Goal: Task Accomplishment & Management: Manage account settings

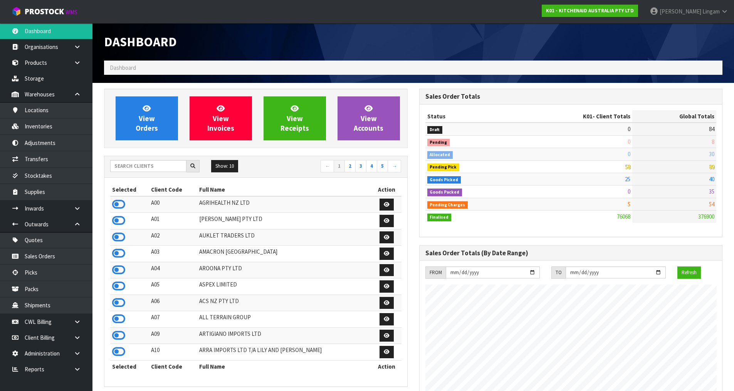
scroll to position [584, 315]
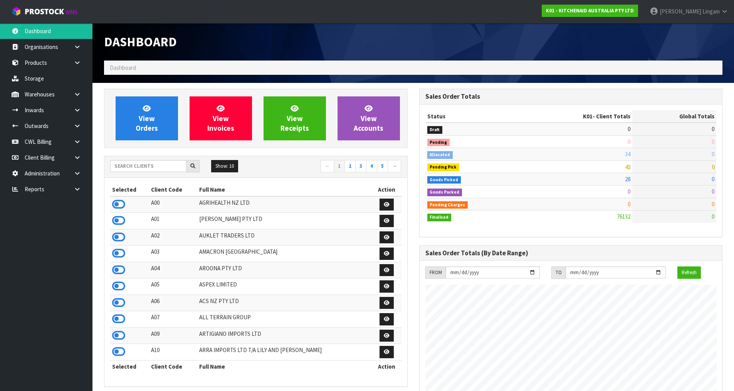
scroll to position [584, 315]
click at [166, 117] on link "View Orders" at bounding box center [147, 118] width 62 height 44
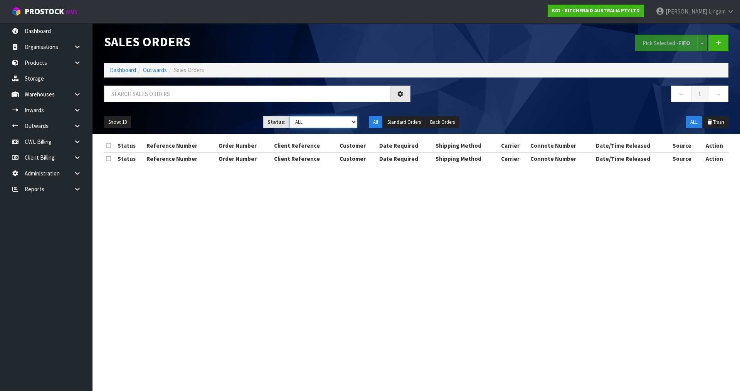
click at [331, 122] on select "Draft Pending Allocated Pending Pick Goods Picked Goods Packed Pending Charges …" at bounding box center [323, 122] width 68 height 12
select select "string:2"
click at [289, 116] on select "Draft Pending Allocated Pending Pick Goods Picked Goods Packed Pending Charges …" at bounding box center [323, 122] width 68 height 12
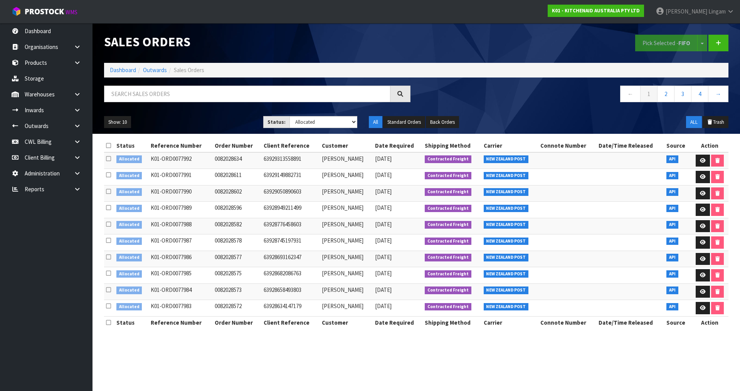
click at [108, 148] on icon at bounding box center [108, 146] width 5 height 6
click at [673, 42] on button "Pick Selected - FIFO" at bounding box center [666, 43] width 62 height 17
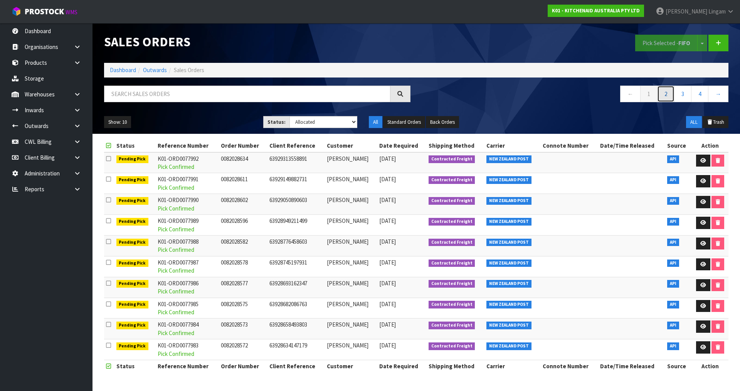
click at [665, 95] on link "2" at bounding box center [665, 94] width 17 height 17
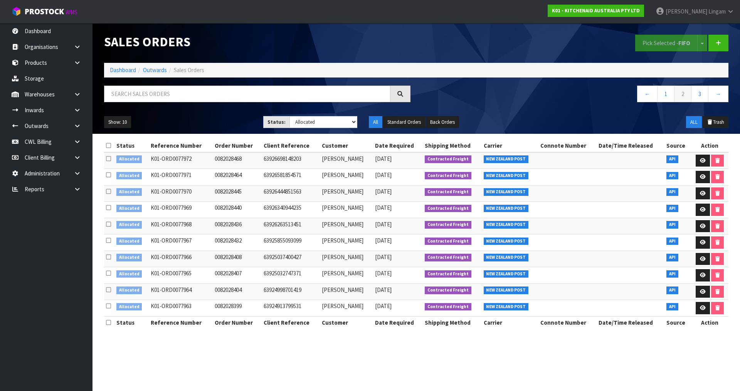
click at [110, 146] on icon at bounding box center [108, 146] width 5 height 6
click at [656, 45] on button "Pick Selected - FIFO" at bounding box center [666, 43] width 62 height 17
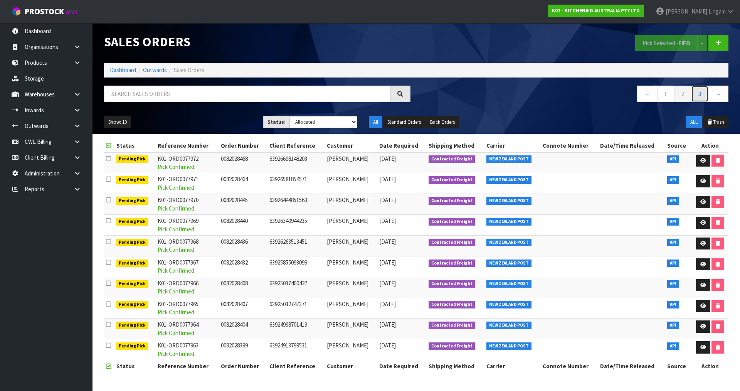
click at [700, 96] on link "3" at bounding box center [699, 94] width 17 height 17
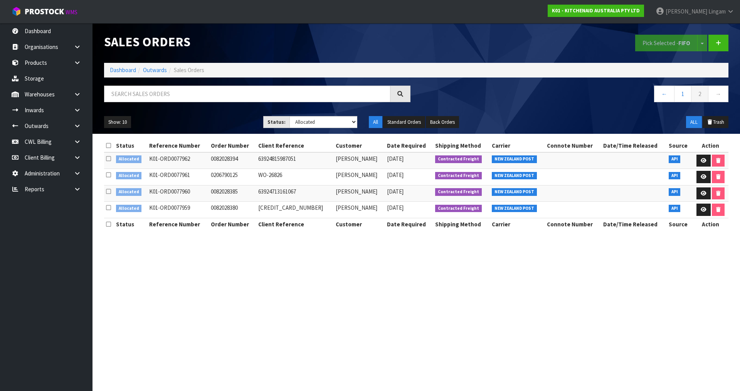
click at [110, 144] on icon at bounding box center [108, 146] width 5 height 6
click at [648, 40] on button "Pick Selected - FIFO" at bounding box center [666, 43] width 62 height 17
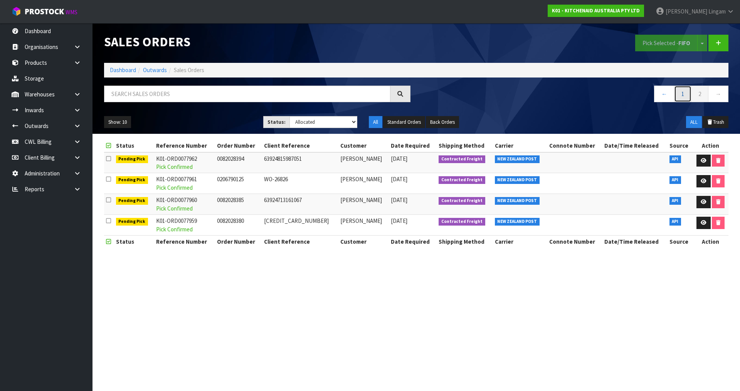
click at [684, 95] on link "1" at bounding box center [682, 94] width 17 height 17
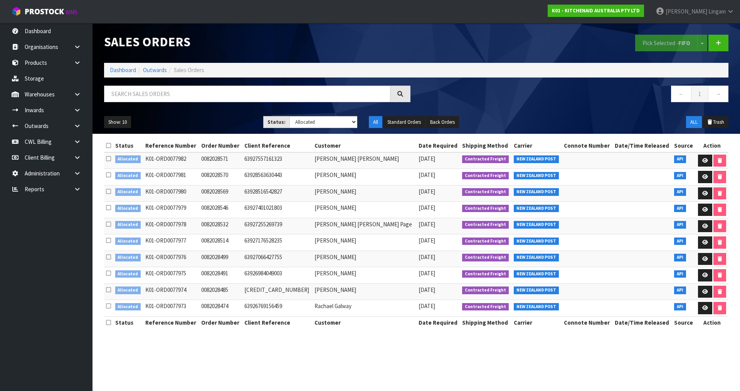
click at [110, 145] on icon at bounding box center [108, 146] width 5 height 6
click at [650, 39] on button "Pick Selected - FIFO" at bounding box center [666, 43] width 62 height 17
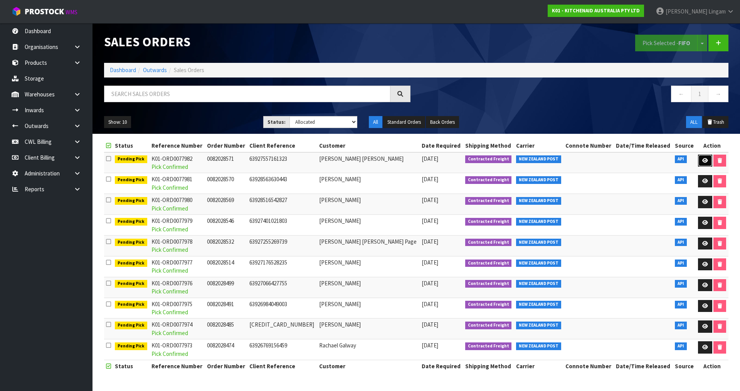
click at [703, 159] on icon at bounding box center [705, 160] width 6 height 5
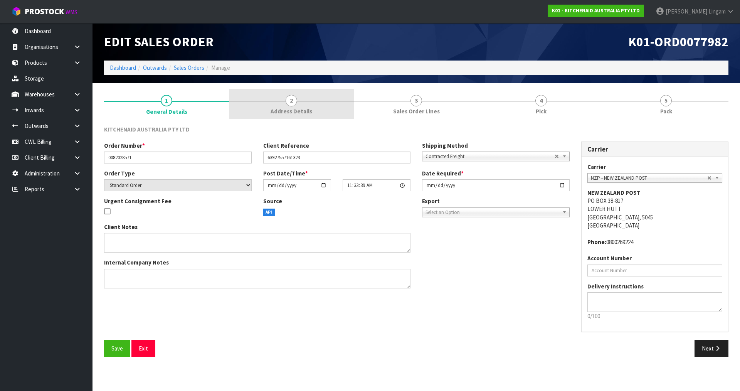
click at [291, 111] on span "Address Details" at bounding box center [292, 111] width 42 height 8
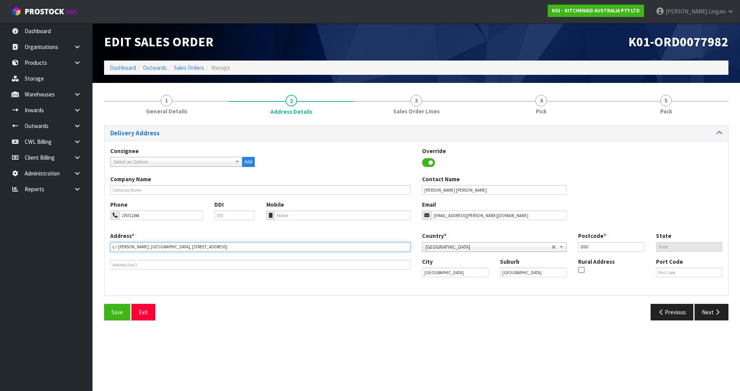
drag, startPoint x: 169, startPoint y: 247, endPoint x: 110, endPoint y: 252, distance: 58.7
click at [110, 252] on div "Address * [STREET_ADDRESS][PERSON_NAME]" at bounding box center [260, 251] width 312 height 38
type input ", LEVEL 30, 48 SHORTLAND STR"
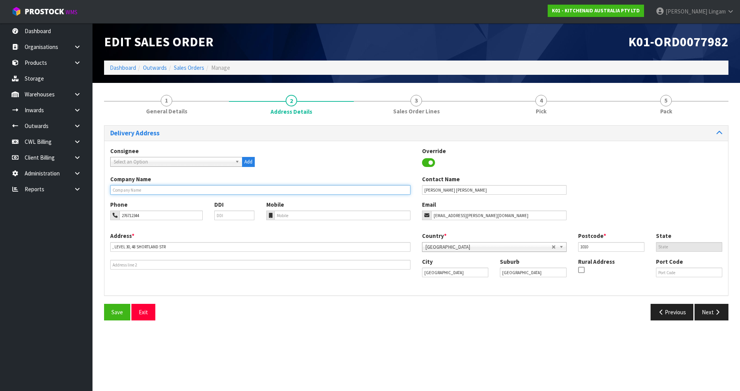
click at [132, 191] on input "text" at bounding box center [260, 190] width 300 height 10
paste input "C/- [PERSON_NAME], VERO CENTRE"
type input "C/- [PERSON_NAME], VERO CENTRE"
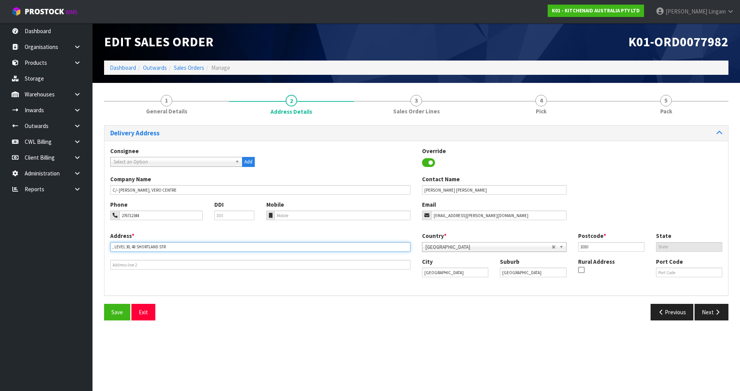
click at [114, 246] on input ", LEVEL 30, 48 SHORTLAND STR" at bounding box center [260, 247] width 300 height 10
click at [168, 245] on input ",LEVEL 30, 48 SHORTLAND STR" at bounding box center [260, 247] width 300 height 10
type input ",LEVEL [STREET_ADDRESS]"
click at [120, 306] on button "Save" at bounding box center [117, 312] width 26 height 17
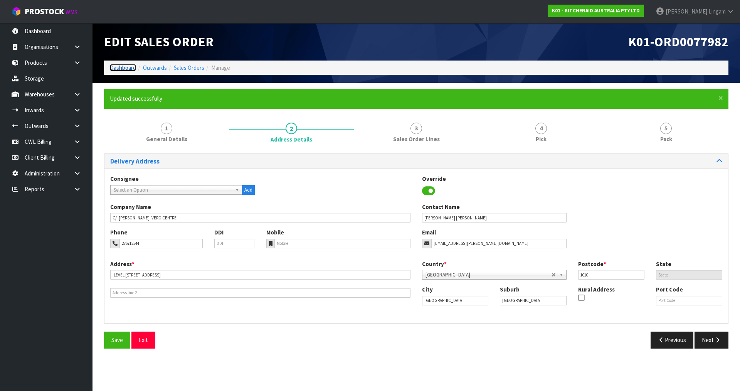
click at [129, 67] on link "Dashboard" at bounding box center [123, 67] width 26 height 7
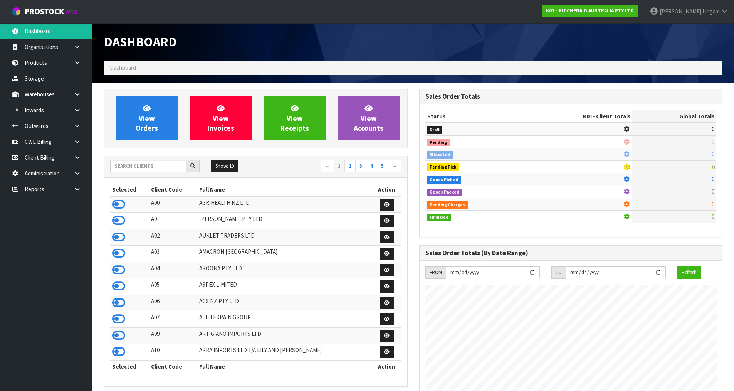
scroll to position [584, 315]
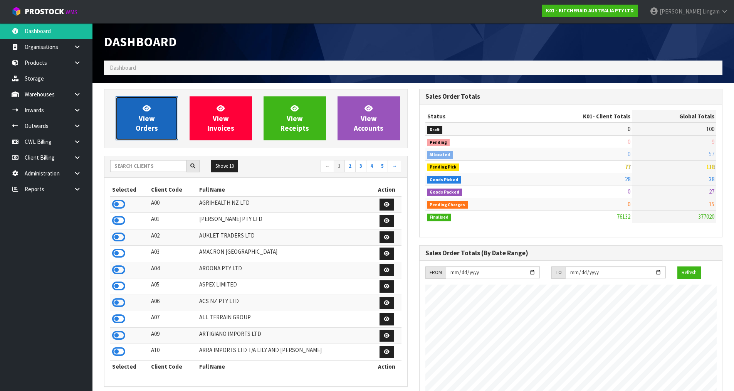
click at [165, 126] on link "View Orders" at bounding box center [147, 118] width 62 height 44
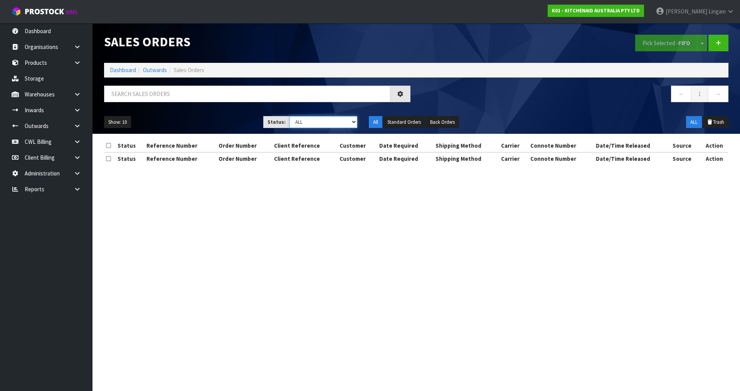
click at [334, 126] on select "Draft Pending Allocated Pending Pick Goods Picked Goods Packed Pending Charges …" at bounding box center [323, 122] width 68 height 12
select select "string:6"
click at [289, 116] on select "Draft Pending Allocated Pending Pick Goods Picked Goods Packed Pending Charges …" at bounding box center [323, 122] width 68 height 12
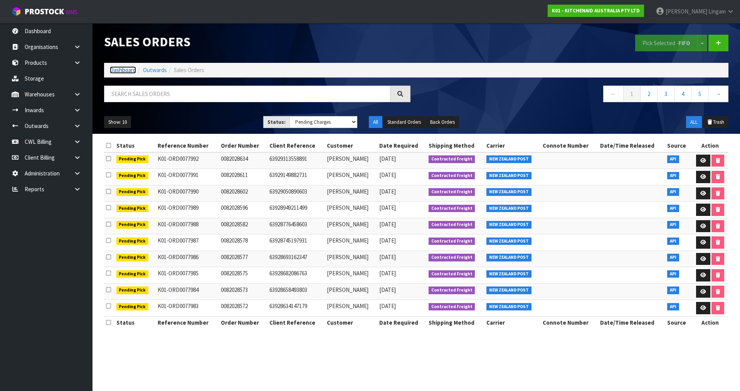
click at [128, 71] on link "Dashboard" at bounding box center [123, 69] width 26 height 7
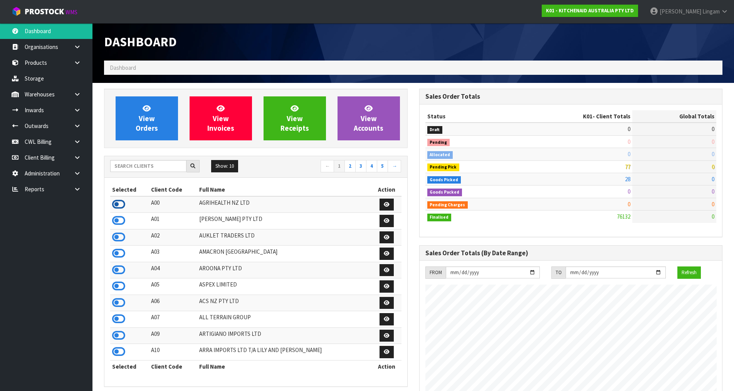
scroll to position [481, 315]
click at [118, 203] on icon at bounding box center [118, 205] width 13 height 12
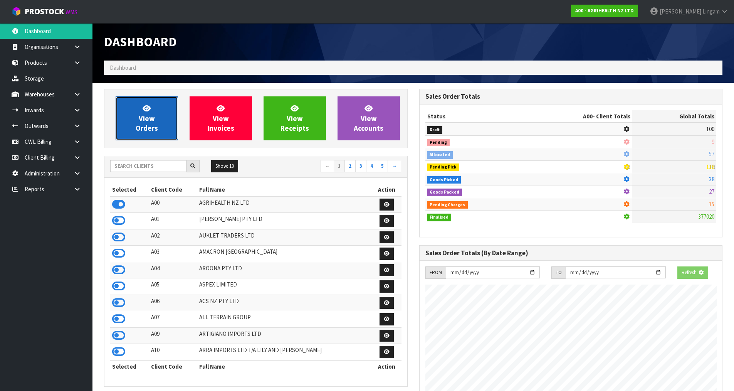
click at [155, 126] on span "View Orders" at bounding box center [147, 118] width 22 height 29
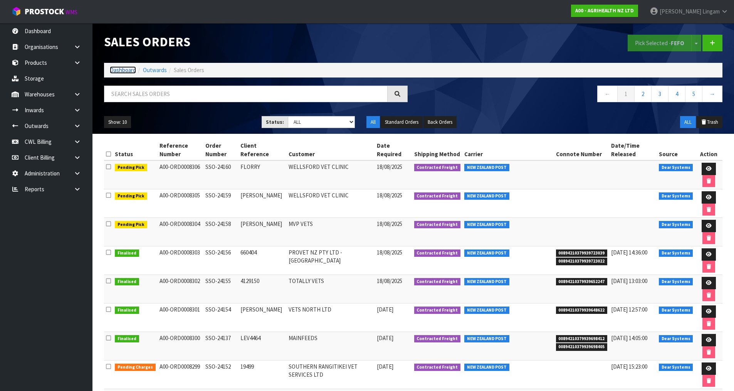
click at [123, 69] on link "Dashboard" at bounding box center [123, 69] width 26 height 7
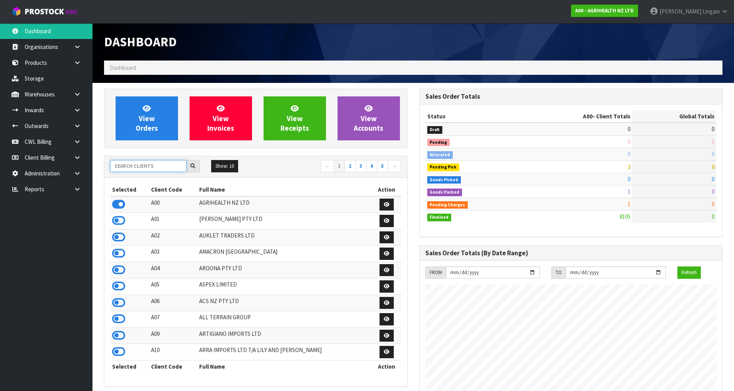
scroll to position [584, 315]
click at [144, 167] on input "text" at bounding box center [148, 166] width 76 height 12
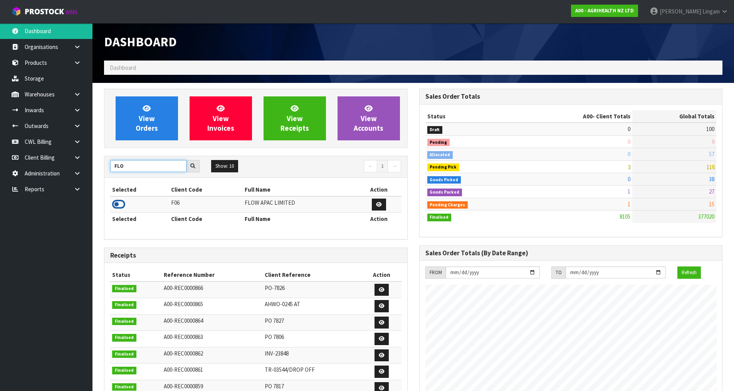
type input "FLO"
click at [122, 204] on icon at bounding box center [118, 205] width 13 height 12
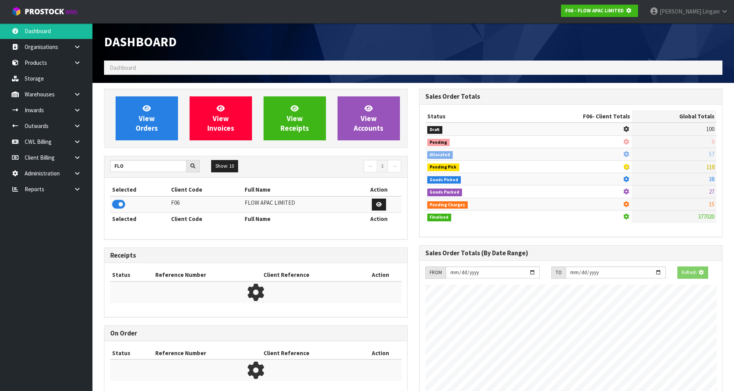
scroll to position [481, 315]
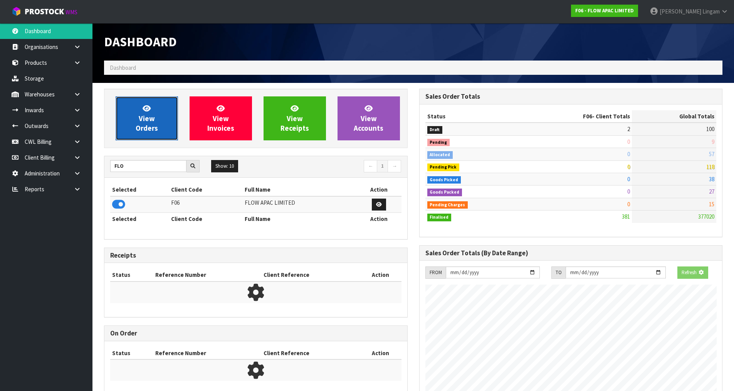
click at [146, 131] on span "View Orders" at bounding box center [147, 118] width 22 height 29
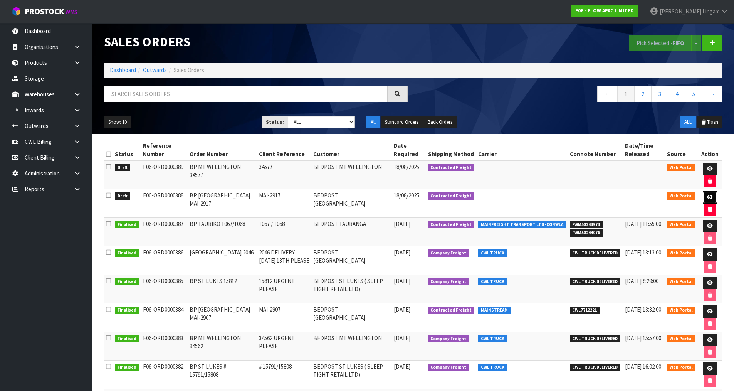
click at [704, 194] on link at bounding box center [710, 197] width 14 height 12
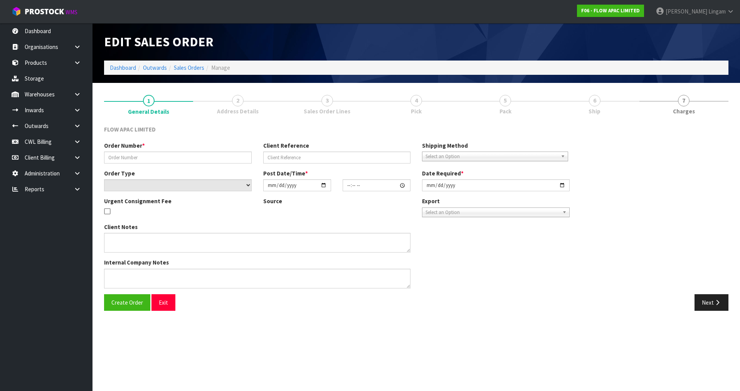
type input "BP [GEOGRAPHIC_DATA] MAI-2917"
type input "MAI-2917"
select select "number:0"
type input "[DATE]"
type input "20:33:00.000"
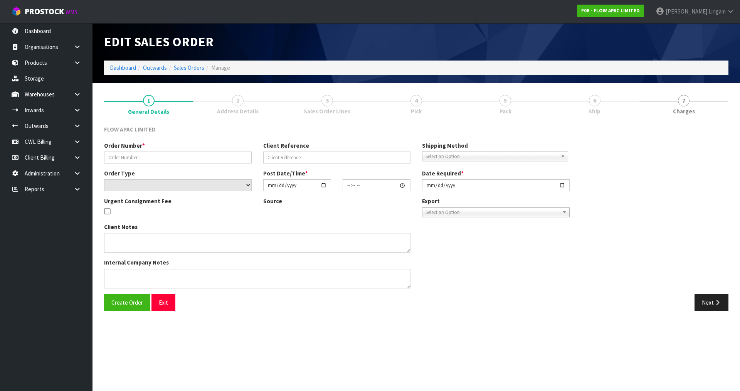
type input "[DATE]"
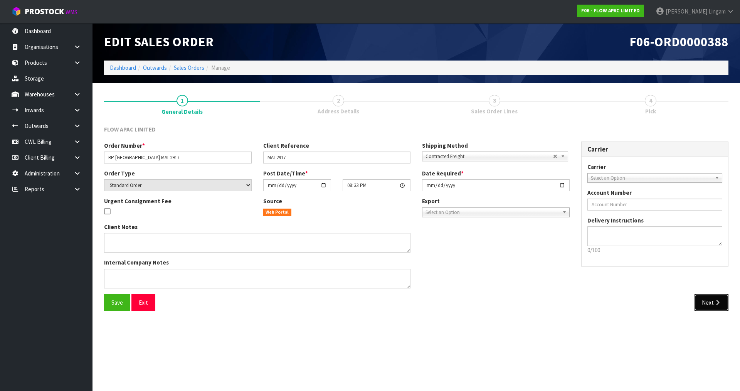
click at [708, 305] on button "Next" at bounding box center [712, 302] width 34 height 17
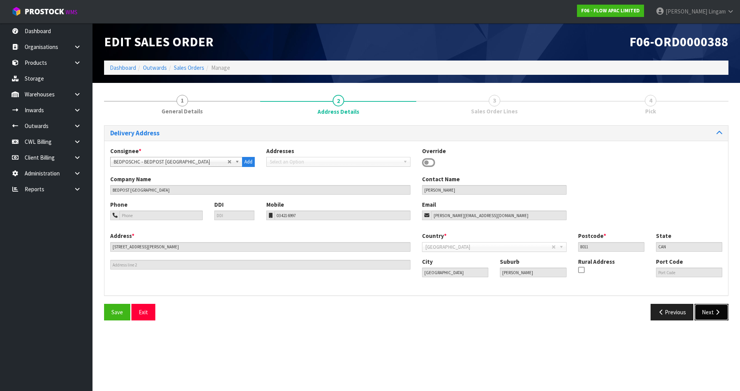
click at [705, 315] on button "Next" at bounding box center [712, 312] width 34 height 17
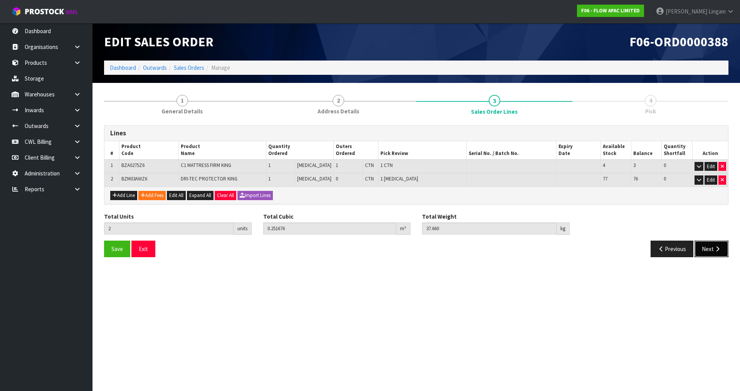
click at [707, 245] on button "Next" at bounding box center [712, 249] width 34 height 17
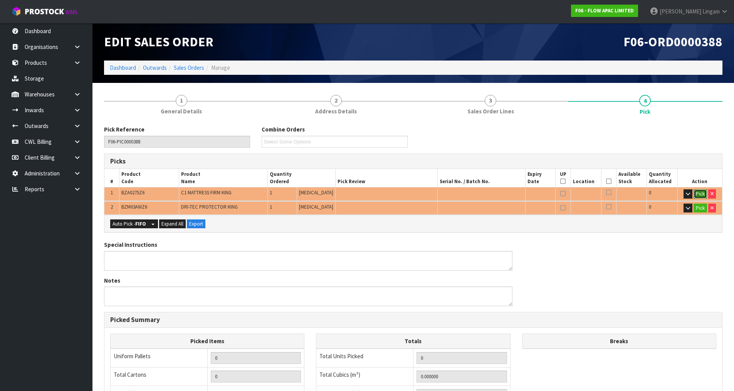
click at [698, 197] on button "Pick" at bounding box center [700, 193] width 13 height 9
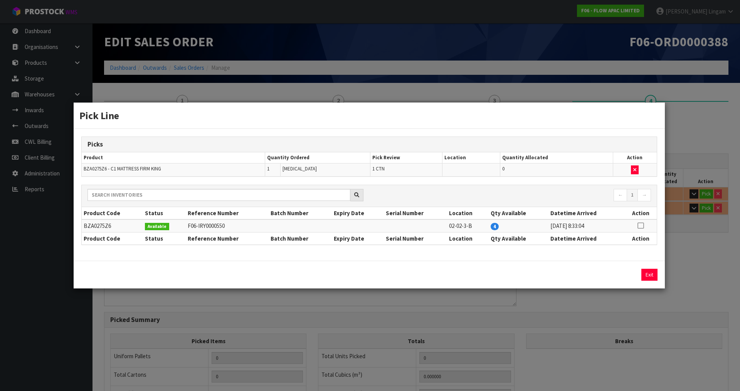
click at [640, 225] on icon at bounding box center [641, 225] width 6 height 0
click at [629, 273] on button "Assign Pick" at bounding box center [623, 275] width 32 height 12
type input "1"
type input "0.238572"
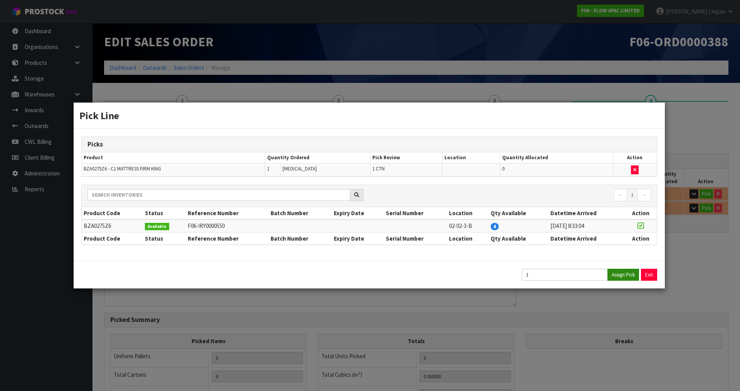
type input "36"
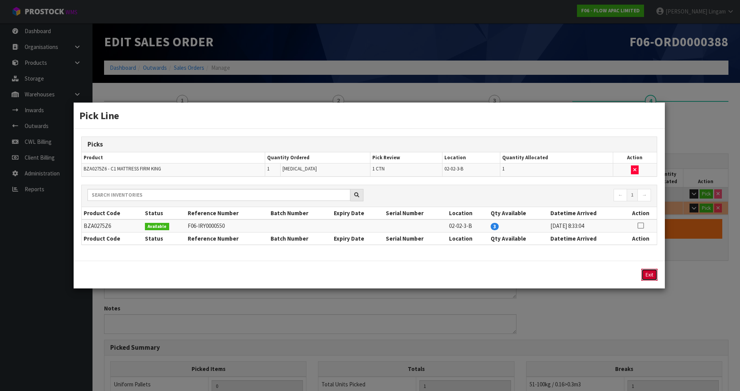
click at [649, 274] on button "Exit" at bounding box center [649, 275] width 16 height 12
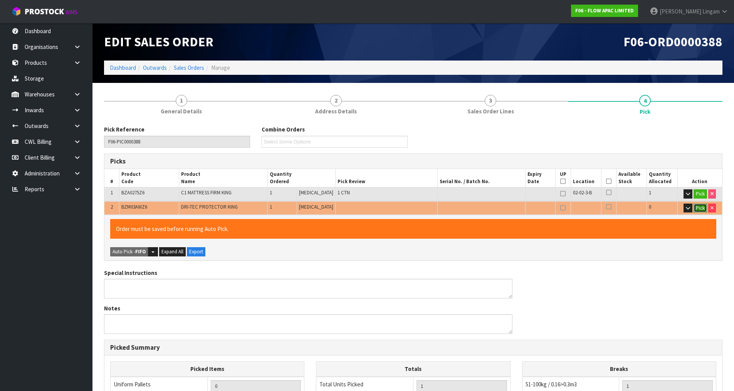
click at [700, 212] on button "Pick" at bounding box center [700, 208] width 13 height 9
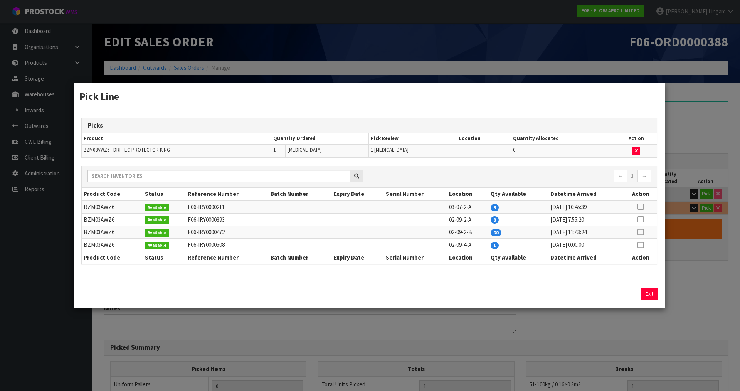
click at [641, 248] on link at bounding box center [641, 244] width 6 height 7
click at [625, 293] on button "Assign Pick" at bounding box center [623, 294] width 32 height 12
type input "Piece x 1"
type input "2"
type input "0.251676"
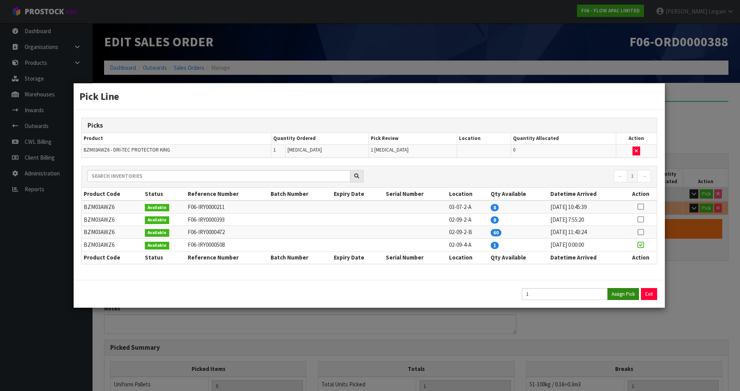
type input "37.66"
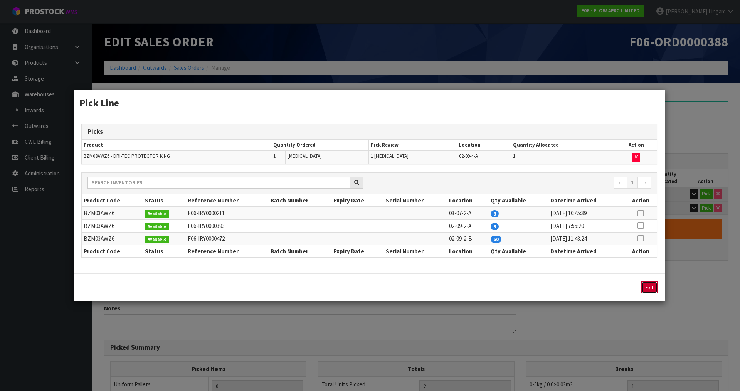
click at [646, 289] on button "Exit" at bounding box center [649, 287] width 16 height 12
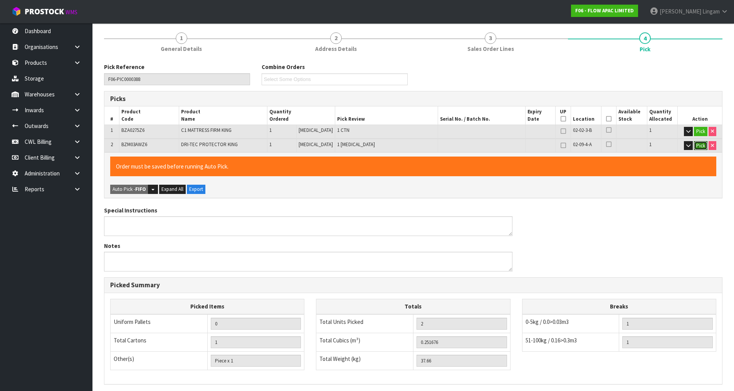
scroll to position [162, 0]
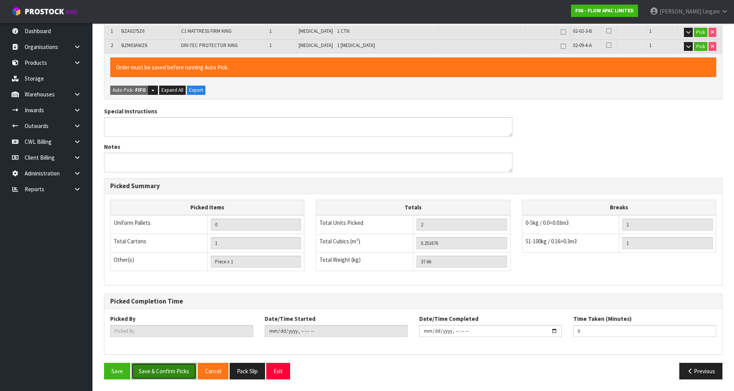
click at [159, 372] on button "Save & Confirm Picks" at bounding box center [163, 371] width 65 height 17
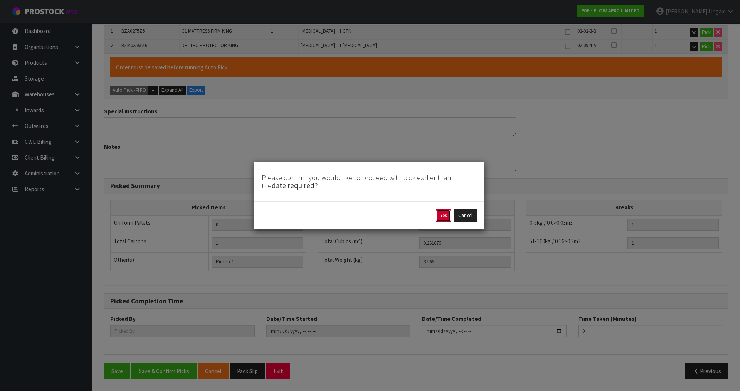
click at [439, 217] on button "Yes" at bounding box center [443, 215] width 15 height 12
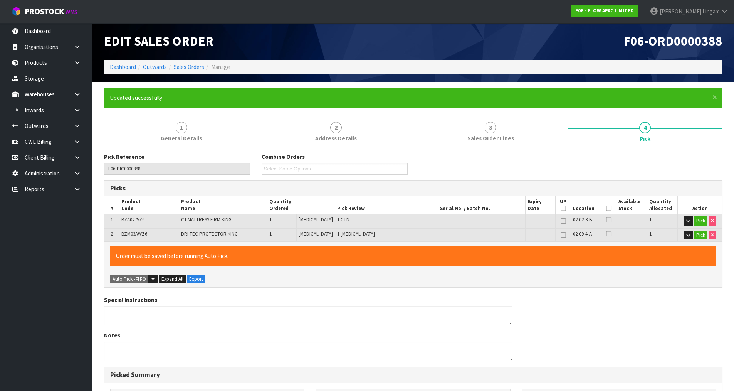
type input "[PERSON_NAME]"
type input "[DATE]T19:30:29"
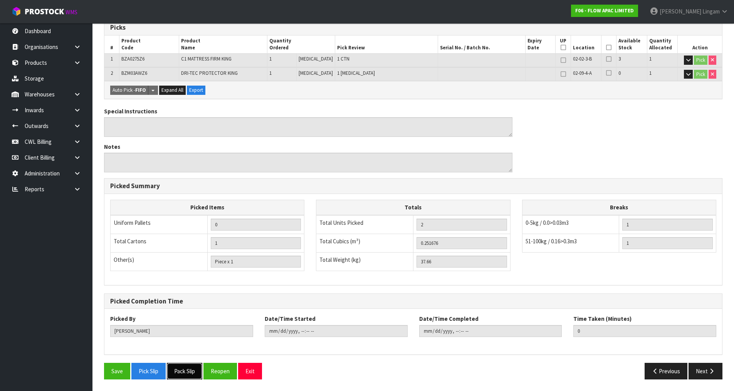
drag, startPoint x: 192, startPoint y: 371, endPoint x: 312, endPoint y: 300, distance: 139.8
click at [192, 371] on button "Pack Slip" at bounding box center [184, 371] width 35 height 17
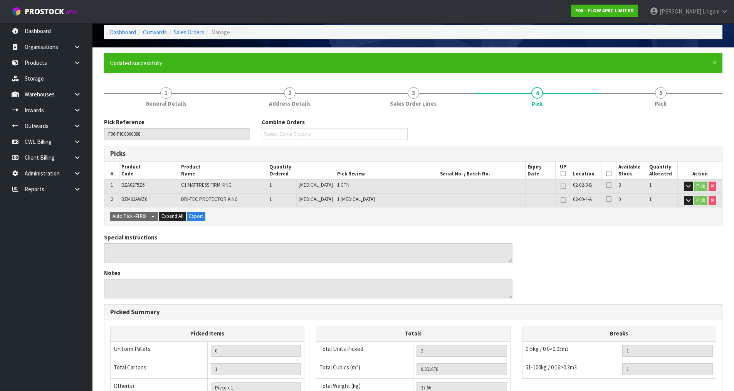
scroll to position [0, 0]
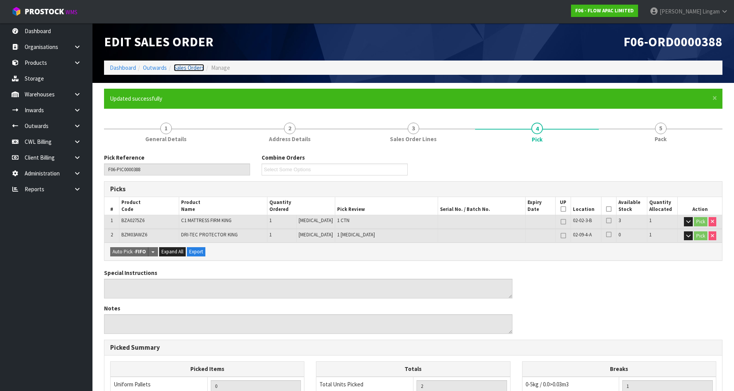
click at [193, 67] on link "Sales Orders" at bounding box center [189, 67] width 30 height 7
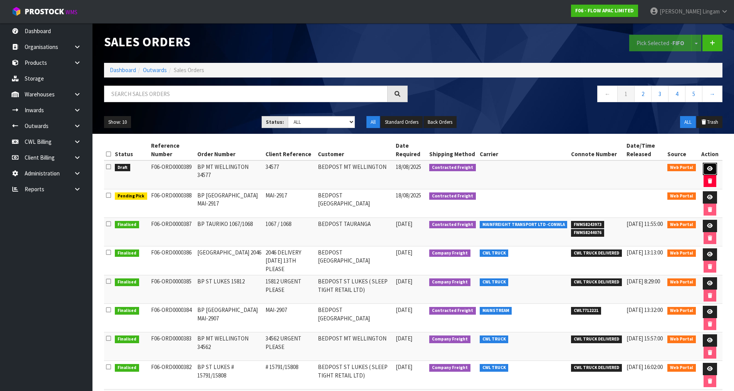
click at [711, 167] on icon at bounding box center [710, 168] width 6 height 5
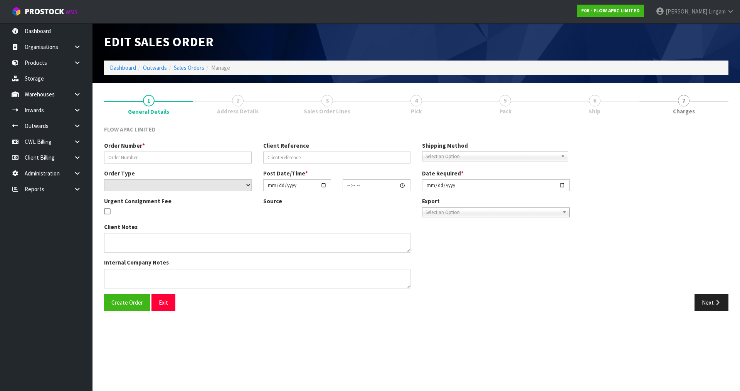
type input "BP MT WELLINGTON 34577"
type input "34577"
select select "number:0"
type input "[DATE]"
type input "21:42:00.000"
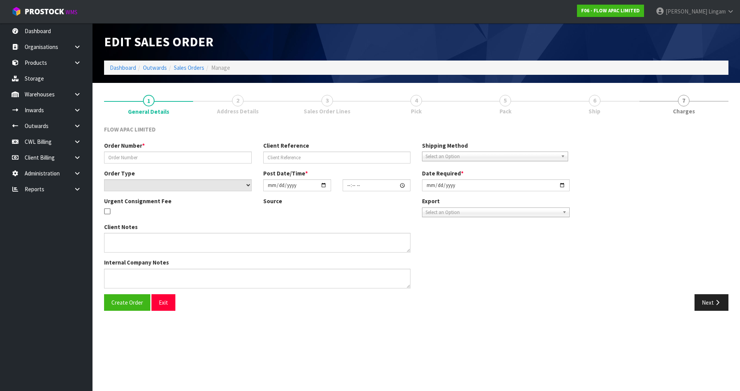
type input "[DATE]"
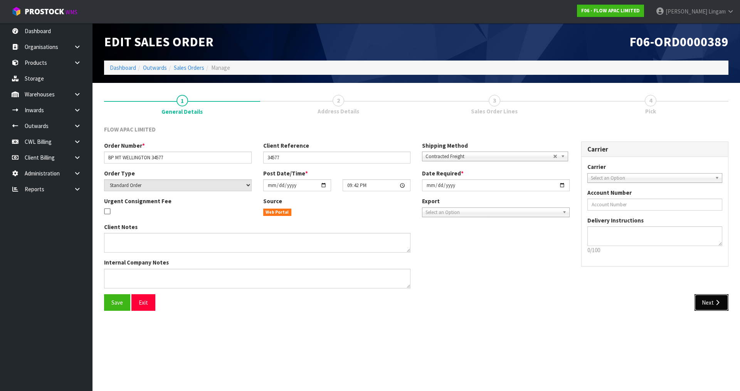
click at [711, 308] on button "Next" at bounding box center [712, 302] width 34 height 17
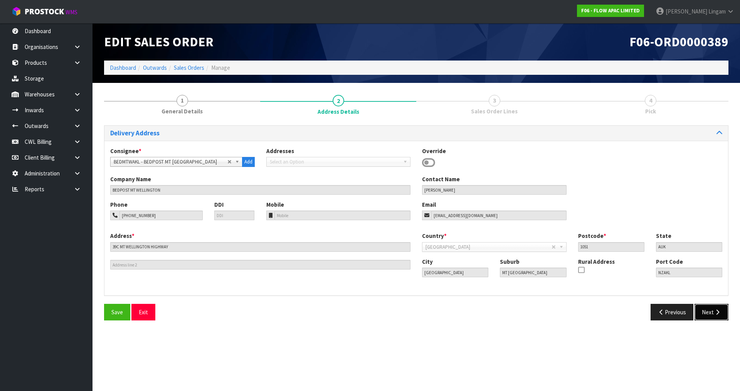
click at [711, 309] on button "Next" at bounding box center [712, 312] width 34 height 17
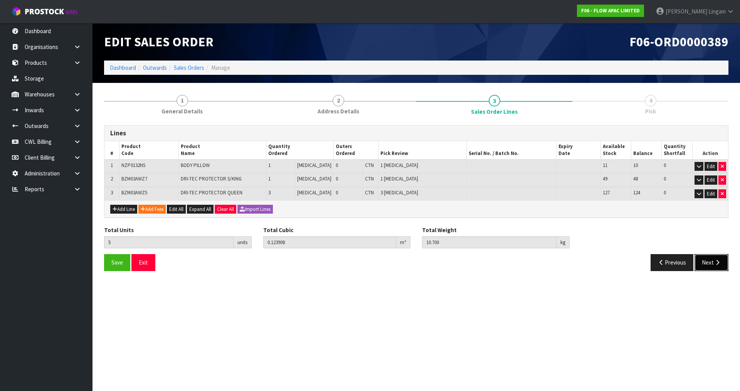
click at [708, 259] on button "Next" at bounding box center [712, 262] width 34 height 17
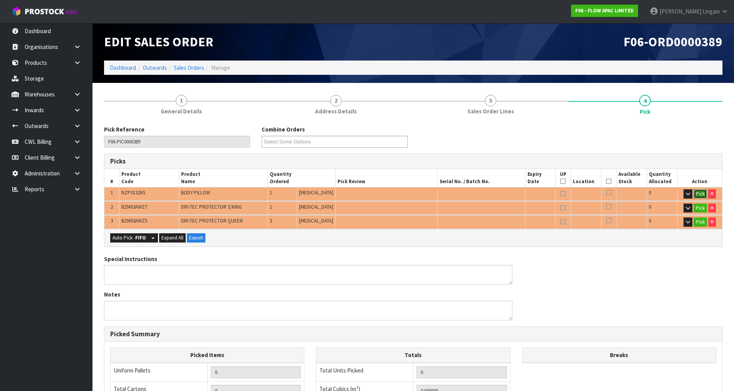
click at [700, 194] on button "Pick" at bounding box center [700, 193] width 13 height 9
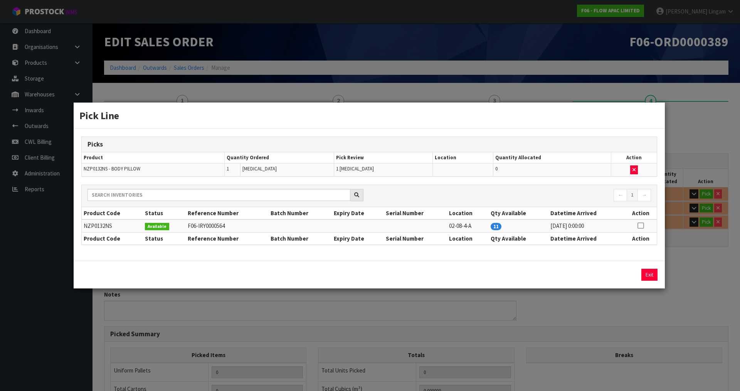
click at [641, 226] on icon at bounding box center [641, 225] width 6 height 0
click at [624, 273] on button "Assign Pick" at bounding box center [623, 275] width 32 height 12
type input "Piece x 1"
type input "1"
type input "0.073508"
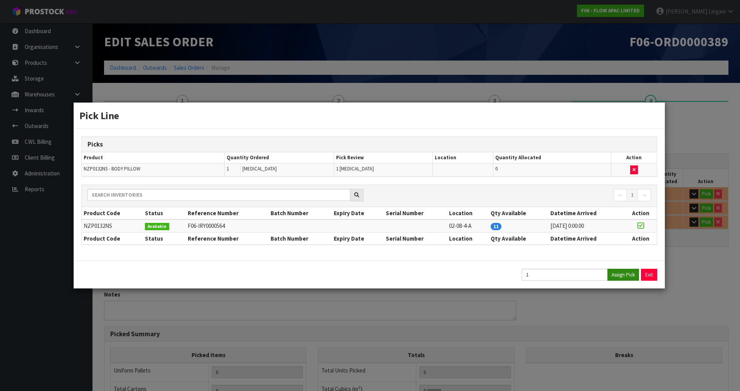
type input "4.3"
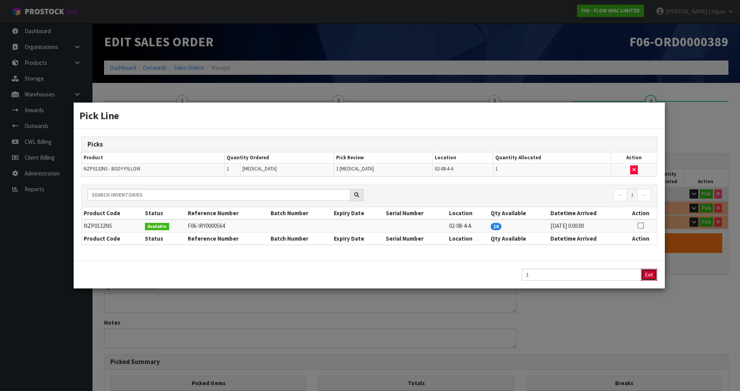
click at [645, 270] on button "Exit" at bounding box center [649, 275] width 16 height 12
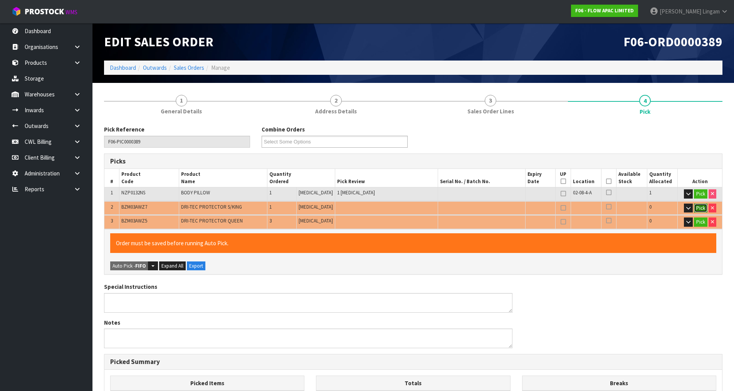
click at [700, 206] on button "Pick" at bounding box center [700, 208] width 13 height 9
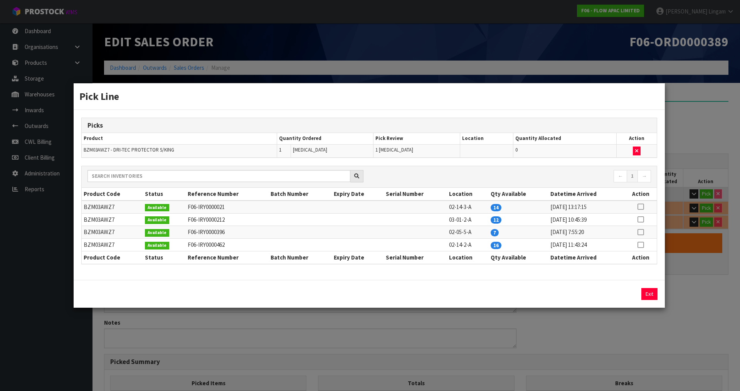
click at [641, 232] on icon at bounding box center [641, 232] width 6 height 0
click at [626, 291] on button "Assign Pick" at bounding box center [623, 294] width 32 height 12
type input "Piece x 2"
type input "2"
type input "0.087278"
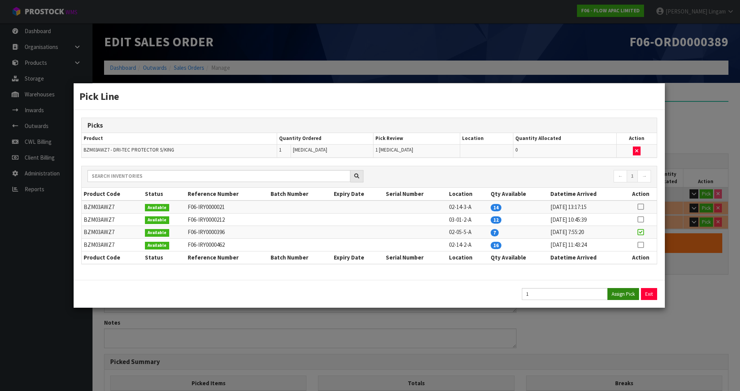
type input "6.05"
click at [651, 294] on button "Exit" at bounding box center [649, 294] width 16 height 12
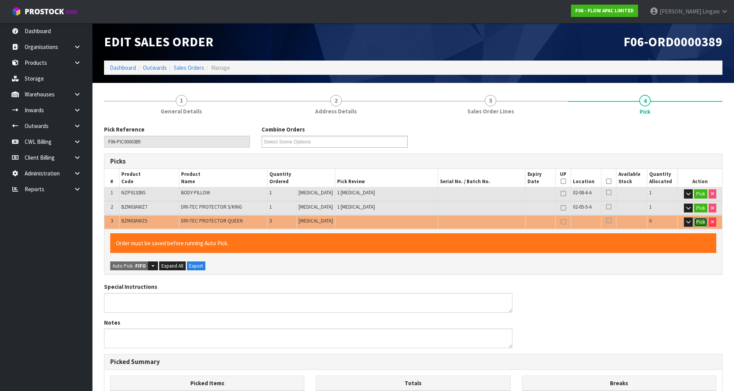
click at [700, 223] on button "Pick" at bounding box center [700, 221] width 13 height 9
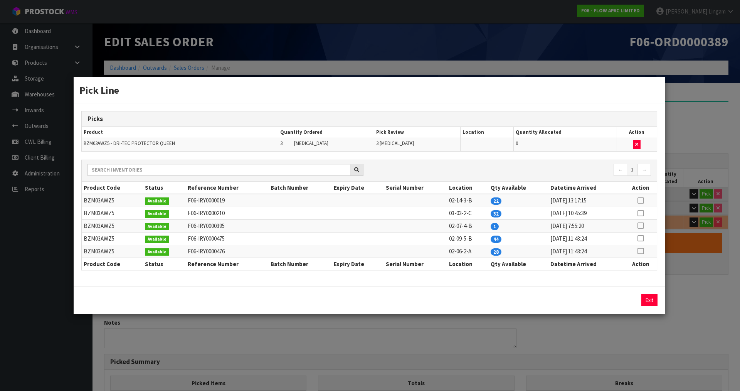
click at [641, 225] on icon at bounding box center [641, 225] width 6 height 0
click at [620, 301] on button "Assign Pick" at bounding box center [623, 300] width 32 height 12
type input "Piece x 3"
type input "3"
type input "0.099488"
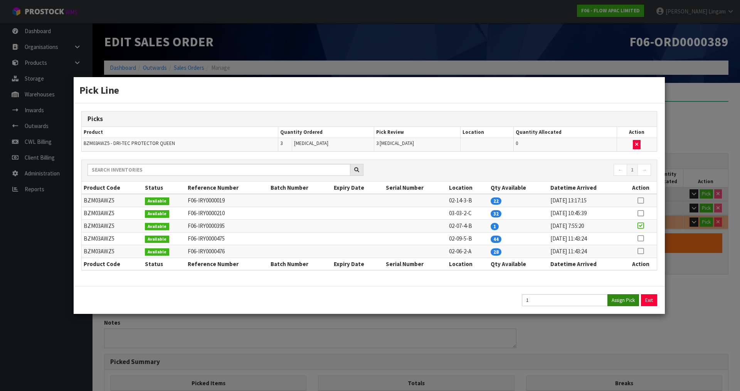
type input "7.6"
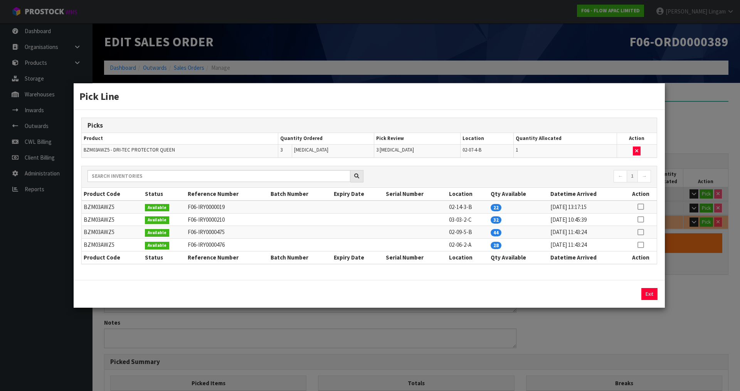
click at [642, 207] on icon at bounding box center [641, 207] width 6 height 0
click at [624, 294] on button "Assign Pick" at bounding box center [623, 294] width 32 height 12
type input "5"
type input "0.123908"
type input "10.7"
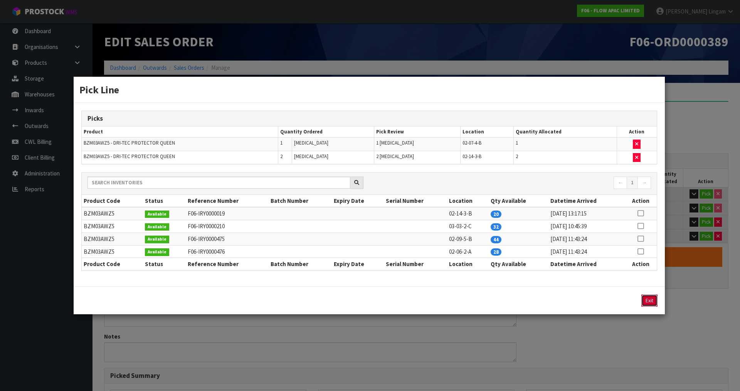
click at [645, 295] on button "Exit" at bounding box center [649, 300] width 16 height 12
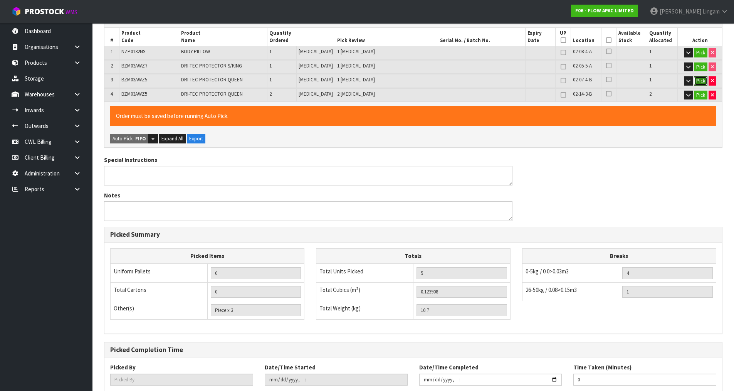
scroll to position [190, 0]
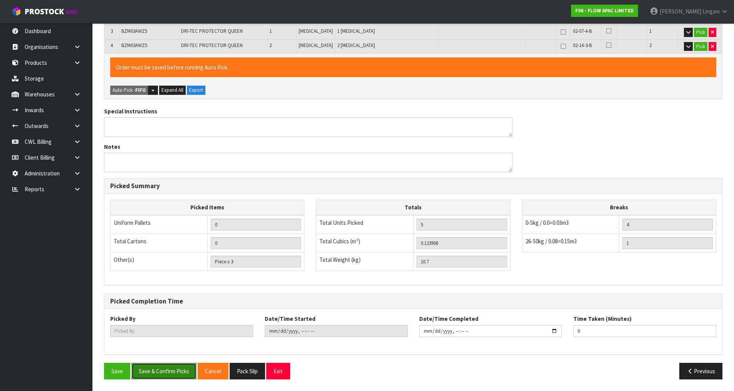
click at [176, 373] on button "Save & Confirm Picks" at bounding box center [163, 371] width 65 height 17
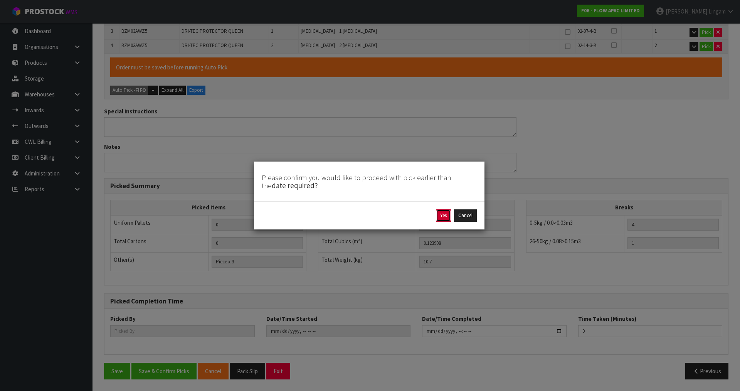
click at [444, 217] on button "Yes" at bounding box center [443, 215] width 15 height 12
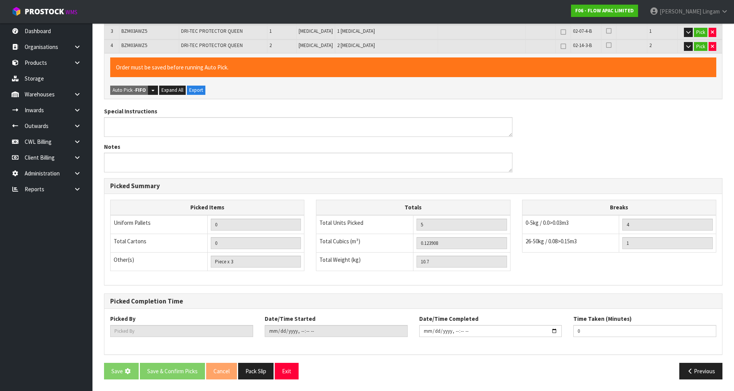
scroll to position [0, 0]
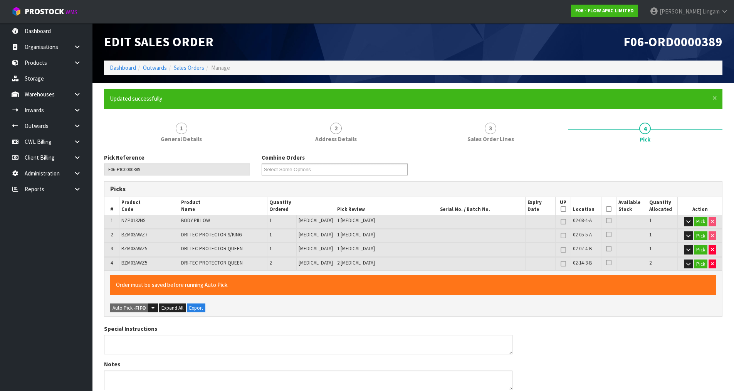
type input "Piece x 5"
type input "[PERSON_NAME]"
type input "[DATE]T19:31:26"
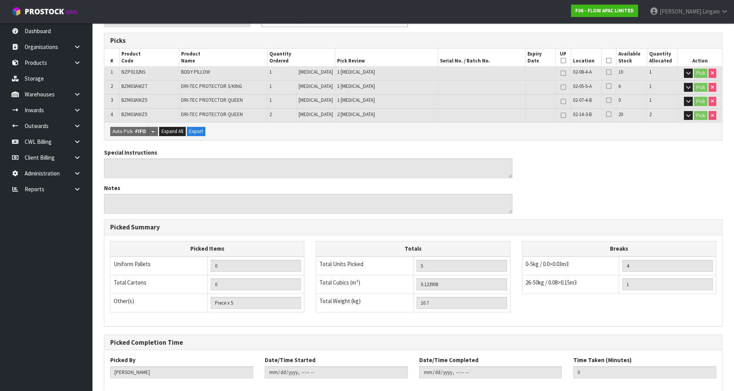
scroll to position [190, 0]
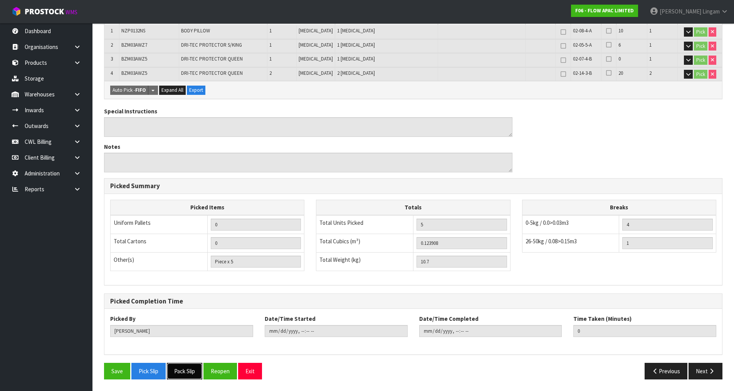
click at [192, 372] on button "Pack Slip" at bounding box center [184, 371] width 35 height 17
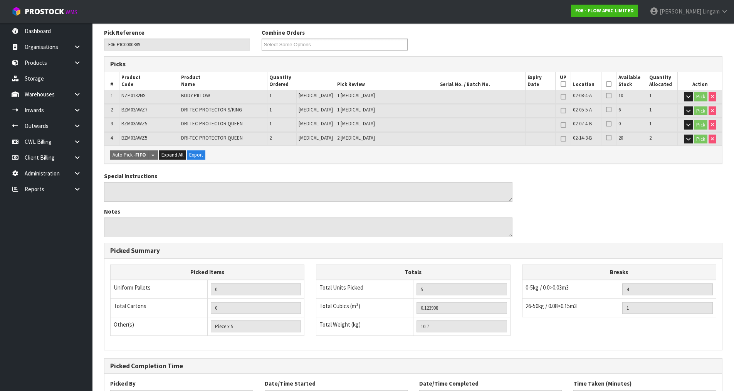
scroll to position [0, 0]
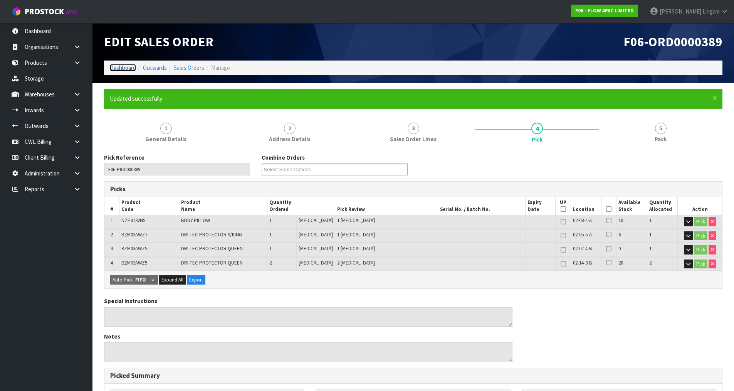
click at [125, 69] on link "Dashboard" at bounding box center [123, 67] width 26 height 7
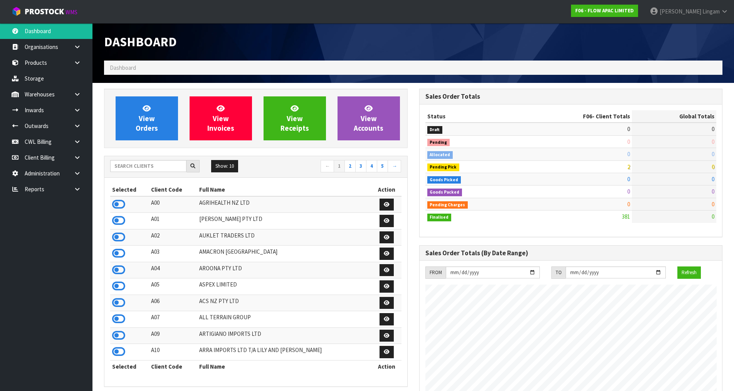
scroll to position [584, 315]
click at [156, 166] on input "text" at bounding box center [148, 166] width 76 height 12
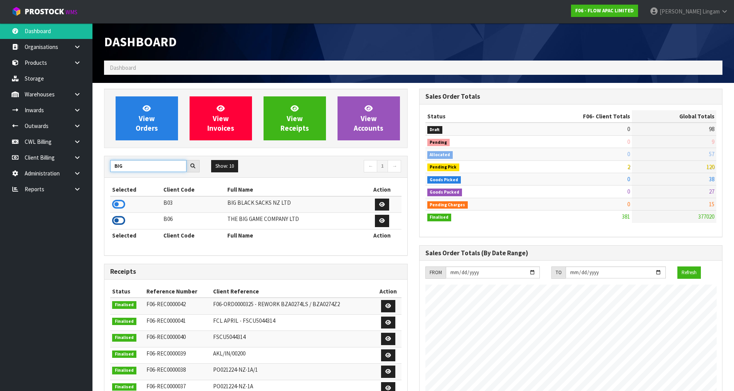
type input "BIG"
click at [114, 222] on icon at bounding box center [118, 221] width 13 height 12
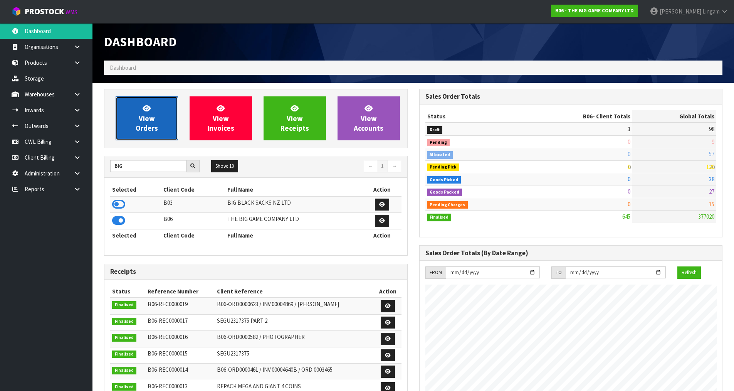
click at [155, 134] on link "View Orders" at bounding box center [147, 118] width 62 height 44
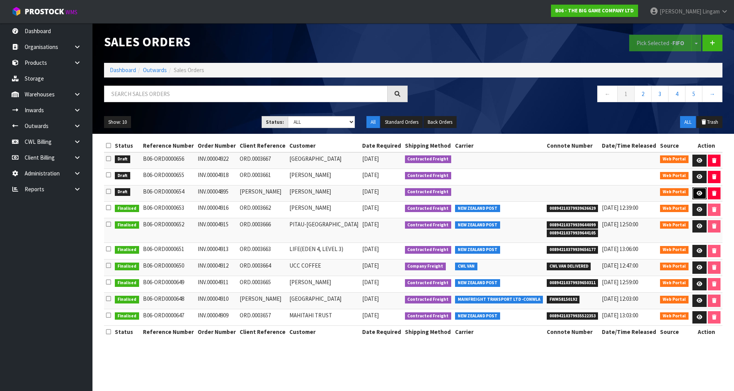
click at [703, 196] on icon at bounding box center [700, 193] width 6 height 5
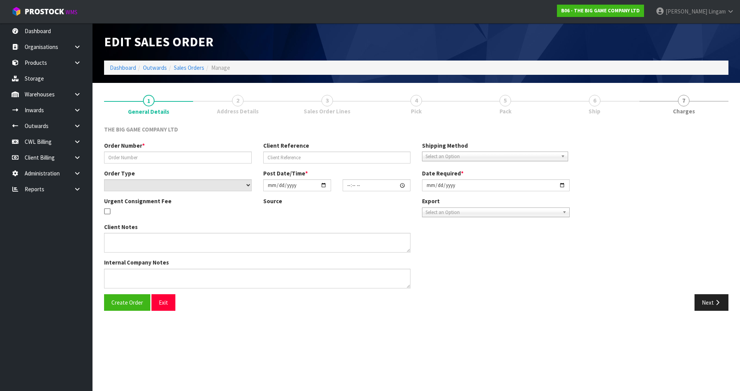
type input "INV.00004895"
type input "[PERSON_NAME]"
select select "number:0"
type input "[DATE]"
type input "13:00:00.000"
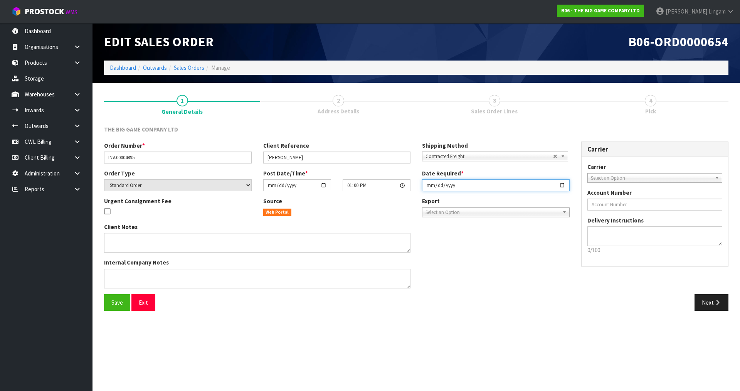
click at [427, 184] on input "[DATE]" at bounding box center [496, 185] width 148 height 12
type input "[DATE]"
click at [123, 305] on span "Save" at bounding box center [117, 302] width 12 height 7
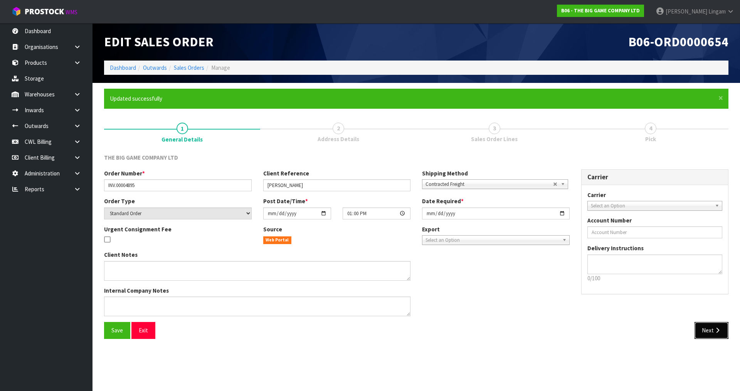
click at [702, 331] on button "Next" at bounding box center [712, 330] width 34 height 17
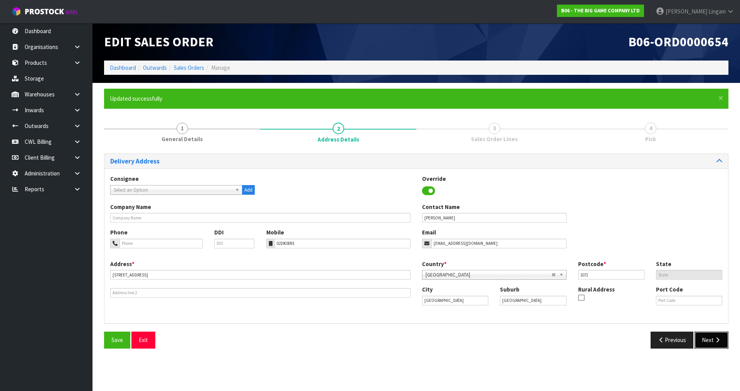
click at [714, 340] on icon "button" at bounding box center [717, 340] width 7 height 6
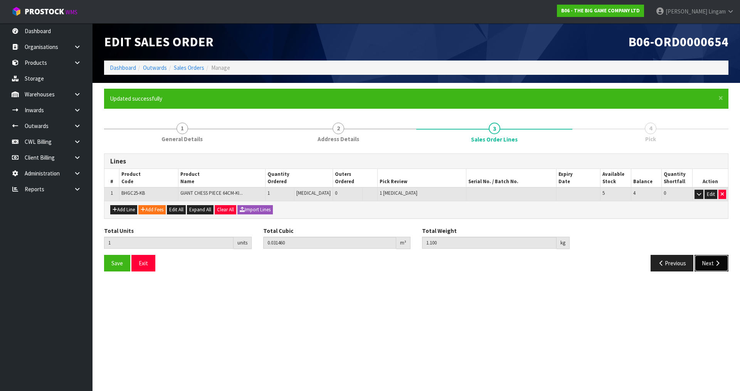
click at [709, 268] on button "Next" at bounding box center [712, 263] width 34 height 17
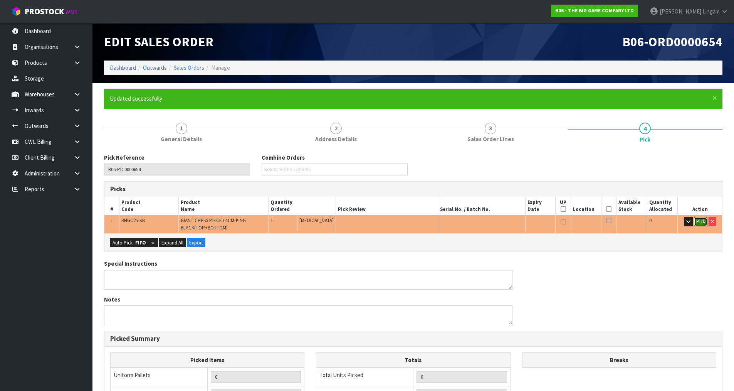
click at [699, 225] on button "Pick" at bounding box center [700, 221] width 13 height 9
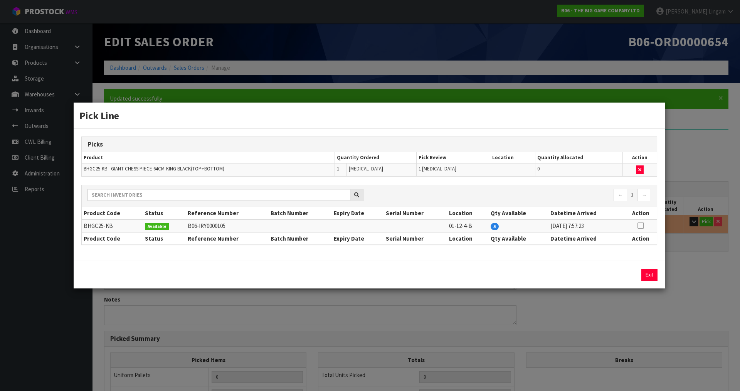
click at [639, 225] on icon at bounding box center [641, 225] width 6 height 0
click at [630, 272] on button "Assign Pick" at bounding box center [623, 275] width 32 height 12
type input "Piece x 1"
type input "1"
type input "0.03146"
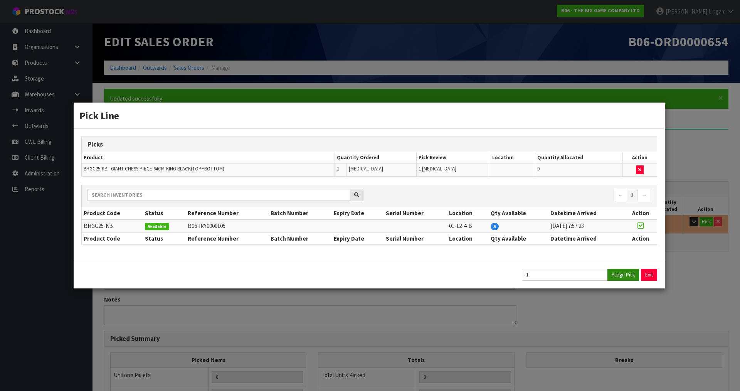
type input "1.1"
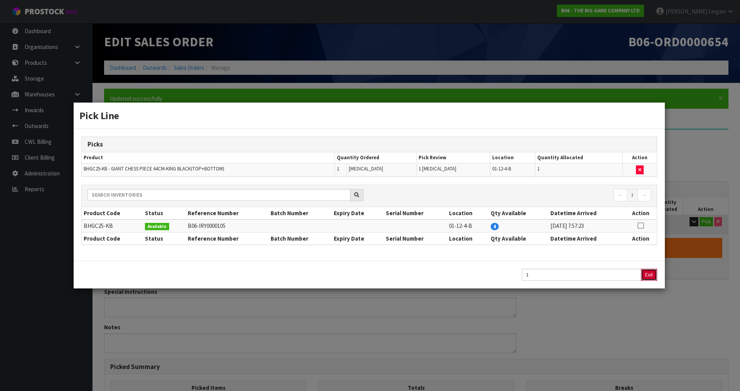
click at [651, 277] on button "Exit" at bounding box center [649, 275] width 16 height 12
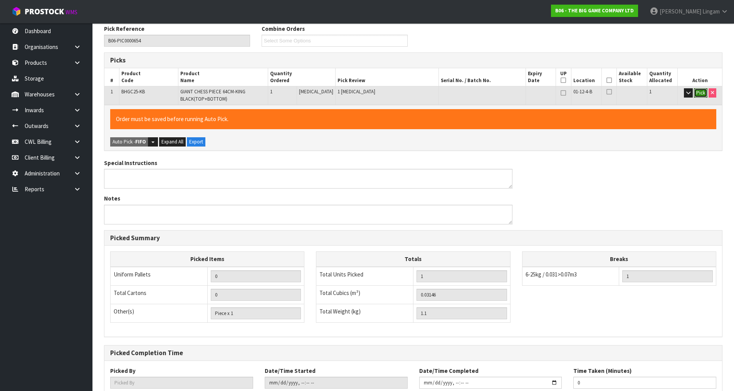
scroll to position [180, 0]
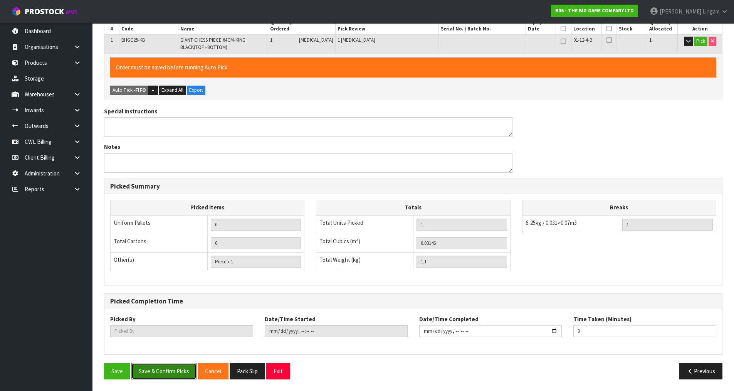
click at [174, 369] on button "Save & Confirm Picks" at bounding box center [163, 371] width 65 height 17
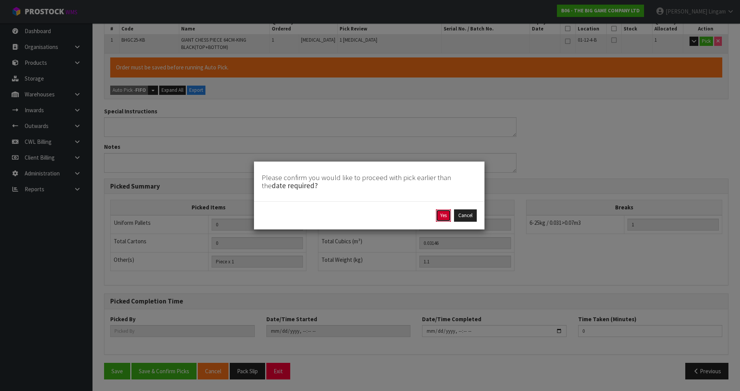
click at [437, 215] on button "Yes" at bounding box center [443, 215] width 15 height 12
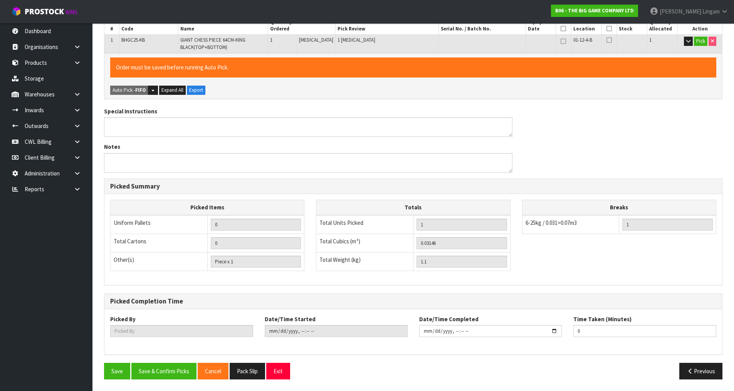
scroll to position [0, 0]
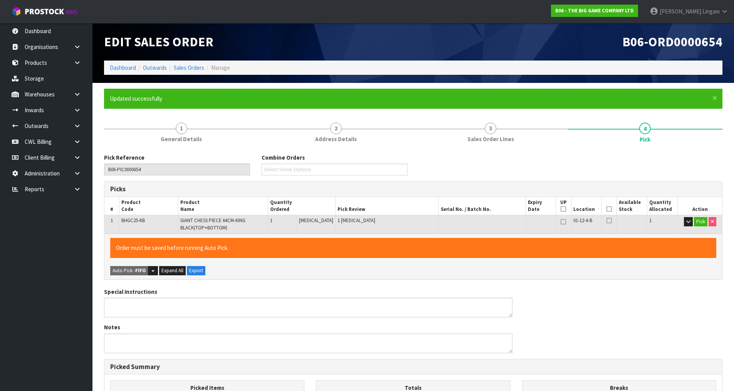
type input "[PERSON_NAME]"
type input "[DATE]T19:32:54"
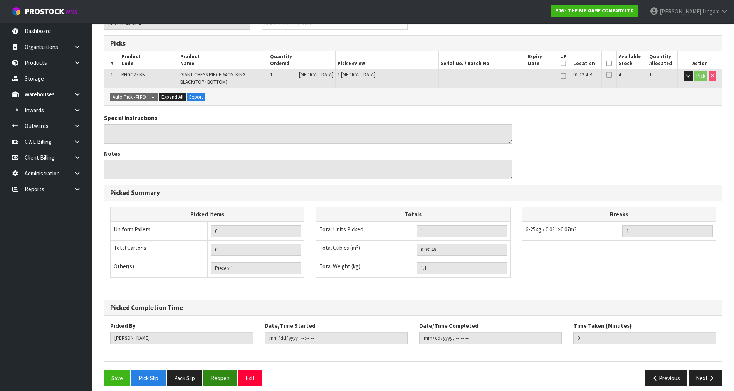
scroll to position [153, 0]
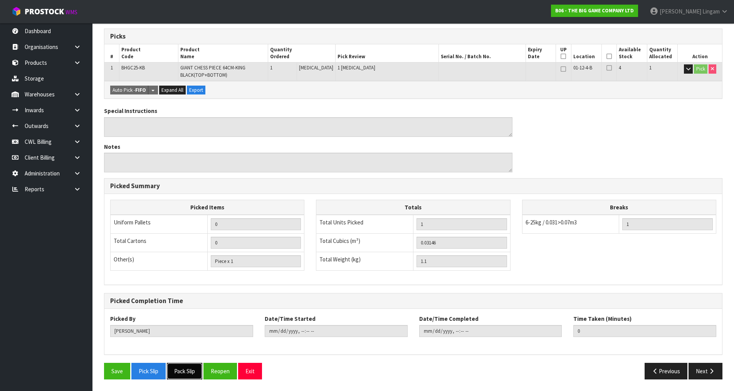
click at [195, 373] on button "Pack Slip" at bounding box center [184, 371] width 35 height 17
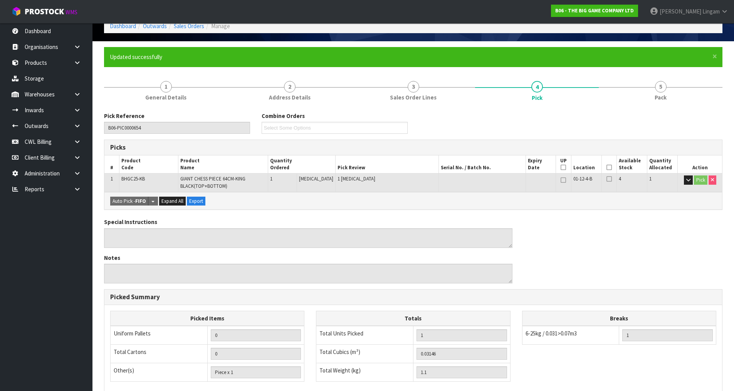
scroll to position [0, 0]
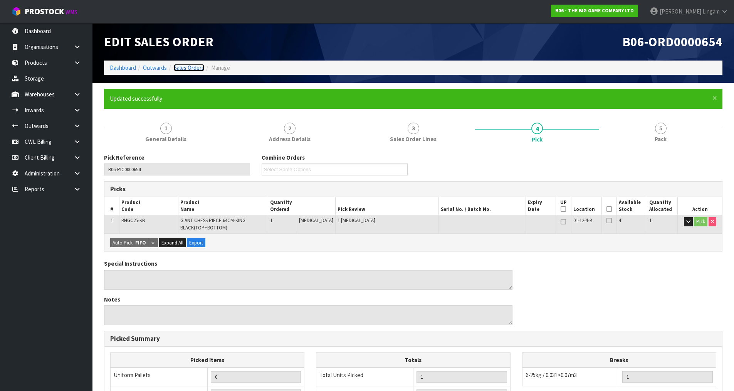
click at [198, 69] on link "Sales Orders" at bounding box center [189, 67] width 30 height 7
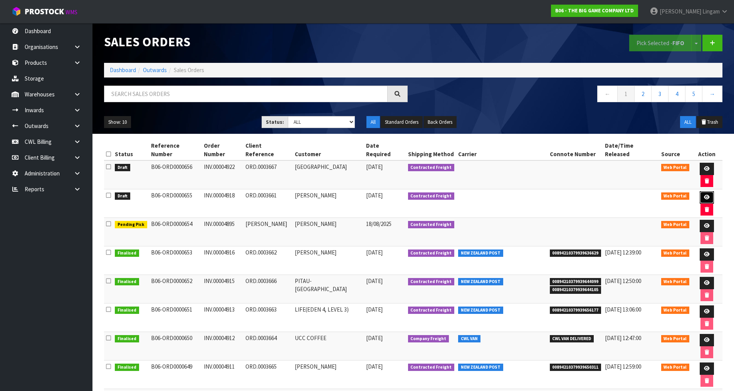
click at [708, 200] on icon at bounding box center [707, 197] width 6 height 5
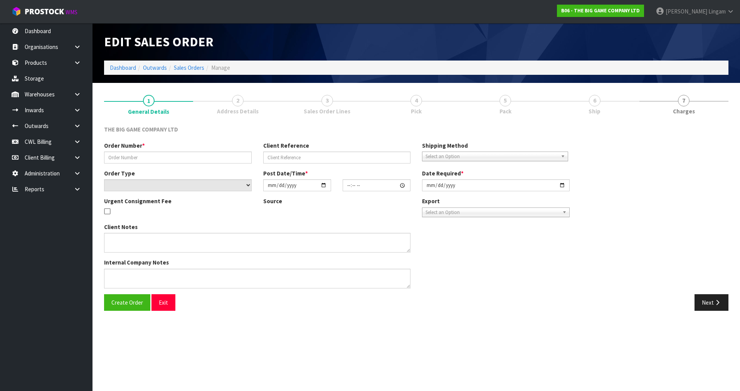
type input "INV.00004918"
type input "ORD.0003661"
select select "number:0"
type input "[DATE]"
type input "15:09:00.000"
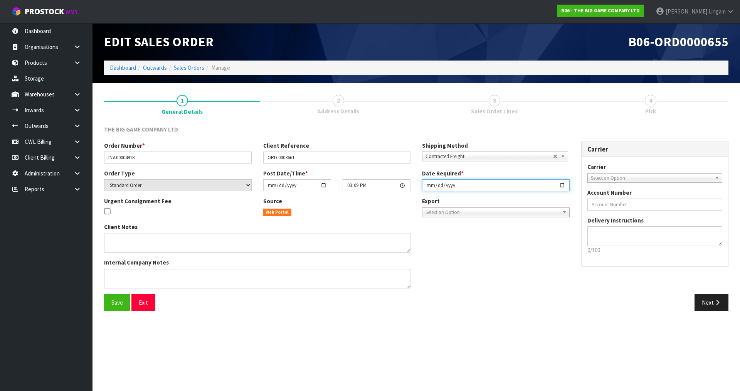
click at [426, 188] on input "[DATE]" at bounding box center [496, 185] width 148 height 12
type input "[DATE]"
click at [113, 305] on span "Save" at bounding box center [117, 302] width 12 height 7
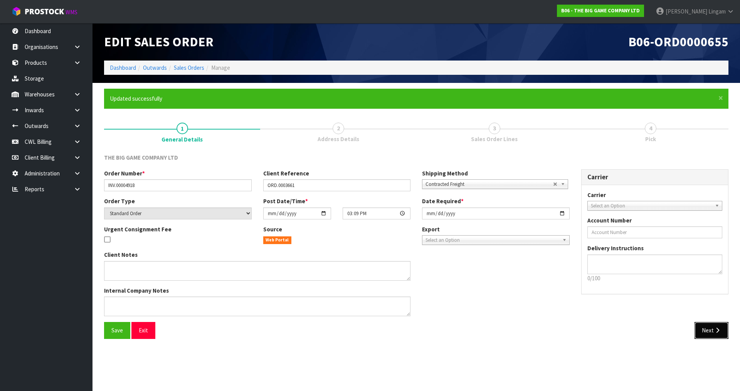
click at [717, 330] on icon "button" at bounding box center [717, 330] width 7 height 6
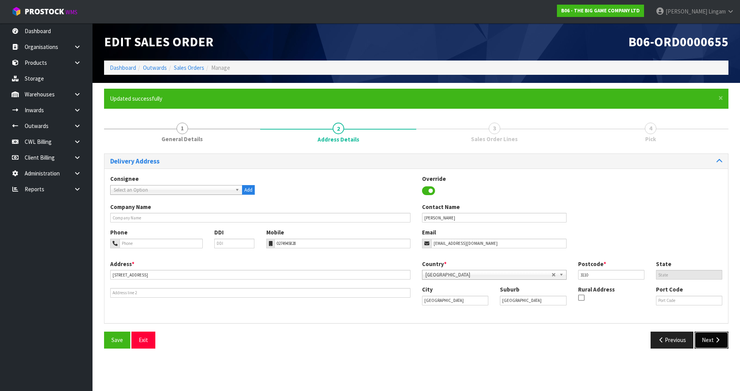
click at [708, 336] on button "Next" at bounding box center [712, 340] width 34 height 17
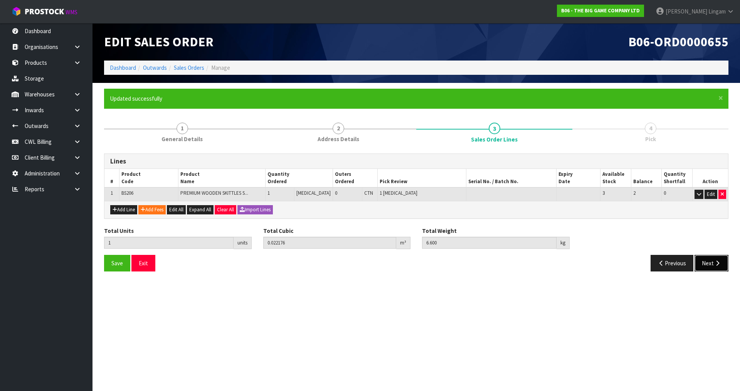
click at [712, 270] on button "Next" at bounding box center [712, 263] width 34 height 17
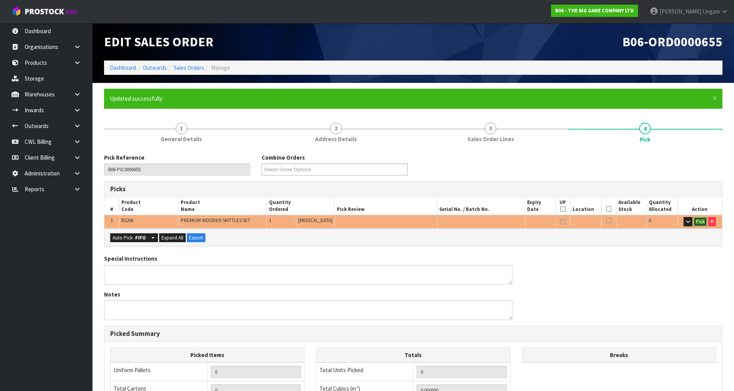
click at [698, 225] on button "Pick" at bounding box center [700, 221] width 13 height 9
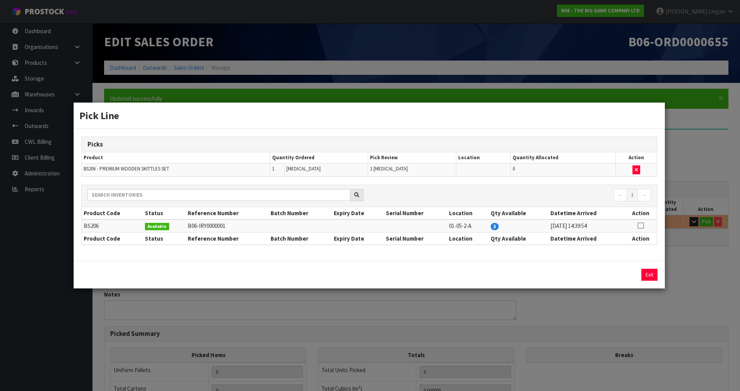
click at [641, 225] on icon at bounding box center [641, 225] width 6 height 0
click at [624, 272] on button "Assign Pick" at bounding box center [623, 275] width 32 height 12
type input "Piece x 1"
type input "1"
type input "0.022176"
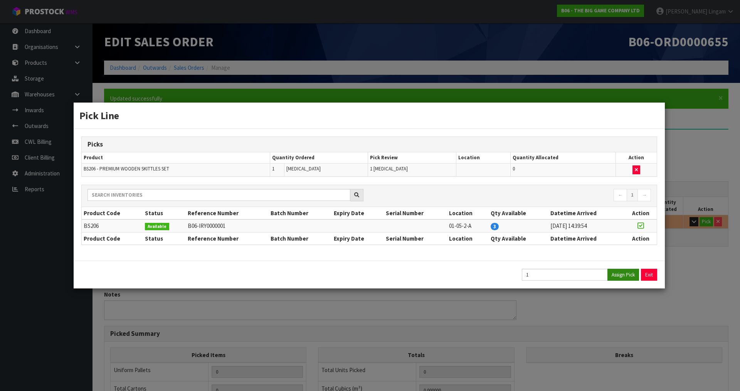
type input "6.6"
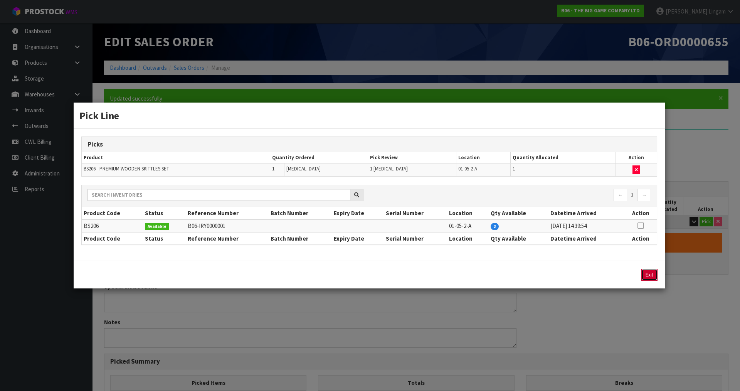
click at [651, 272] on button "Exit" at bounding box center [649, 275] width 16 height 12
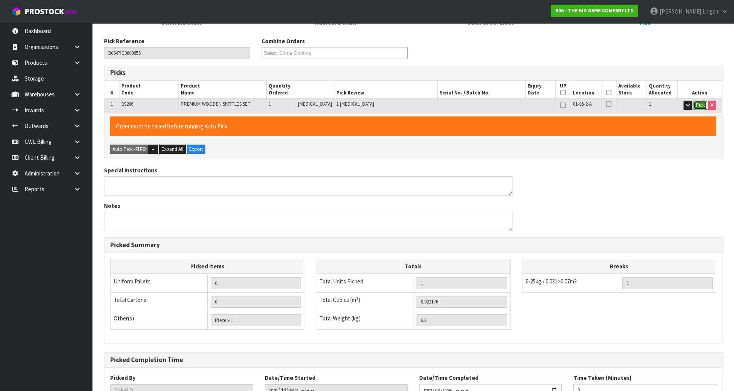
scroll to position [175, 0]
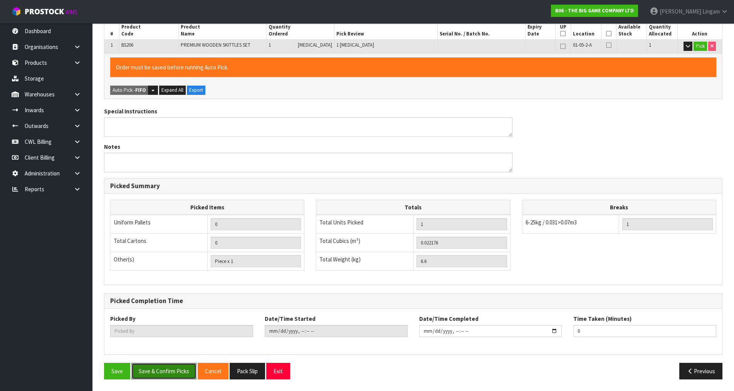
click at [178, 373] on button "Save & Confirm Picks" at bounding box center [163, 371] width 65 height 17
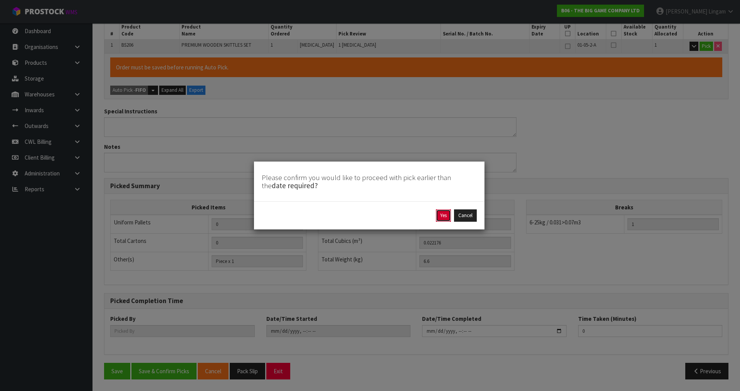
click at [442, 215] on button "Yes" at bounding box center [443, 215] width 15 height 12
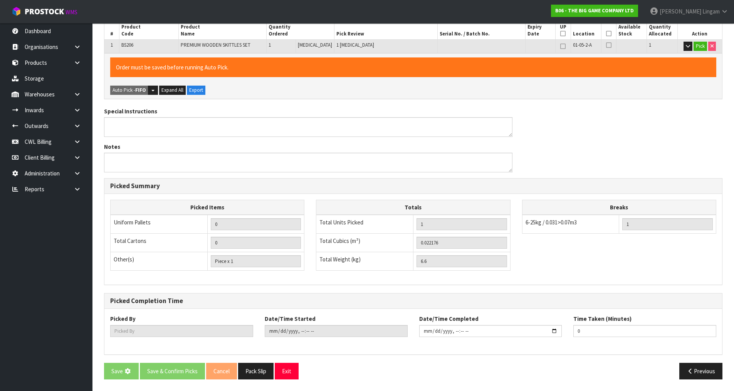
scroll to position [0, 0]
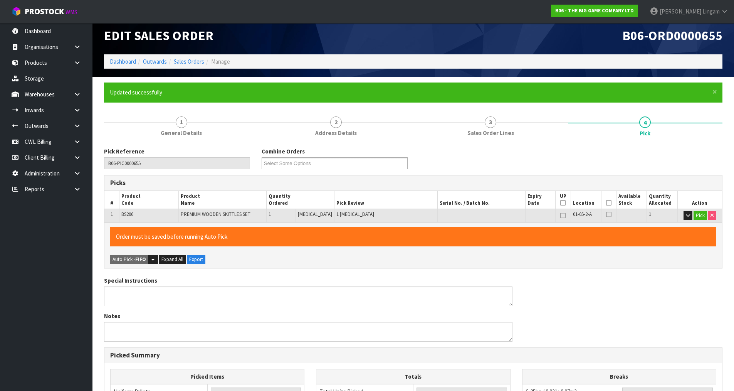
type input "[PERSON_NAME]"
type input "[DATE]T19:33:56"
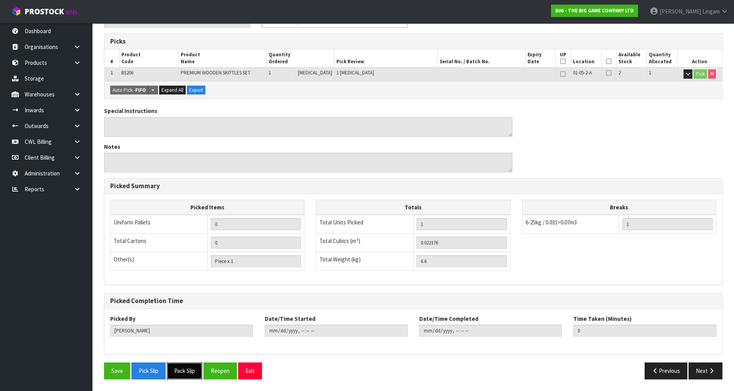
click at [188, 367] on button "Pack Slip" at bounding box center [184, 370] width 35 height 17
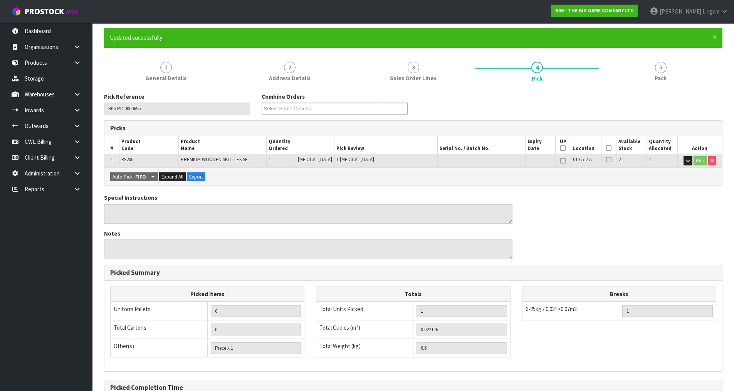
scroll to position [0, 0]
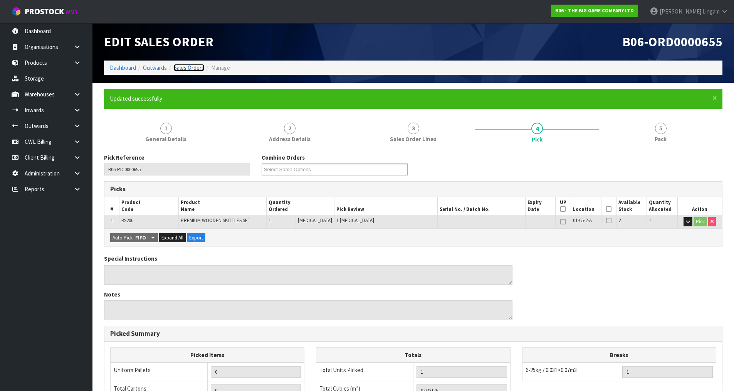
click at [194, 67] on link "Sales Orders" at bounding box center [189, 67] width 30 height 7
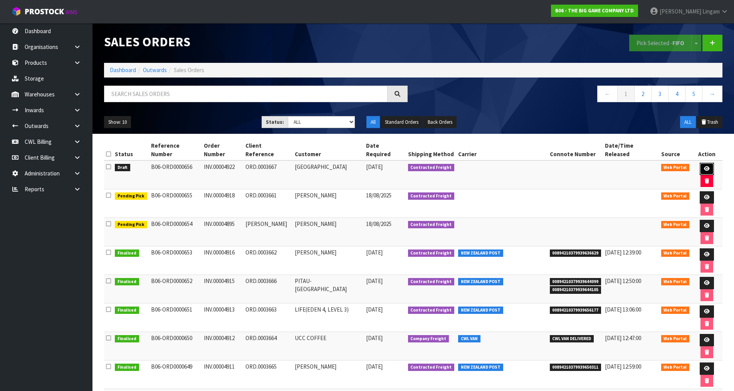
click at [708, 168] on icon at bounding box center [707, 168] width 6 height 5
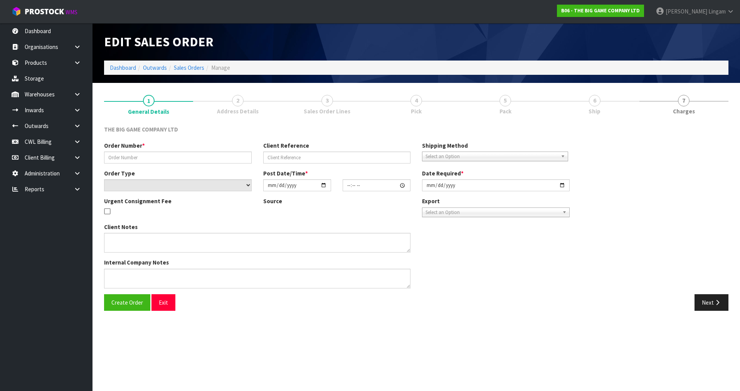
type input "INV.00004922"
type input "ORD.0003667"
select select "number:0"
type input "[DATE]"
type input "16:00:00.000"
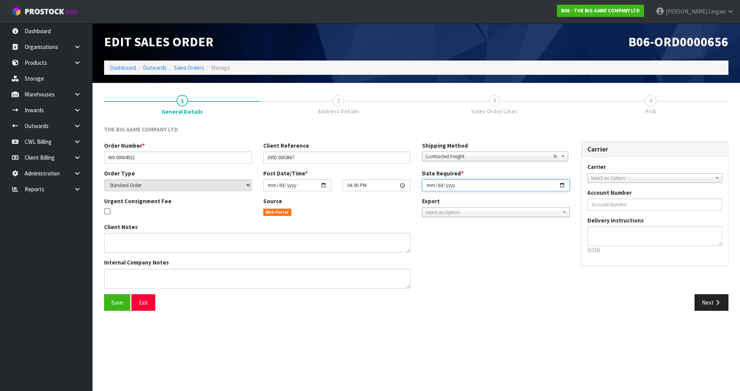
click at [429, 182] on input "[DATE]" at bounding box center [496, 185] width 148 height 12
type input "[DATE]"
click at [117, 302] on span "Save" at bounding box center [117, 302] width 12 height 7
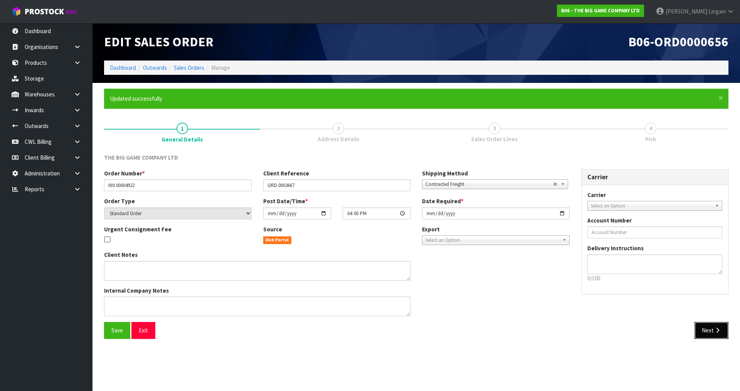
click at [703, 329] on button "Next" at bounding box center [712, 330] width 34 height 17
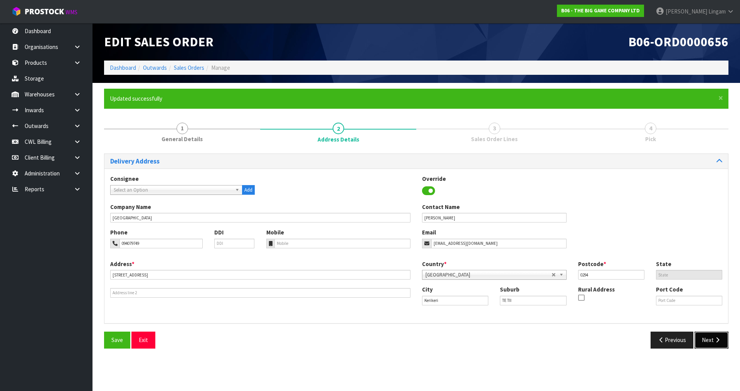
click at [707, 342] on button "Next" at bounding box center [712, 340] width 34 height 17
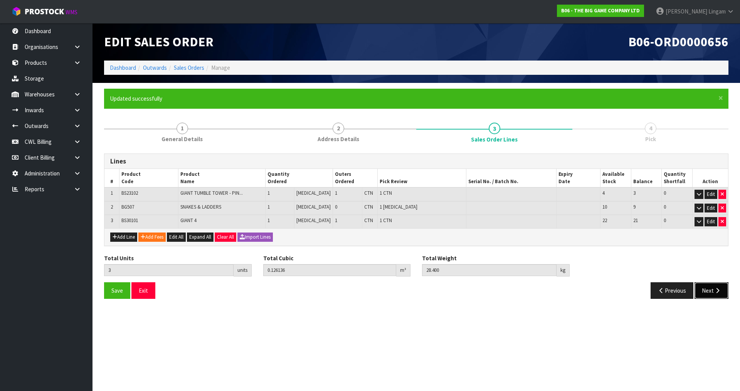
click at [705, 294] on button "Next" at bounding box center [712, 290] width 34 height 17
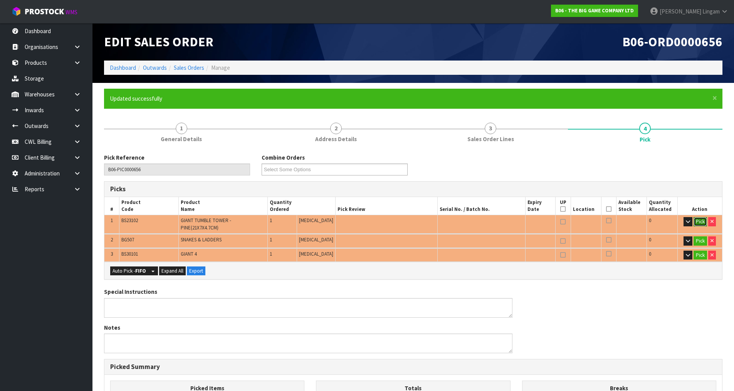
click at [705, 223] on button "Pick" at bounding box center [700, 221] width 13 height 9
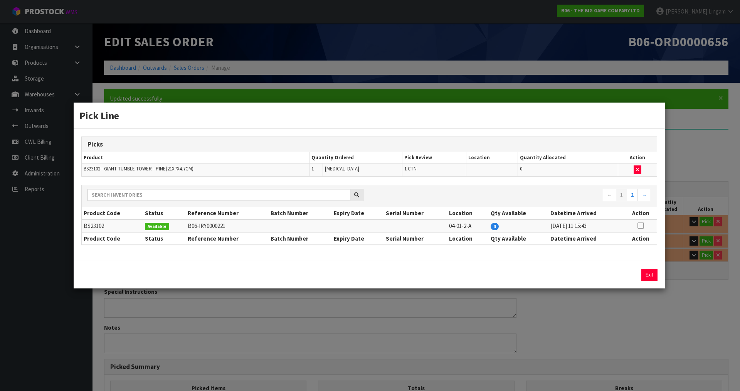
click at [642, 225] on icon at bounding box center [641, 225] width 6 height 0
click at [626, 270] on button "Assign Pick" at bounding box center [623, 275] width 32 height 12
type input "1"
type input "0.05724"
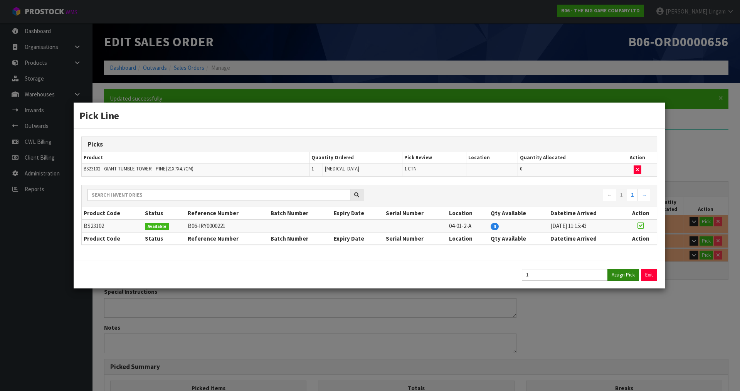
type input "17.05"
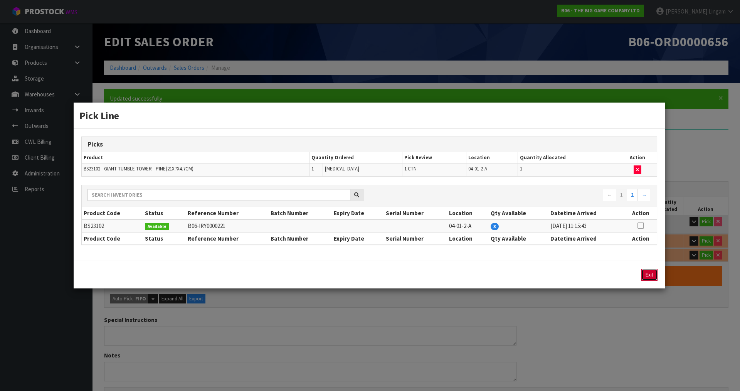
click at [650, 272] on button "Exit" at bounding box center [649, 275] width 16 height 12
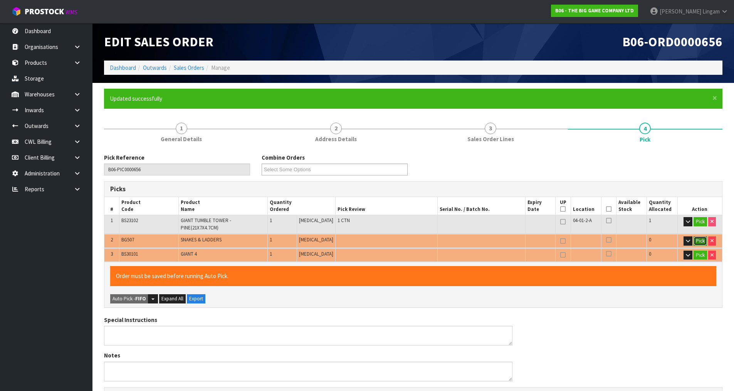
click at [697, 237] on button "Pick" at bounding box center [700, 240] width 13 height 9
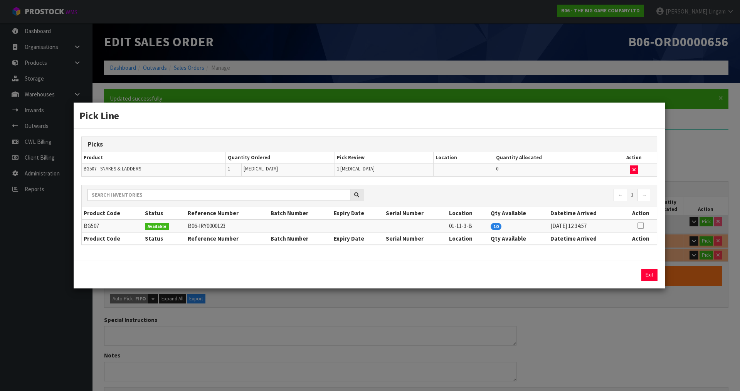
click at [641, 226] on icon at bounding box center [641, 225] width 6 height 0
click at [616, 272] on button "Assign Pick" at bounding box center [623, 275] width 32 height 12
type input "Piece x 1"
type input "2"
type input "0.065592"
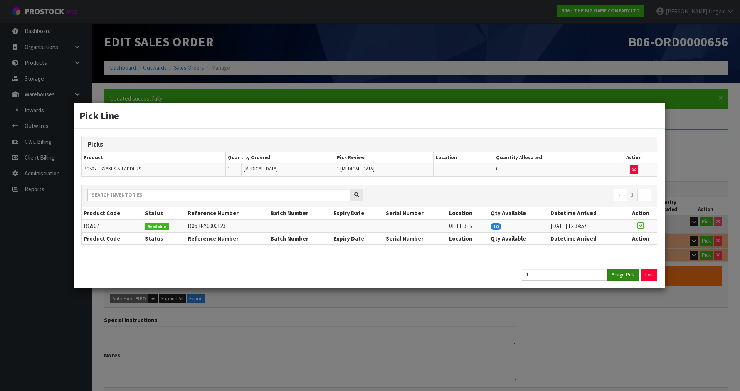
type input "20.4"
click at [648, 274] on button "Exit" at bounding box center [649, 275] width 16 height 12
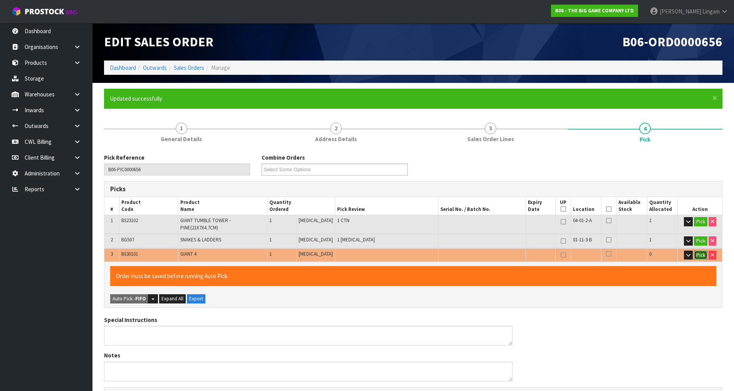
click at [700, 254] on button "Pick" at bounding box center [700, 255] width 13 height 9
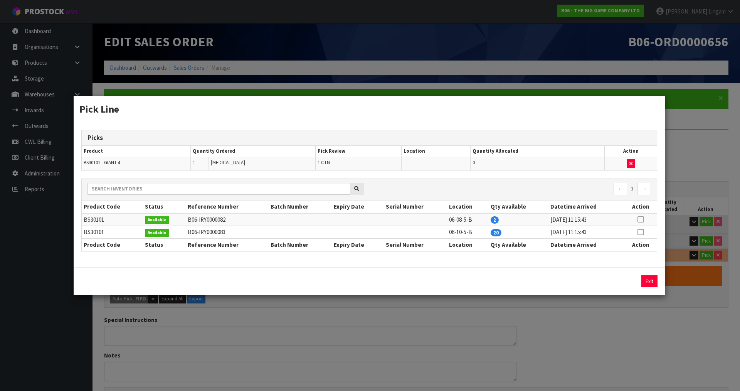
click at [641, 219] on icon at bounding box center [641, 219] width 6 height 0
click at [624, 283] on button "Assign Pick" at bounding box center [623, 281] width 32 height 12
type input "2"
type input "3"
type input "0.126136"
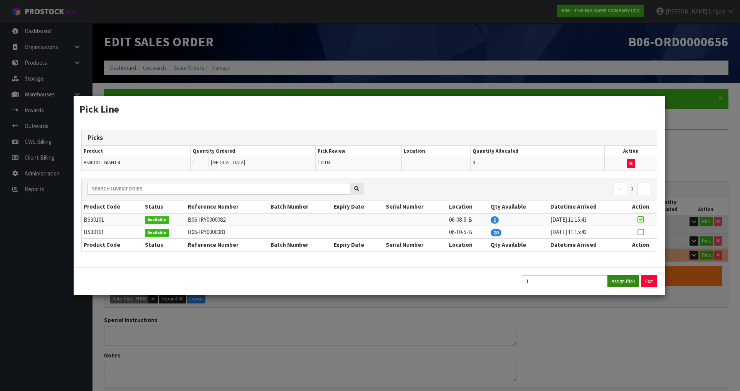
type input "28.4"
click at [650, 282] on button "Exit" at bounding box center [649, 281] width 16 height 12
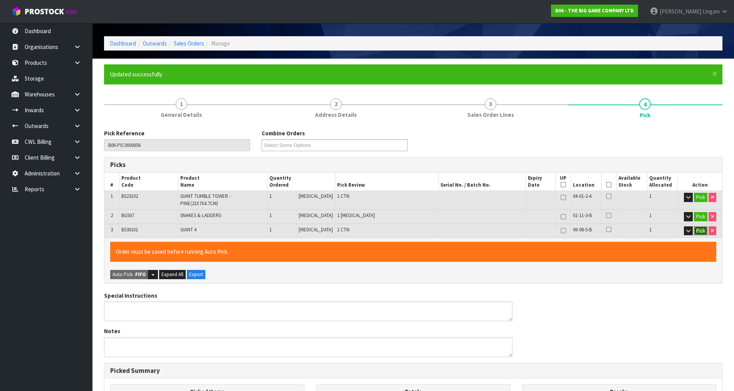
scroll to position [209, 0]
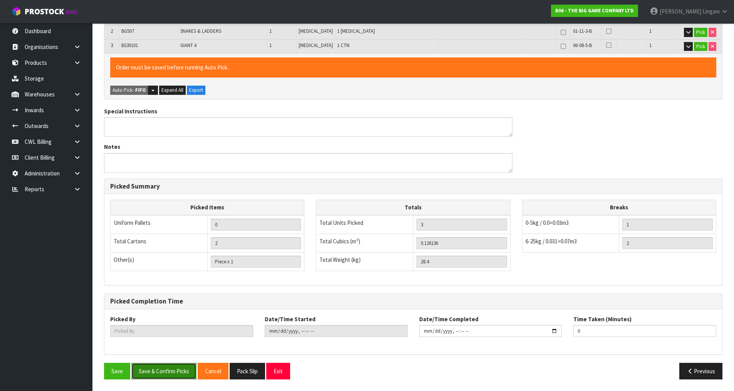
click at [184, 375] on button "Save & Confirm Picks" at bounding box center [163, 371] width 65 height 17
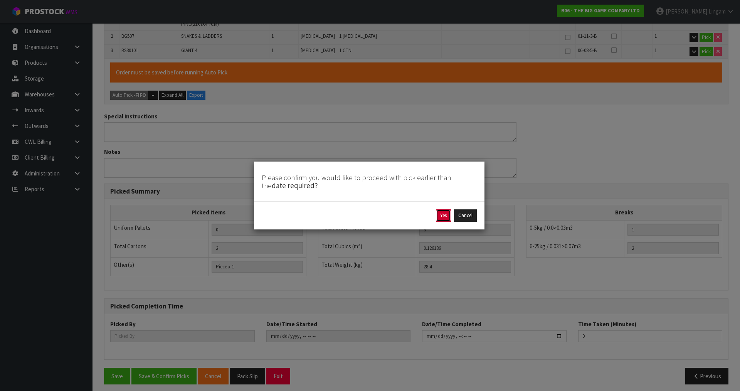
click at [441, 216] on button "Yes" at bounding box center [443, 215] width 15 height 12
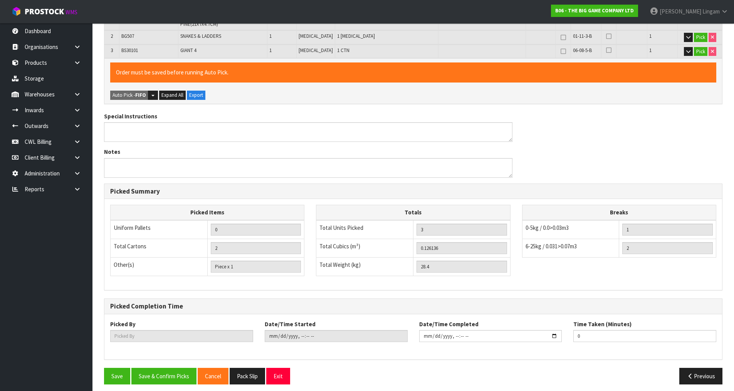
scroll to position [0, 0]
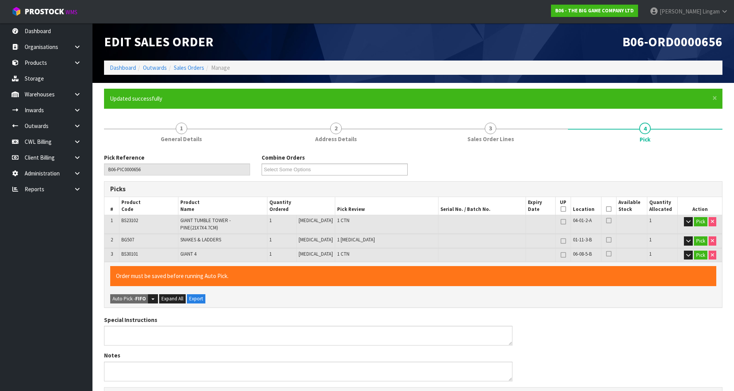
type input "[PERSON_NAME]"
type input "[DATE]T19:35:01"
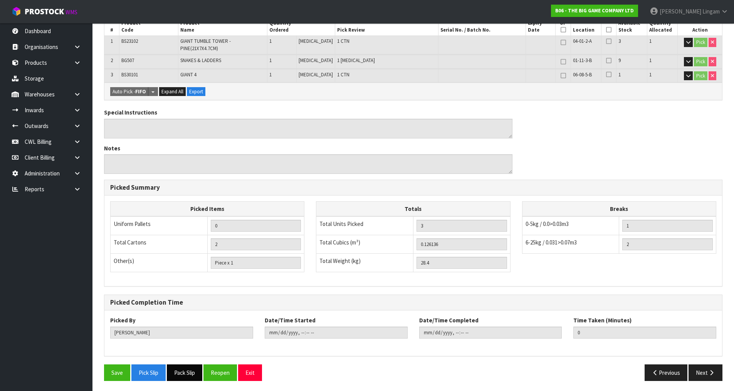
scroll to position [181, 0]
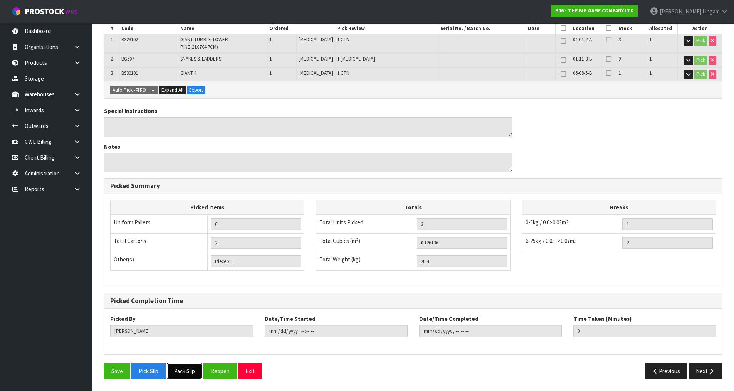
click at [195, 374] on button "Pack Slip" at bounding box center [184, 371] width 35 height 17
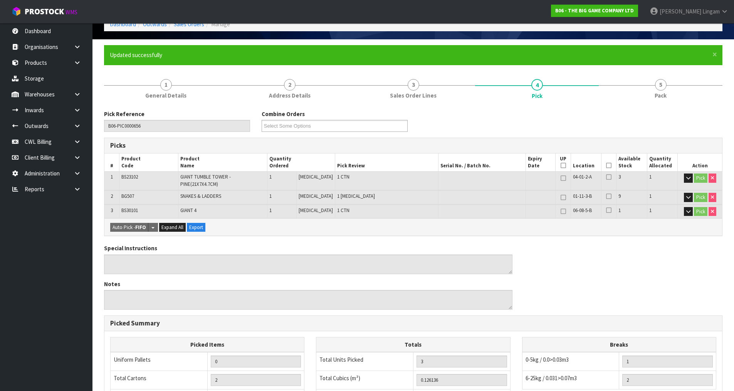
scroll to position [0, 0]
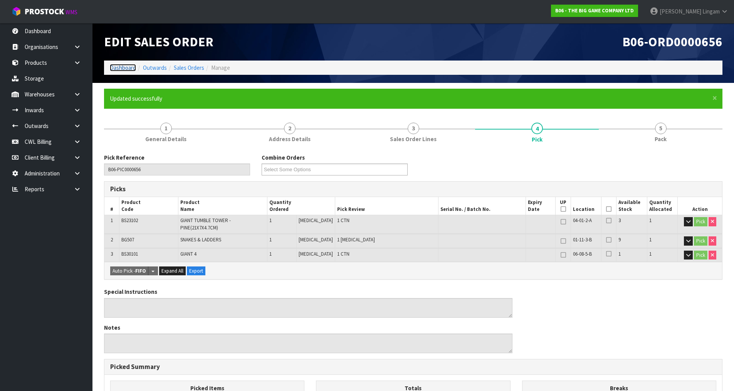
click at [123, 67] on link "Dashboard" at bounding box center [123, 67] width 26 height 7
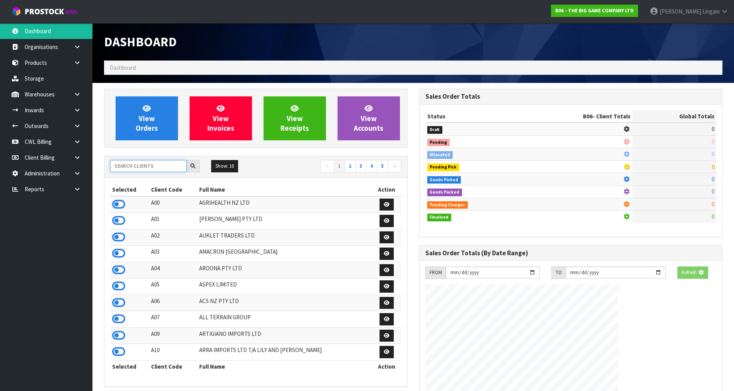
click at [154, 165] on input "text" at bounding box center [148, 166] width 76 height 12
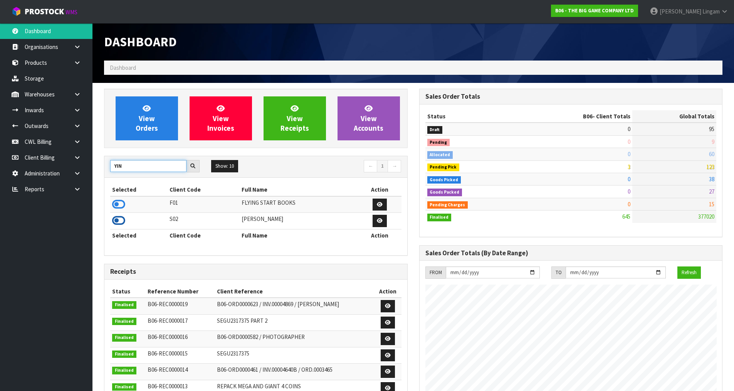
type input "YIN"
click at [118, 220] on icon at bounding box center [118, 221] width 13 height 12
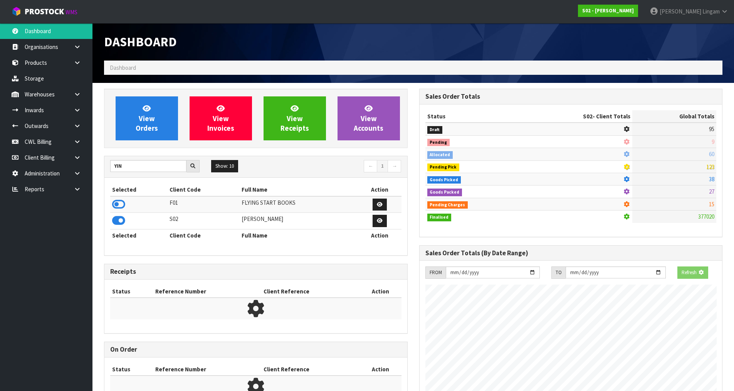
scroll to position [384986, 385151]
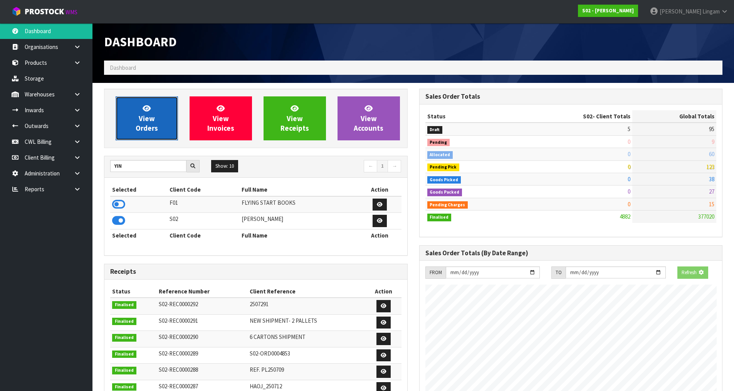
click at [159, 111] on link "View Orders" at bounding box center [147, 118] width 62 height 44
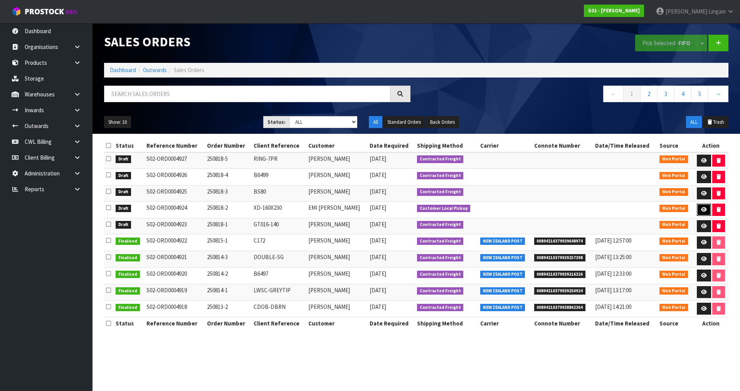
click at [702, 209] on icon at bounding box center [704, 209] width 6 height 5
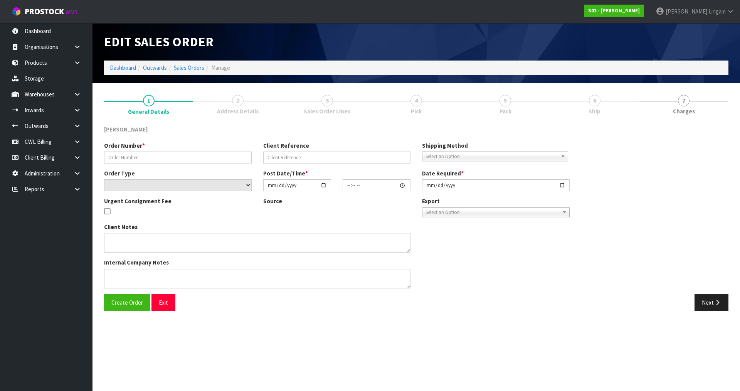
type input "250818-2"
type input "XD-160X230"
select select "number:0"
type input "[DATE]"
type input "17:43:00.000"
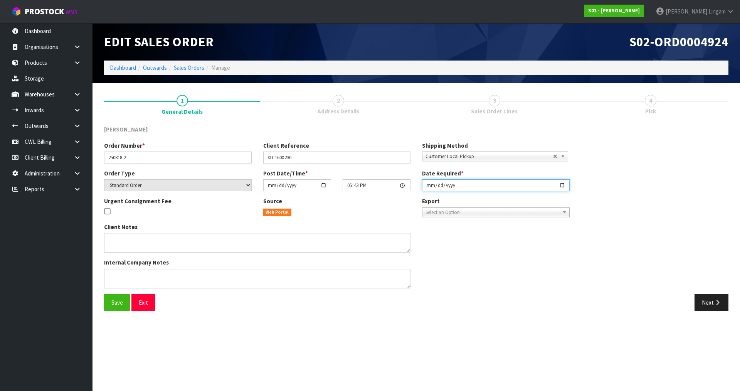
click at [428, 181] on input "[DATE]" at bounding box center [496, 185] width 148 height 12
type input "[DATE]"
click at [115, 305] on span "Save" at bounding box center [117, 302] width 12 height 7
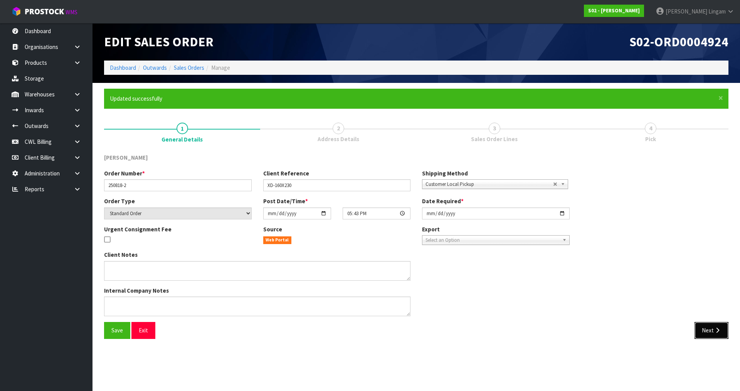
click at [711, 332] on button "Next" at bounding box center [712, 330] width 34 height 17
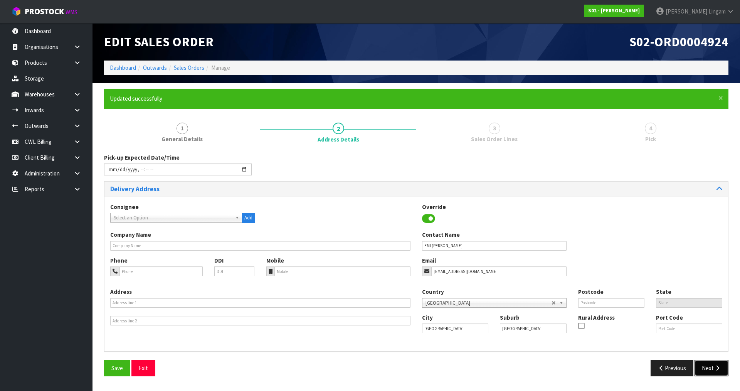
click at [705, 370] on button "Next" at bounding box center [712, 368] width 34 height 17
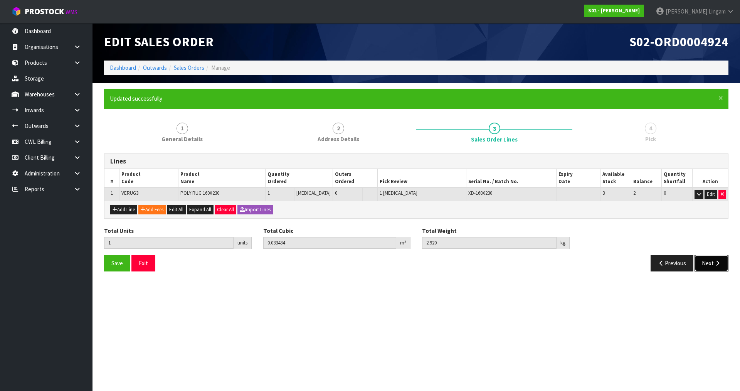
click at [713, 266] on button "Next" at bounding box center [712, 263] width 34 height 17
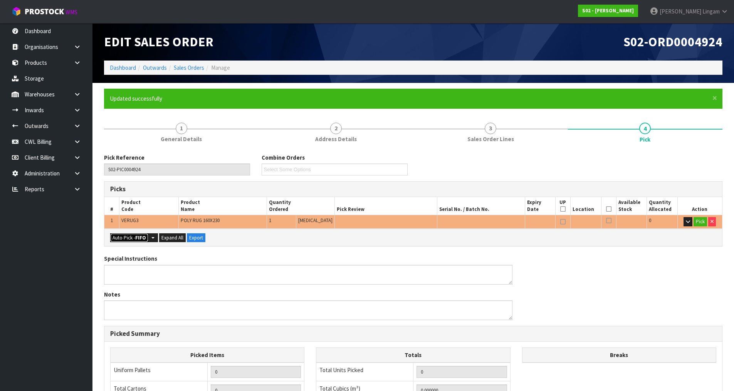
click at [122, 239] on button "Auto Pick - FIFO" at bounding box center [129, 237] width 38 height 9
type input "Piece x 1"
type input "1"
type input "0.033434"
type input "2.920"
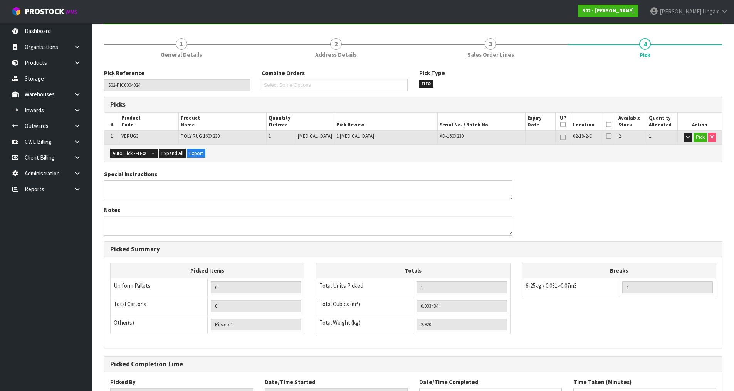
scroll to position [148, 0]
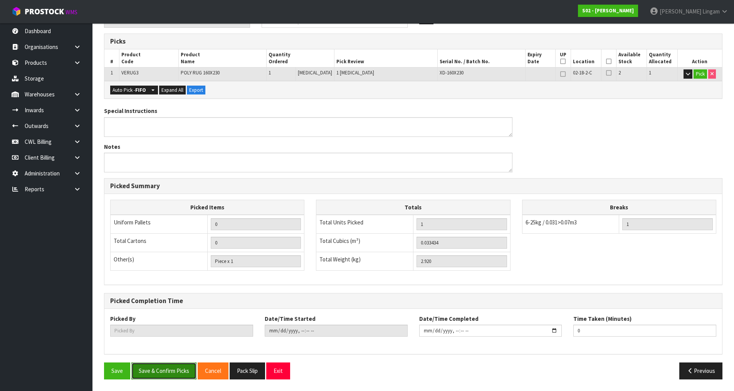
click at [168, 369] on button "Save & Confirm Picks" at bounding box center [163, 370] width 65 height 17
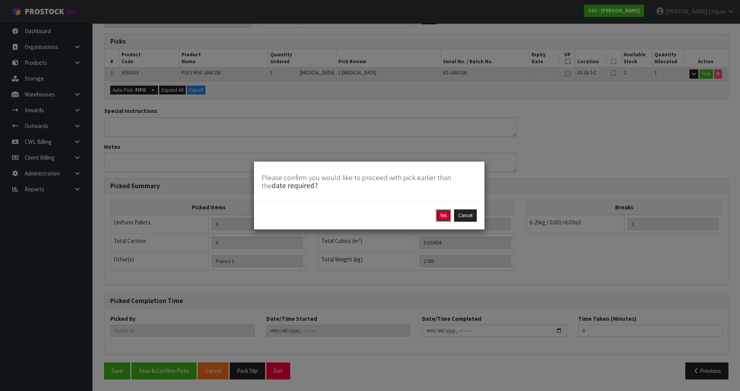
click at [445, 214] on button "Yes" at bounding box center [443, 215] width 15 height 12
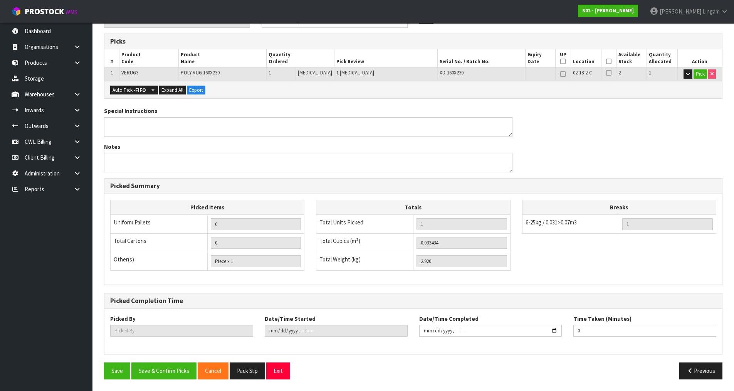
scroll to position [0, 0]
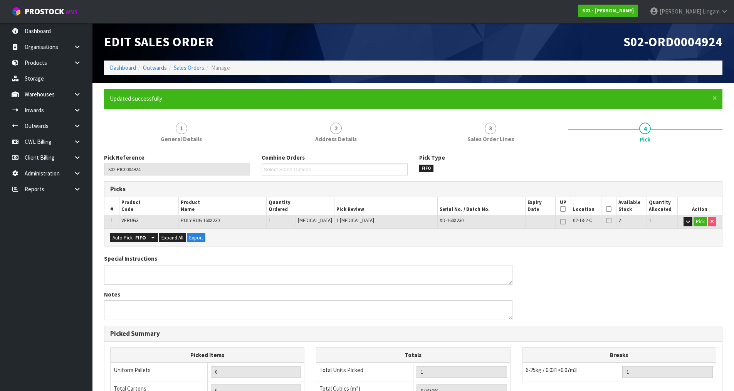
type input "[PERSON_NAME]"
type input "[DATE]T19:36:04"
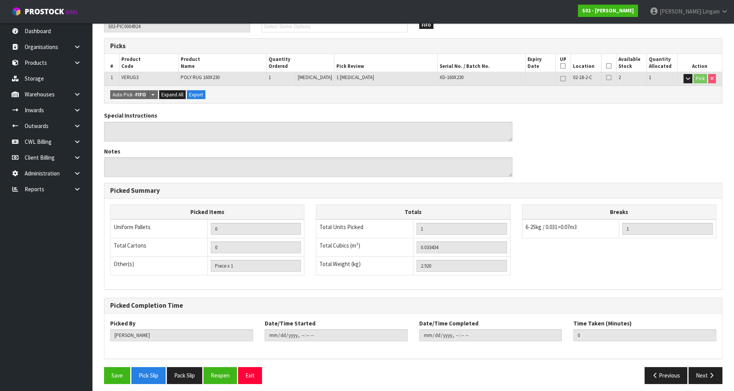
scroll to position [148, 0]
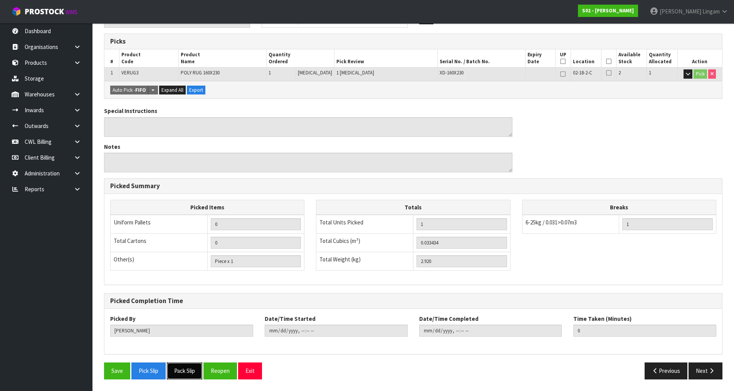
click at [192, 368] on button "Pack Slip" at bounding box center [184, 370] width 35 height 17
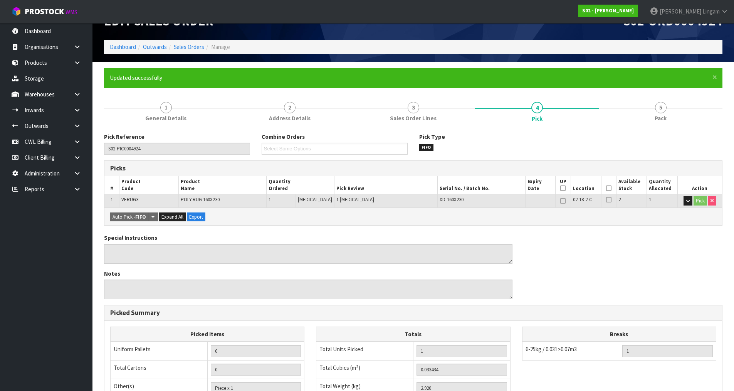
scroll to position [0, 0]
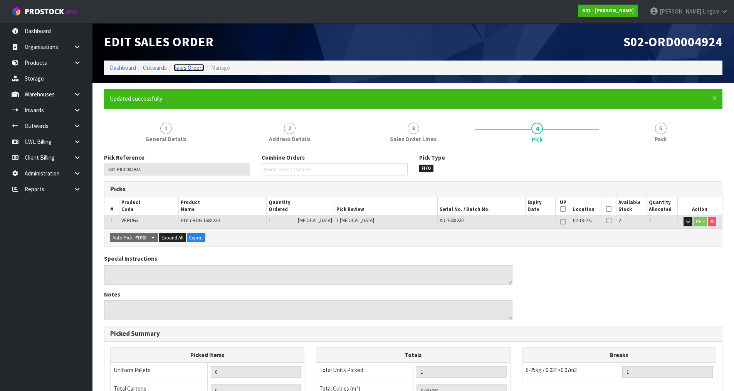
click at [195, 67] on link "Sales Orders" at bounding box center [189, 67] width 30 height 7
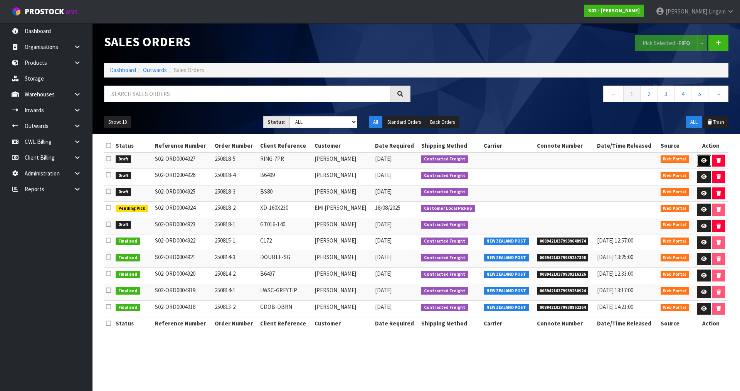
click at [698, 161] on link at bounding box center [704, 161] width 14 height 12
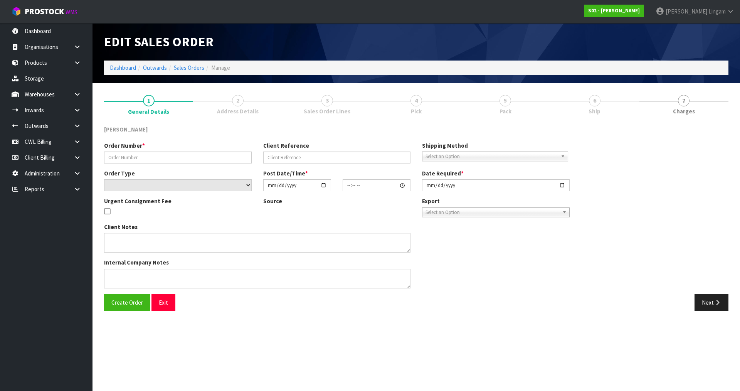
type input "250818-5"
type input "RING-7PR"
select select "number:0"
type input "[DATE]"
type input "17:26:00.000"
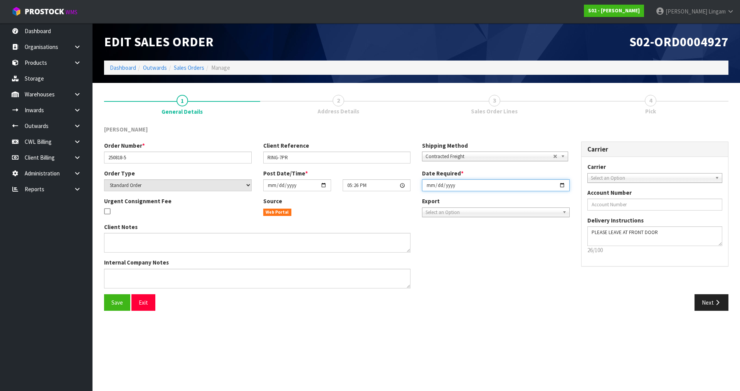
click at [430, 185] on input "[DATE]" at bounding box center [496, 185] width 148 height 12
type input "[DATE]"
click at [124, 305] on button "Save" at bounding box center [117, 302] width 26 height 17
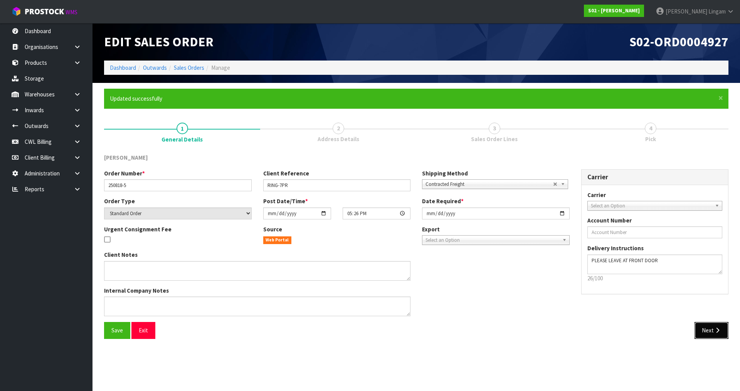
click at [716, 331] on icon "button" at bounding box center [717, 330] width 7 height 6
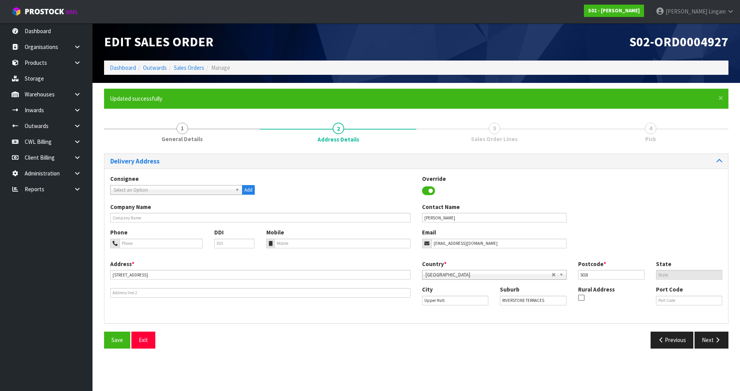
click at [716, 331] on div "Delivery Address Consignee 000001.BAY MECHANICS - BAY MECHANICS 000001A - BRAKE…" at bounding box center [416, 253] width 624 height 201
click at [714, 337] on icon "button" at bounding box center [717, 340] width 7 height 6
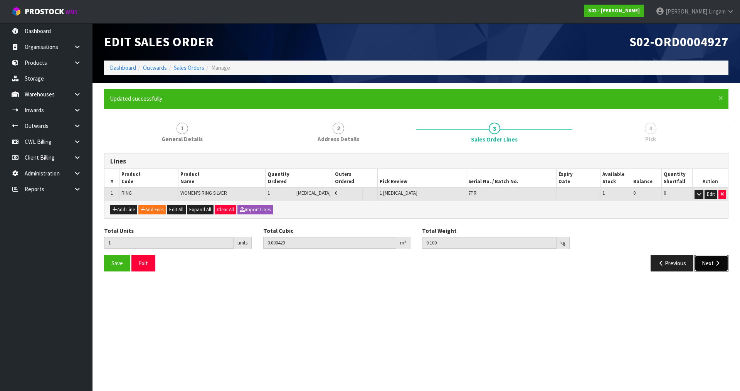
click at [711, 265] on button "Next" at bounding box center [712, 263] width 34 height 17
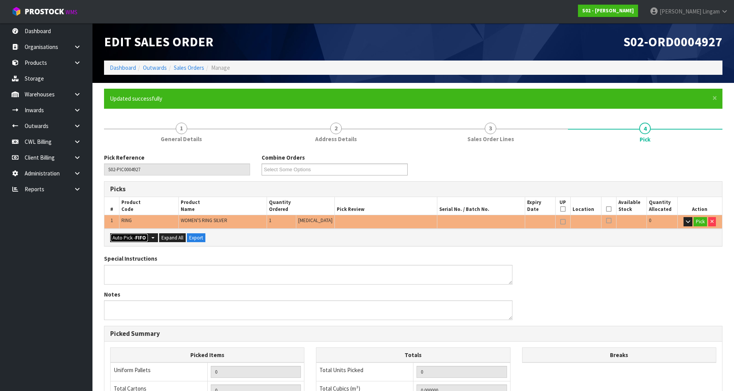
click at [125, 237] on button "Auto Pick - FIFO" at bounding box center [129, 237] width 38 height 9
type input "Piece x 1"
type input "1"
type input "0.000420"
type input "0.100"
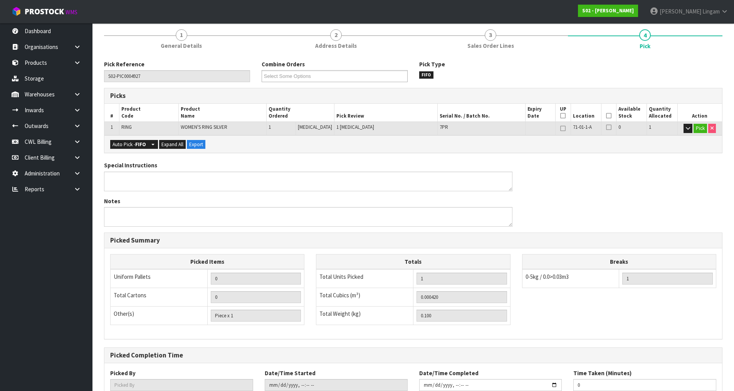
scroll to position [148, 0]
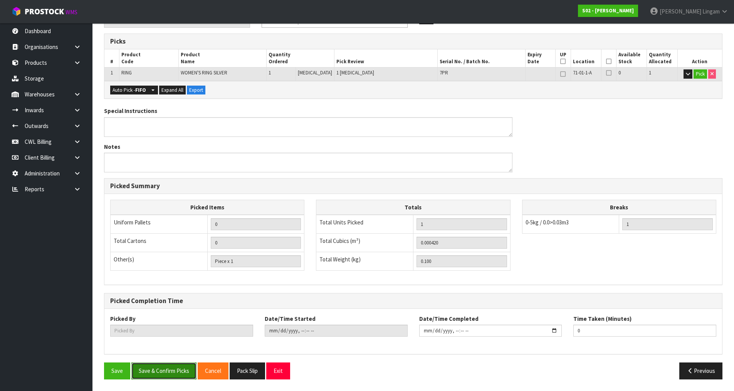
click at [170, 373] on button "Save & Confirm Picks" at bounding box center [163, 370] width 65 height 17
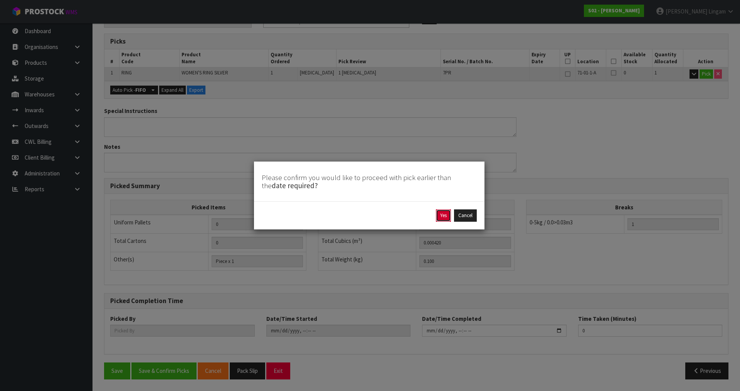
click at [443, 216] on button "Yes" at bounding box center [443, 215] width 15 height 12
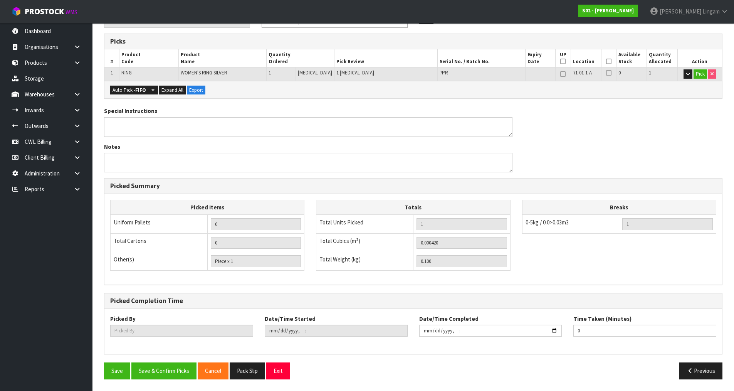
scroll to position [0, 0]
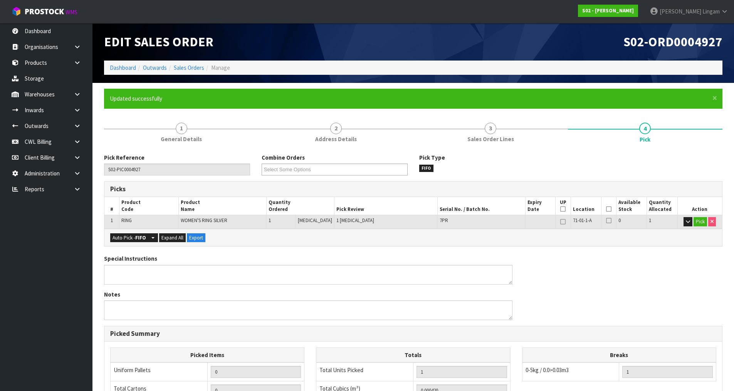
type input "[PERSON_NAME]"
type input "[DATE]T19:36:34"
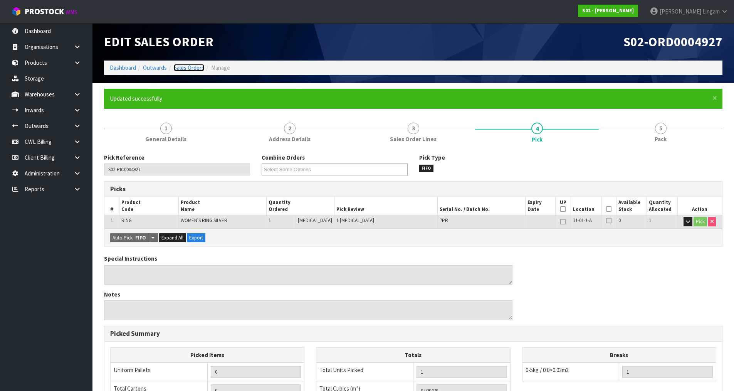
click at [192, 67] on link "Sales Orders" at bounding box center [189, 67] width 30 height 7
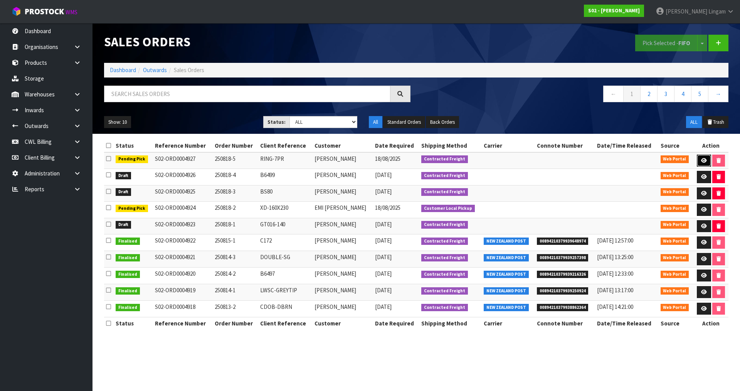
click at [705, 160] on icon at bounding box center [704, 160] width 6 height 5
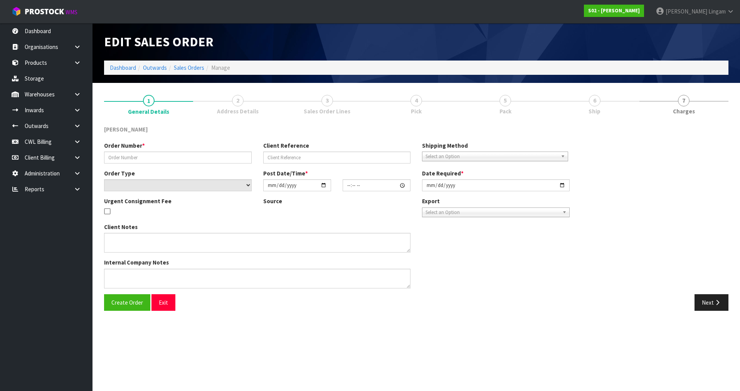
type input "250818-5"
type input "RING-7PR"
select select "number:0"
type input "[DATE]"
type input "17:26:00.000"
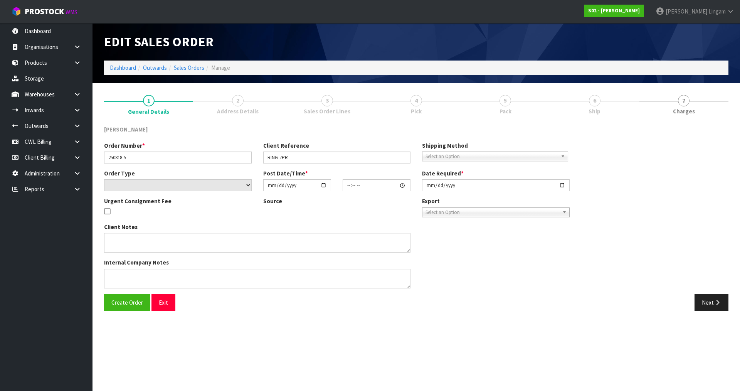
type input "[DATE]"
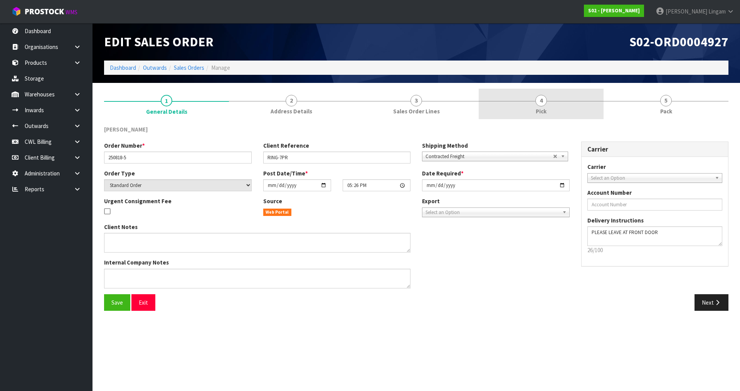
click at [541, 114] on span "Pick" at bounding box center [541, 111] width 11 height 8
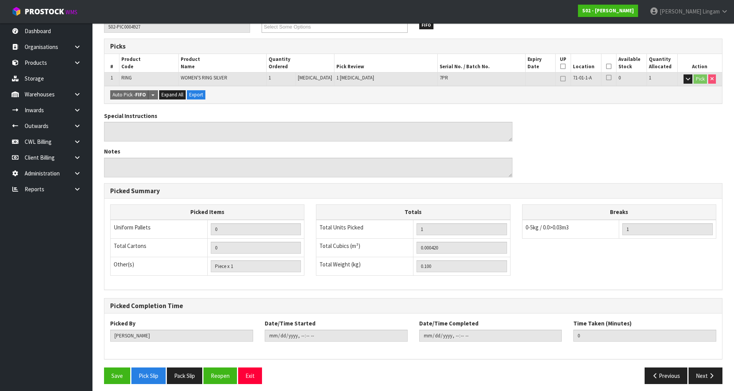
scroll to position [119, 0]
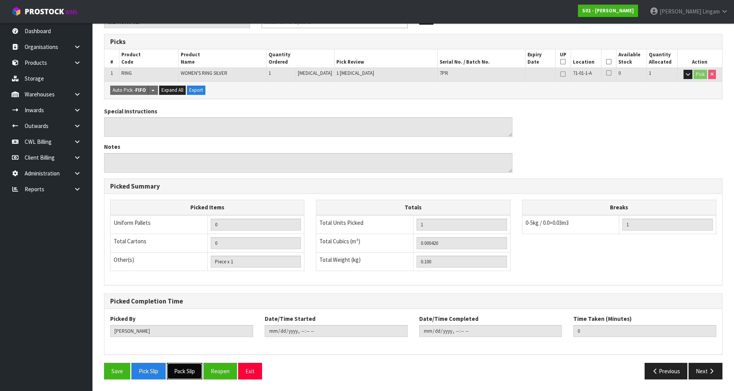
click at [183, 371] on button "Pack Slip" at bounding box center [184, 371] width 35 height 17
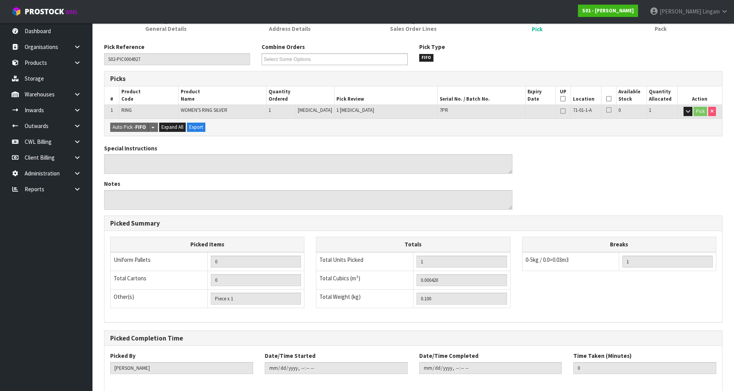
scroll to position [0, 0]
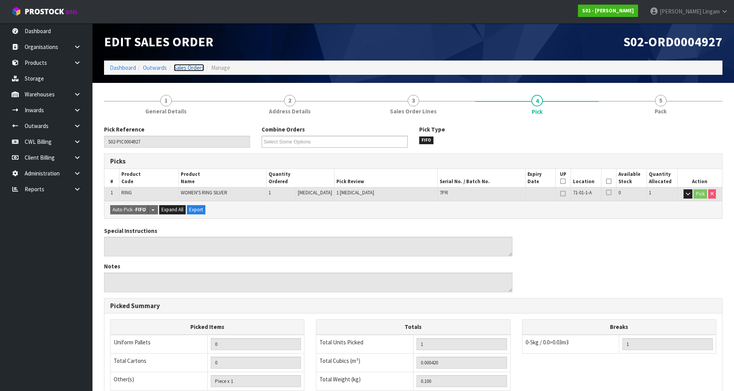
click at [194, 68] on link "Sales Orders" at bounding box center [189, 67] width 30 height 7
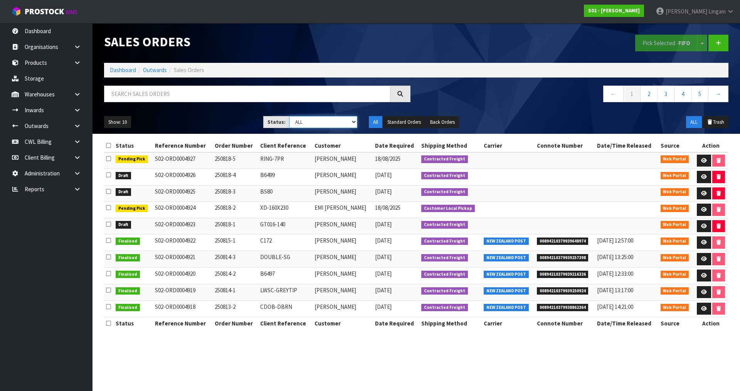
drag, startPoint x: 343, startPoint y: 118, endPoint x: 342, endPoint y: 123, distance: 5.4
click at [343, 118] on select "Draft Pending Allocated Pending Pick Goods Picked Goods Packed Pending Charges …" at bounding box center [323, 122] width 68 height 12
select select "string:0"
click at [289, 116] on select "Draft Pending Allocated Pending Pick Goods Picked Goods Packed Pending Charges …" at bounding box center [323, 122] width 68 height 12
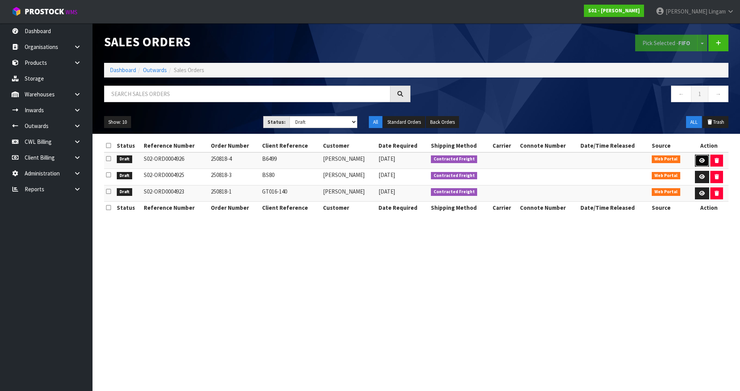
click at [699, 158] on icon at bounding box center [702, 160] width 6 height 5
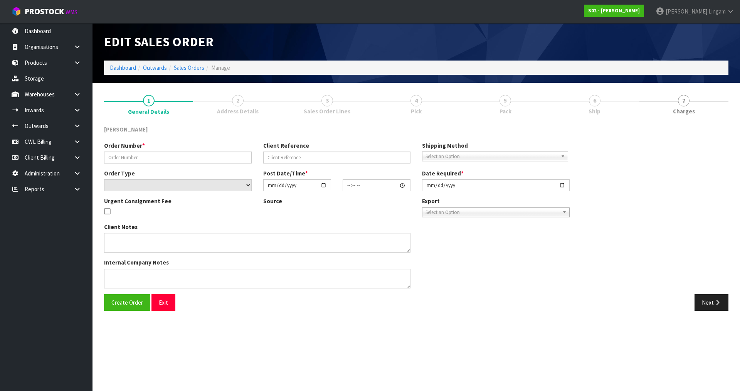
type input "250818-4"
type input "B6499"
select select "number:0"
type input "[DATE]"
type input "19:13:00.000"
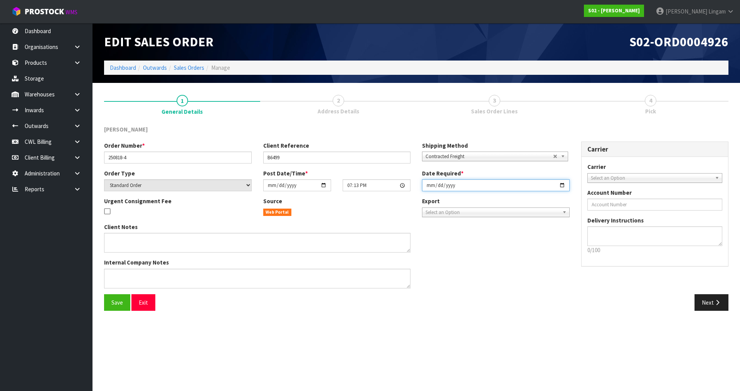
click at [424, 185] on input "[DATE]" at bounding box center [496, 185] width 148 height 12
type input "[DATE]"
click at [125, 303] on button "Save" at bounding box center [117, 302] width 26 height 17
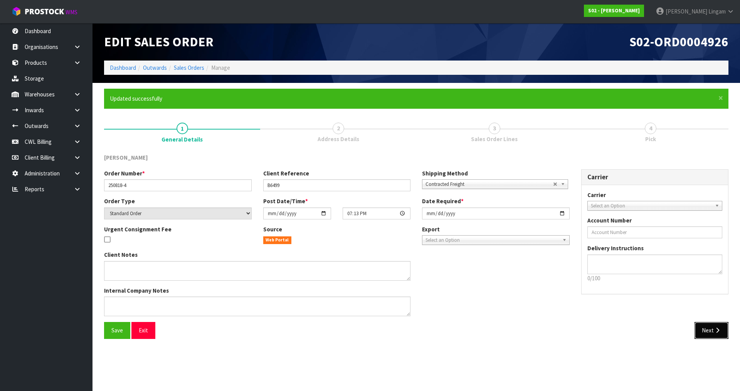
click at [717, 333] on icon "button" at bounding box center [717, 330] width 7 height 6
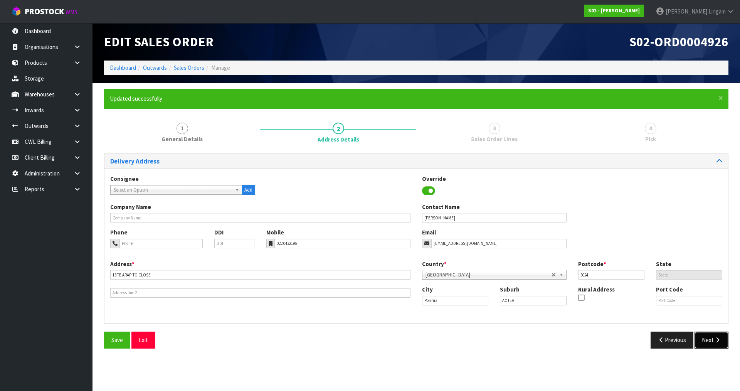
click at [716, 339] on icon "button" at bounding box center [717, 340] width 7 height 6
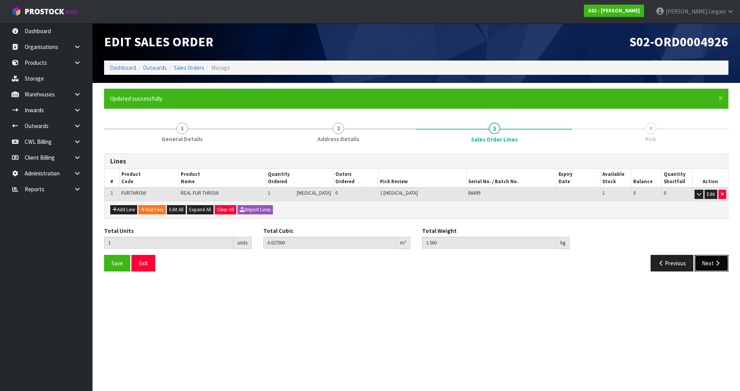
click at [713, 268] on button "Next" at bounding box center [712, 263] width 34 height 17
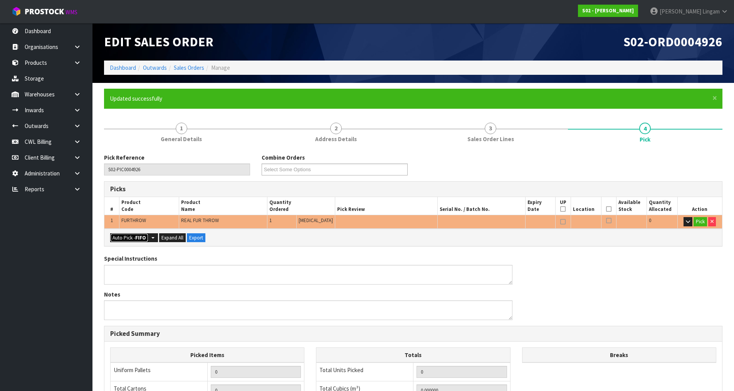
click at [138, 236] on strong "FIFO" at bounding box center [140, 237] width 11 height 7
type input "Piece x 1"
type input "1"
type input "0.027000"
type input "1.560"
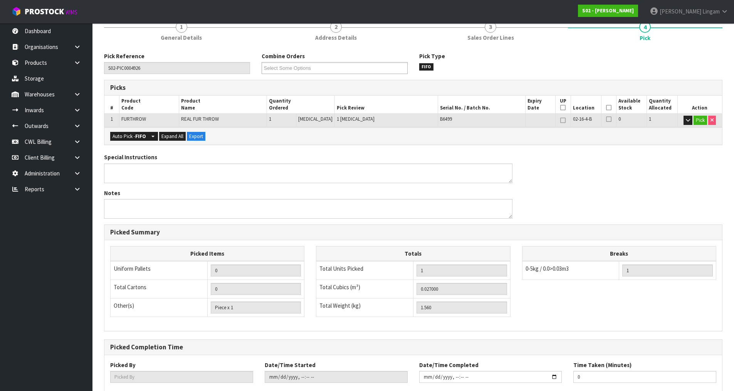
scroll to position [148, 0]
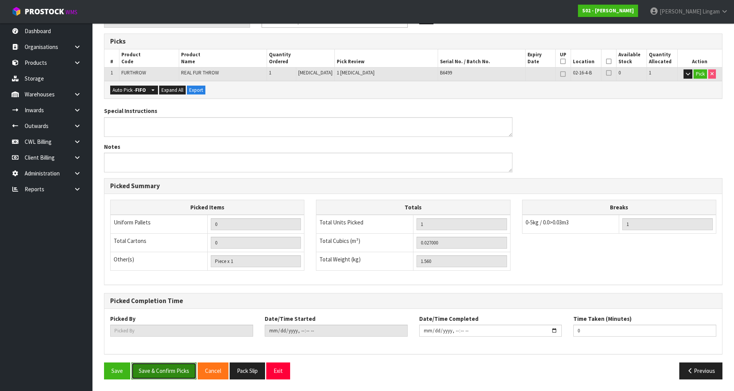
click at [178, 374] on button "Save & Confirm Picks" at bounding box center [163, 370] width 65 height 17
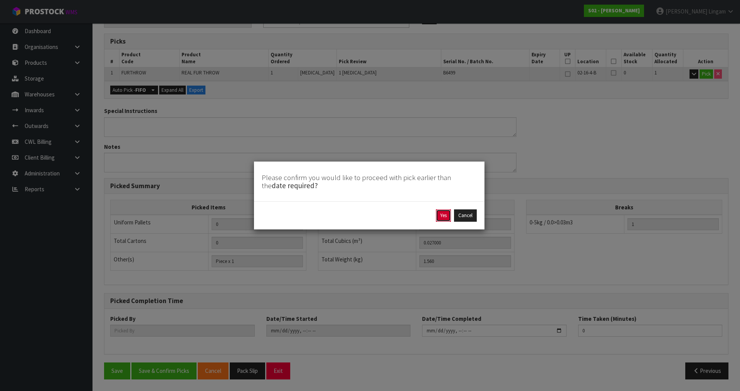
click at [437, 215] on button "Yes" at bounding box center [443, 215] width 15 height 12
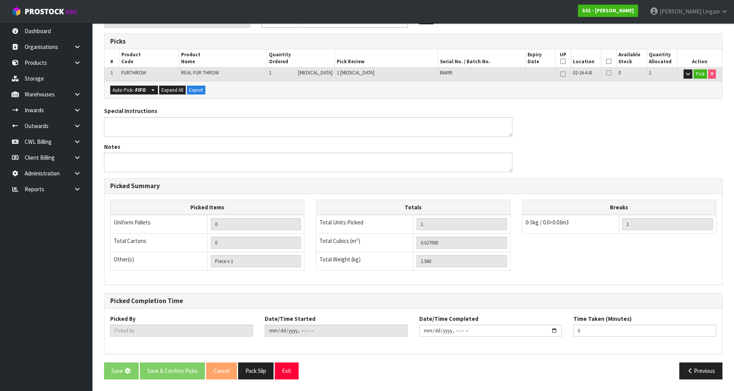
scroll to position [0, 0]
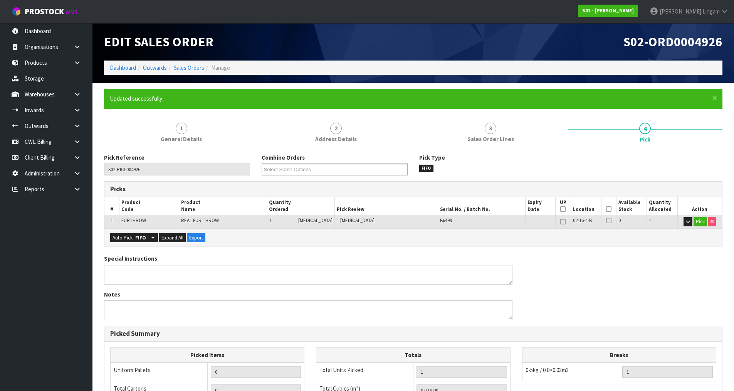
type input "[PERSON_NAME]"
type input "[DATE]T19:38:17"
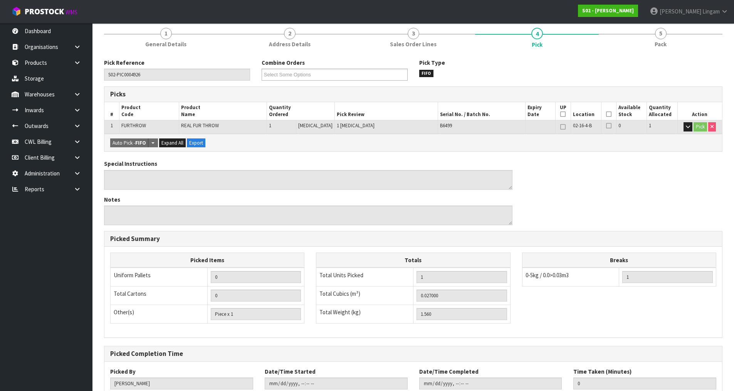
scroll to position [148, 0]
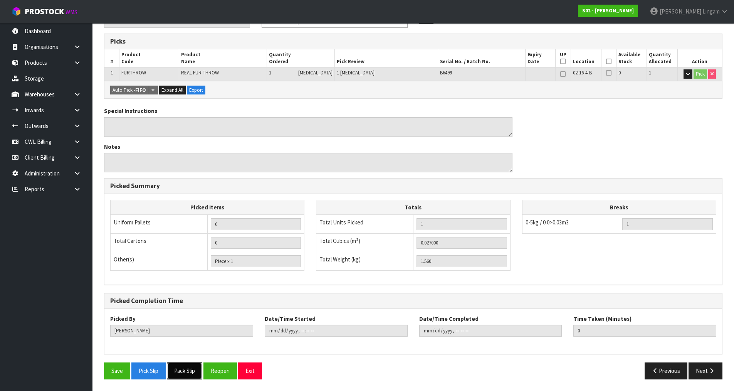
click at [194, 368] on button "Pack Slip" at bounding box center [184, 370] width 35 height 17
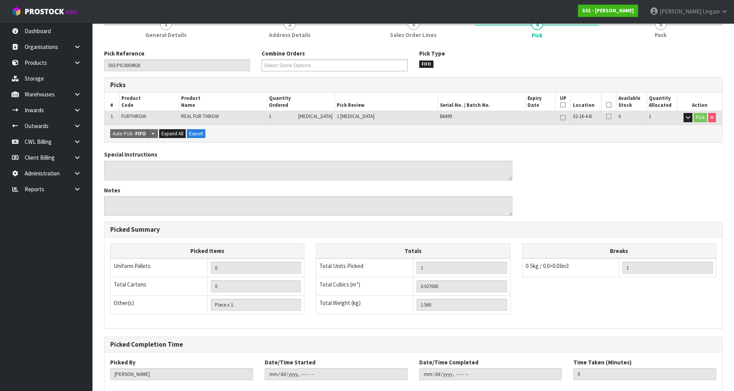
scroll to position [0, 0]
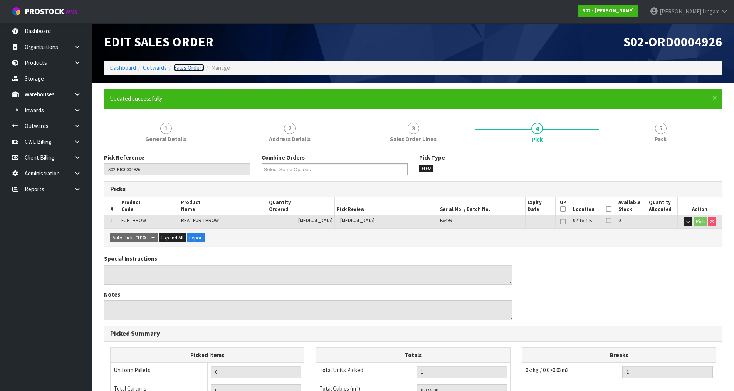
click at [192, 69] on link "Sales Orders" at bounding box center [189, 67] width 30 height 7
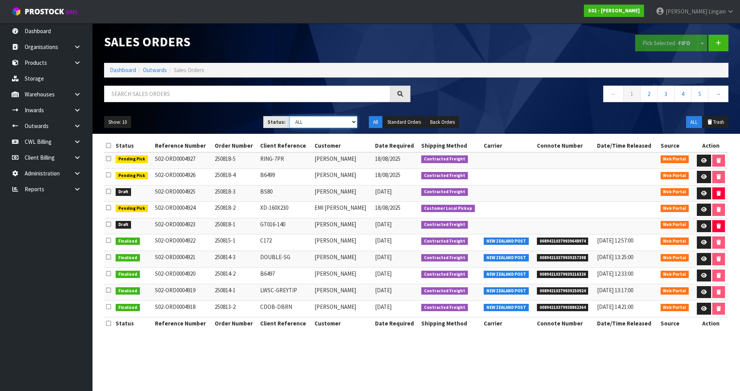
click at [332, 125] on select "Draft Pending Allocated Pending Pick Goods Picked Goods Packed Pending Charges …" at bounding box center [323, 122] width 68 height 12
select select "string:0"
click at [289, 116] on select "Draft Pending Allocated Pending Pick Goods Picked Goods Packed Pending Charges …" at bounding box center [323, 122] width 68 height 12
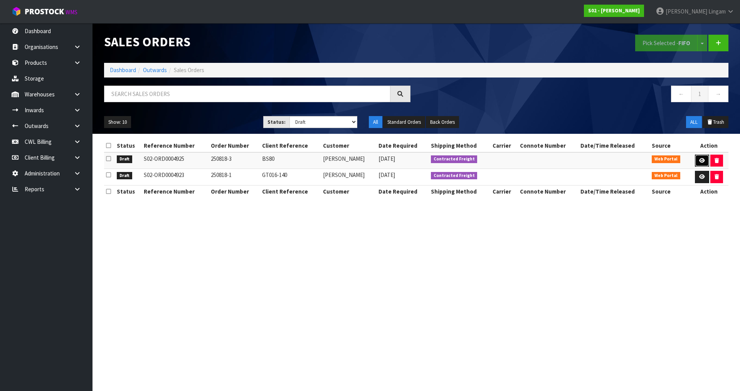
click at [699, 159] on icon at bounding box center [702, 160] width 6 height 5
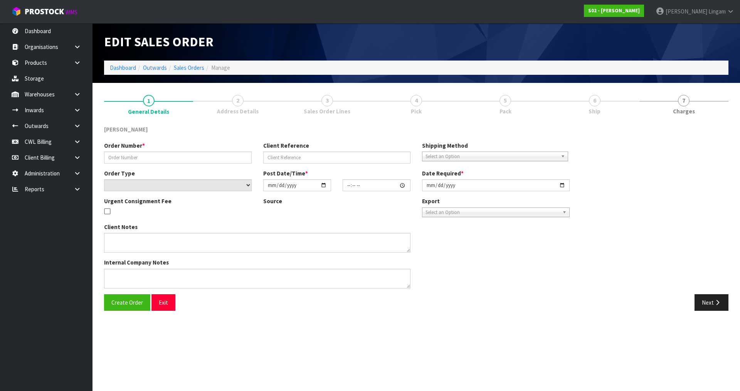
type input "250818-3"
type input "BS80"
select select "number:0"
type input "[DATE]"
type input "19:08:00.000"
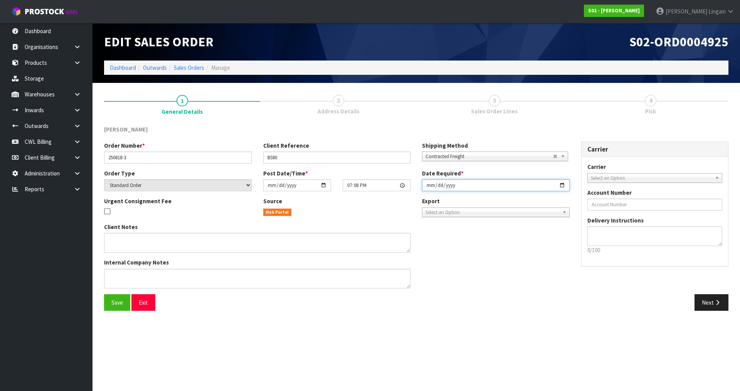
click at [428, 186] on input "[DATE]" at bounding box center [496, 185] width 148 height 12
type input "[DATE]"
click at [118, 306] on button "Save" at bounding box center [117, 302] width 26 height 17
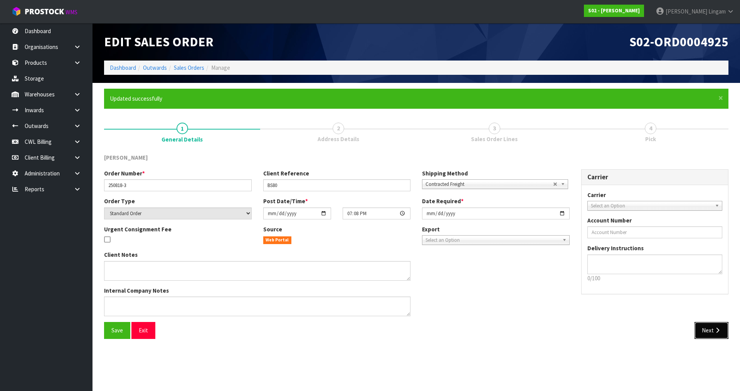
click at [716, 336] on button "Next" at bounding box center [712, 330] width 34 height 17
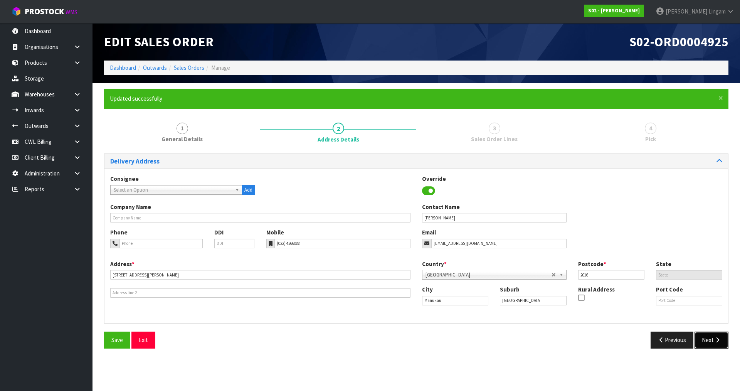
click at [713, 337] on button "Next" at bounding box center [712, 340] width 34 height 17
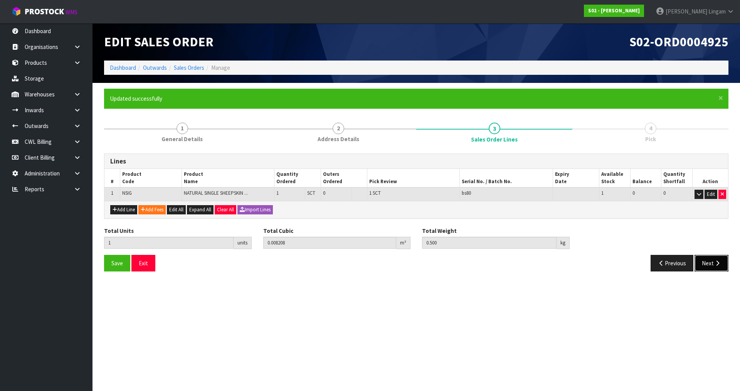
click at [707, 267] on button "Next" at bounding box center [712, 263] width 34 height 17
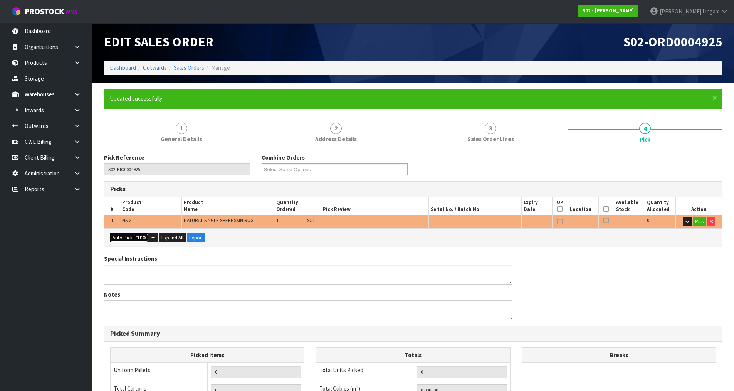
click at [128, 238] on button "Auto Pick - FIFO" at bounding box center [129, 237] width 38 height 9
type input "Sub-carton x 1"
type input "1"
type input "0.008208"
type input "0.500"
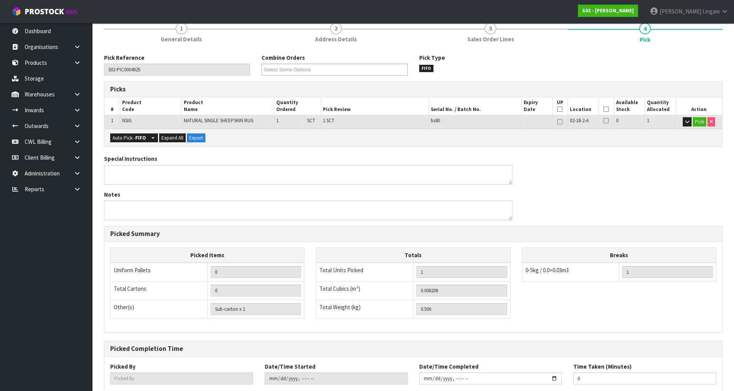
scroll to position [148, 0]
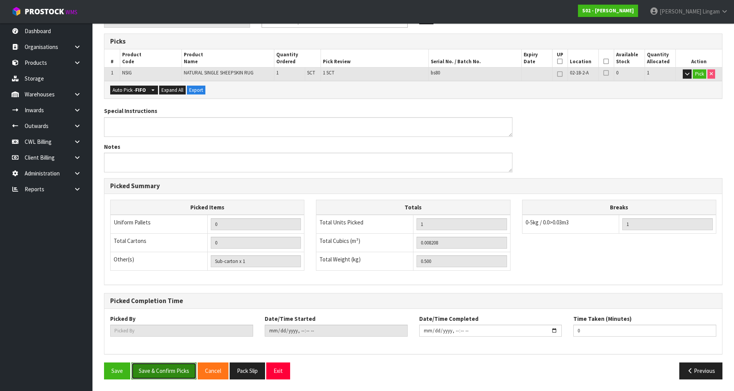
click at [175, 367] on button "Save & Confirm Picks" at bounding box center [163, 370] width 65 height 17
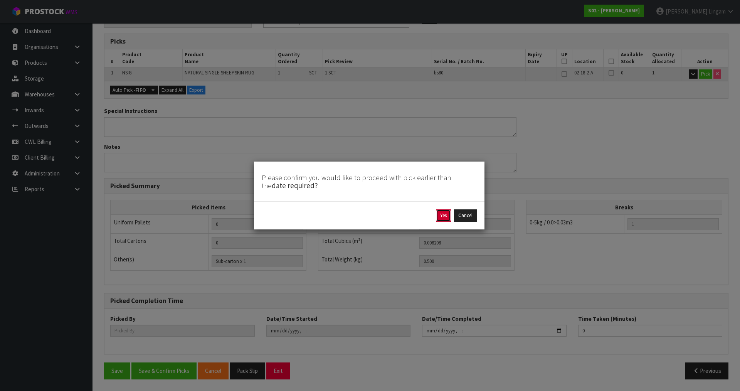
click at [445, 214] on button "Yes" at bounding box center [443, 215] width 15 height 12
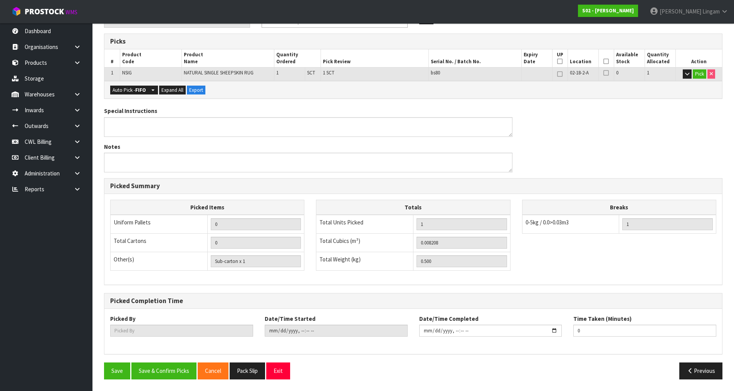
scroll to position [0, 0]
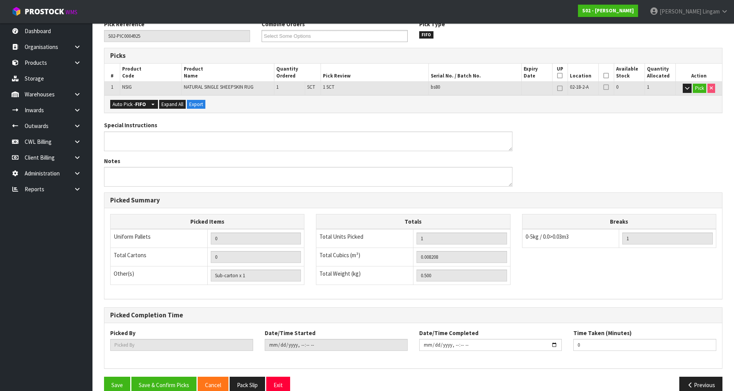
type input "[PERSON_NAME]"
type input "[DATE]T19:39:21"
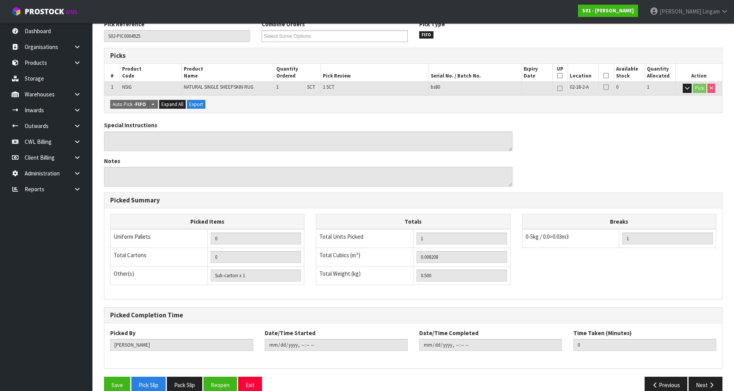
scroll to position [148, 0]
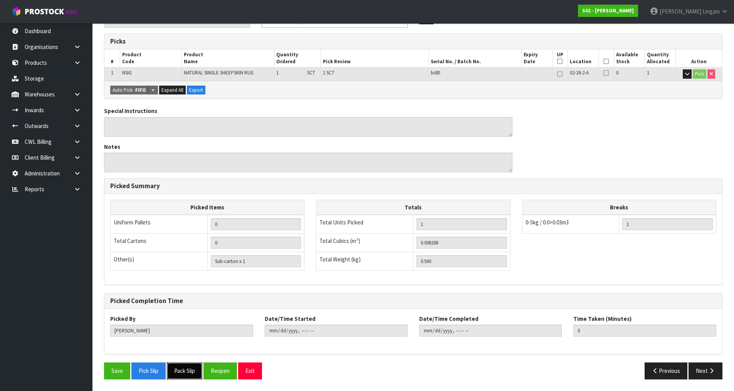
click at [192, 367] on button "Pack Slip" at bounding box center [184, 370] width 35 height 17
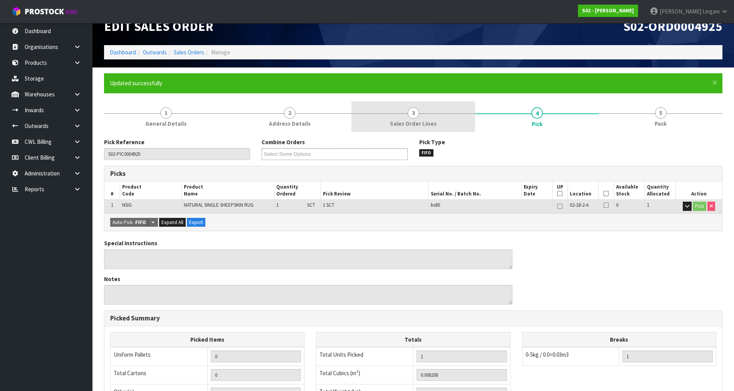
scroll to position [0, 0]
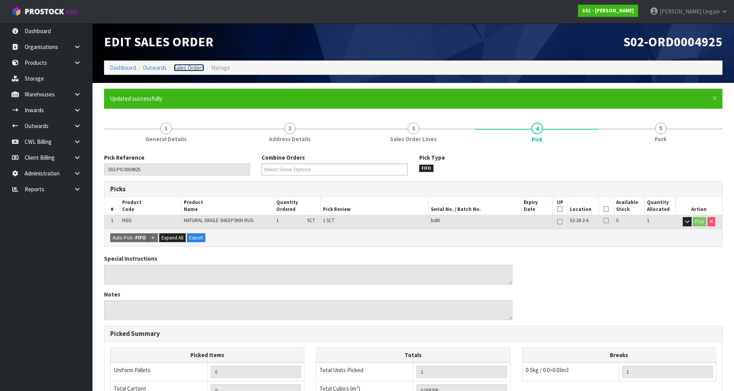
click at [197, 69] on link "Sales Orders" at bounding box center [189, 67] width 30 height 7
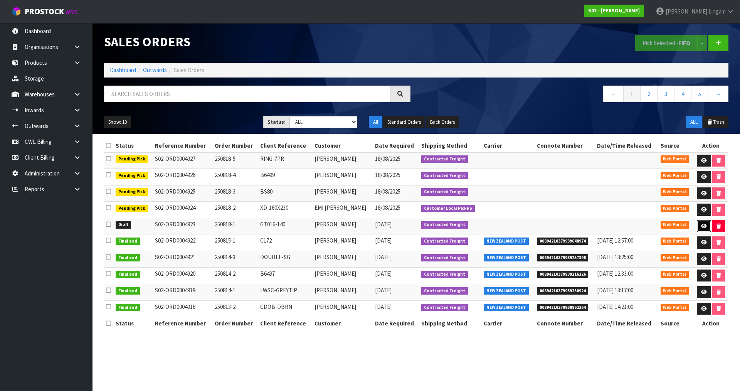
click at [702, 224] on icon at bounding box center [704, 226] width 6 height 5
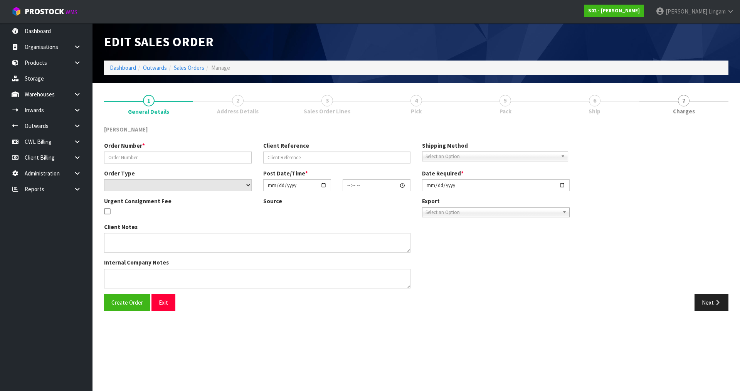
type input "250818-1"
type input "GT016-140"
select select "number:0"
type input "[DATE]"
type input "17:22:00.000"
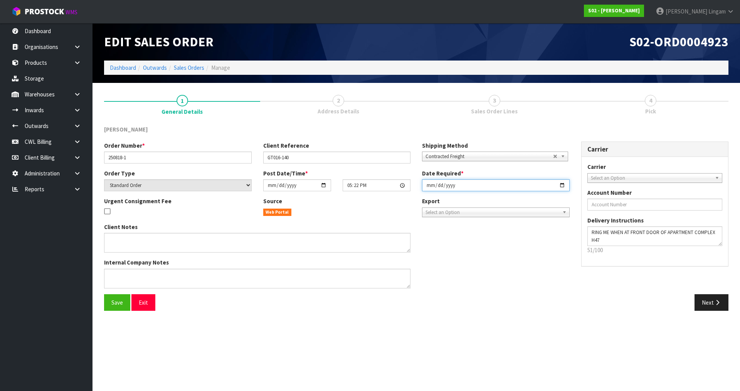
click at [428, 182] on input "[DATE]" at bounding box center [496, 185] width 148 height 12
type input "[DATE]"
click at [122, 302] on span "Save" at bounding box center [117, 302] width 12 height 7
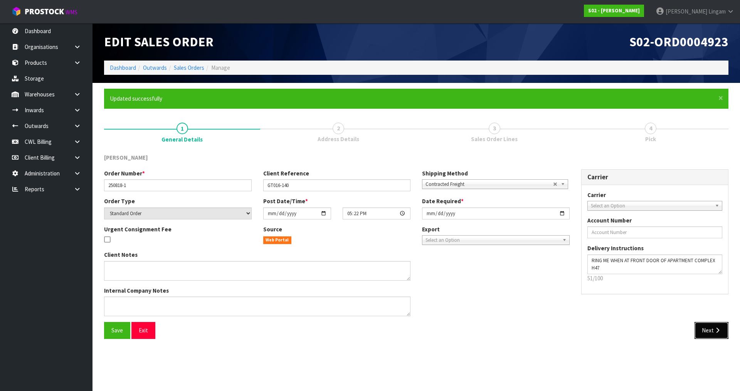
click at [706, 331] on button "Next" at bounding box center [712, 330] width 34 height 17
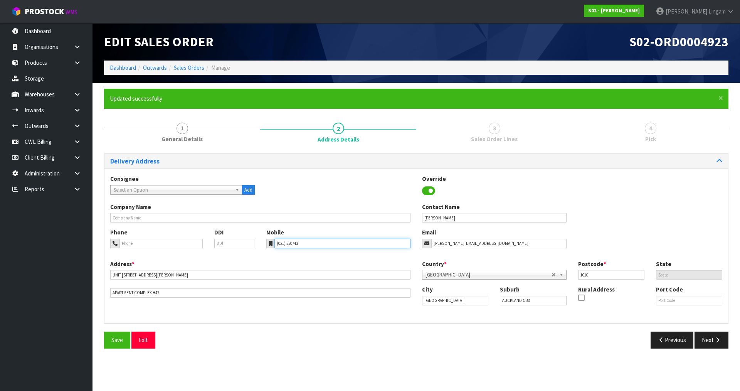
drag, startPoint x: 308, startPoint y: 241, endPoint x: 269, endPoint y: 247, distance: 39.2
click at [269, 247] on div "(021) 330743" at bounding box center [338, 244] width 145 height 10
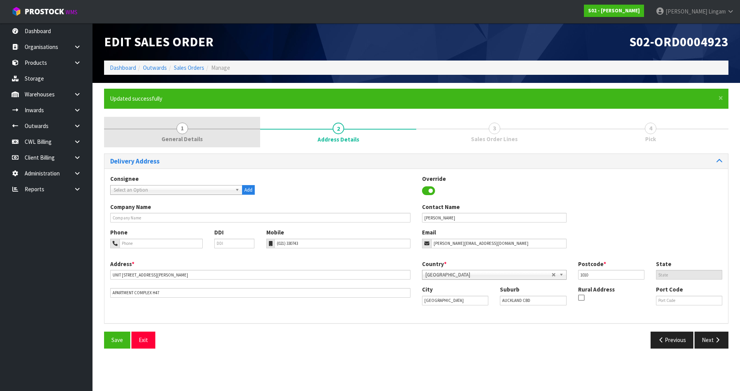
click at [231, 141] on link "1 General Details" at bounding box center [182, 132] width 156 height 30
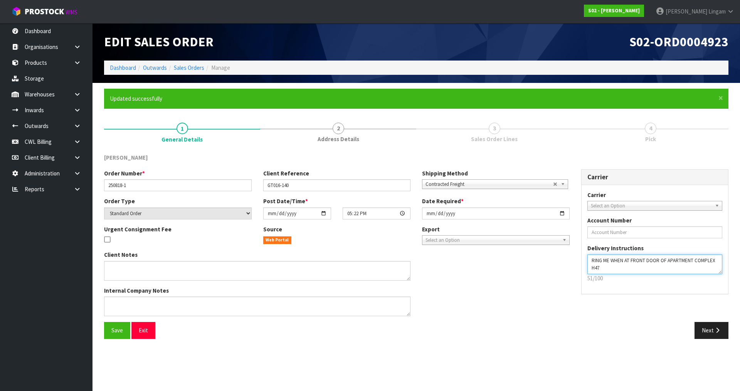
click at [607, 264] on textarea at bounding box center [654, 264] width 135 height 20
paste textarea "(021) 330743"
type textarea "RING ME WHEN AT FRONT DOOR OF APARTMENT COMPLEX H47 (021) 330743"
click at [114, 332] on span "Save" at bounding box center [117, 329] width 12 height 7
click at [713, 332] on button "Next" at bounding box center [712, 330] width 34 height 17
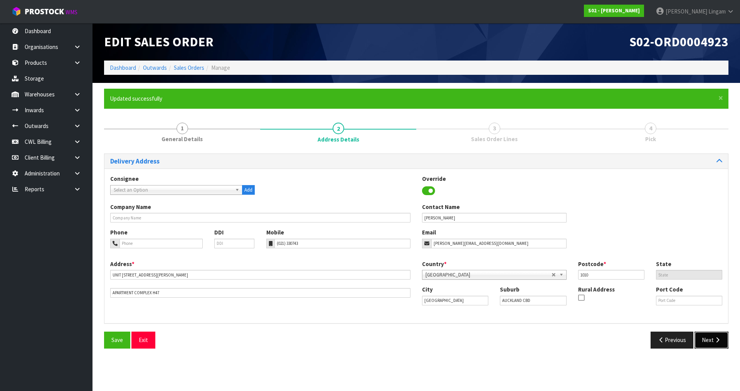
click at [712, 347] on button "Next" at bounding box center [712, 340] width 34 height 17
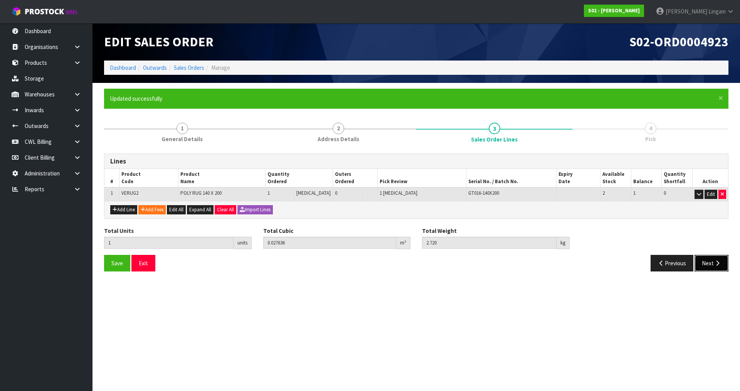
click at [706, 269] on button "Next" at bounding box center [712, 263] width 34 height 17
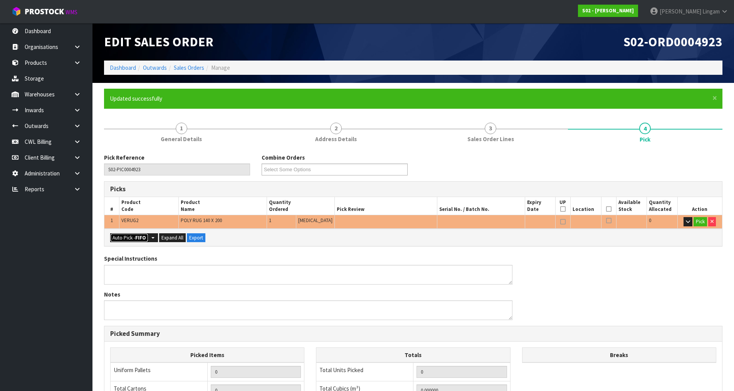
click at [139, 238] on strong "FIFO" at bounding box center [140, 237] width 11 height 7
type input "Piece x 1"
type input "1"
type input "0.027636"
type input "2.720"
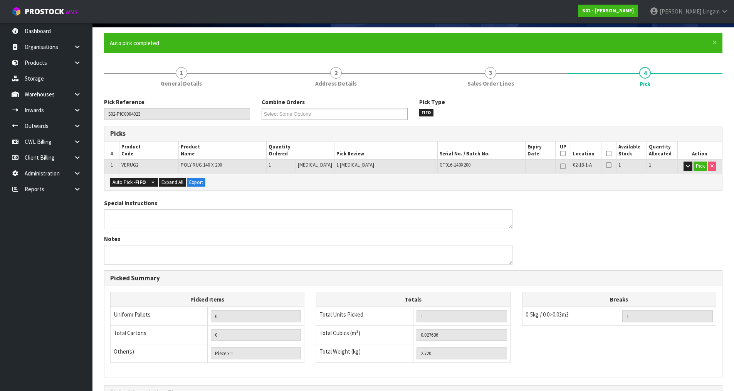
scroll to position [148, 0]
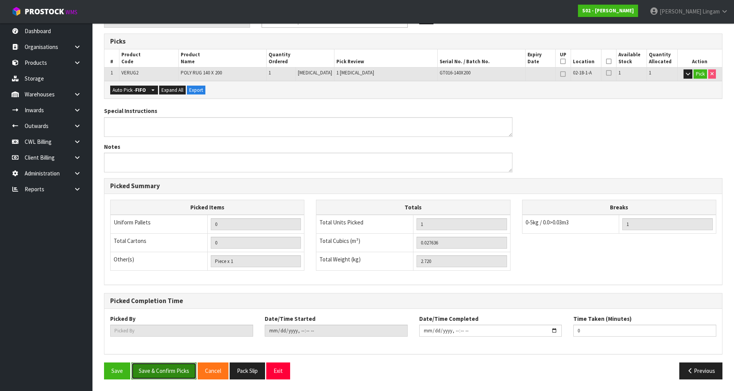
click at [178, 372] on button "Save & Confirm Picks" at bounding box center [163, 370] width 65 height 17
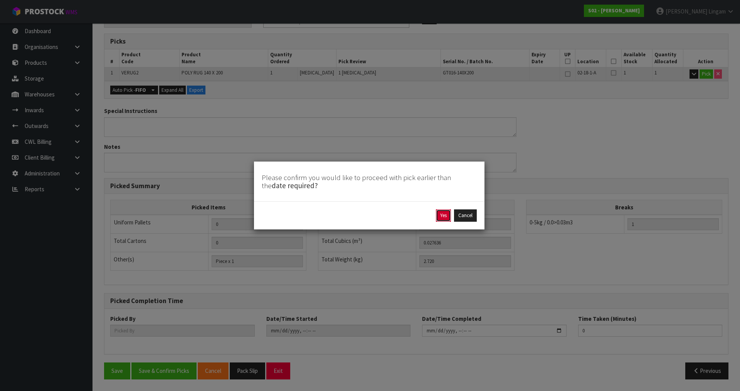
click at [445, 218] on button "Yes" at bounding box center [443, 215] width 15 height 12
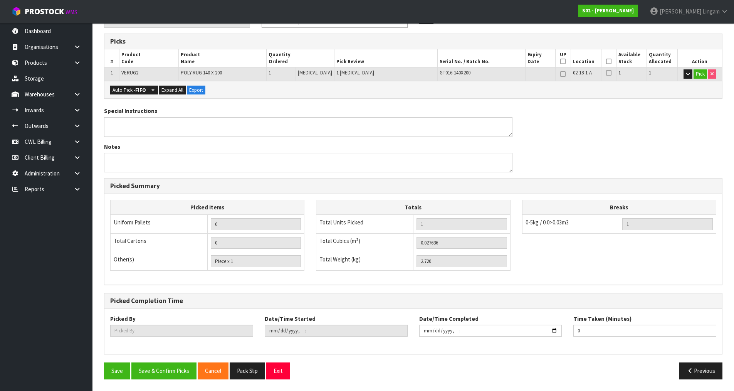
scroll to position [0, 0]
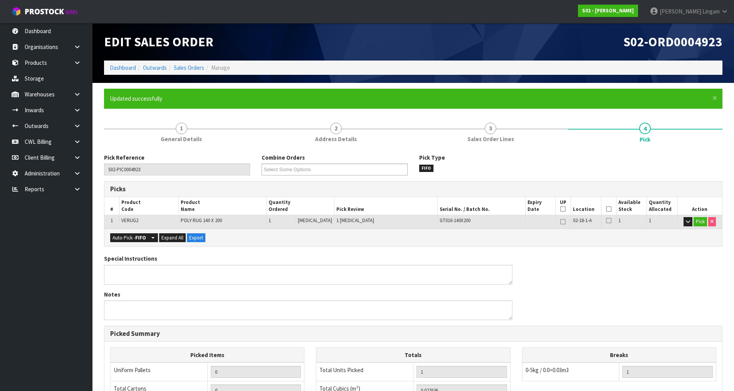
type input "[PERSON_NAME]"
type input "[DATE]T19:40:49"
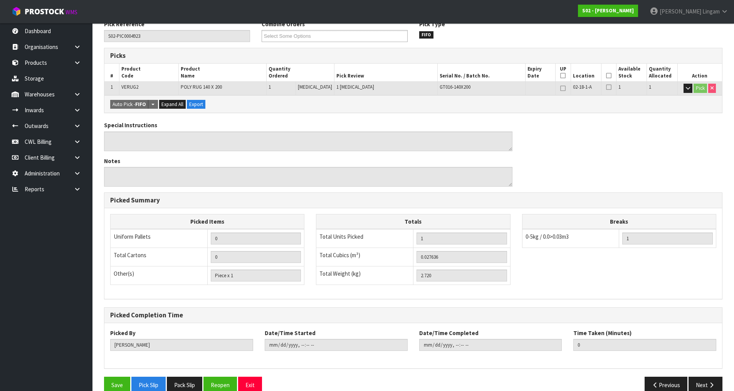
scroll to position [148, 0]
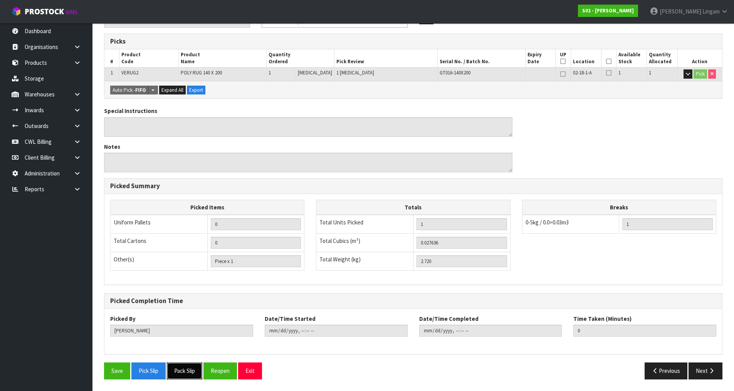
click at [189, 375] on button "Pack Slip" at bounding box center [184, 370] width 35 height 17
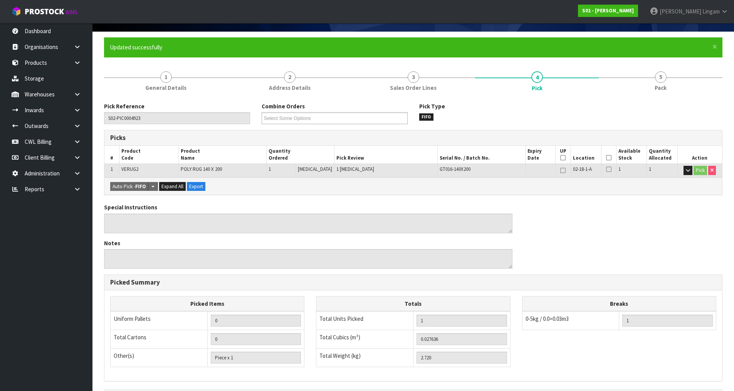
scroll to position [0, 0]
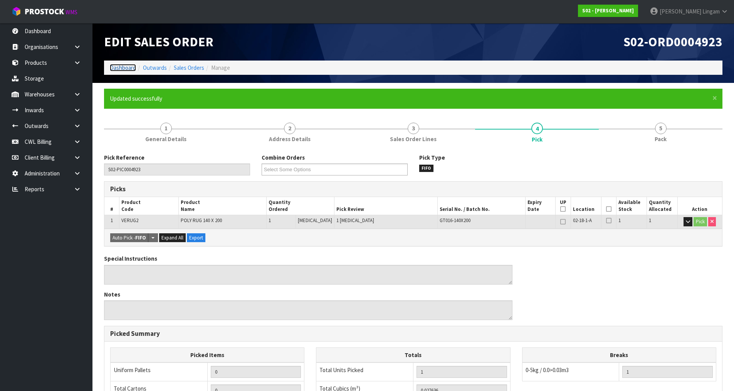
click at [124, 69] on link "Dashboard" at bounding box center [123, 67] width 26 height 7
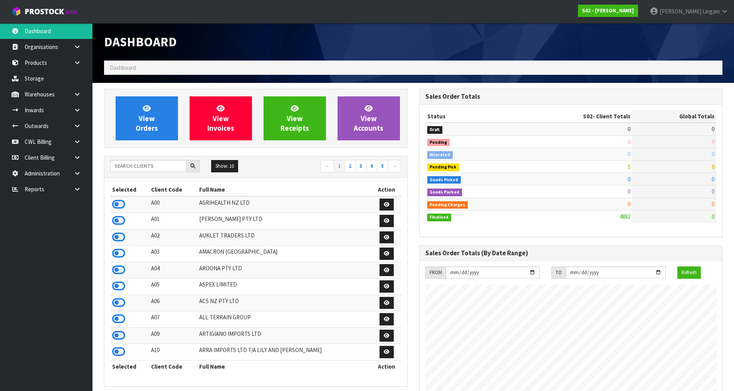
scroll to position [584, 315]
click at [148, 163] on input "text" at bounding box center [148, 166] width 76 height 12
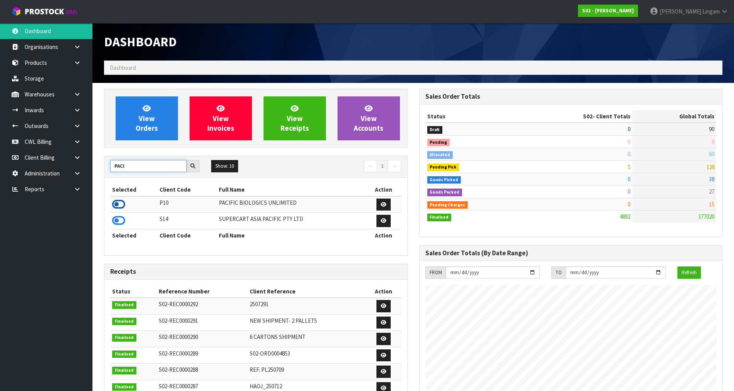
type input "PACI"
click at [121, 200] on icon at bounding box center [118, 205] width 13 height 12
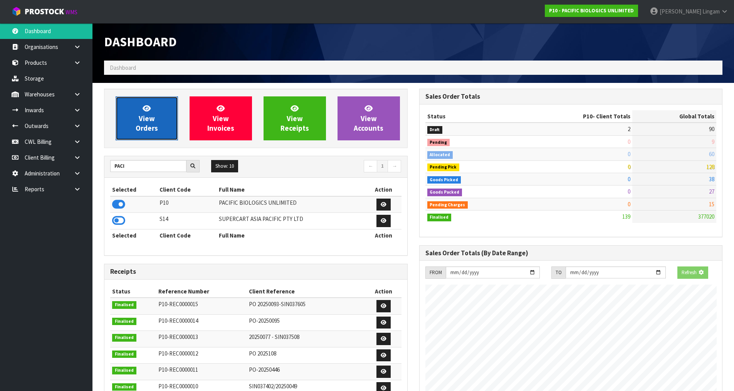
scroll to position [496, 315]
click at [155, 124] on span "View Orders" at bounding box center [147, 118] width 22 height 29
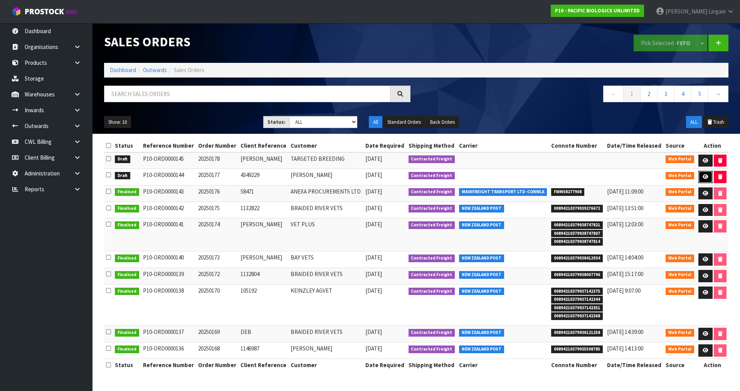
click at [703, 173] on link at bounding box center [705, 177] width 14 height 12
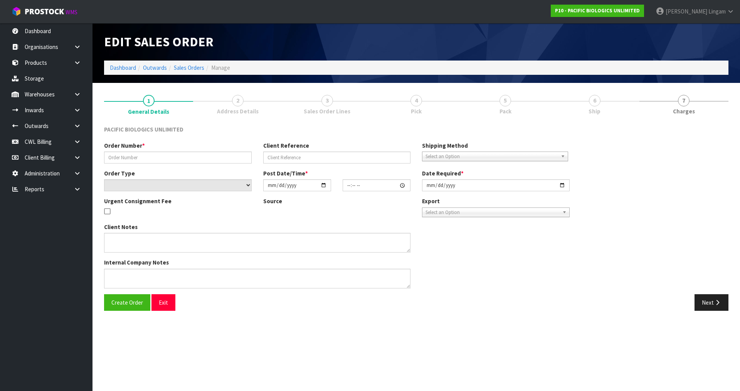
type input "20250177"
type input "4349229"
select select "number:0"
type input "[DATE]"
type input "17:12:00.000"
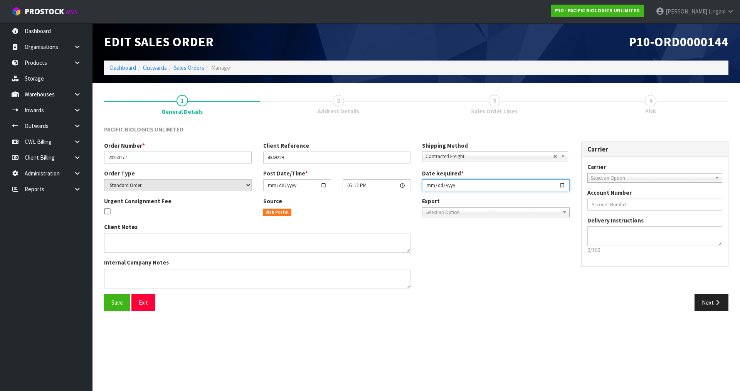
click at [429, 189] on input "[DATE]" at bounding box center [496, 185] width 148 height 12
type input "[DATE]"
click at [126, 304] on button "Save" at bounding box center [117, 302] width 26 height 17
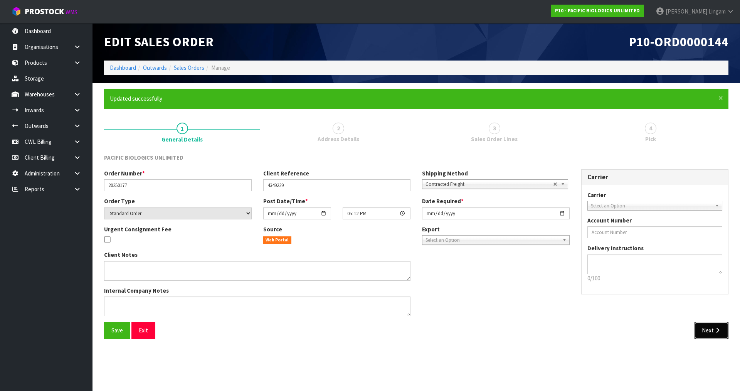
click at [717, 326] on button "Next" at bounding box center [712, 330] width 34 height 17
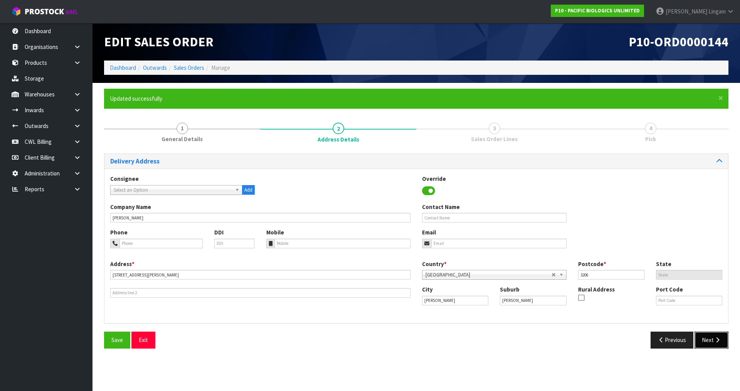
click at [711, 343] on button "Next" at bounding box center [712, 340] width 34 height 17
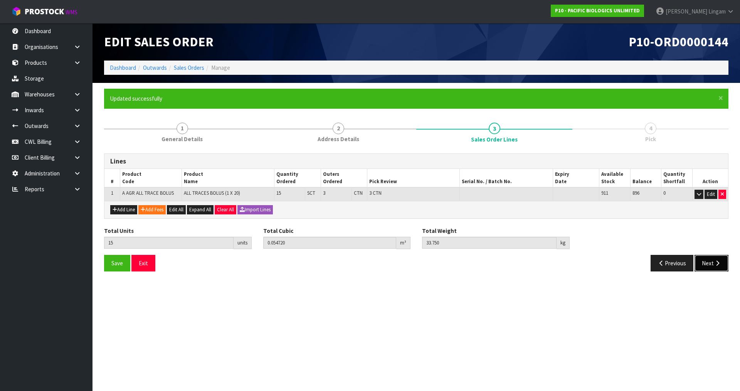
click at [709, 262] on button "Next" at bounding box center [712, 263] width 34 height 17
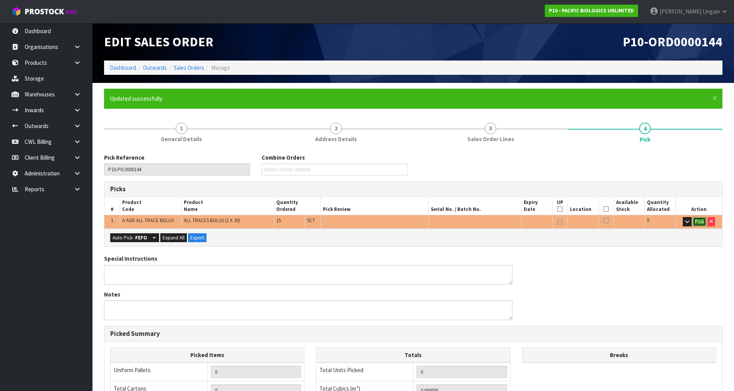
click at [701, 219] on button "Pick" at bounding box center [699, 221] width 13 height 9
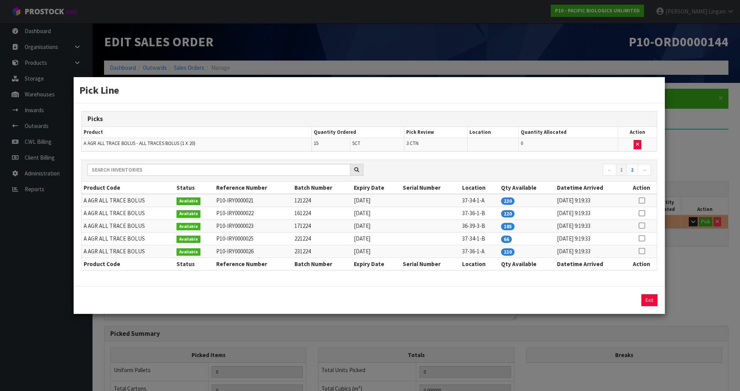
click at [643, 238] on icon at bounding box center [642, 238] width 6 height 0
click at [624, 302] on button "Assign Pick" at bounding box center [623, 300] width 32 height 12
type input "3"
type input "15"
type input "0.05472"
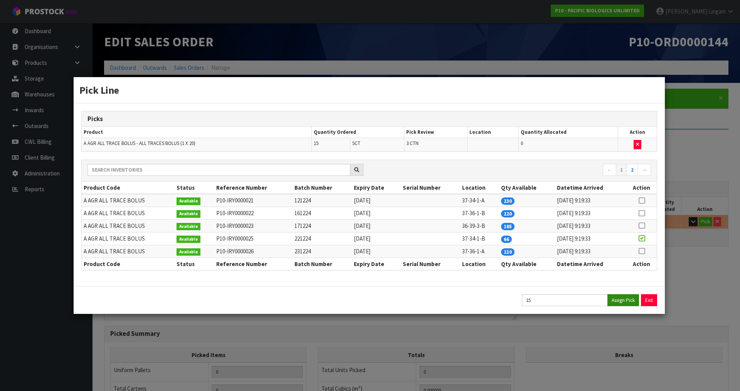
type input "33.75"
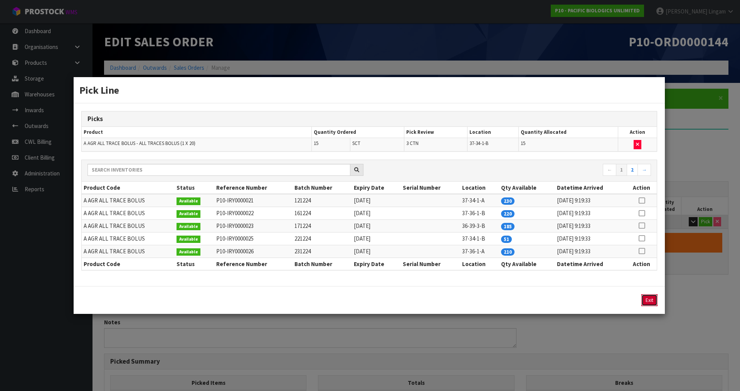
click at [653, 300] on button "Exit" at bounding box center [649, 300] width 16 height 12
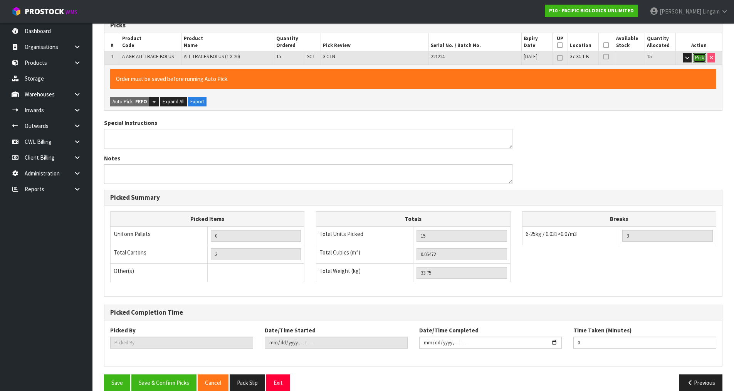
scroll to position [175, 0]
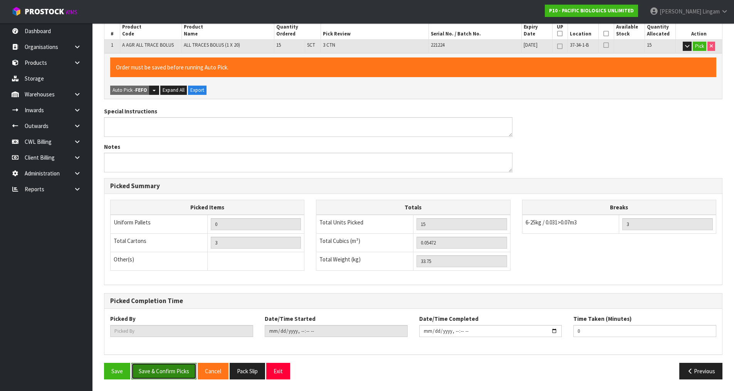
click at [190, 363] on button "Save & Confirm Picks" at bounding box center [163, 371] width 65 height 17
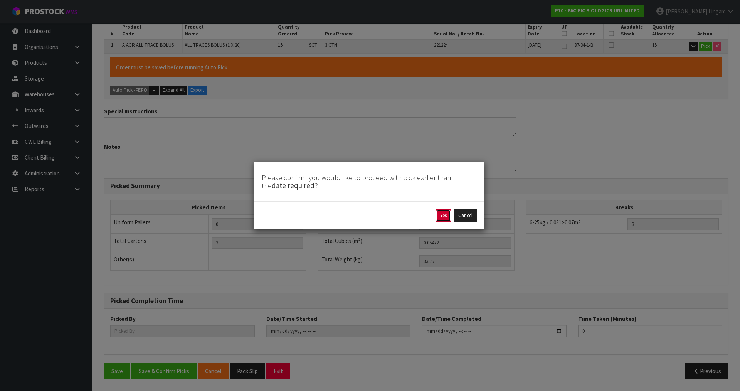
click at [444, 218] on button "Yes" at bounding box center [443, 215] width 15 height 12
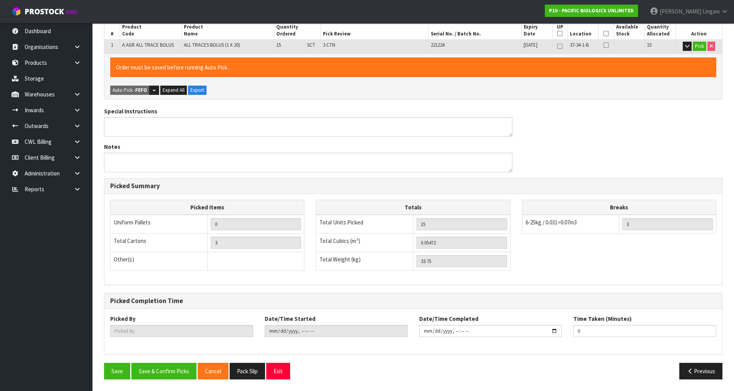
scroll to position [0, 0]
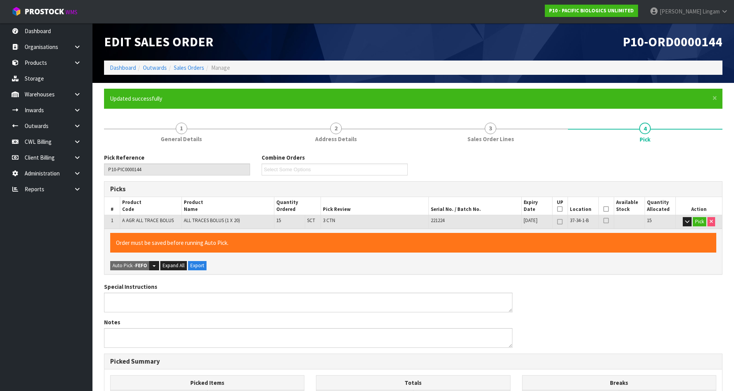
type input "[PERSON_NAME]"
type input "[DATE]T19:43:06"
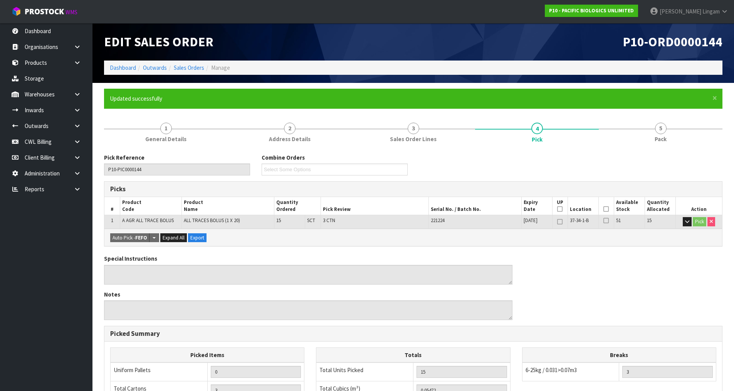
scroll to position [148, 0]
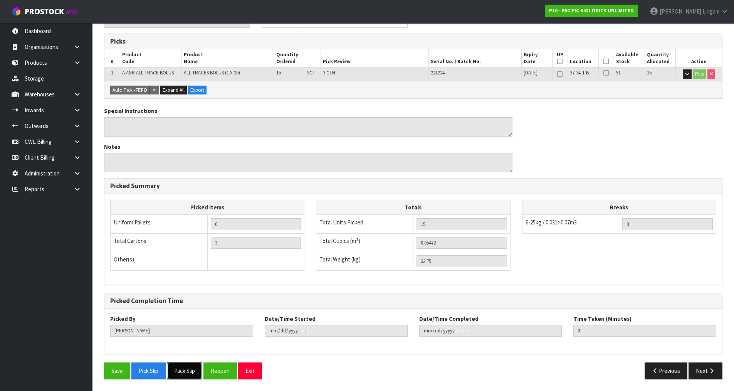
click at [183, 368] on button "Pack Slip" at bounding box center [184, 370] width 35 height 17
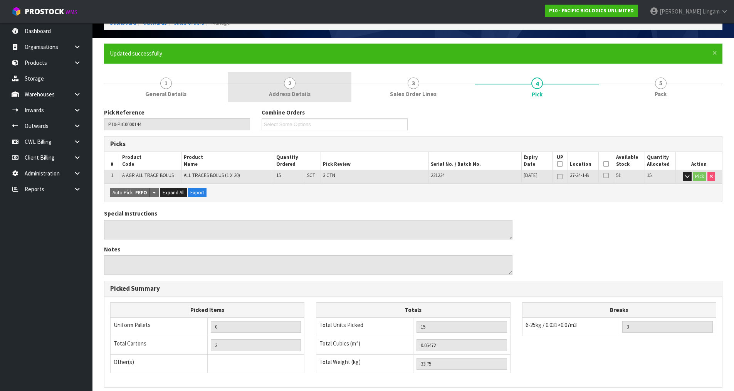
scroll to position [0, 0]
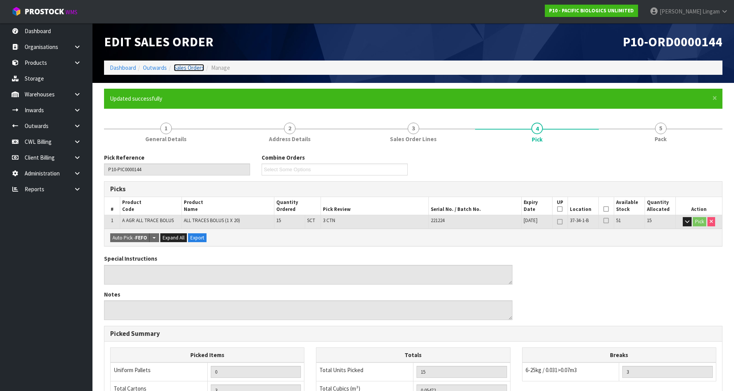
click at [186, 64] on link "Sales Orders" at bounding box center [189, 67] width 30 height 7
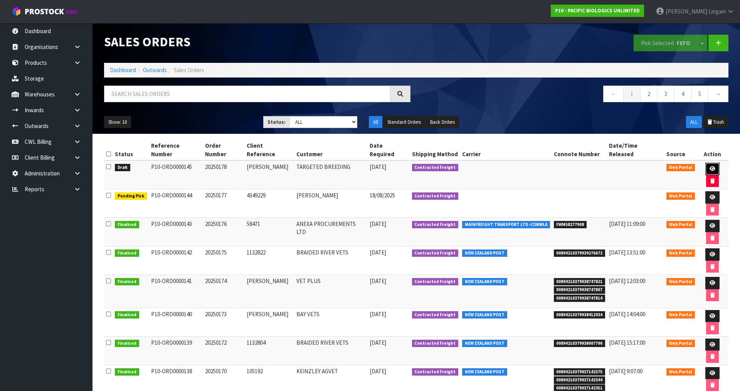
click at [710, 166] on icon at bounding box center [713, 168] width 6 height 5
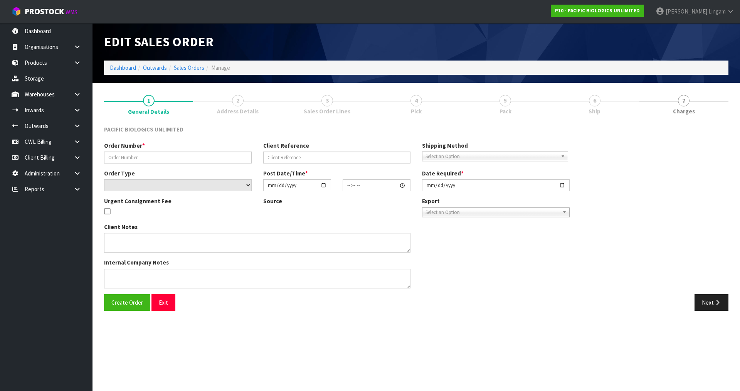
type input "20250178"
type input "[PERSON_NAME]"
select select "number:0"
type input "[DATE]"
type input "09:29:00.000"
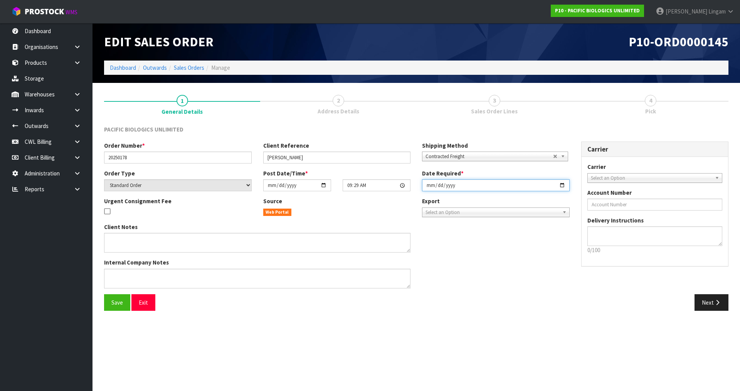
click at [428, 187] on input "[DATE]" at bounding box center [496, 185] width 148 height 12
type input "[DATE]"
click at [115, 306] on button "Save" at bounding box center [117, 302] width 26 height 17
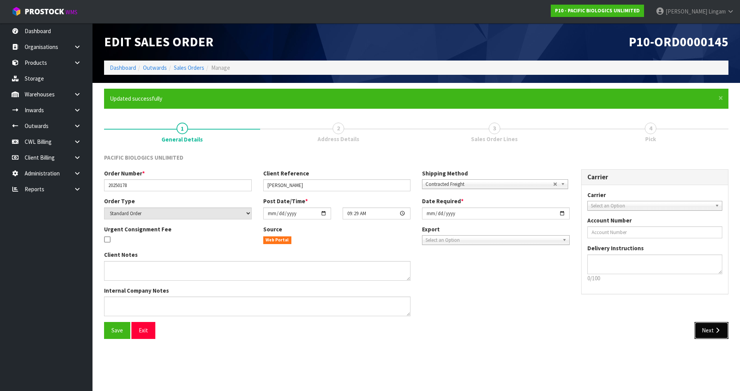
click at [700, 324] on button "Next" at bounding box center [712, 330] width 34 height 17
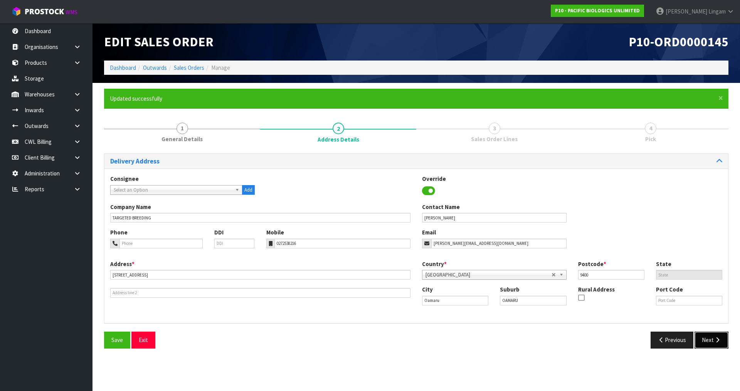
click at [714, 342] on icon "button" at bounding box center [717, 340] width 7 height 6
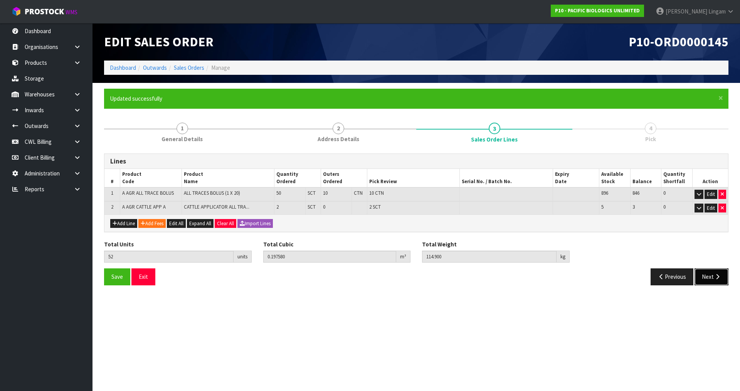
click at [703, 279] on button "Next" at bounding box center [712, 276] width 34 height 17
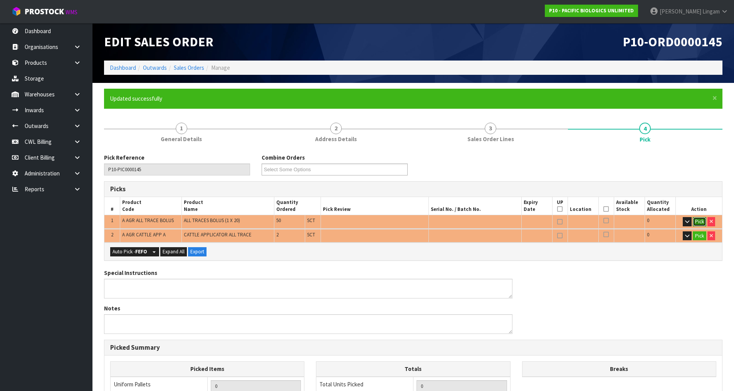
click at [701, 222] on button "Pick" at bounding box center [699, 221] width 13 height 9
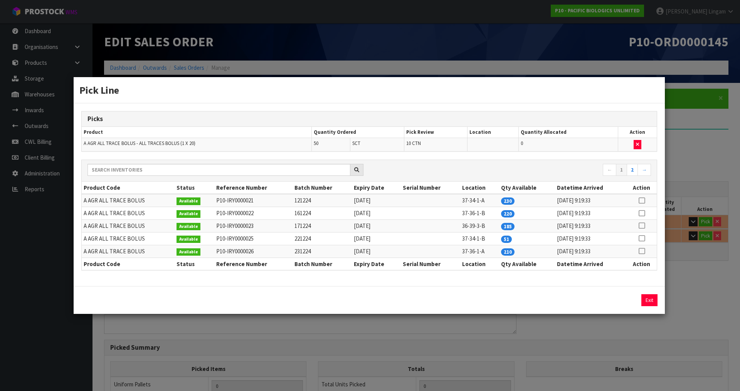
click at [644, 238] on icon at bounding box center [642, 238] width 6 height 0
click at [630, 297] on button "Assign Pick" at bounding box center [623, 300] width 32 height 12
type input "10"
type input "50"
type input "0.1824"
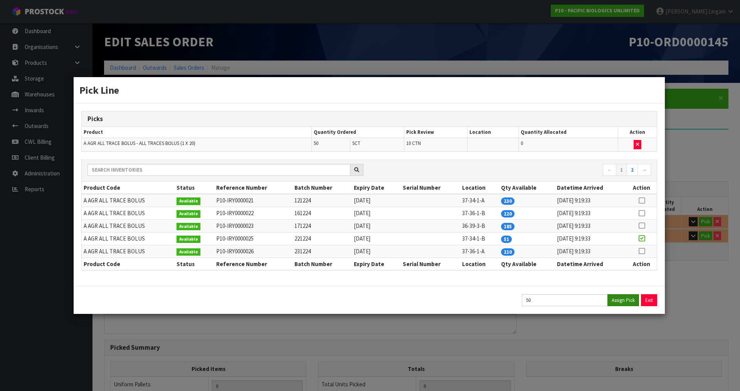
type input "112.5"
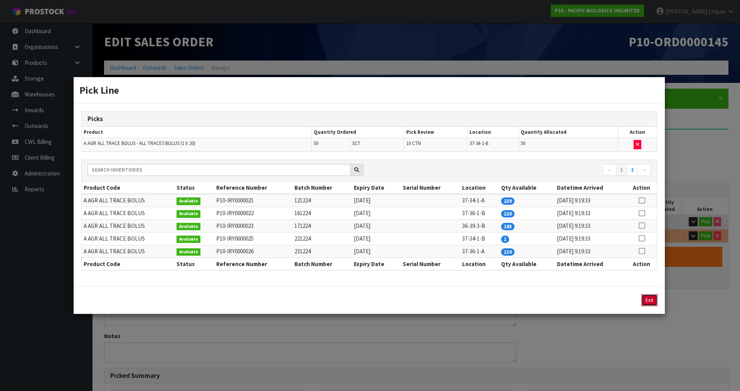
click at [645, 295] on button "Exit" at bounding box center [649, 300] width 16 height 12
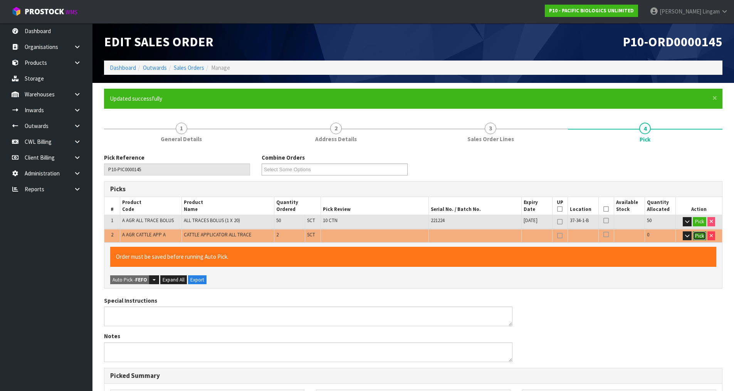
click at [703, 234] on button "Pick" at bounding box center [699, 235] width 13 height 9
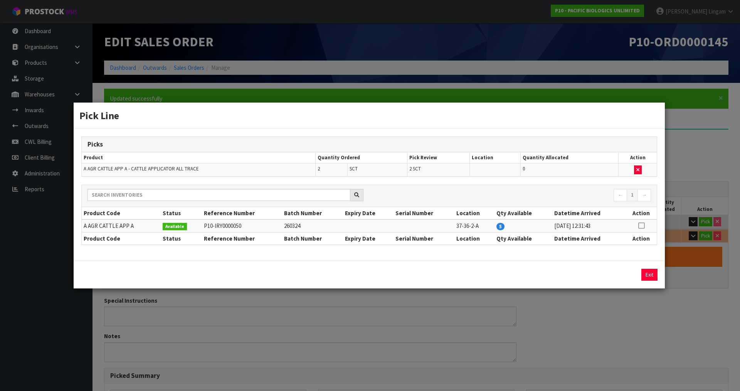
click at [641, 225] on icon at bounding box center [641, 225] width 6 height 0
drag, startPoint x: 631, startPoint y: 278, endPoint x: 644, endPoint y: 275, distance: 12.9
click at [631, 277] on button "Assign Pick" at bounding box center [623, 275] width 32 height 12
type input "Sub-carton x 2"
type input "52"
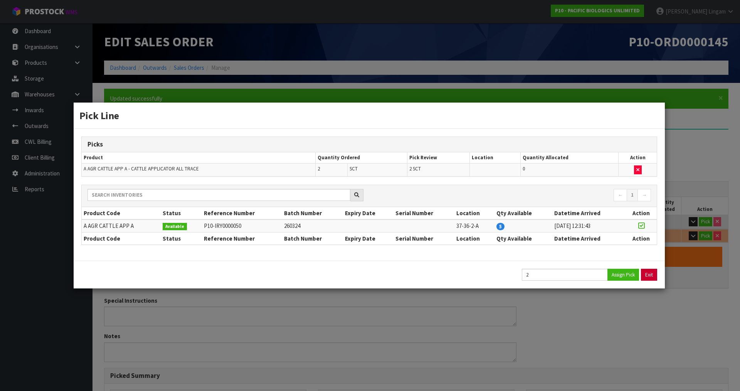
type input "0.19758"
type input "114.9"
click at [645, 273] on button "Exit" at bounding box center [649, 275] width 16 height 12
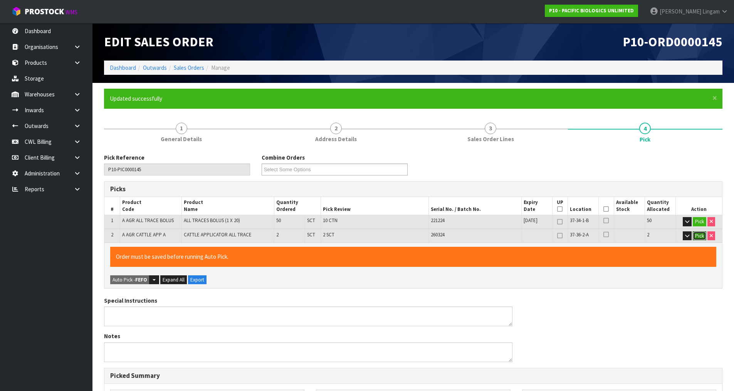
scroll to position [190, 0]
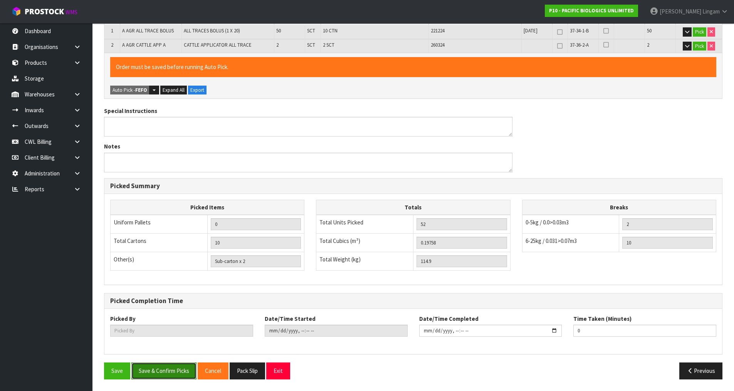
click at [165, 373] on button "Save & Confirm Picks" at bounding box center [163, 370] width 65 height 17
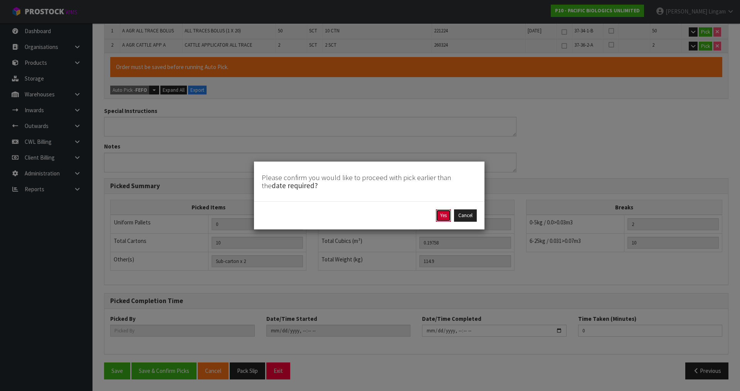
click at [440, 216] on button "Yes" at bounding box center [443, 215] width 15 height 12
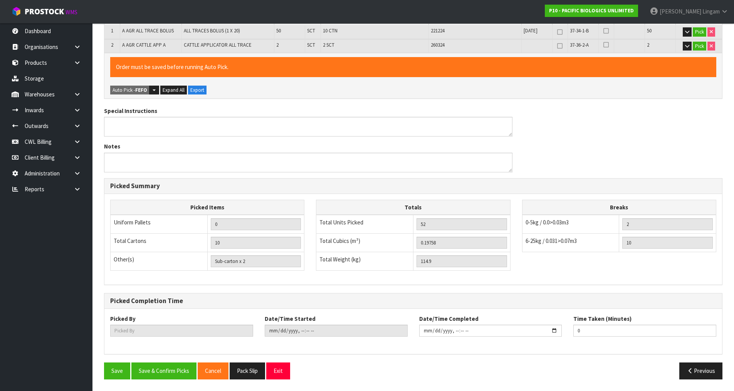
scroll to position [0, 0]
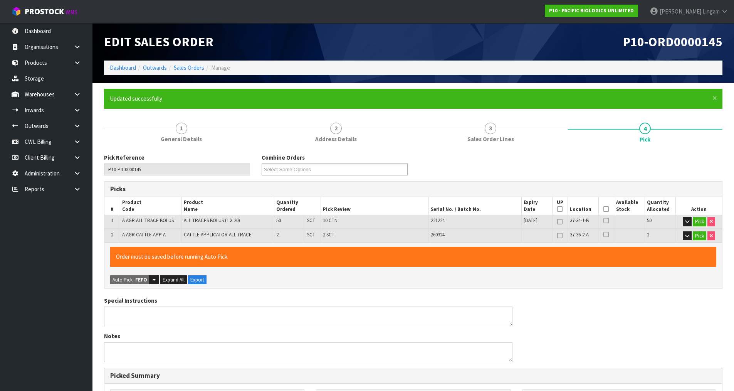
type input "[PERSON_NAME]"
type input "[DATE]T19:44:04"
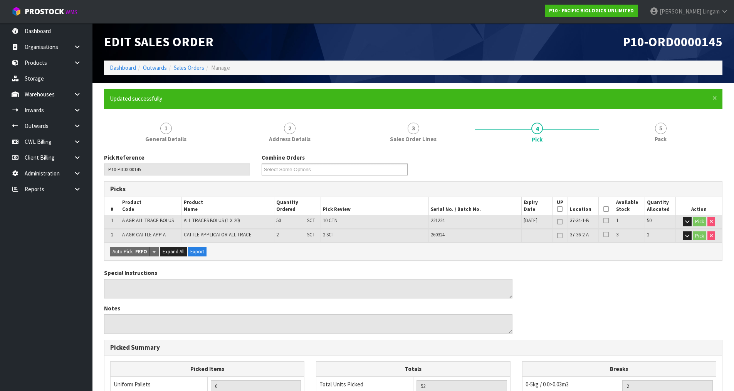
scroll to position [162, 0]
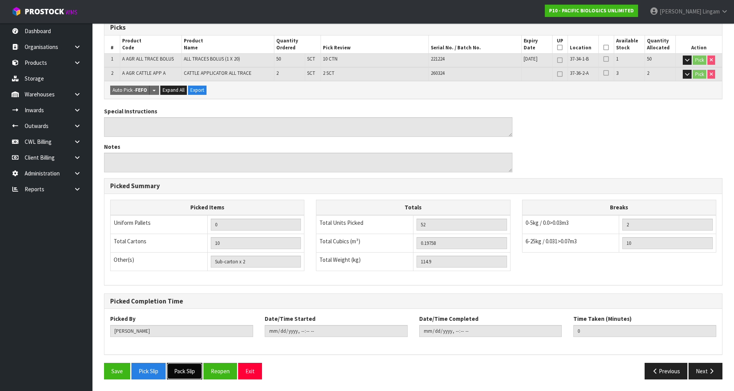
click at [190, 372] on button "Pack Slip" at bounding box center [184, 371] width 35 height 17
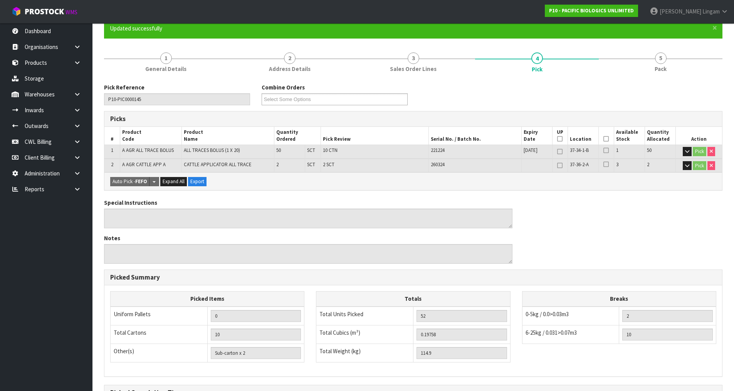
scroll to position [0, 0]
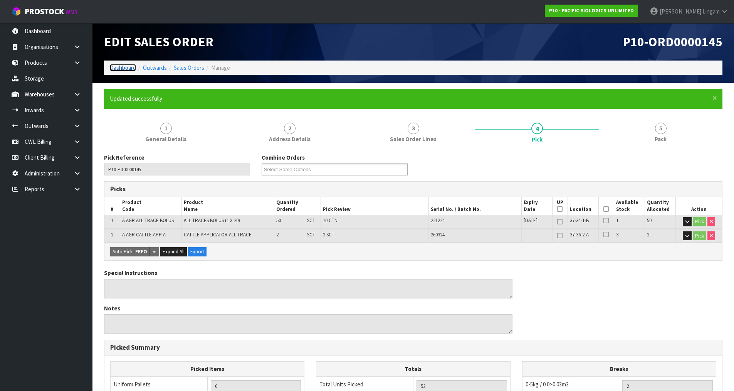
click at [119, 67] on link "Dashboard" at bounding box center [123, 67] width 26 height 7
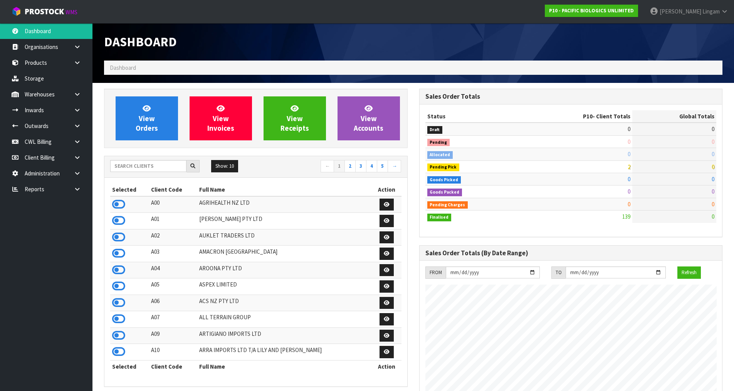
scroll to position [496, 315]
click at [147, 168] on input "text" at bounding box center [148, 166] width 76 height 12
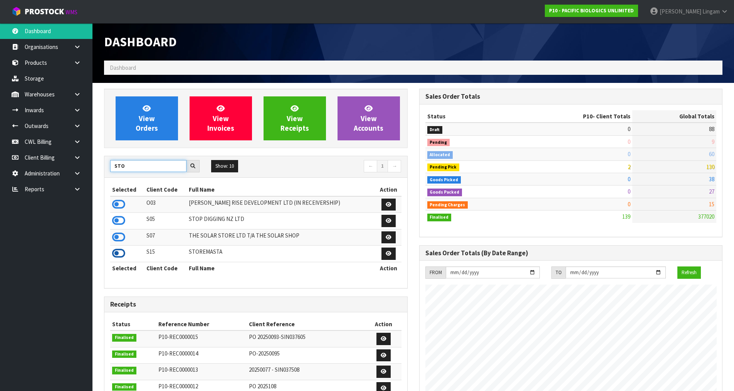
type input "STO"
click at [118, 254] on icon at bounding box center [118, 253] width 13 height 12
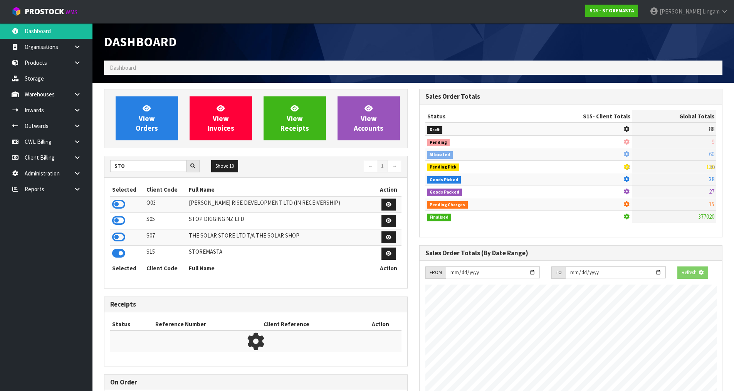
scroll to position [384995, 385151]
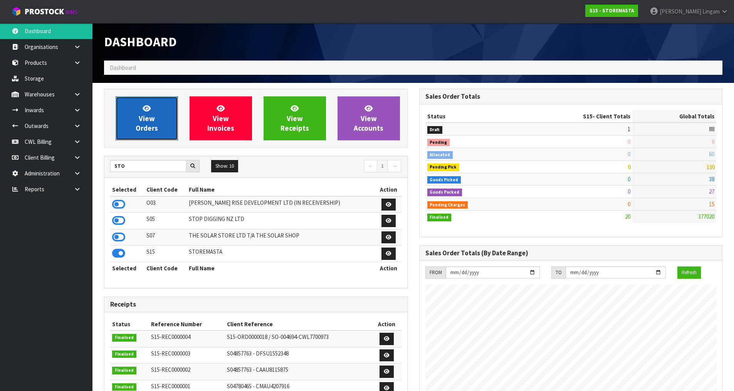
click at [156, 123] on span "View Orders" at bounding box center [147, 118] width 22 height 29
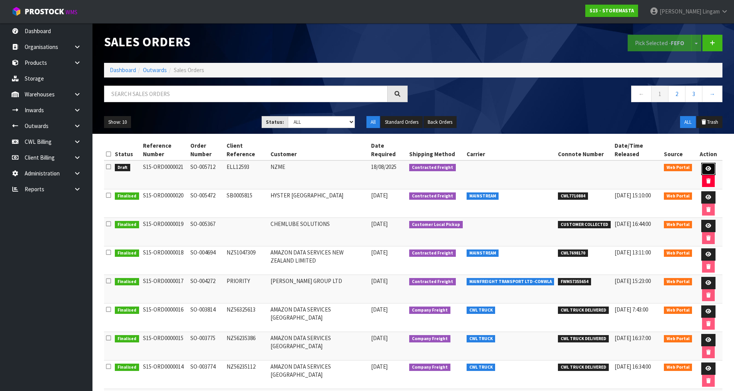
click at [706, 167] on icon at bounding box center [709, 168] width 6 height 5
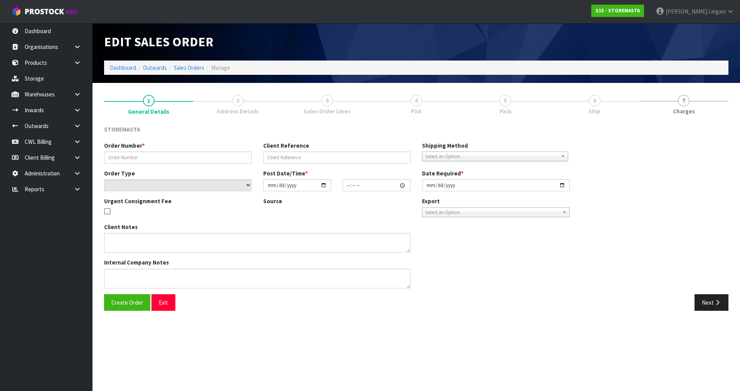
type input "SO-005712"
type input "ELL12593"
select select "number:0"
type input "[DATE]"
type input "18:38:00.000"
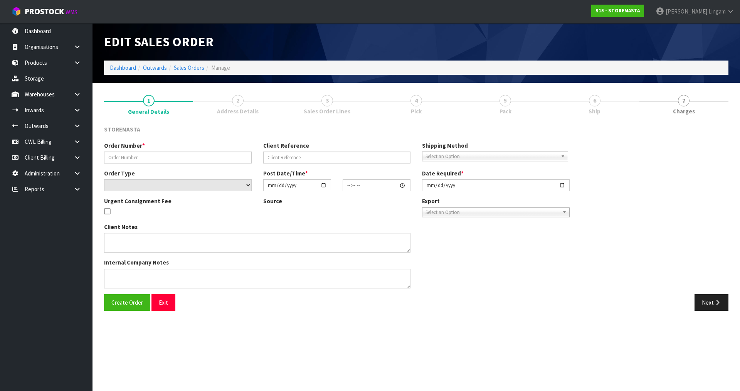
type input "[DATE]"
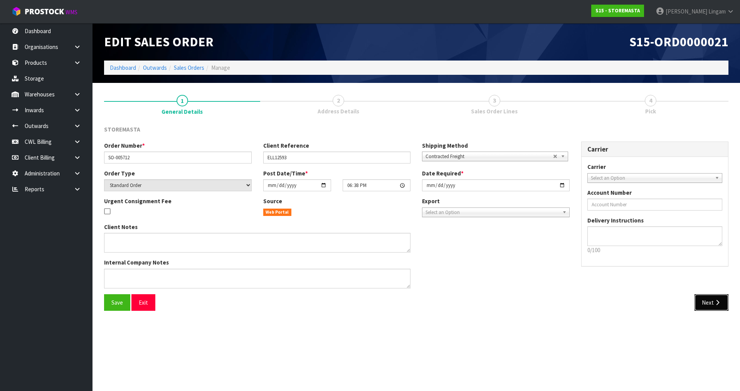
click at [705, 304] on button "Next" at bounding box center [712, 302] width 34 height 17
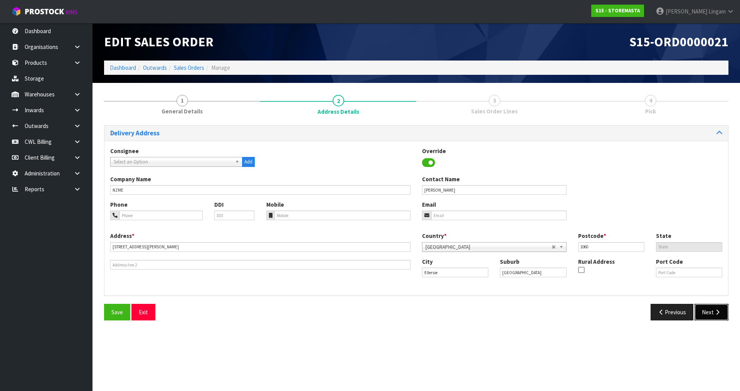
click at [707, 304] on button "Next" at bounding box center [712, 312] width 34 height 17
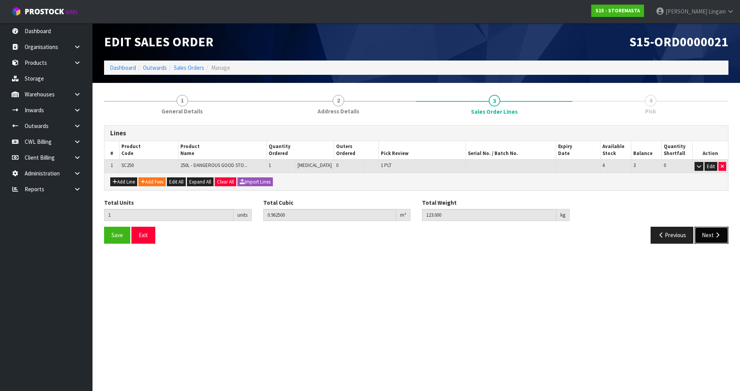
click at [711, 232] on button "Next" at bounding box center [712, 235] width 34 height 17
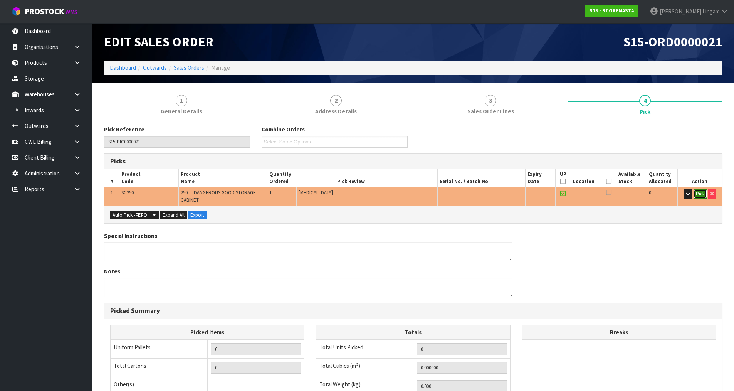
click at [700, 190] on button "Pick" at bounding box center [700, 193] width 13 height 9
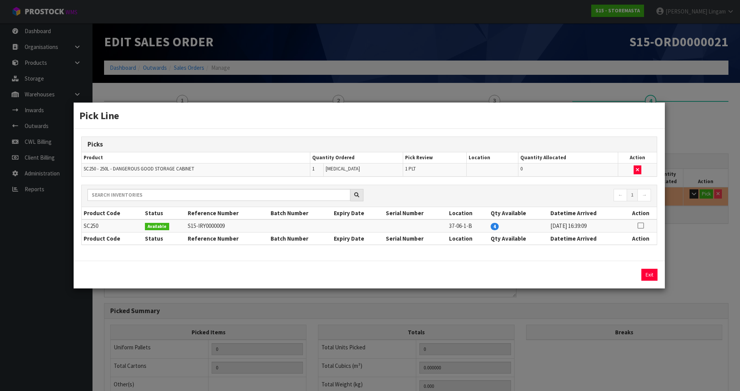
click at [639, 225] on icon at bounding box center [641, 225] width 6 height 0
click at [625, 273] on button "Assign Pick" at bounding box center [623, 275] width 32 height 12
type input "1"
type input "0.9625"
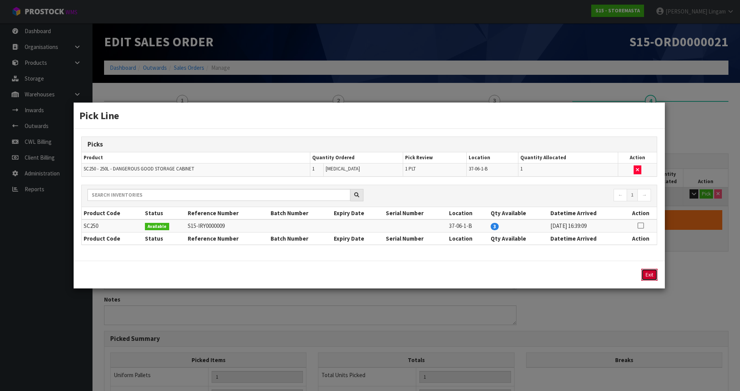
click at [649, 272] on button "Exit" at bounding box center [649, 275] width 16 height 12
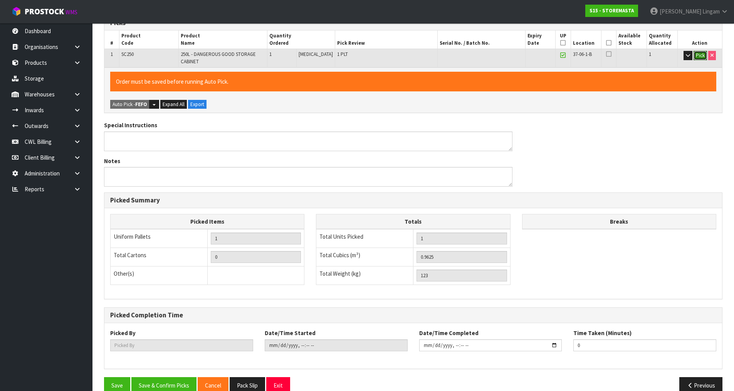
scroll to position [153, 0]
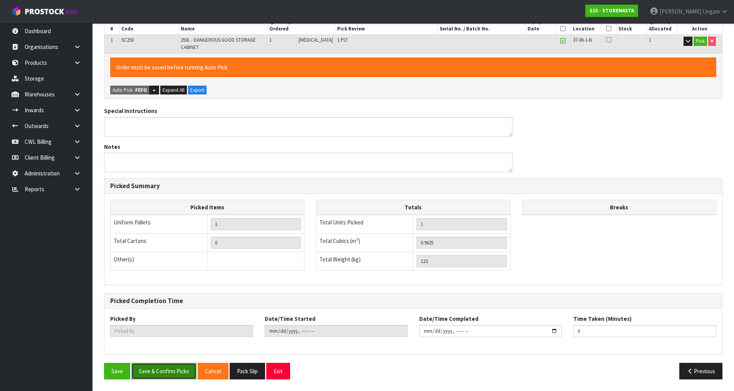
click at [170, 369] on button "Save & Confirm Picks" at bounding box center [163, 371] width 65 height 17
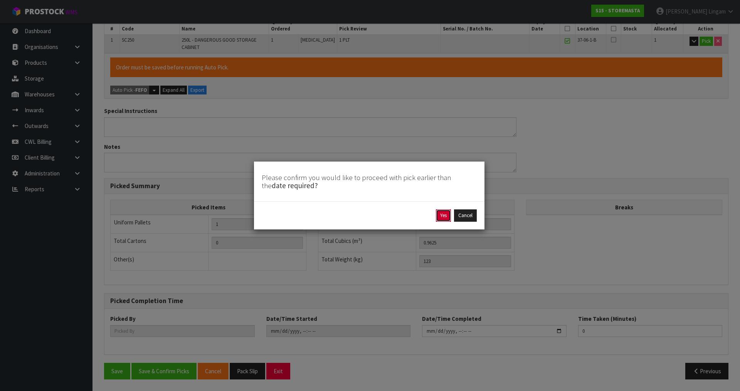
click at [440, 215] on button "Yes" at bounding box center [443, 215] width 15 height 12
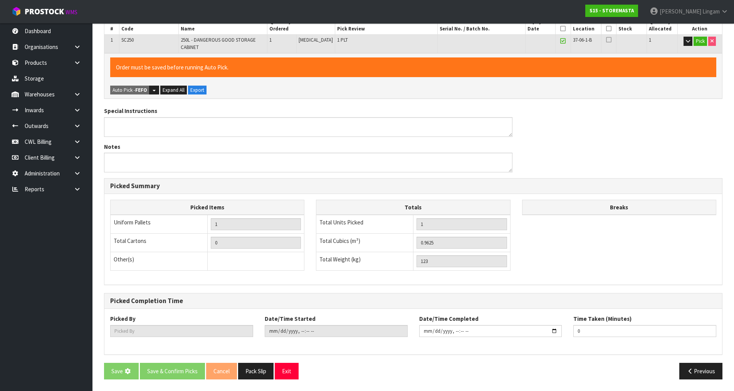
scroll to position [0, 0]
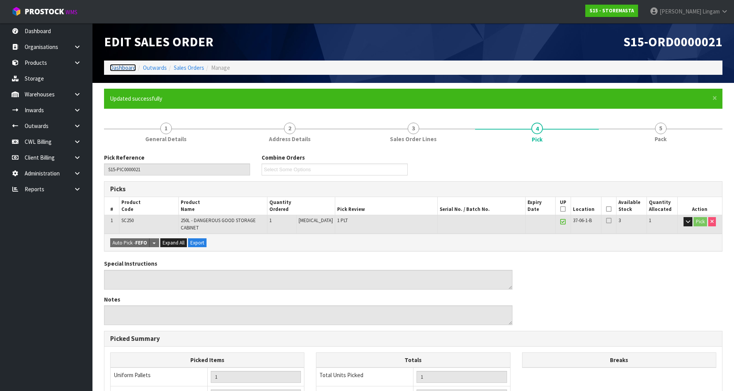
click at [118, 67] on link "Dashboard" at bounding box center [123, 67] width 26 height 7
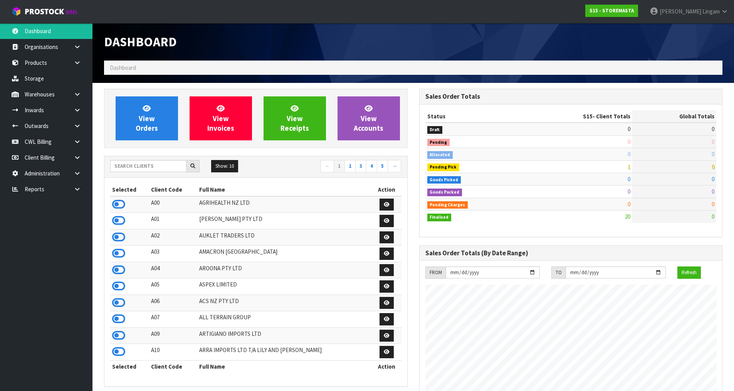
scroll to position [471, 315]
click at [172, 168] on input "text" at bounding box center [148, 166] width 76 height 12
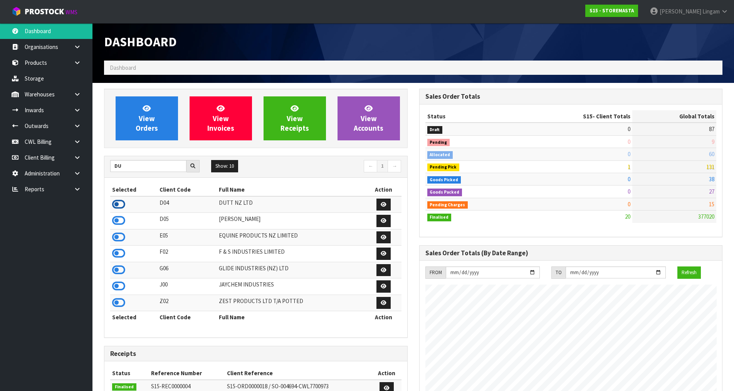
click at [119, 203] on icon at bounding box center [118, 205] width 13 height 12
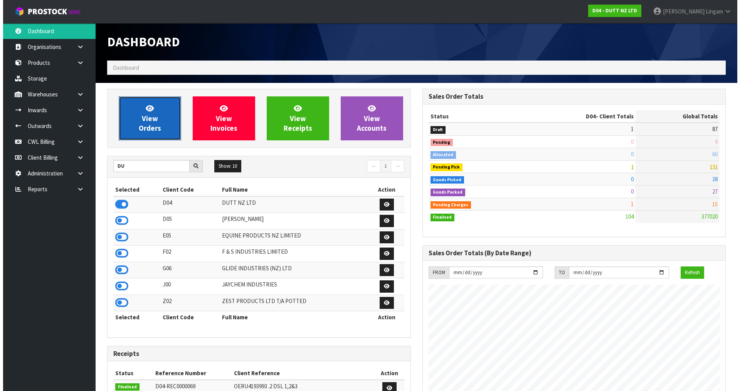
scroll to position [601, 315]
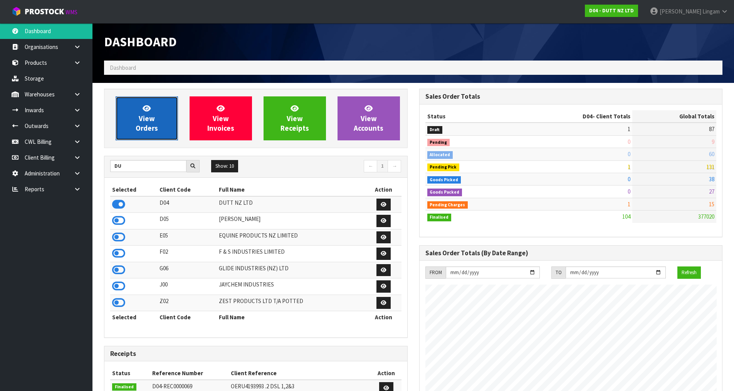
click at [153, 130] on span "View Orders" at bounding box center [147, 118] width 22 height 29
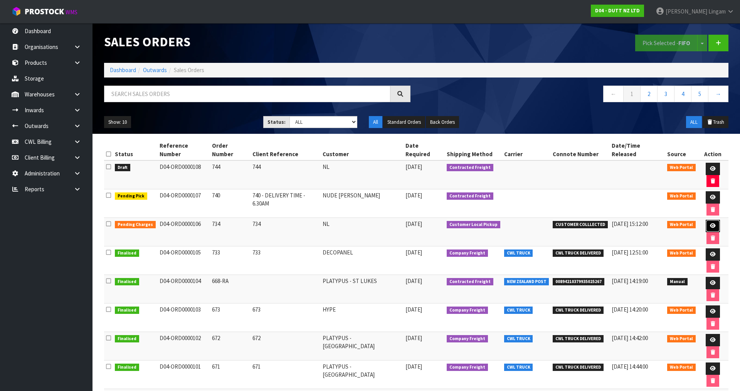
click at [710, 223] on icon at bounding box center [713, 225] width 6 height 5
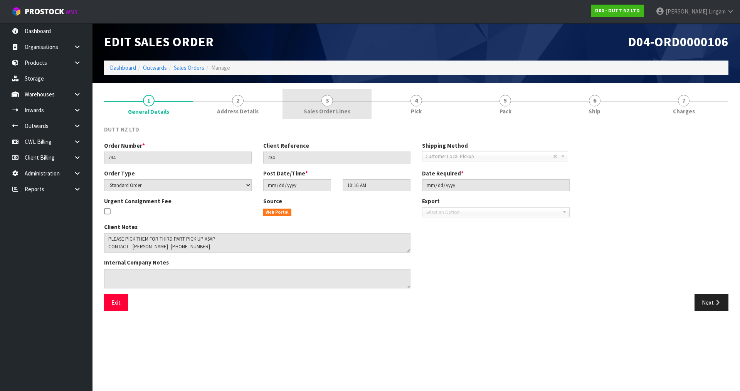
click at [350, 116] on link "3 Sales Order Lines" at bounding box center [327, 104] width 89 height 30
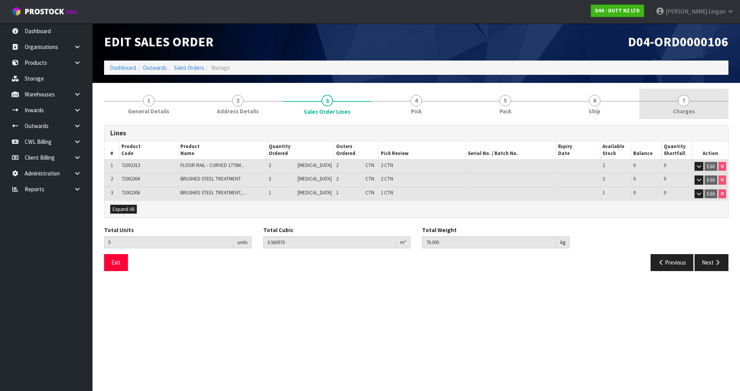
click at [687, 94] on link "7 [GEOGRAPHIC_DATA]" at bounding box center [683, 104] width 89 height 30
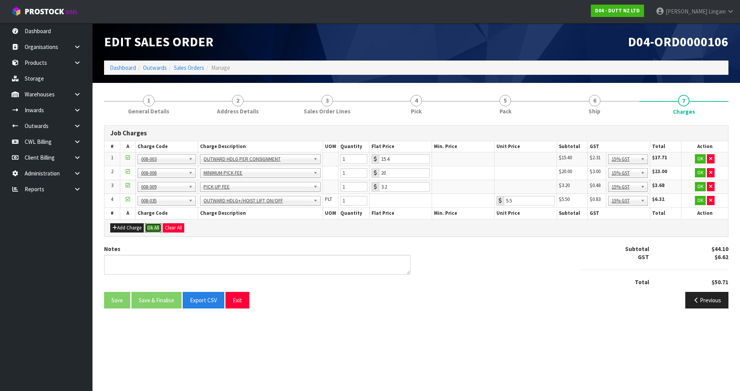
click at [152, 228] on button "Ok All" at bounding box center [153, 227] width 17 height 9
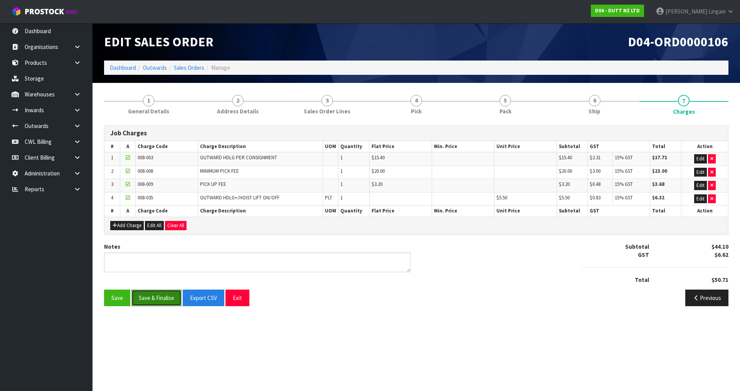
click at [159, 298] on button "Save & Finalise" at bounding box center [156, 297] width 50 height 17
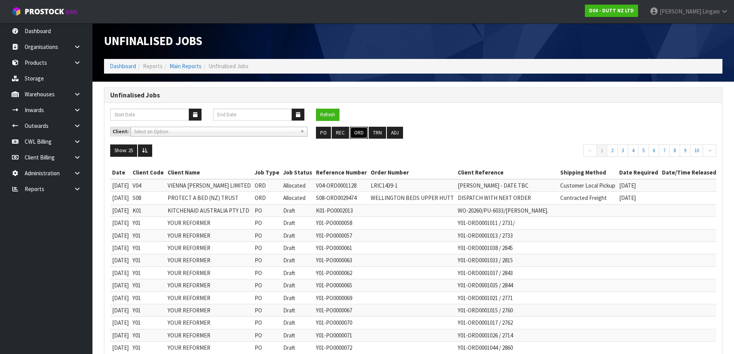
click at [355, 133] on button "ORD" at bounding box center [359, 133] width 18 height 12
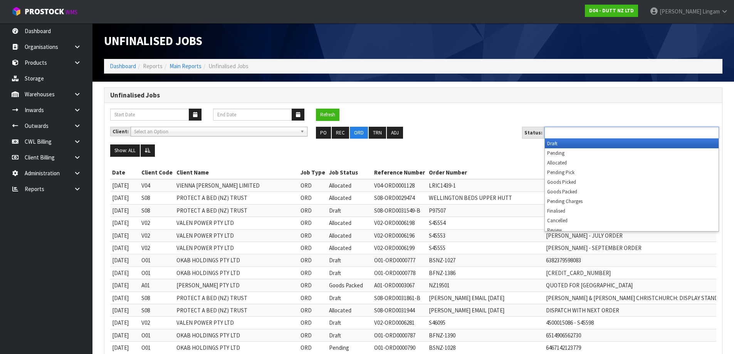
click at [590, 131] on input "text" at bounding box center [575, 133] width 57 height 10
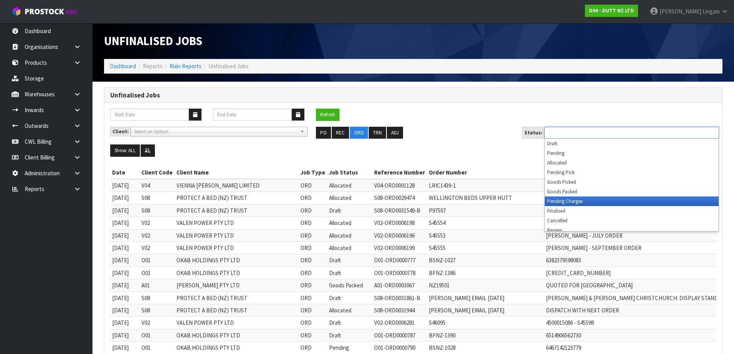
click at [587, 202] on li "Pending Charges" at bounding box center [632, 202] width 174 height 10
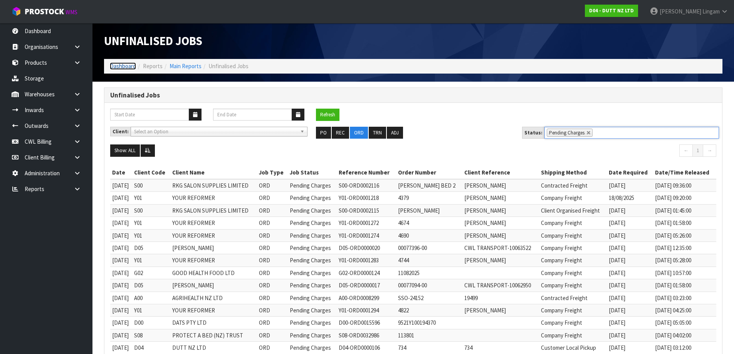
click at [116, 64] on link "Dashboard" at bounding box center [123, 65] width 26 height 7
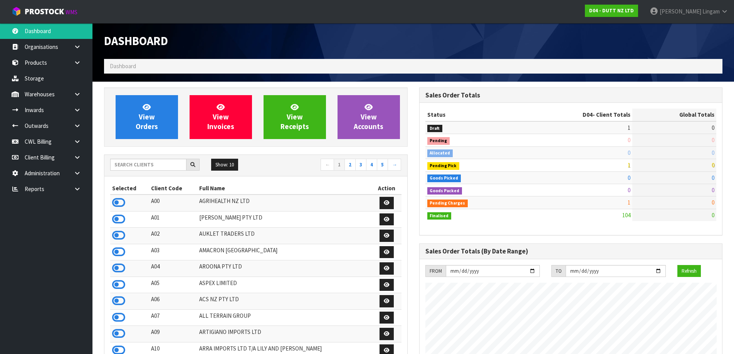
scroll to position [384866, 385151]
click at [123, 201] on icon at bounding box center [118, 203] width 13 height 12
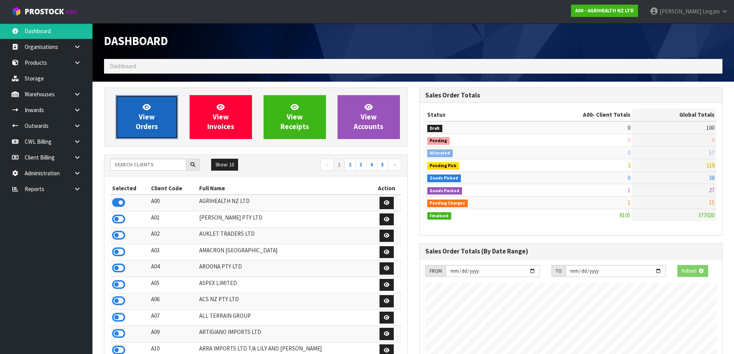
scroll to position [584, 315]
click at [156, 134] on link "View Orders" at bounding box center [147, 117] width 62 height 44
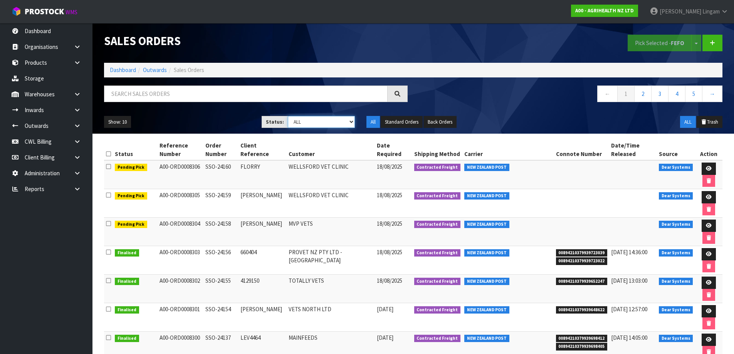
click at [334, 121] on select "Draft Pending Allocated Pending Pick Goods Picked Goods Packed Pending Charges …" at bounding box center [321, 122] width 67 height 12
select select "string:6"
click at [288, 116] on select "Draft Pending Allocated Pending Pick Goods Picked Goods Packed Pending Charges …" at bounding box center [321, 122] width 67 height 12
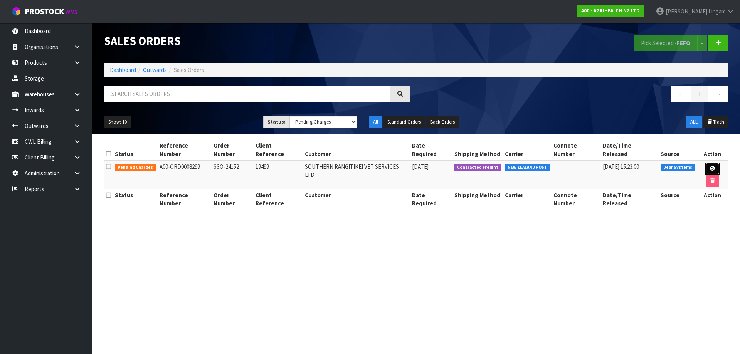
click at [705, 163] on link at bounding box center [712, 169] width 14 height 12
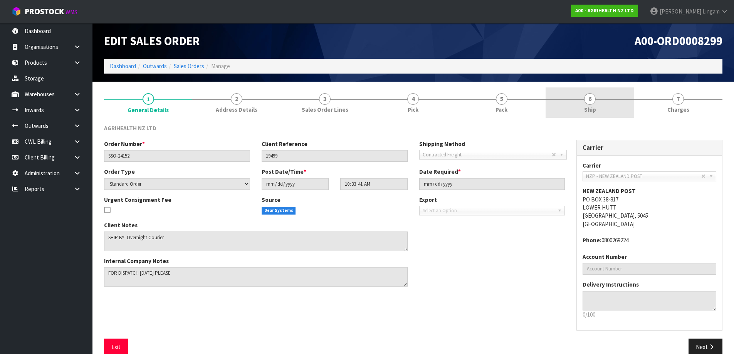
click at [613, 113] on link "6 Ship" at bounding box center [590, 103] width 88 height 30
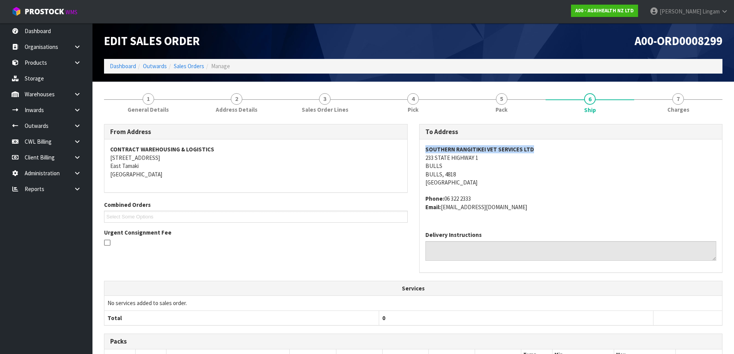
drag, startPoint x: 426, startPoint y: 148, endPoint x: 535, endPoint y: 148, distance: 109.5
click at [535, 148] on address "SOUTHERN RANGITIKEI VET SERVICES LTD 233 STATE HIGHWAY 1 BULLS BULLS, 4818 New …" at bounding box center [571, 165] width 291 height 41
copy strong "SOUTHERN RANGITIKEI VET SERVICES LTD"
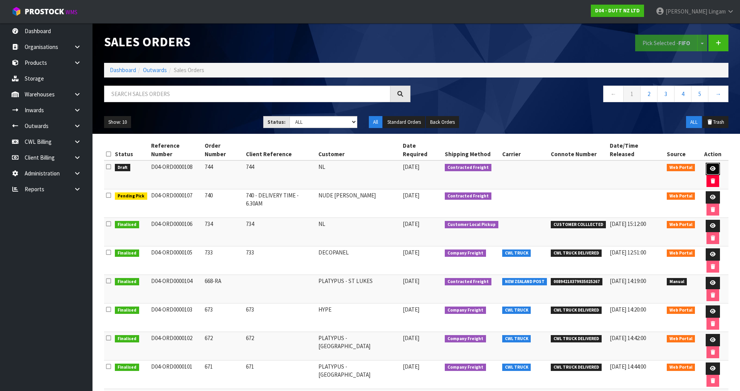
click at [706, 163] on link at bounding box center [713, 169] width 14 height 12
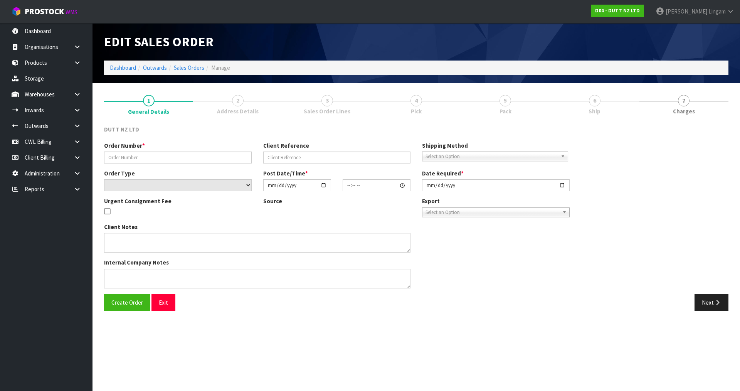
type input "744"
select select "number:0"
type input "[DATE]"
type input "19:30:00.000"
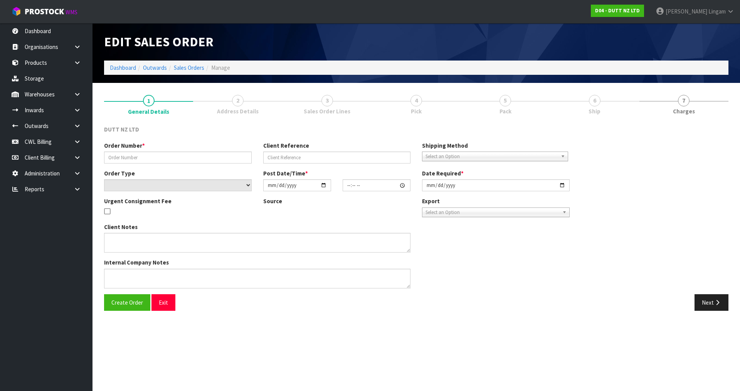
type input "[DATE]"
type textarea "DELVIERY TO STORE - DSL LOGISTICS [STREET_ADDRESS][PERSON_NAME]"
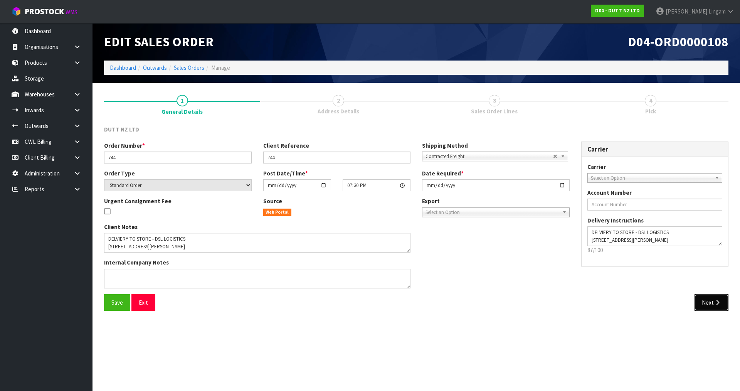
click at [708, 302] on button "Next" at bounding box center [712, 302] width 34 height 17
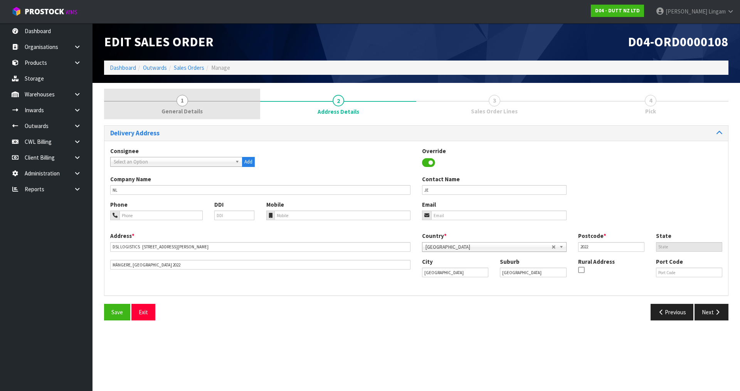
click at [187, 101] on span "1" at bounding box center [183, 101] width 12 height 12
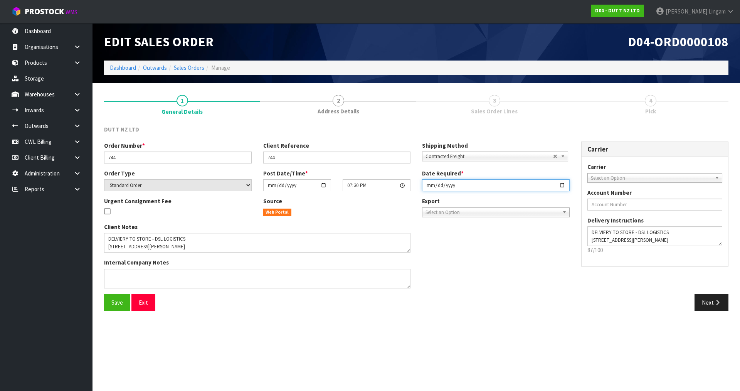
click at [431, 185] on input "2025-08-21" at bounding box center [496, 185] width 148 height 12
type input "2025-08-18"
click at [113, 304] on span "Save" at bounding box center [117, 302] width 12 height 7
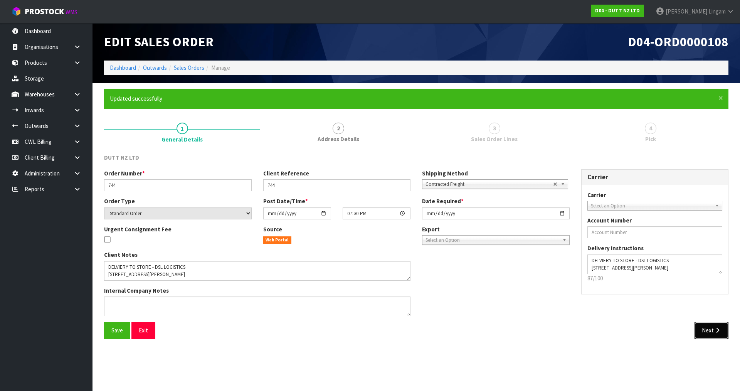
click at [711, 335] on button "Next" at bounding box center [712, 330] width 34 height 17
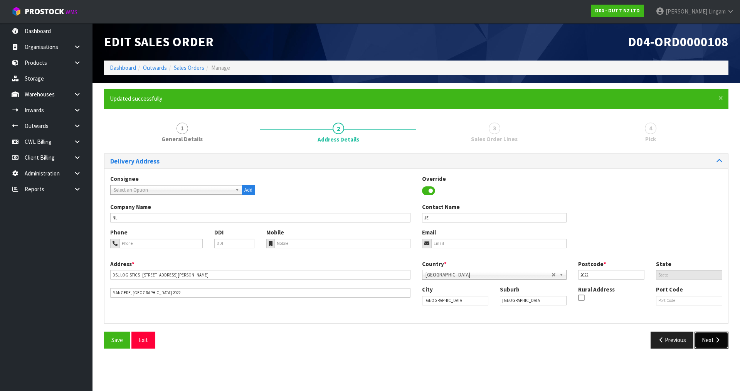
click at [708, 343] on button "Next" at bounding box center [712, 340] width 34 height 17
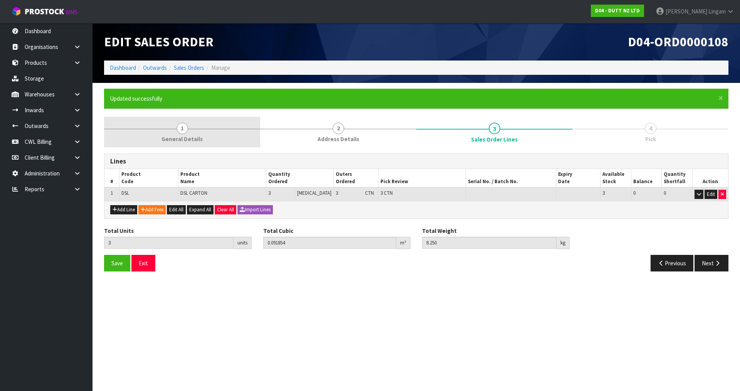
click at [226, 141] on link "1 General Details" at bounding box center [182, 132] width 156 height 30
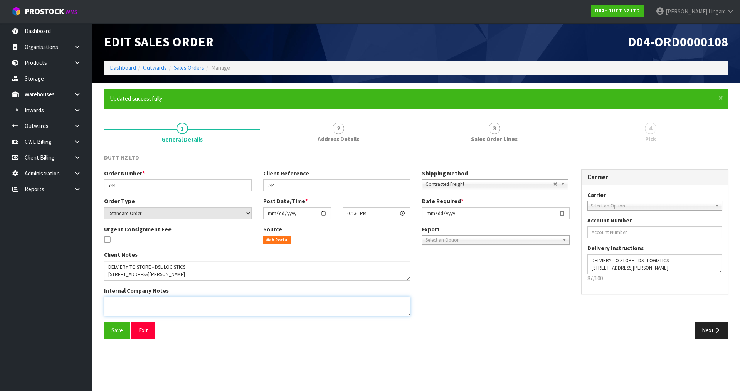
click at [175, 302] on textarea at bounding box center [257, 306] width 306 height 20
paste textarea "THERE IS NO RESTRICTION ON TIME OF DELIVERY AND A DURING TRADE DELIVERY IS FINE…"
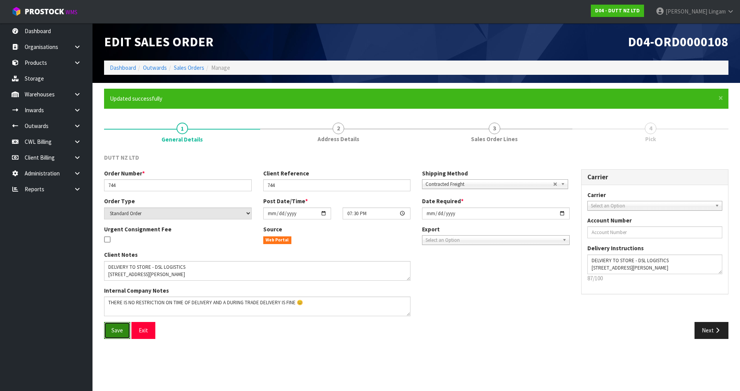
click at [113, 330] on span "Save" at bounding box center [117, 329] width 12 height 7
type textarea "THERE IS NO RESTRICTION ON TIME OF DELIVERY AND A DURING TRADE DELIVERY IS FINE…"
click at [713, 332] on button "Next" at bounding box center [712, 330] width 34 height 17
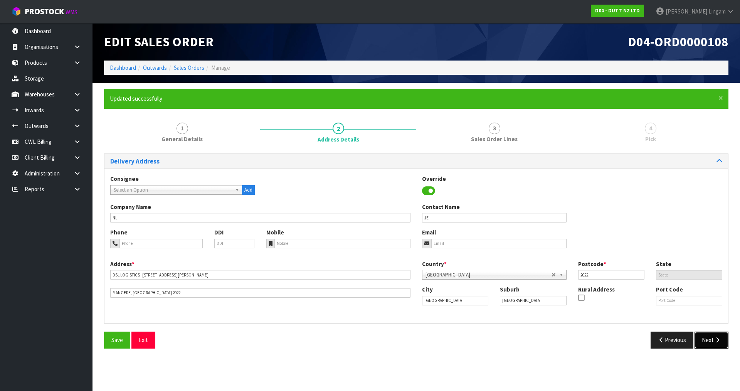
click at [711, 342] on button "Next" at bounding box center [712, 340] width 34 height 17
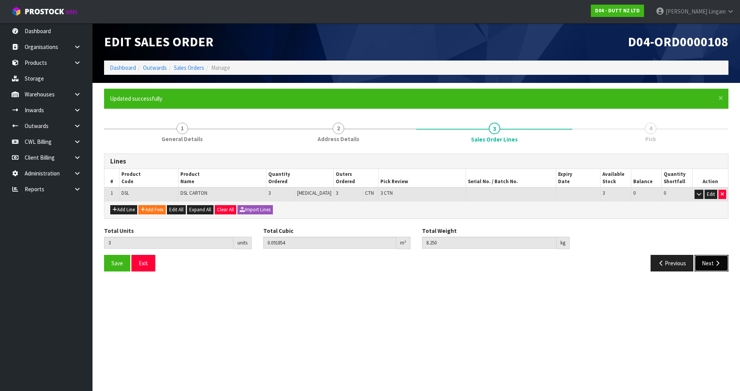
click at [713, 266] on button "Next" at bounding box center [712, 263] width 34 height 17
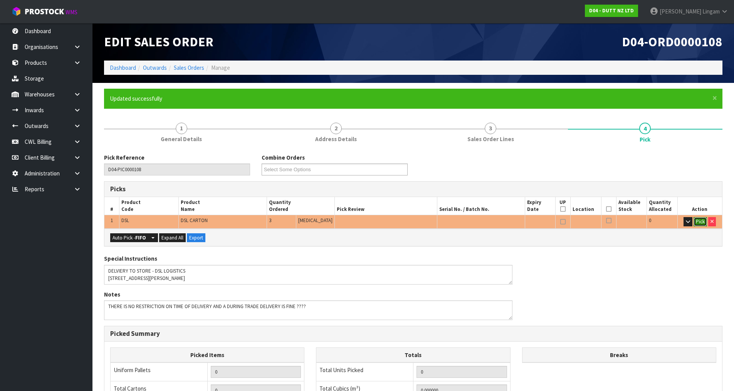
click at [699, 223] on button "Pick" at bounding box center [700, 221] width 13 height 9
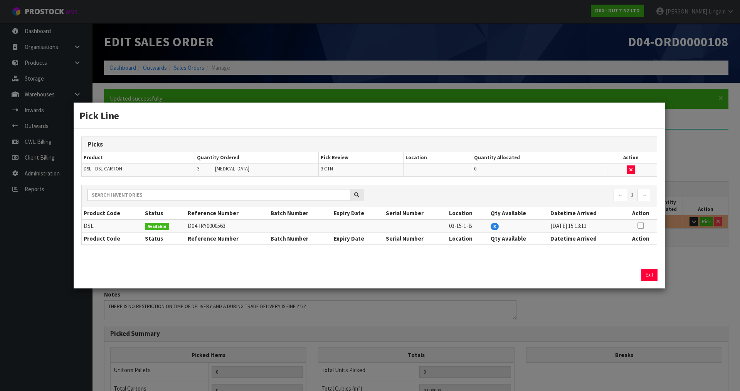
click at [641, 226] on icon at bounding box center [641, 225] width 6 height 0
click at [618, 275] on button "Assign Pick" at bounding box center [623, 275] width 32 height 12
type input "3"
type input "0.091854"
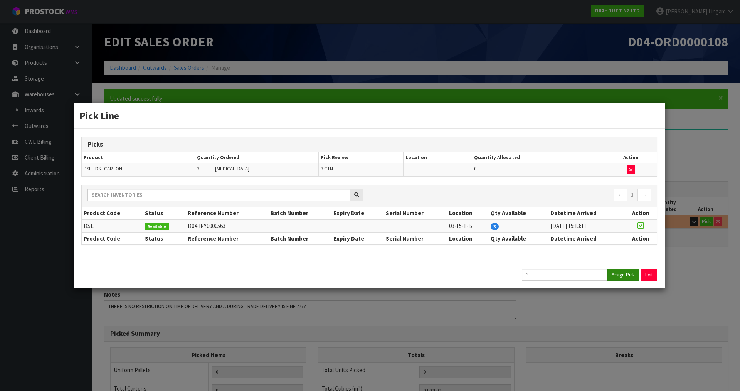
type input "8.25"
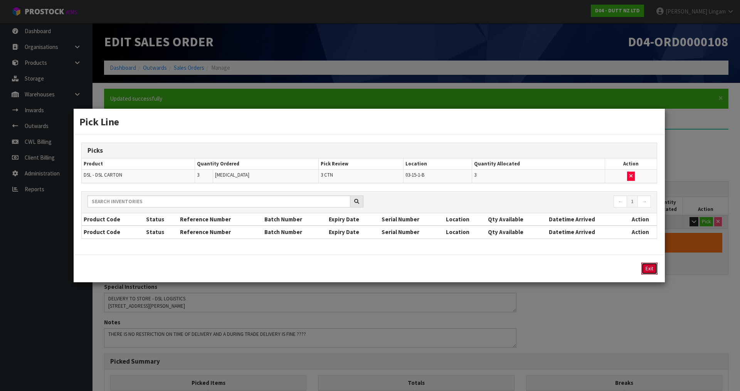
click at [647, 267] on button "Exit" at bounding box center [649, 269] width 16 height 12
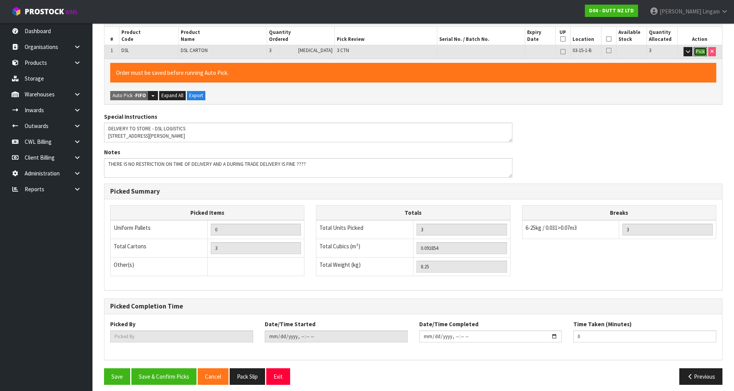
scroll to position [175, 0]
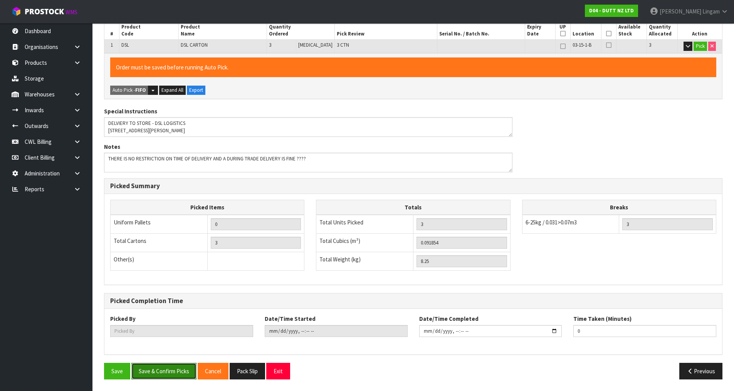
click at [174, 369] on button "Save & Confirm Picks" at bounding box center [163, 371] width 65 height 17
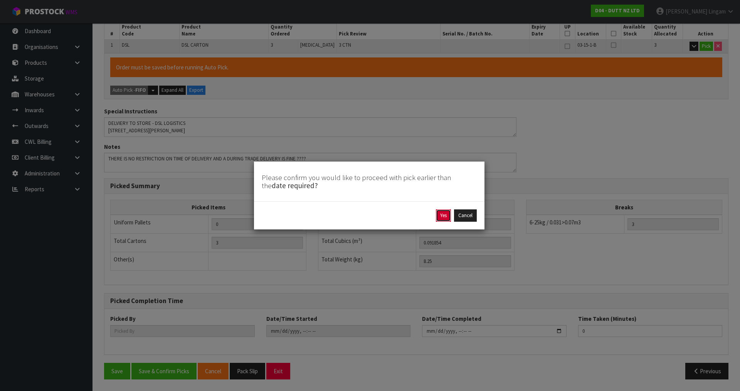
click at [445, 215] on button "Yes" at bounding box center [443, 215] width 15 height 12
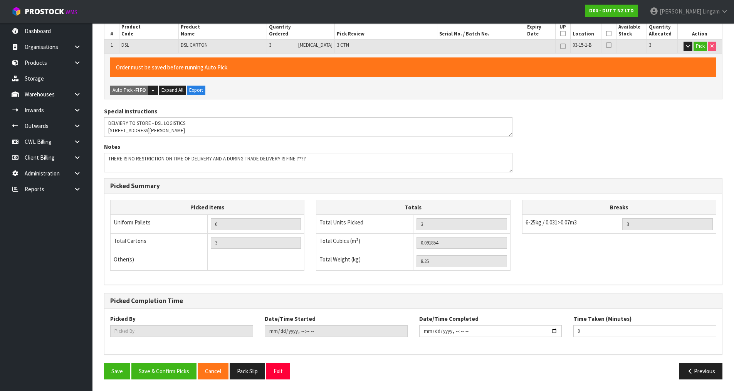
scroll to position [0, 0]
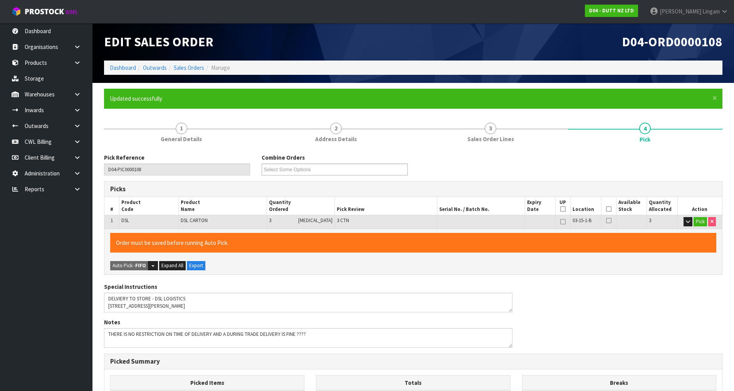
type input "Vineeta Lingam"
type input "2025-08-17T19:48:51"
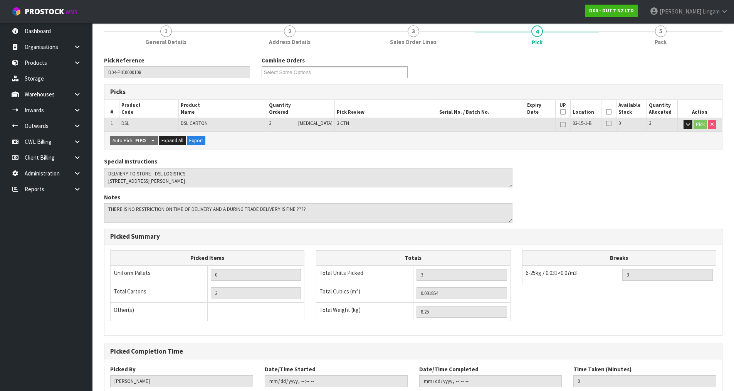
scroll to position [148, 0]
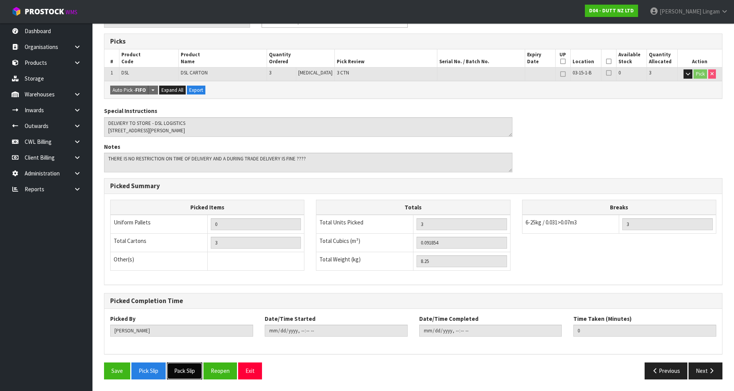
click at [185, 371] on button "Pack Slip" at bounding box center [184, 370] width 35 height 17
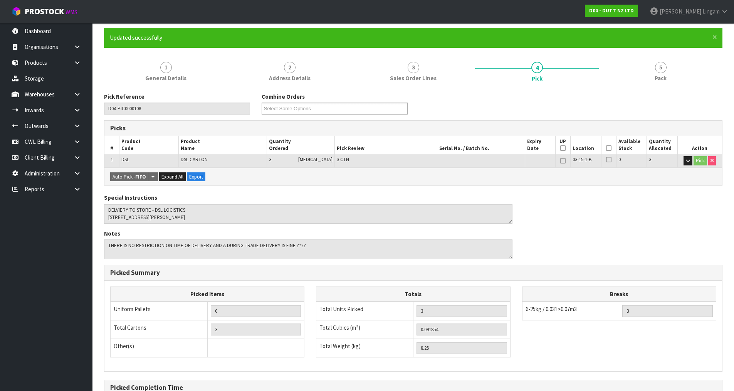
scroll to position [0, 0]
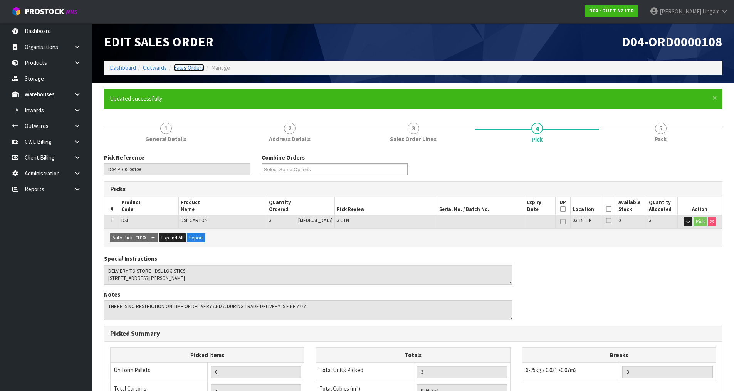
click at [198, 68] on link "Sales Orders" at bounding box center [189, 67] width 30 height 7
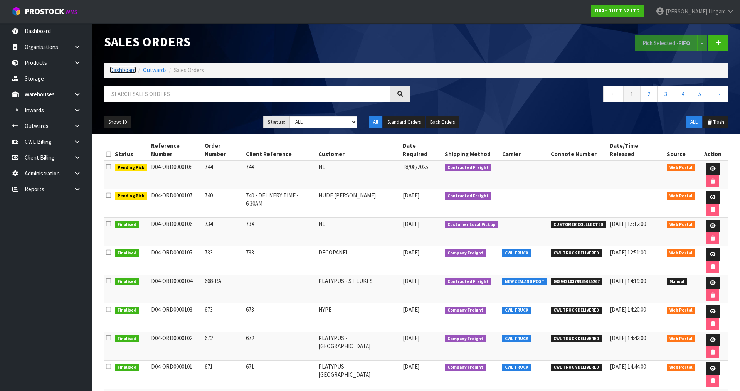
click at [117, 69] on link "Dashboard" at bounding box center [123, 69] width 26 height 7
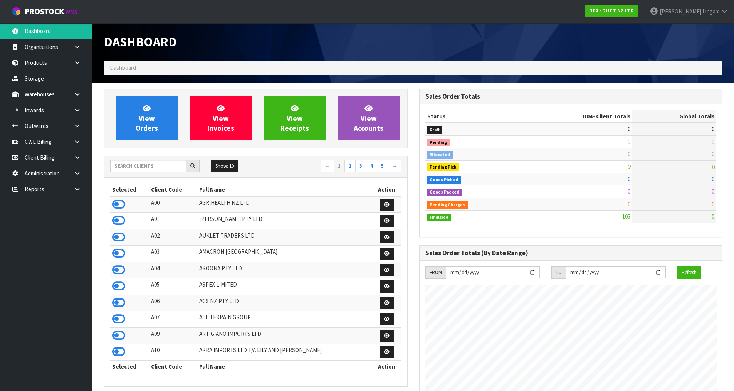
scroll to position [601, 315]
click at [165, 166] on input "text" at bounding box center [148, 166] width 76 height 12
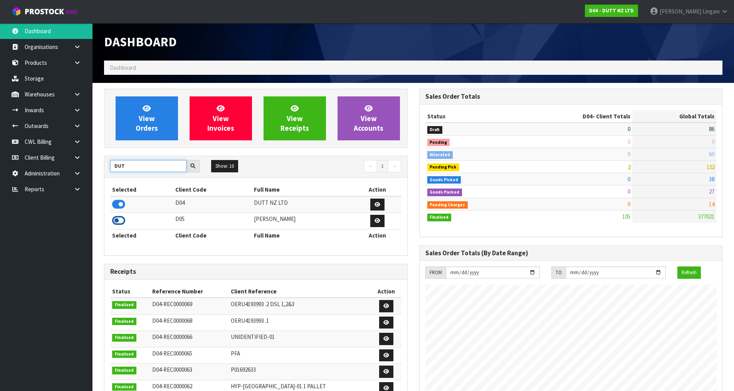
type input "DUT"
click at [118, 220] on icon at bounding box center [118, 221] width 13 height 12
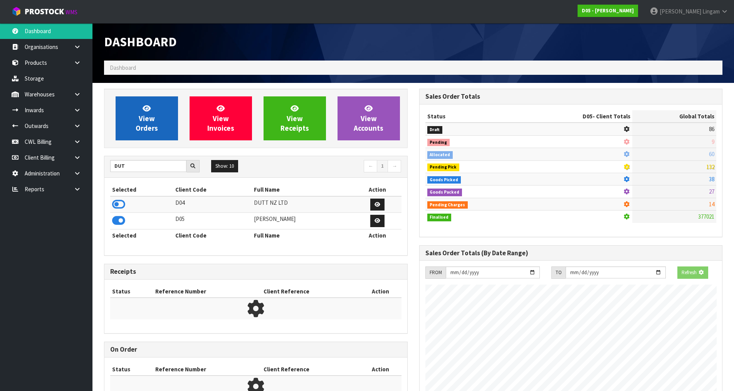
scroll to position [522, 315]
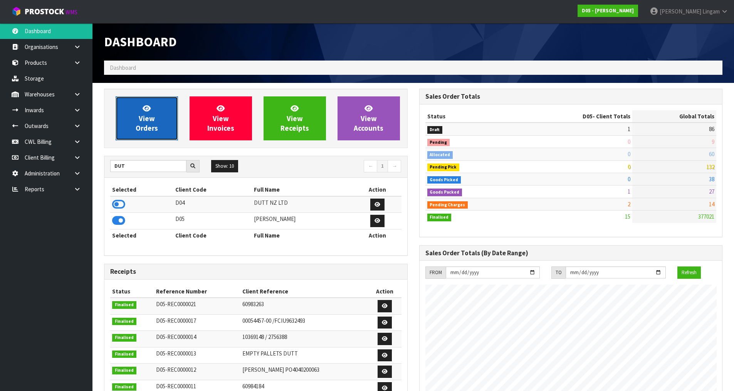
click at [160, 125] on link "View Orders" at bounding box center [147, 118] width 62 height 44
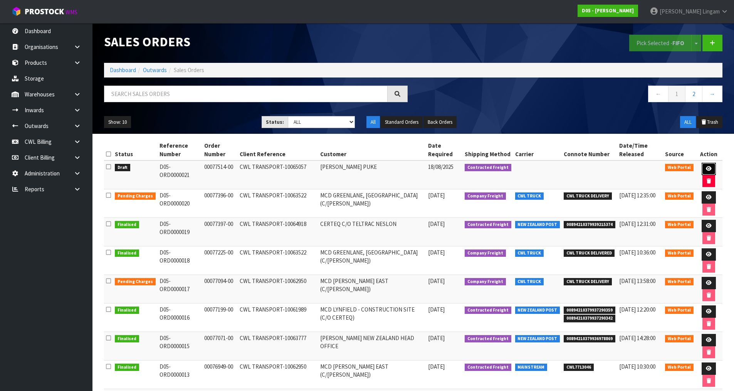
click at [707, 168] on icon at bounding box center [709, 168] width 6 height 5
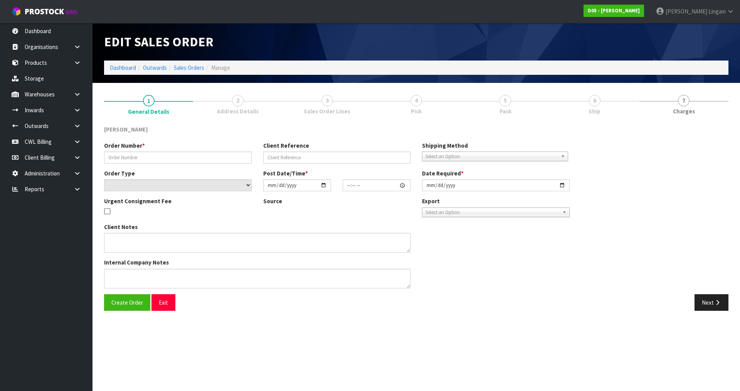
type input "00077514-00"
type input "CWL TRANSPORT-10065057"
select select "number:0"
type input "[DATE]"
type input "17:38:00.000"
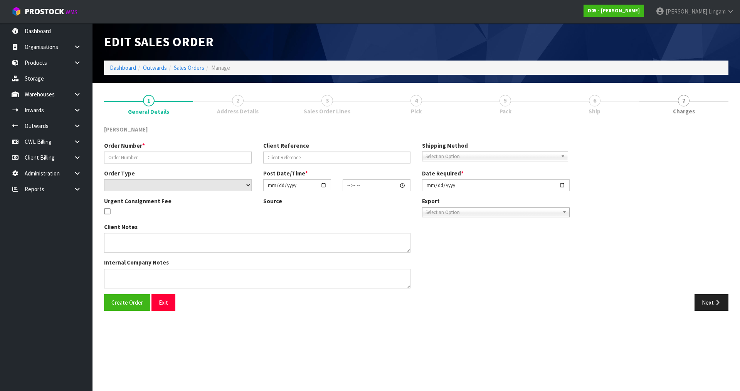
type input "[DATE]"
type textarea "PLEASE SHIP TO SITE"
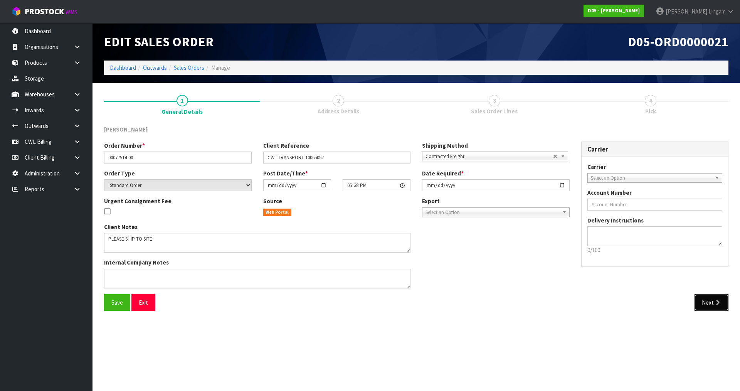
click at [713, 305] on button "Next" at bounding box center [712, 302] width 34 height 17
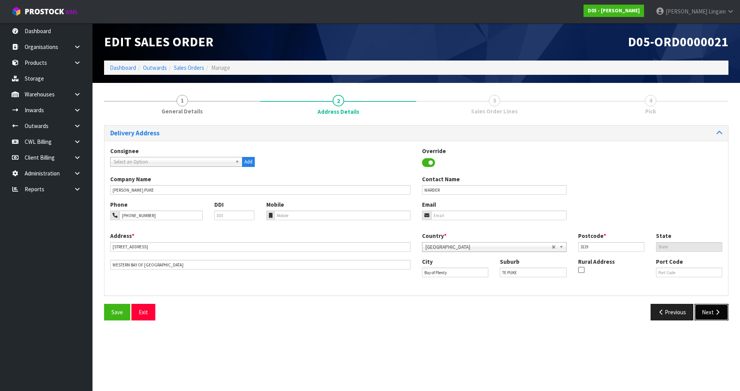
click at [710, 314] on button "Next" at bounding box center [712, 312] width 34 height 17
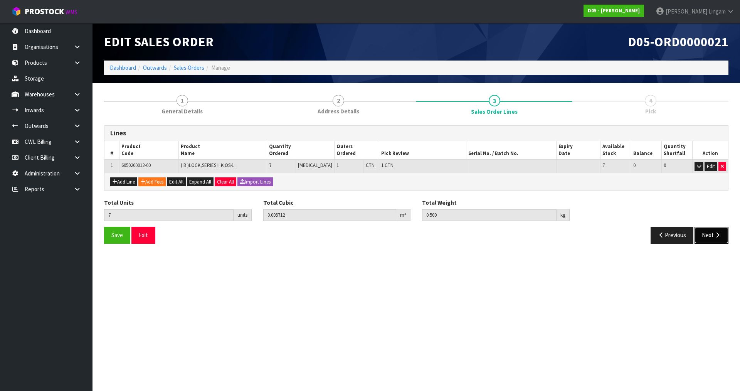
click at [715, 237] on icon "button" at bounding box center [717, 235] width 7 height 6
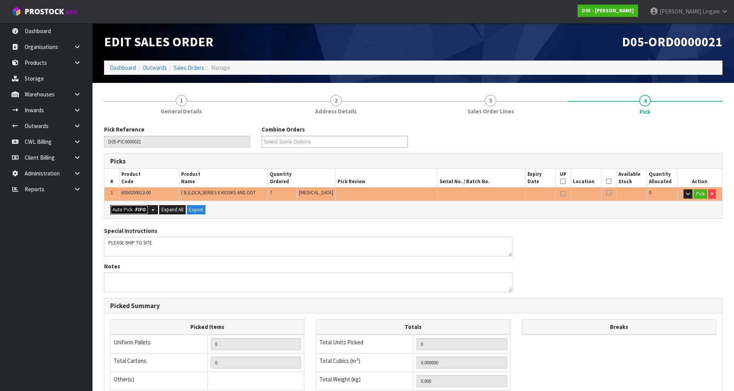
click at [120, 206] on button "Auto Pick - FIFO" at bounding box center [129, 209] width 38 height 9
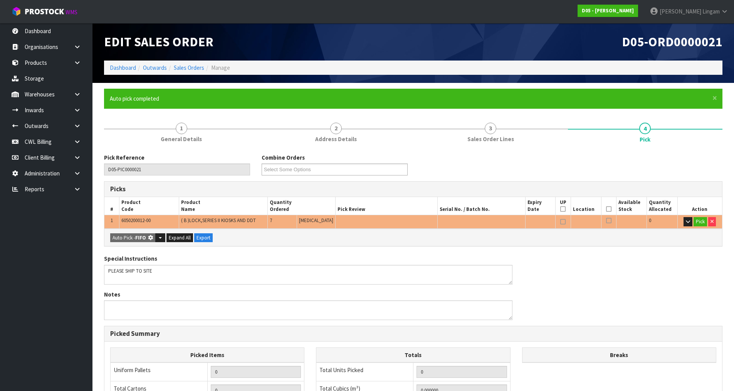
type input "1"
type input "7"
type input "0.005712"
type input "0.500"
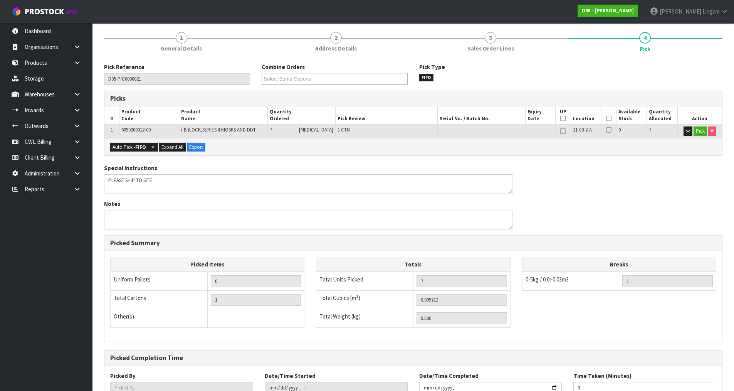
scroll to position [148, 0]
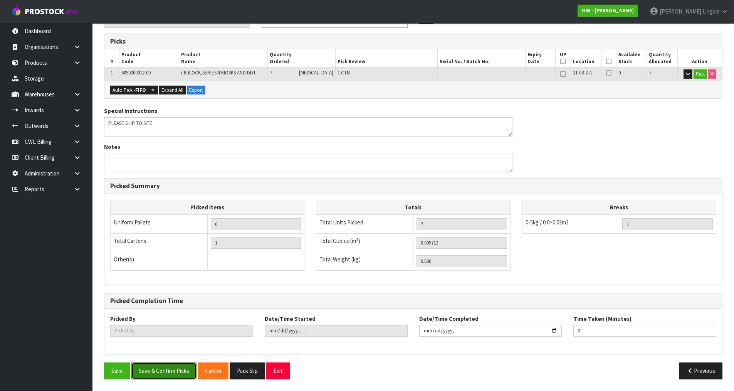
click at [172, 374] on button "Save & Confirm Picks" at bounding box center [163, 370] width 65 height 17
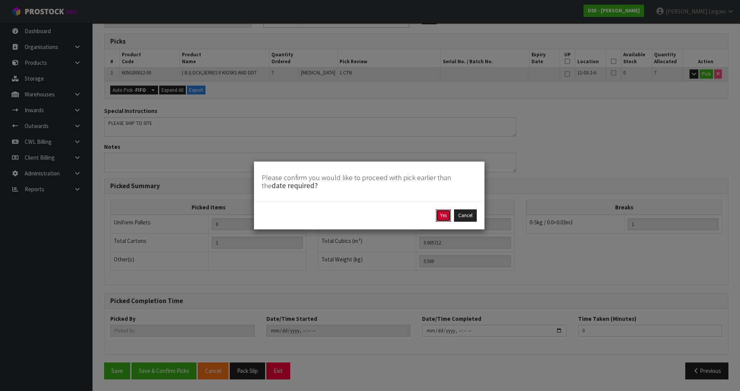
click at [446, 212] on button "Yes" at bounding box center [443, 215] width 15 height 12
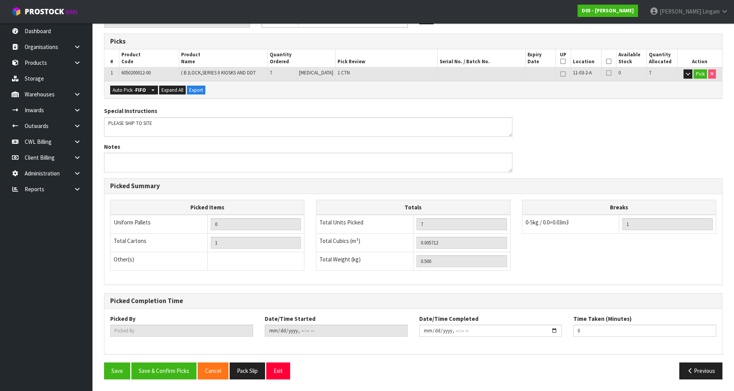
scroll to position [0, 0]
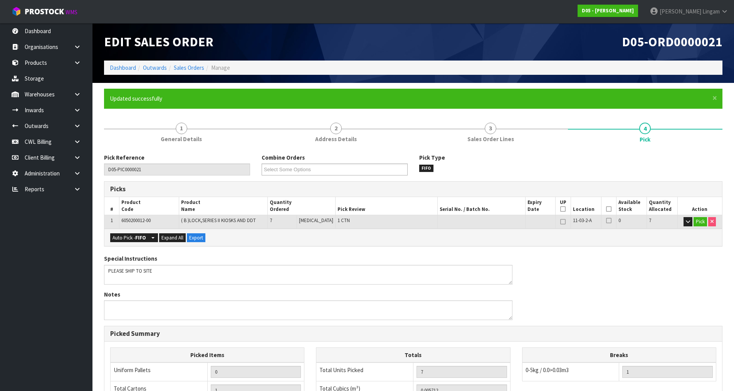
type input "[PERSON_NAME]"
type input "2025-08-17T19:52:07"
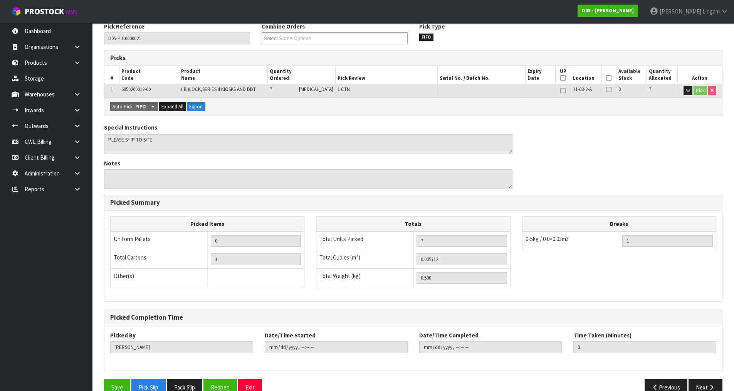
scroll to position [148, 0]
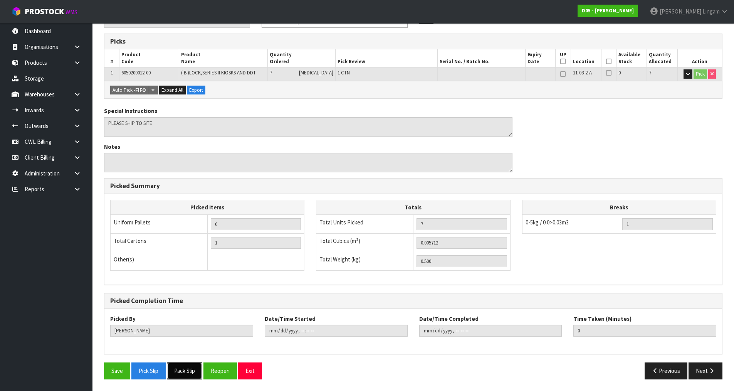
click at [188, 372] on button "Pack Slip" at bounding box center [184, 370] width 35 height 17
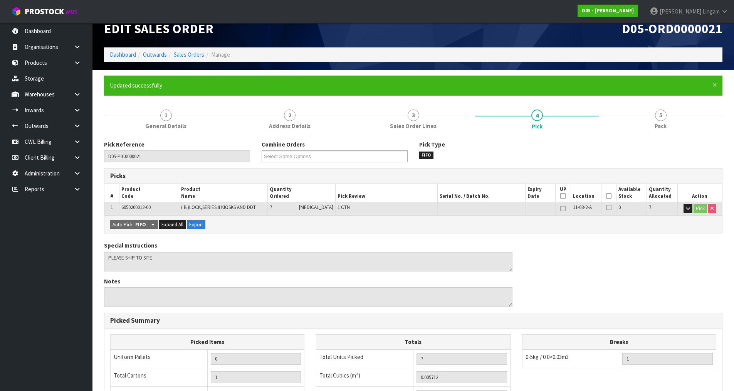
scroll to position [0, 0]
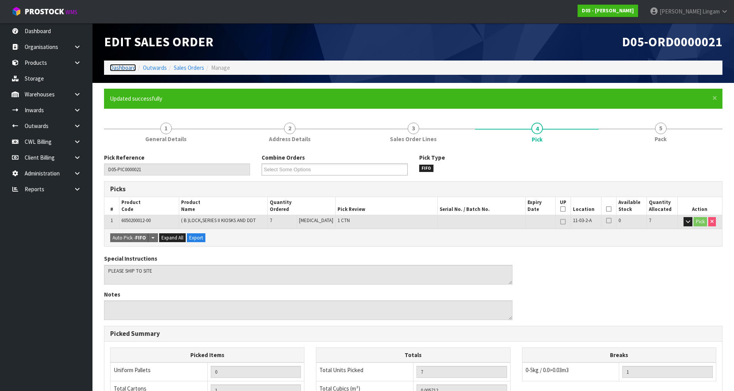
click at [130, 67] on link "Dashboard" at bounding box center [123, 67] width 26 height 7
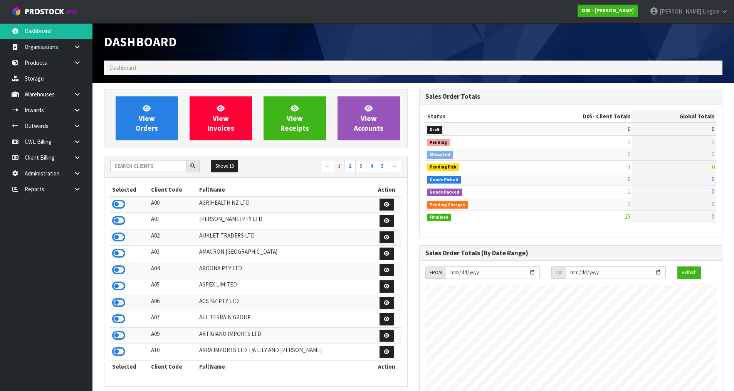
scroll to position [522, 315]
click at [138, 167] on input "text" at bounding box center [148, 166] width 76 height 12
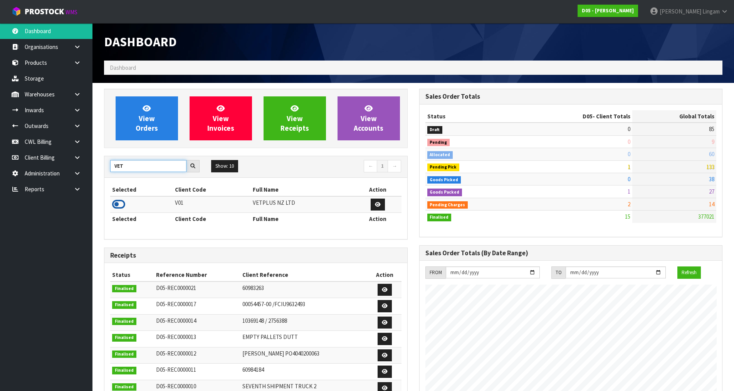
type input "VET"
click at [118, 200] on icon at bounding box center [118, 205] width 13 height 12
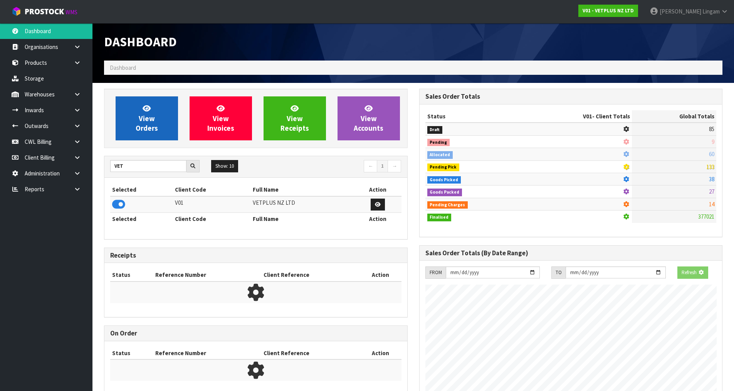
scroll to position [584, 315]
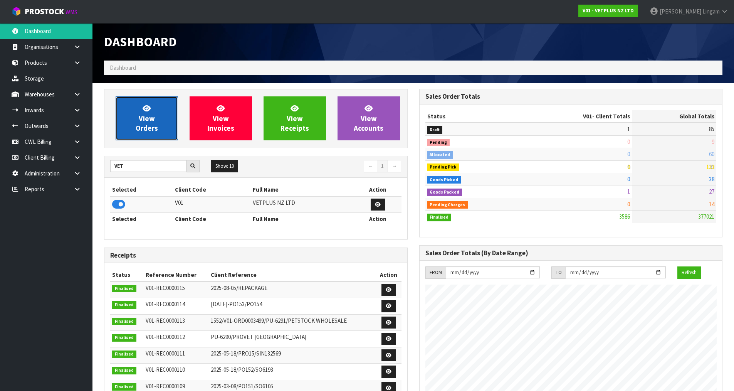
click at [148, 132] on span "View Orders" at bounding box center [147, 118] width 22 height 29
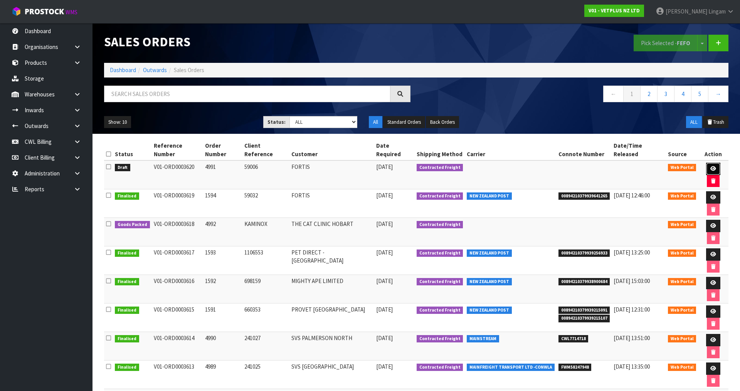
click at [710, 166] on icon at bounding box center [713, 168] width 6 height 5
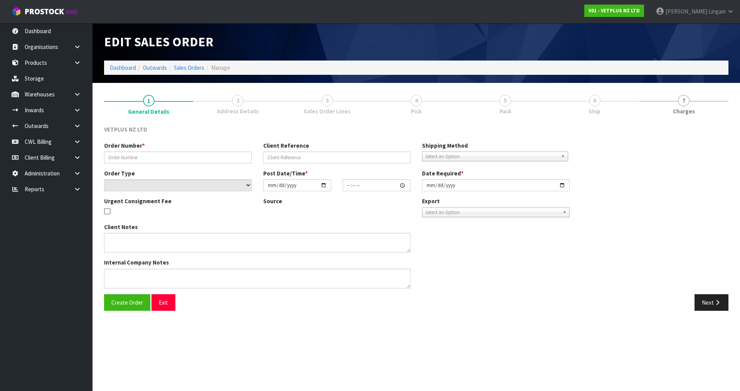
type input "4991"
type input "59006"
select select "number:0"
type input "[DATE]"
type input "16:27:00.000"
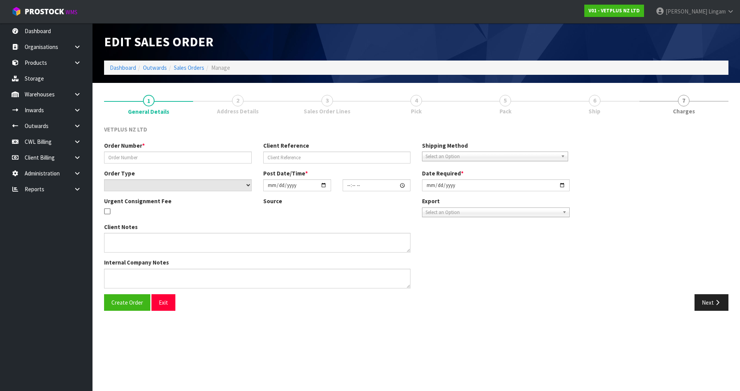
type input "[DATE]"
type textarea "BACK ORDER: 50107-W AKTIVAIT MED & LGE BREED CAPS 60 X 1 50304-W SYNOQUIN CAT C…"
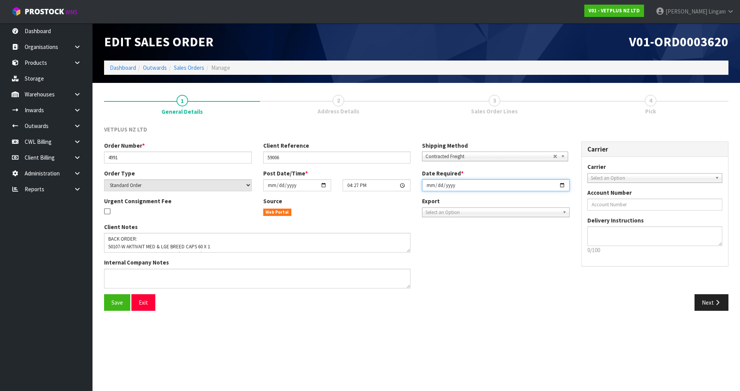
click at [426, 183] on input "[DATE]" at bounding box center [496, 185] width 148 height 12
type input "[DATE]"
click at [117, 306] on button "Save" at bounding box center [117, 302] width 26 height 17
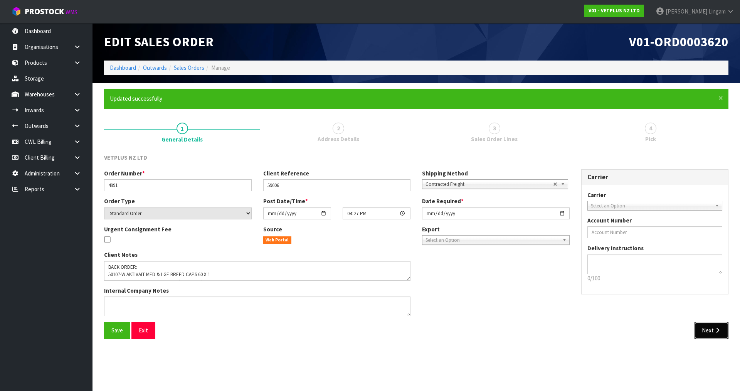
click at [714, 333] on icon "button" at bounding box center [717, 330] width 7 height 6
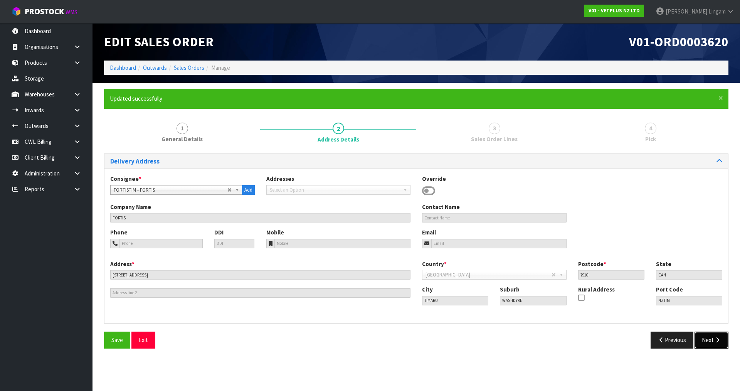
click at [714, 340] on icon "button" at bounding box center [717, 340] width 7 height 6
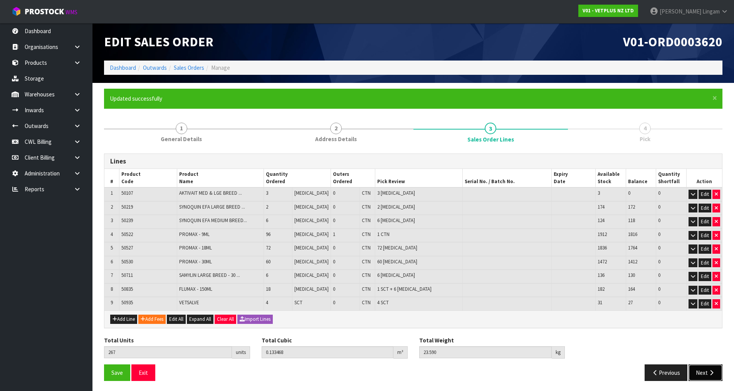
click at [703, 367] on button "Next" at bounding box center [706, 372] width 34 height 17
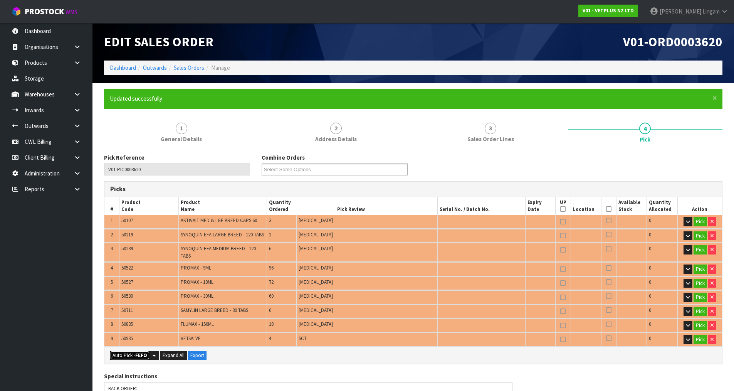
click at [140, 352] on strong "FEFO" at bounding box center [141, 355] width 12 height 7
type input "1"
type input "Piece x 155"
type input "Sub-carton x 5"
type input "267"
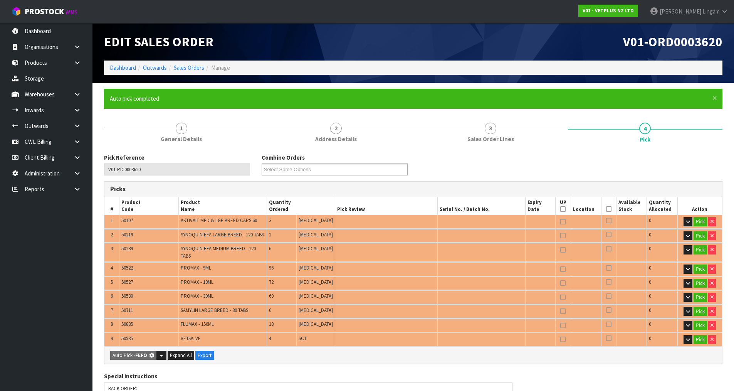
type input "0.133468"
type input "23.590"
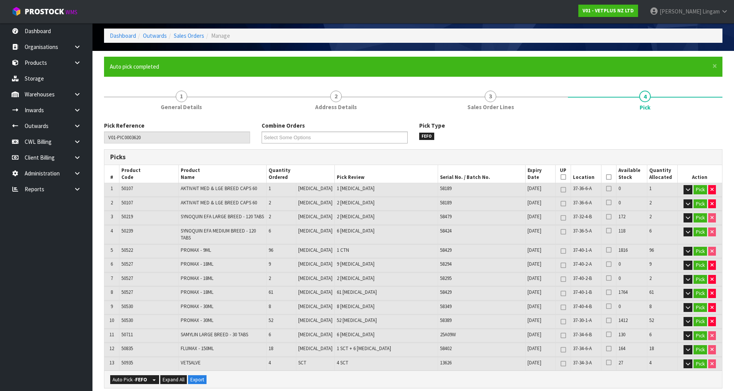
scroll to position [39, 0]
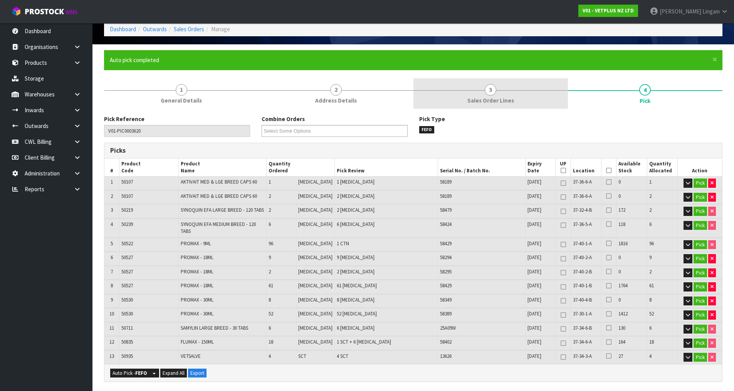
click at [492, 99] on span "Sales Order Lines" at bounding box center [491, 100] width 47 height 8
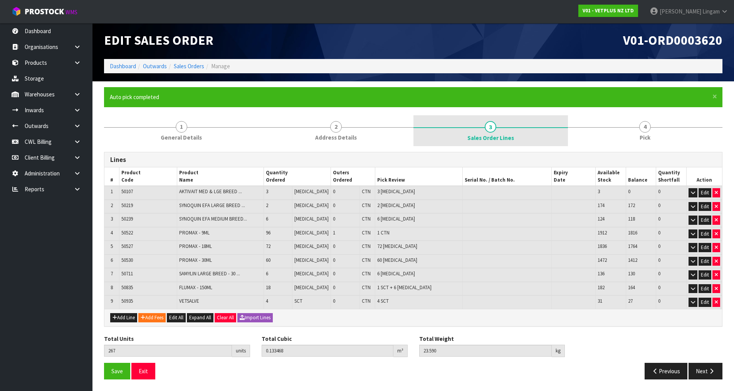
scroll to position [2, 0]
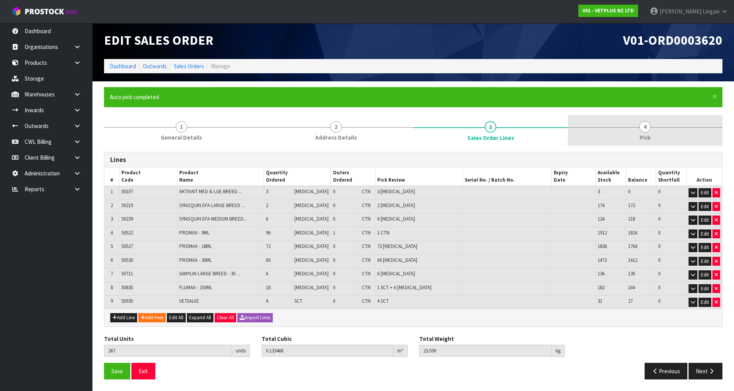
click at [670, 131] on link "4 Pick" at bounding box center [645, 130] width 155 height 30
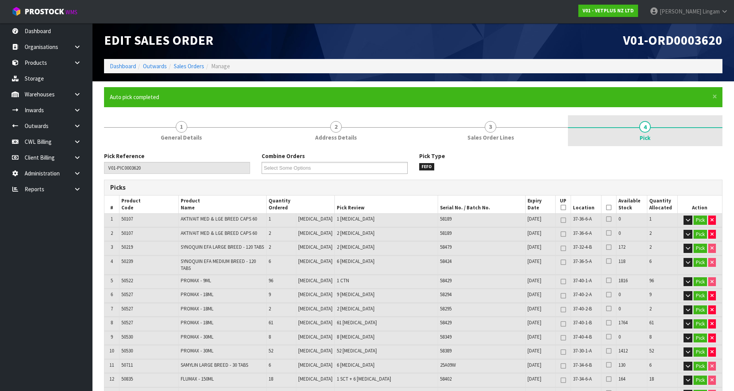
scroll to position [39, 0]
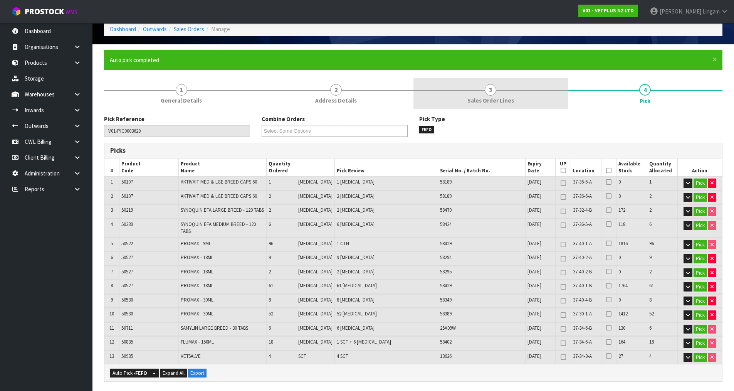
click at [495, 97] on span "Sales Order Lines" at bounding box center [491, 100] width 47 height 8
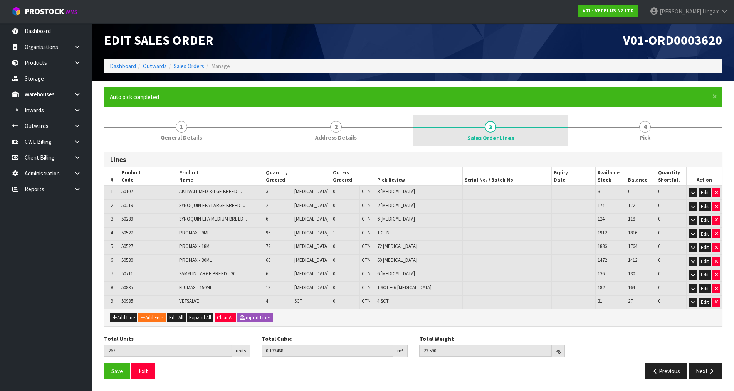
scroll to position [2, 0]
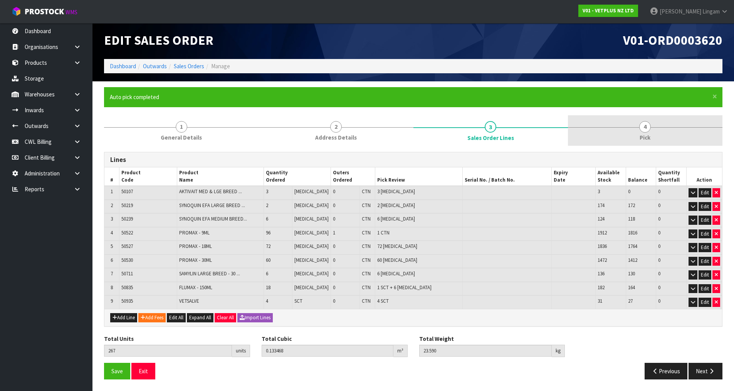
click at [648, 125] on span "4" at bounding box center [645, 127] width 12 height 12
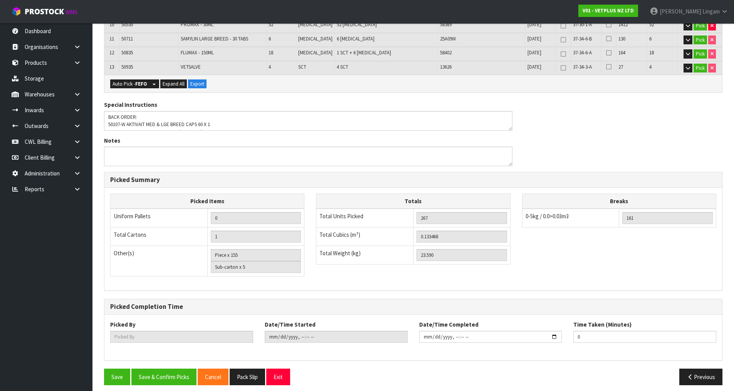
scroll to position [328, 0]
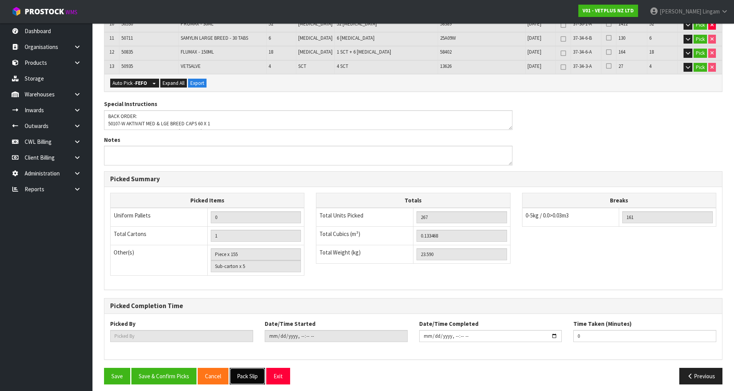
click at [263, 369] on button "Pack Slip" at bounding box center [247, 376] width 35 height 17
click at [177, 370] on button "Save & Confirm Picks" at bounding box center [163, 376] width 65 height 17
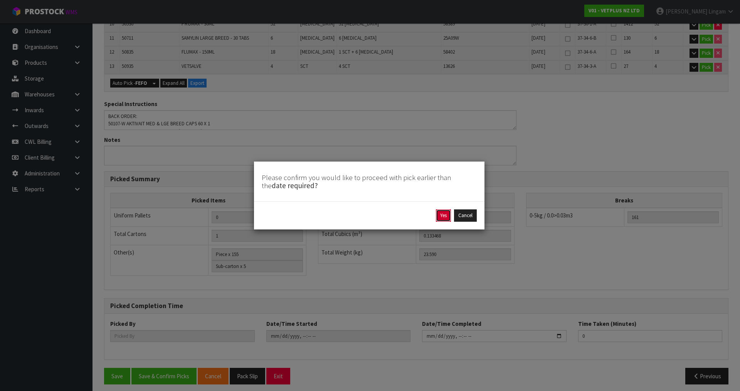
click at [440, 219] on button "Yes" at bounding box center [443, 215] width 15 height 12
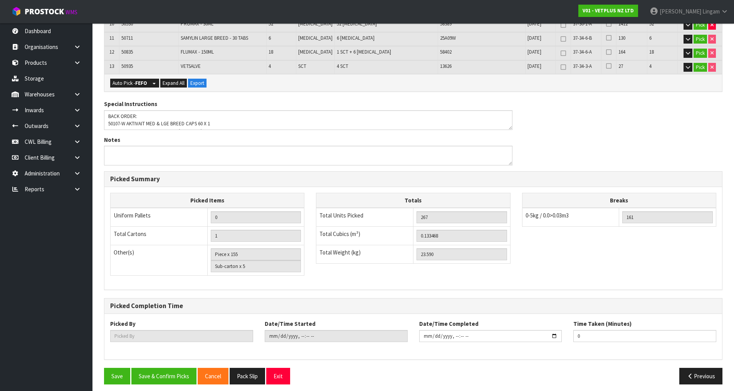
scroll to position [0, 0]
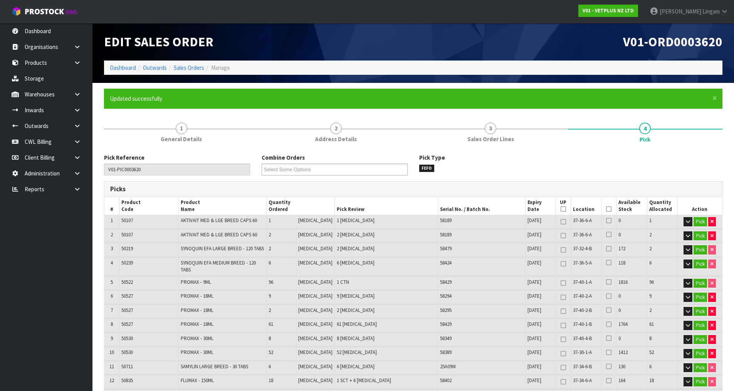
type input "[PERSON_NAME]"
type input "2025-08-17T19:55:24"
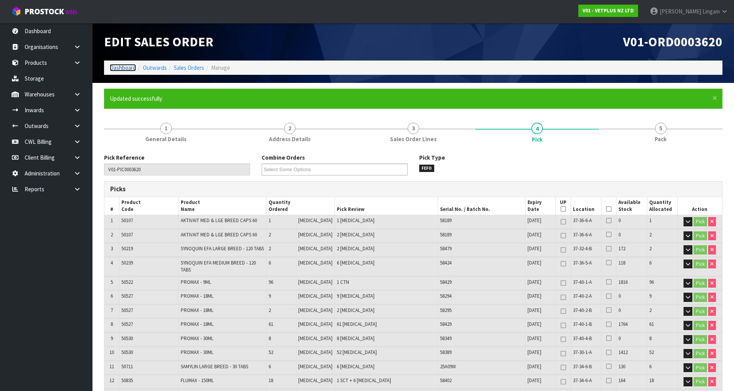
click at [128, 67] on link "Dashboard" at bounding box center [123, 67] width 26 height 7
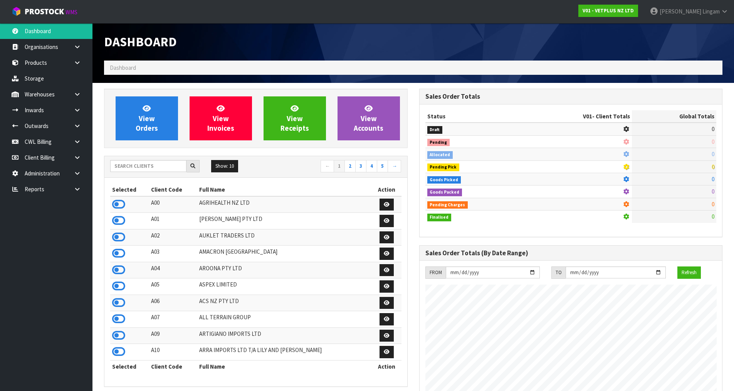
scroll to position [584, 315]
click at [134, 162] on input "text" at bounding box center [148, 166] width 76 height 12
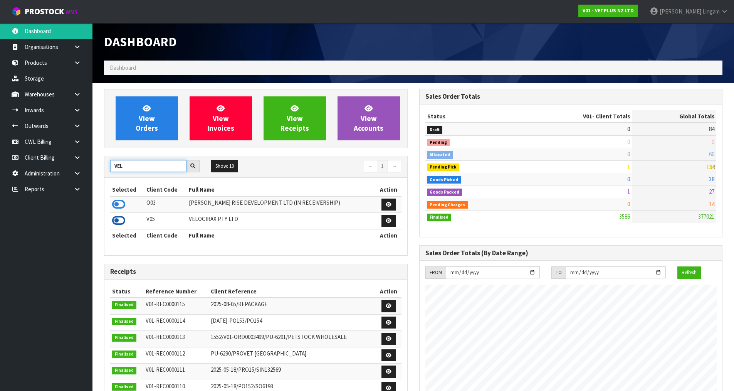
type input "VEL"
click at [118, 218] on icon at bounding box center [118, 221] width 13 height 12
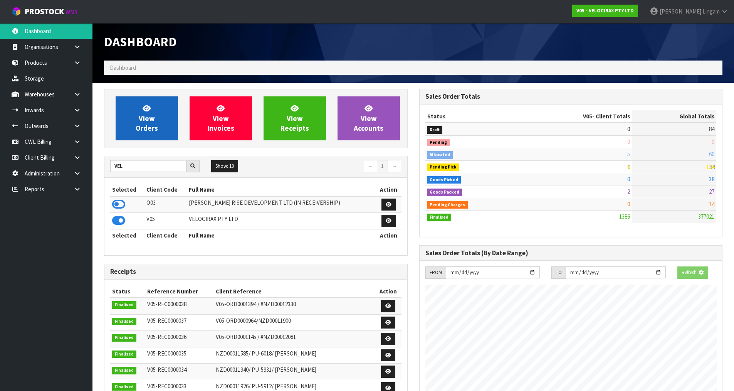
scroll to position [601, 315]
click at [146, 111] on icon at bounding box center [147, 107] width 8 height 7
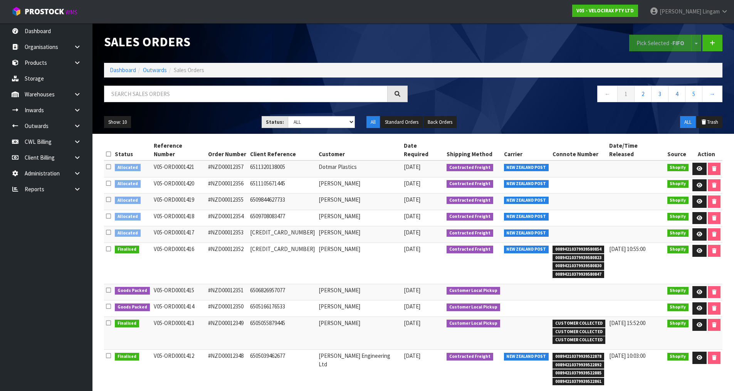
click at [107, 151] on icon at bounding box center [108, 154] width 5 height 6
click at [656, 42] on button "Pick Selected - FIFO" at bounding box center [660, 43] width 62 height 17
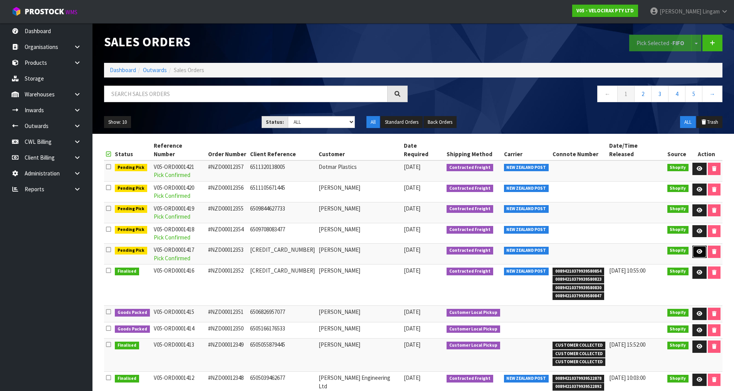
click at [700, 249] on icon at bounding box center [700, 251] width 6 height 5
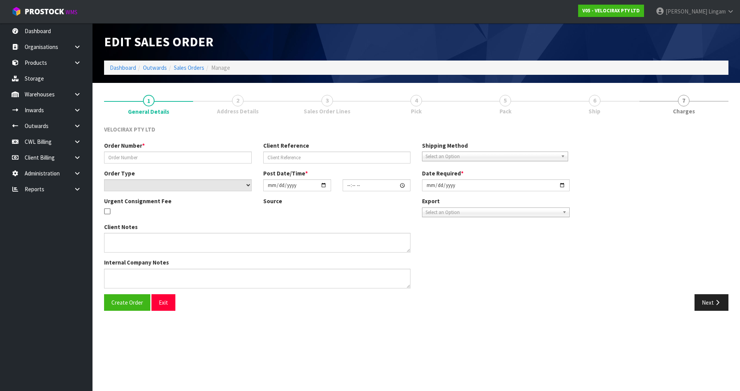
type input "#NZD00012353"
type input "6508811714837"
select select "number:0"
type input "[DATE]"
type input "18:17:08.000"
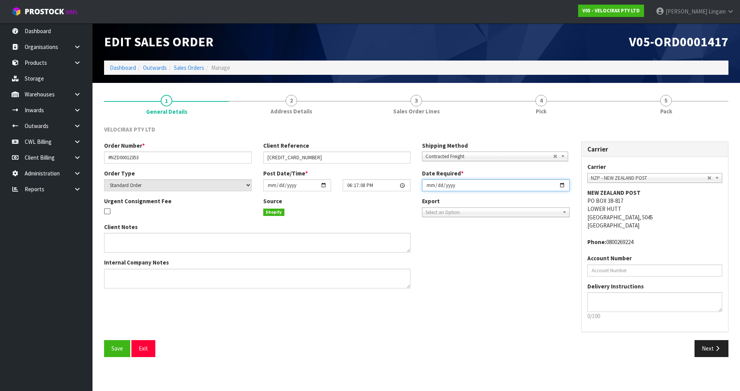
click at [429, 183] on input "[DATE]" at bounding box center [496, 185] width 148 height 12
type input "[DATE]"
click at [122, 353] on button "Save" at bounding box center [117, 348] width 26 height 17
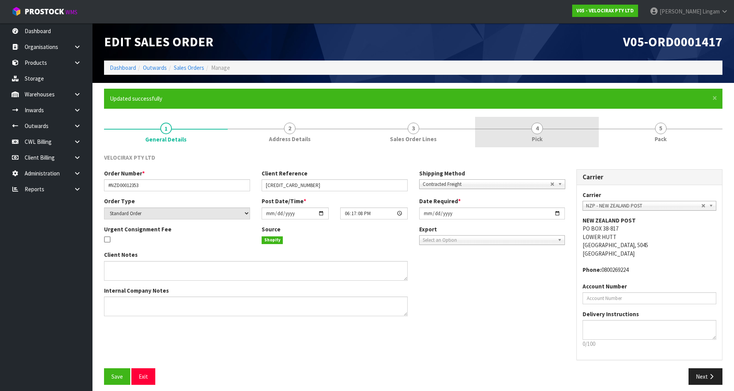
click at [575, 131] on link "4 Pick" at bounding box center [537, 132] width 124 height 30
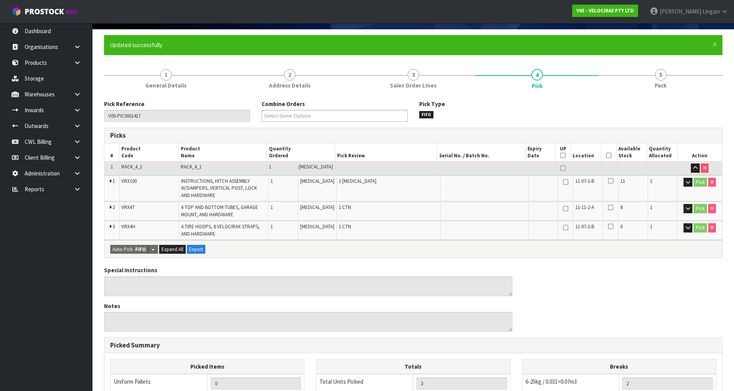
scroll to position [213, 0]
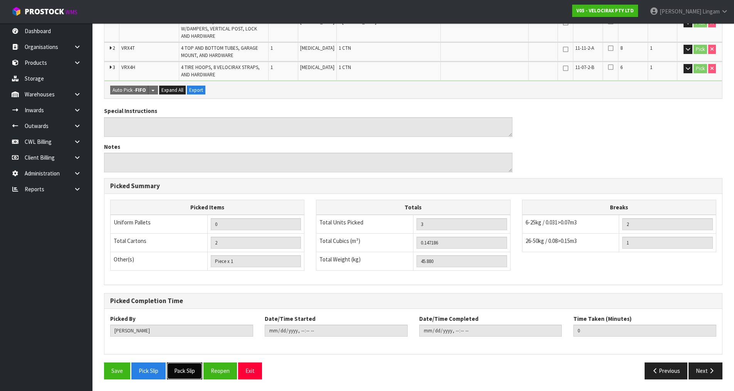
click at [194, 369] on button "Pack Slip" at bounding box center [184, 370] width 35 height 17
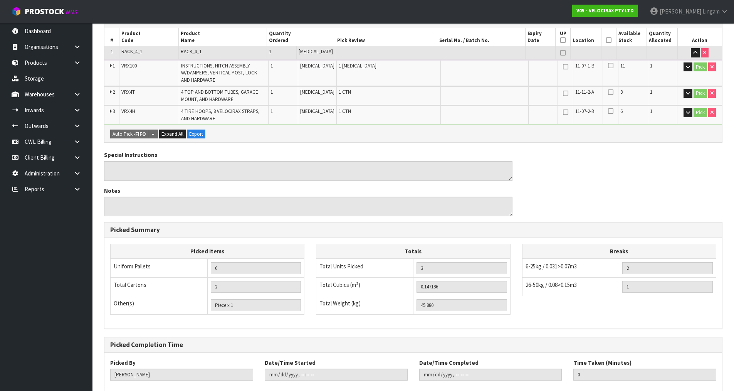
scroll to position [0, 0]
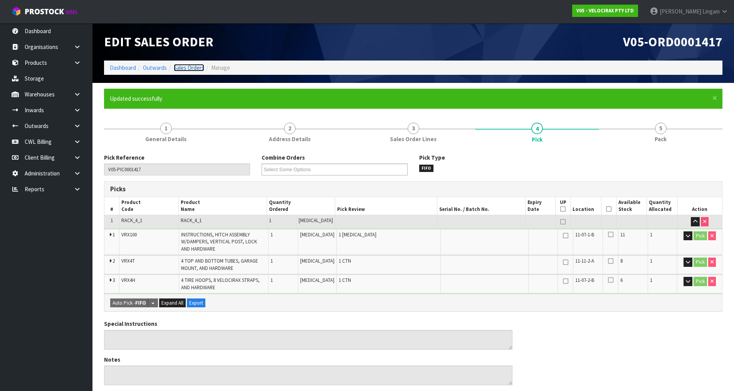
click at [194, 68] on link "Sales Orders" at bounding box center [189, 67] width 30 height 7
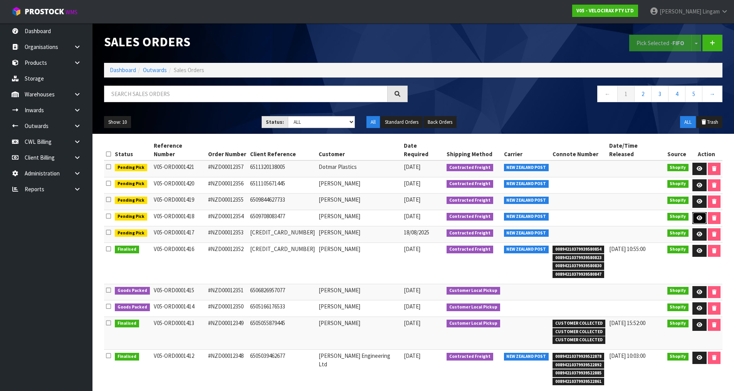
click at [700, 215] on icon at bounding box center [700, 217] width 6 height 5
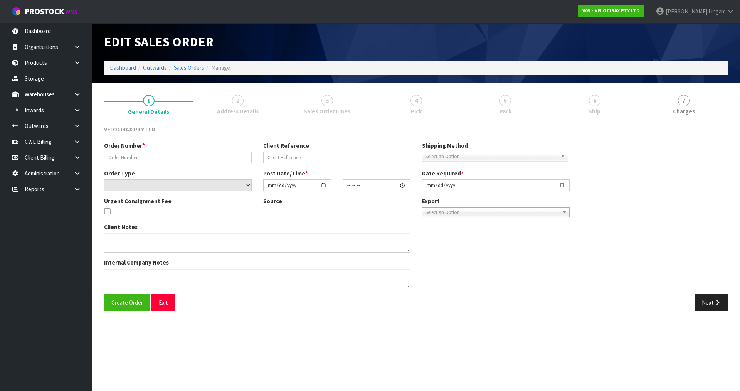
type input "#NZD00012354"
type input "6509708083477"
select select "number:0"
type input "[DATE]"
type input "07:41:58.000"
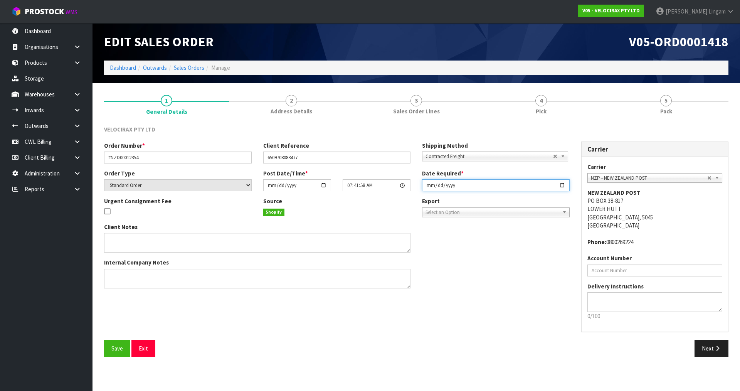
click at [428, 187] on input "[DATE]" at bounding box center [496, 185] width 148 height 12
type input "[DATE]"
click at [118, 349] on span "Save" at bounding box center [117, 348] width 12 height 7
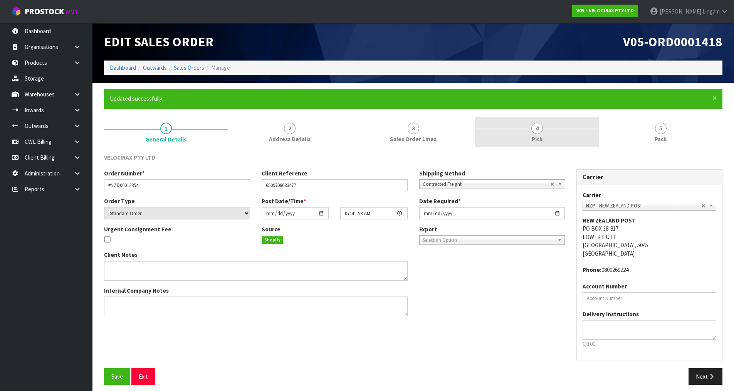
click at [540, 133] on span "4" at bounding box center [538, 129] width 12 height 12
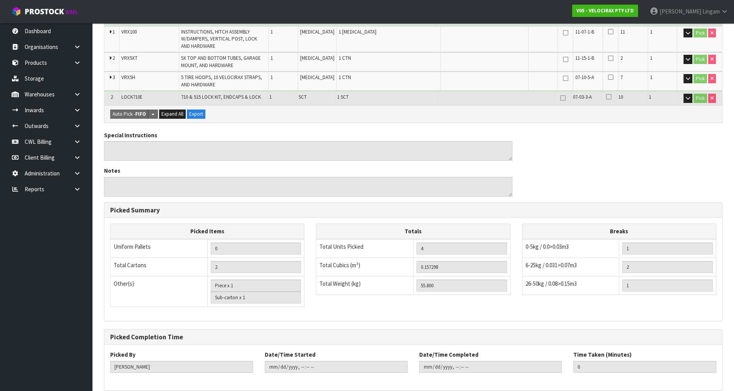
scroll to position [239, 0]
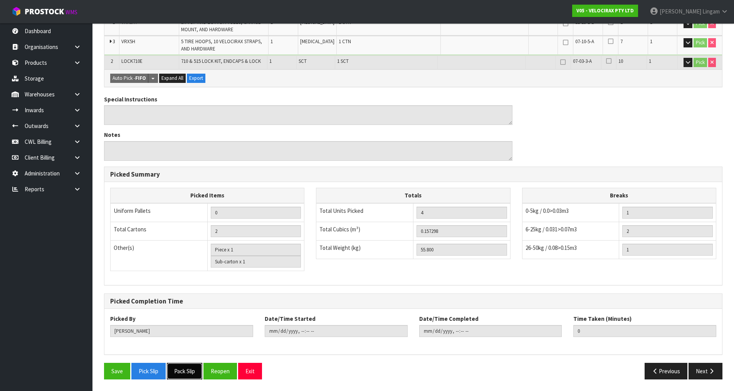
click at [192, 372] on button "Pack Slip" at bounding box center [184, 371] width 35 height 17
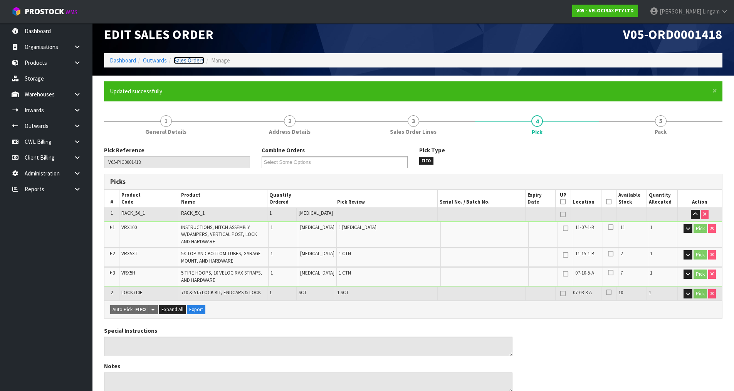
click at [197, 60] on link "Sales Orders" at bounding box center [189, 60] width 30 height 7
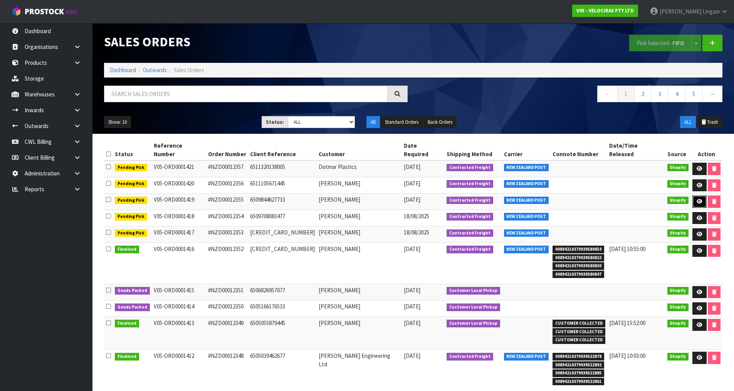
click at [695, 195] on link at bounding box center [700, 201] width 14 height 12
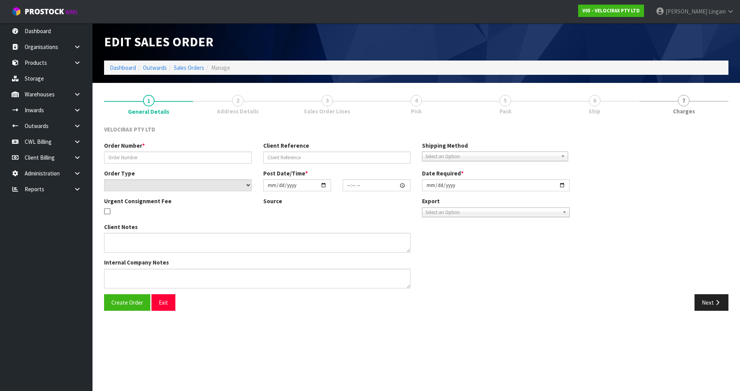
type input "#NZD00012355"
type input "6509844627733"
select select "number:0"
type input "[DATE]"
type input "09:41:55.000"
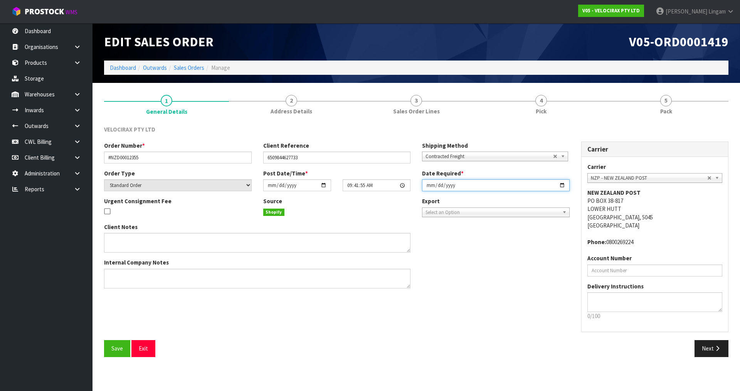
click at [428, 185] on input "[DATE]" at bounding box center [496, 185] width 148 height 12
type input "[DATE]"
click at [109, 353] on button "Save" at bounding box center [117, 348] width 26 height 17
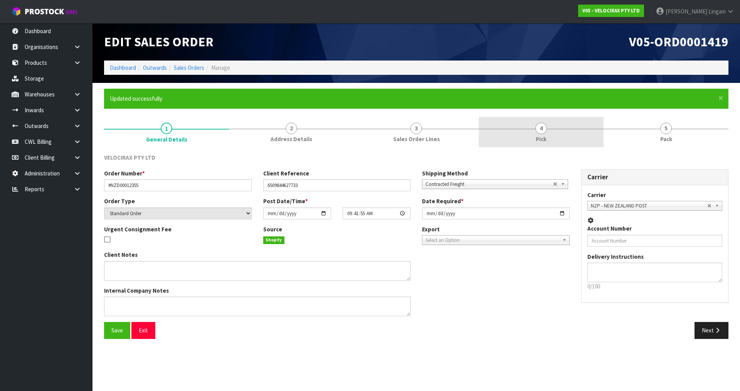
click at [552, 129] on div at bounding box center [541, 129] width 125 height 0
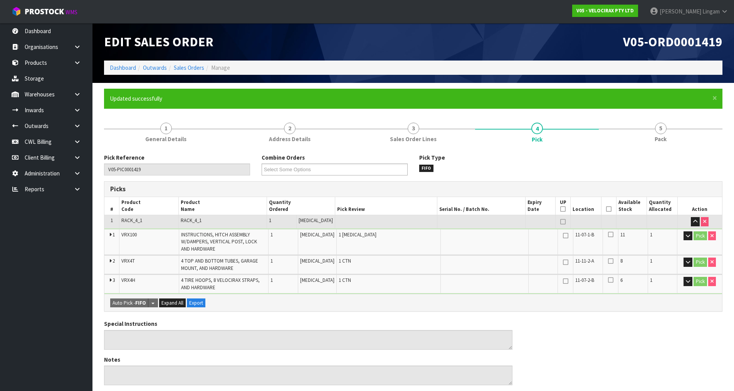
scroll to position [213, 0]
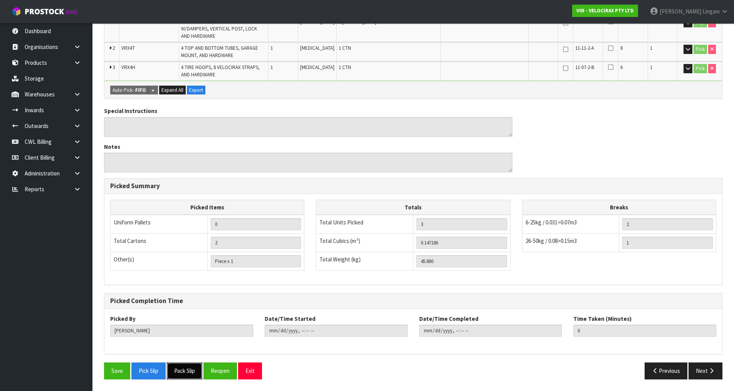
click at [192, 374] on button "Pack Slip" at bounding box center [184, 370] width 35 height 17
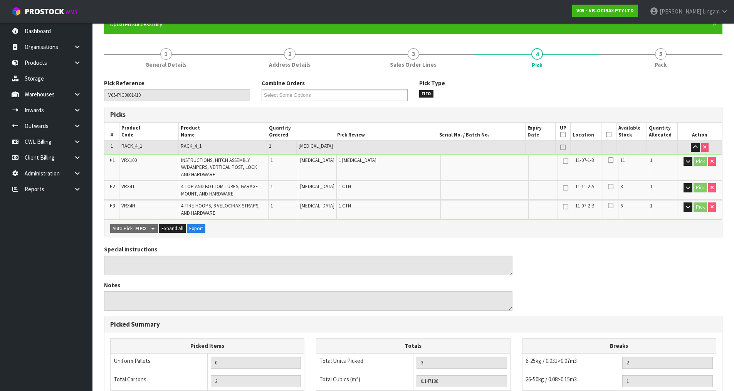
scroll to position [0, 0]
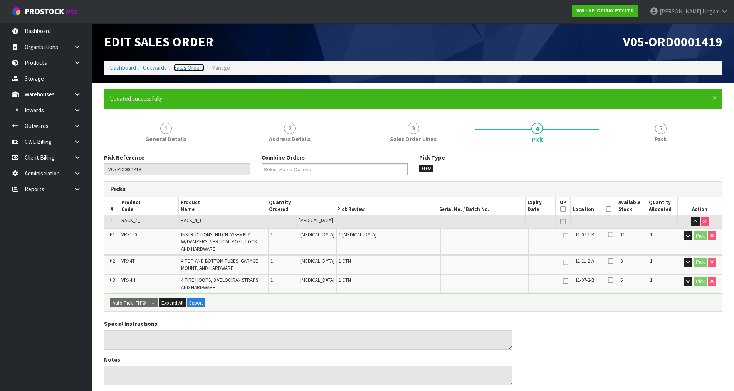
click at [198, 66] on link "Sales Orders" at bounding box center [189, 67] width 30 height 7
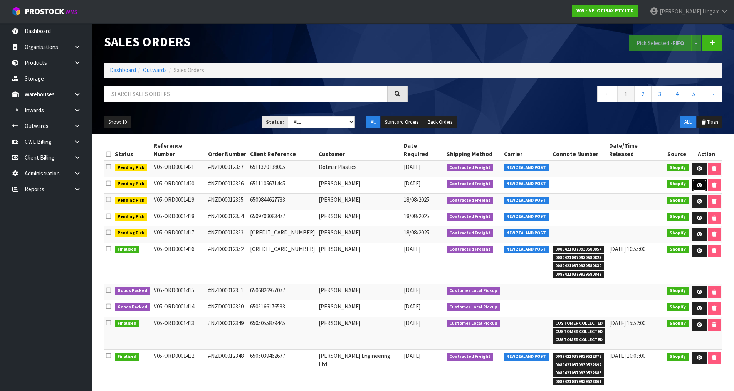
click at [697, 183] on icon at bounding box center [700, 185] width 6 height 5
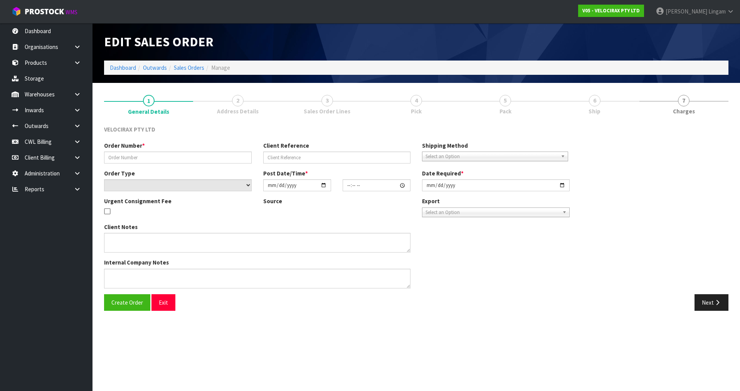
type input "#NZD00012356"
type input "6511105671445"
select select "number:0"
type input "[DATE]"
type input "05:52:56.000"
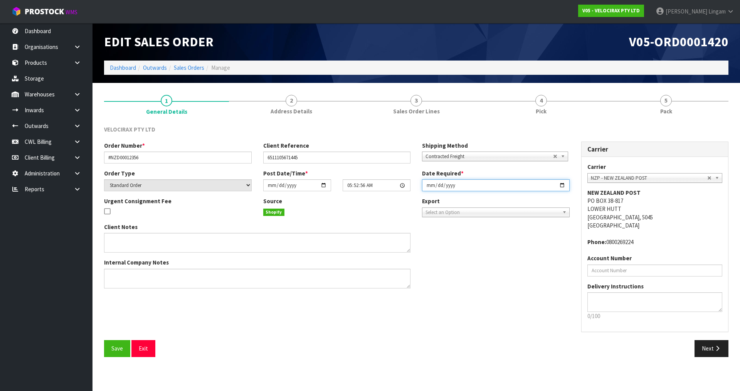
click at [429, 187] on input "[DATE]" at bounding box center [496, 185] width 148 height 12
type input "[DATE]"
click at [112, 347] on span "Save" at bounding box center [117, 348] width 12 height 7
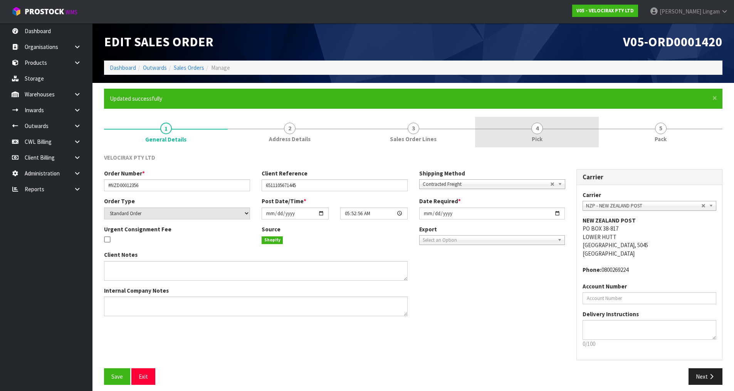
click at [548, 126] on link "4 Pick" at bounding box center [537, 132] width 124 height 30
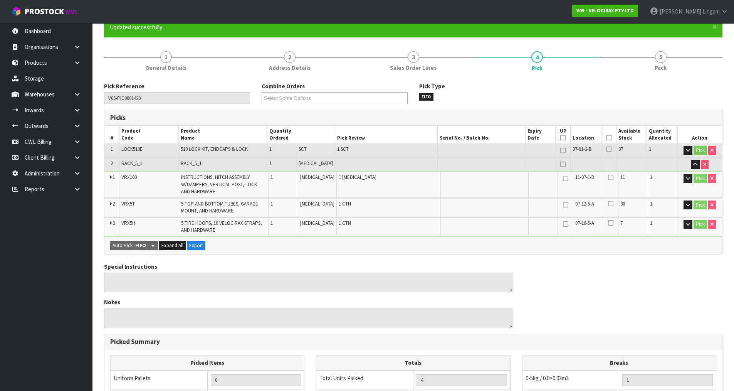
scroll to position [239, 0]
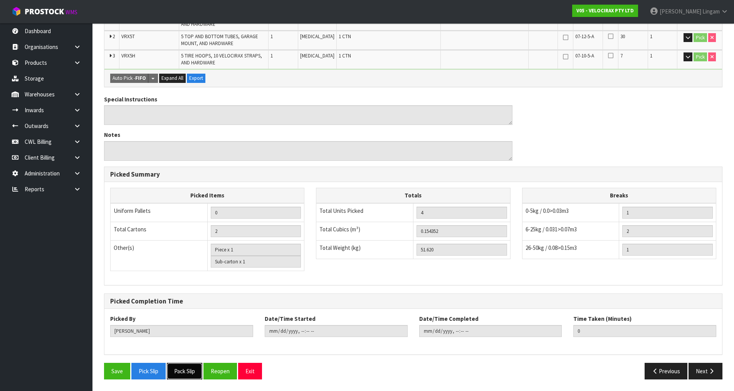
click at [183, 375] on button "Pack Slip" at bounding box center [184, 371] width 35 height 17
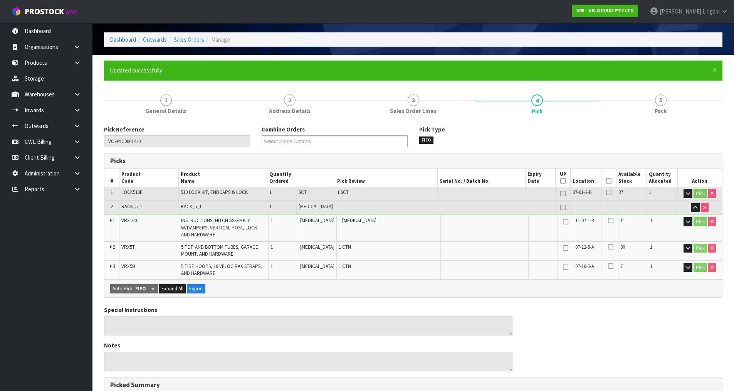
scroll to position [0, 0]
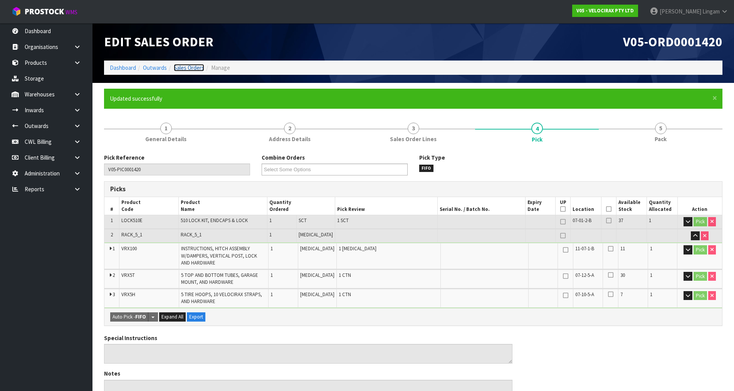
click at [197, 65] on link "Sales Orders" at bounding box center [189, 67] width 30 height 7
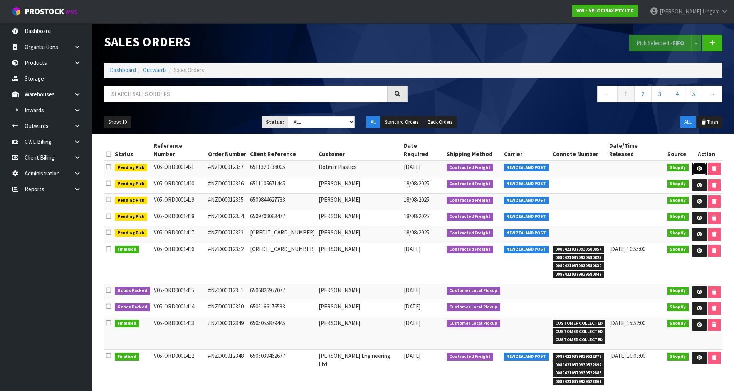
click at [697, 166] on icon at bounding box center [700, 168] width 6 height 5
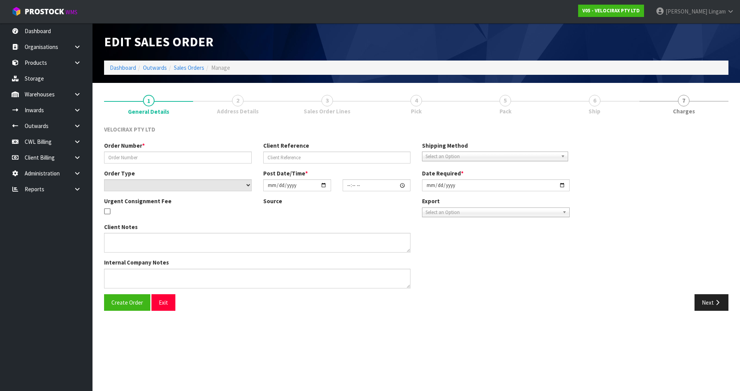
type input "#NZD00012357"
type input "6511320138005"
select select "number:0"
type input "[DATE]"
type input "08:48:32.000"
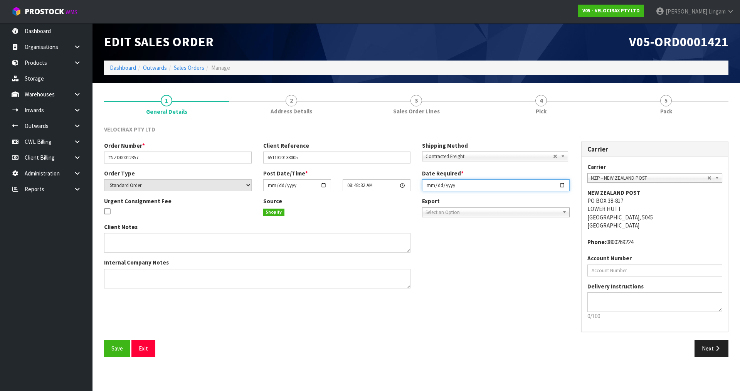
click at [427, 185] on input "[DATE]" at bounding box center [496, 185] width 148 height 12
type input "[DATE]"
click at [115, 347] on span "Save" at bounding box center [117, 348] width 12 height 7
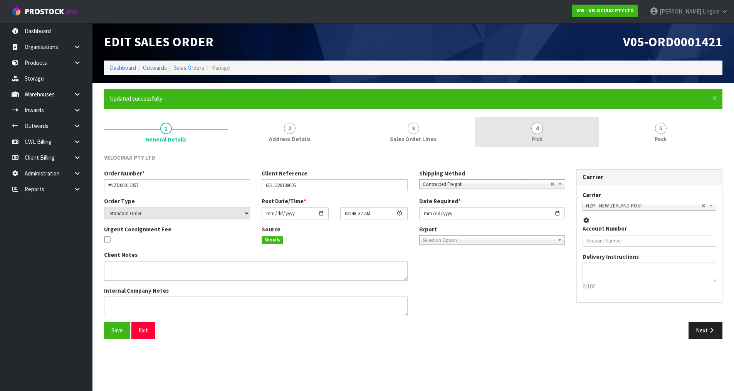
click at [547, 125] on link "4 Pick" at bounding box center [537, 132] width 124 height 30
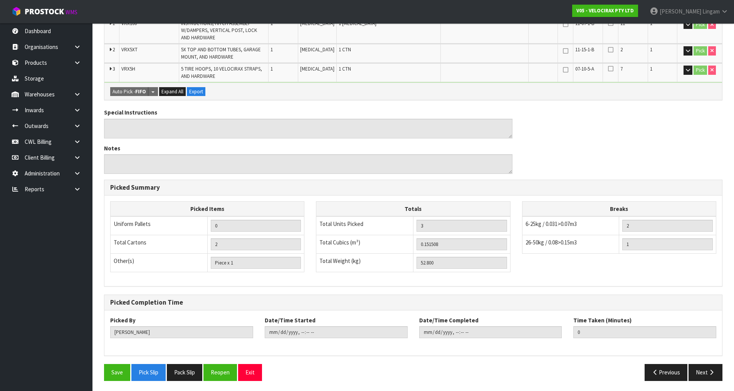
scroll to position [213, 0]
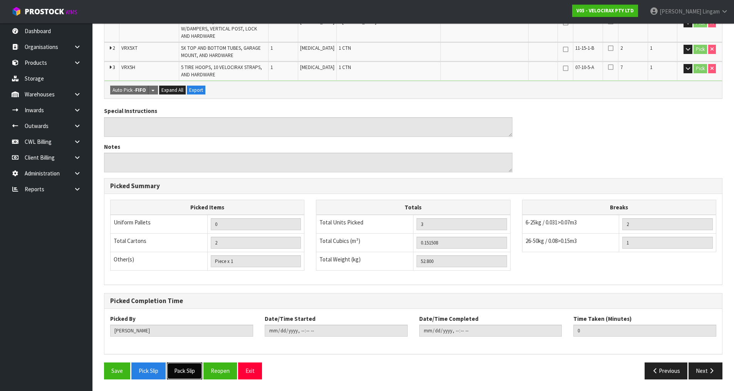
click at [189, 365] on button "Pack Slip" at bounding box center [184, 370] width 35 height 17
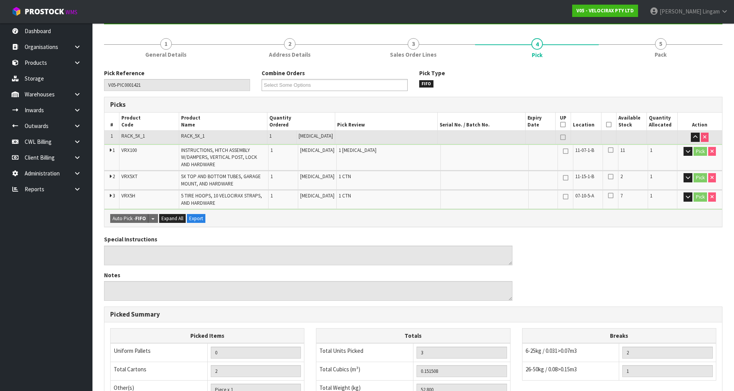
scroll to position [0, 0]
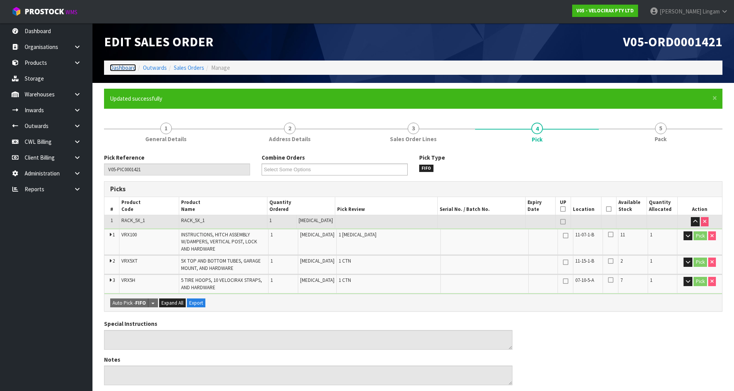
click at [126, 67] on link "Dashboard" at bounding box center [123, 67] width 26 height 7
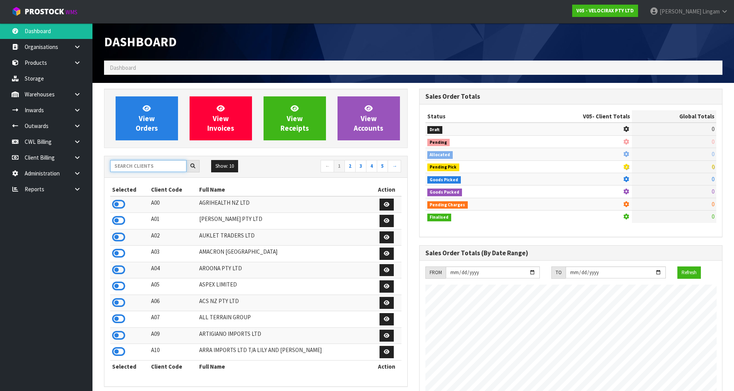
click at [148, 166] on input "text" at bounding box center [148, 166] width 76 height 12
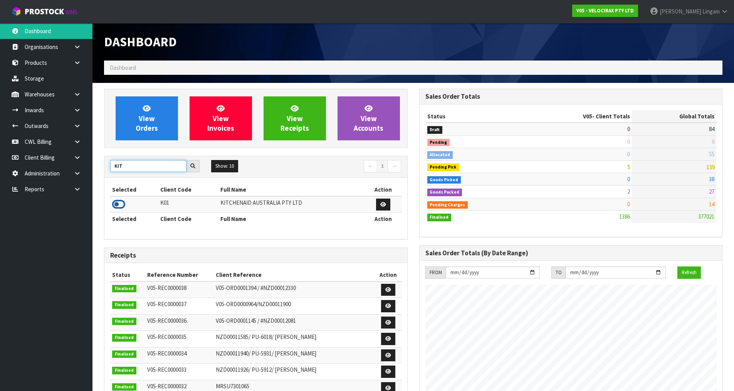
type input "KIT"
click at [121, 205] on icon at bounding box center [118, 205] width 13 height 12
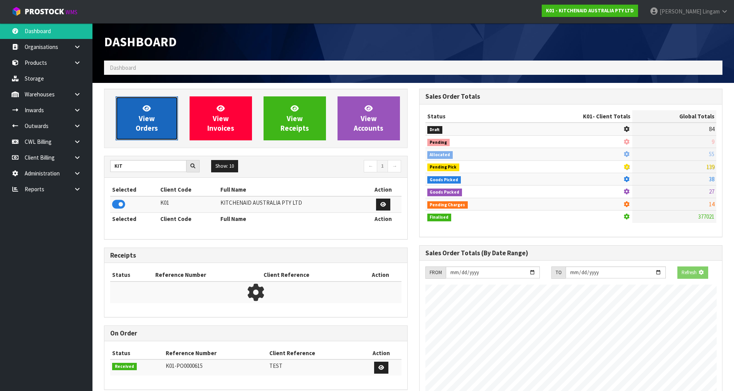
click at [155, 131] on span "View Orders" at bounding box center [147, 118] width 22 height 29
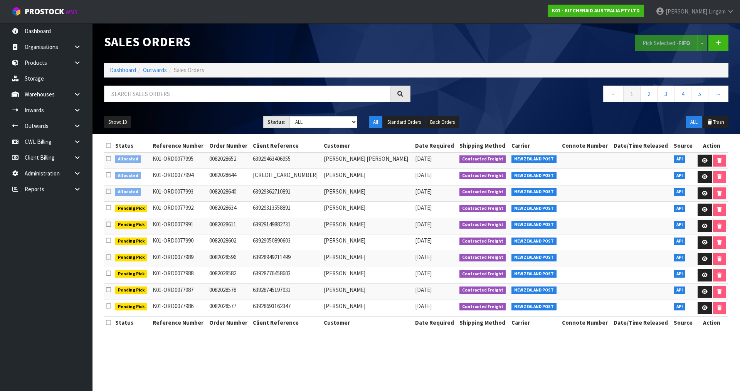
click at [110, 143] on icon at bounding box center [108, 146] width 5 height 6
click at [661, 40] on button "Pick Selected - FIFO" at bounding box center [666, 43] width 62 height 17
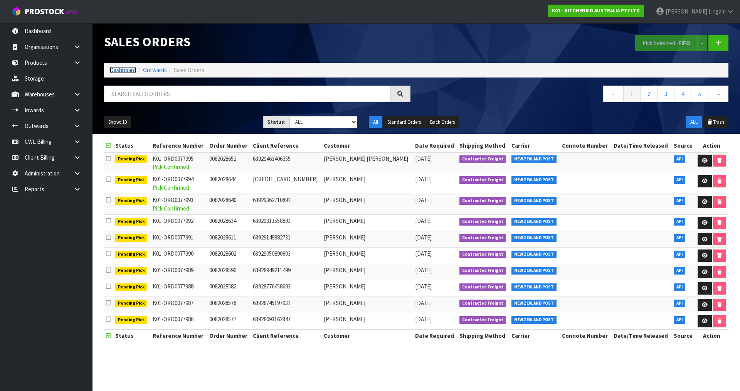
click at [124, 69] on link "Dashboard" at bounding box center [123, 69] width 26 height 7
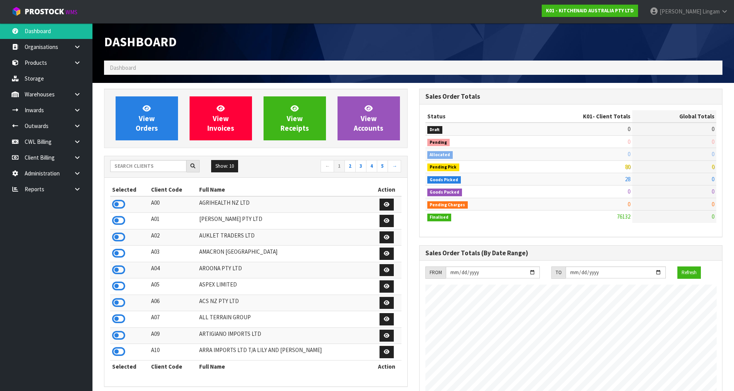
scroll to position [584, 315]
click at [160, 165] on input "text" at bounding box center [148, 166] width 76 height 12
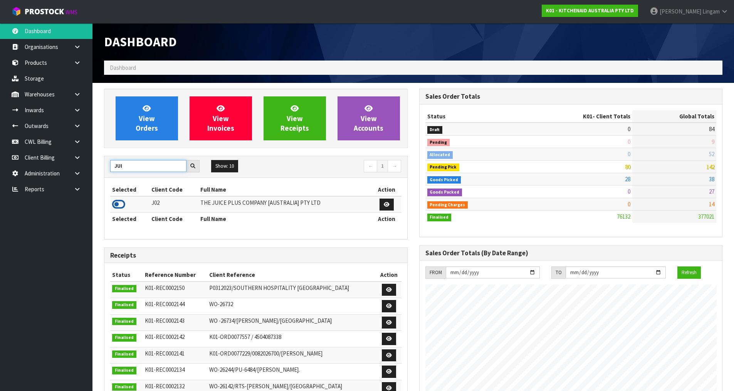
type input "JUI"
click at [121, 203] on icon at bounding box center [118, 205] width 13 height 12
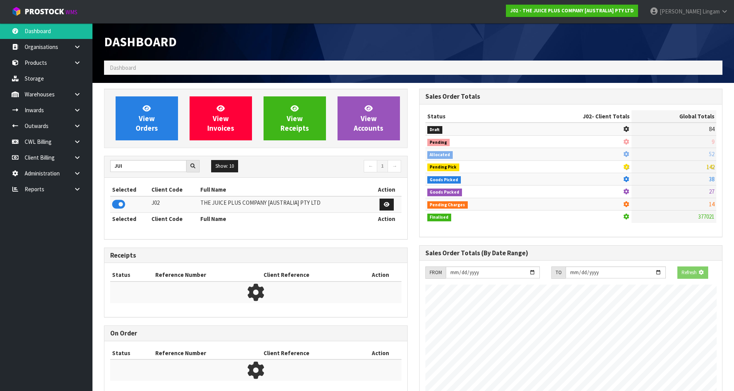
scroll to position [481, 315]
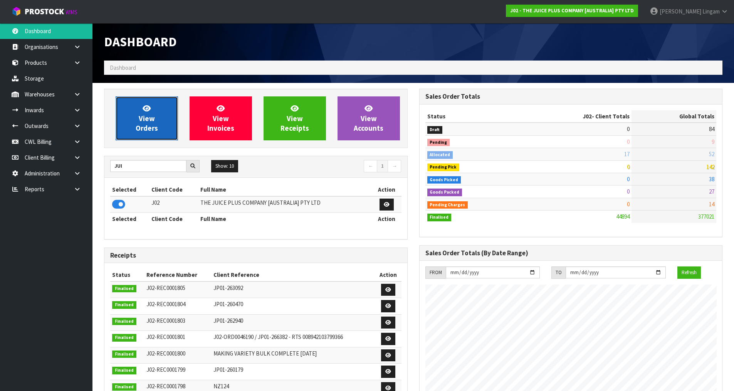
click at [151, 131] on span "View Orders" at bounding box center [147, 118] width 22 height 29
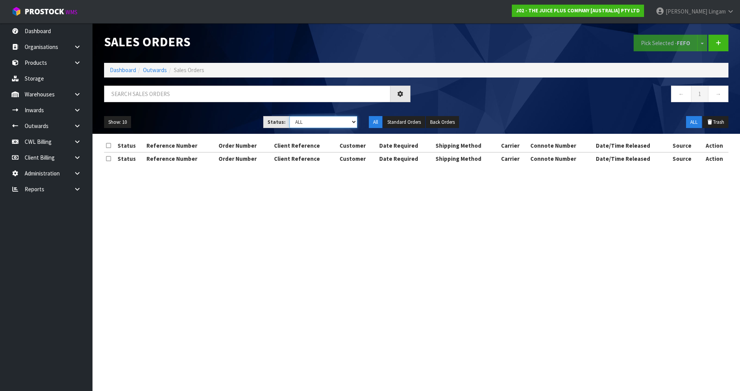
click at [345, 120] on select "Draft Pending Allocated Pending Pick Goods Picked Goods Packed Pending Charges …" at bounding box center [323, 122] width 68 height 12
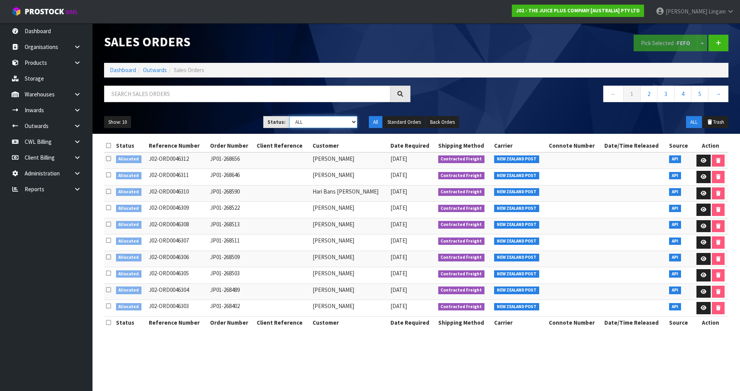
select select "string:2"
click at [289, 116] on select "Draft Pending Allocated Pending Pick Goods Picked Goods Packed Pending Charges …" at bounding box center [323, 122] width 68 height 12
click at [109, 144] on icon at bounding box center [108, 146] width 5 height 6
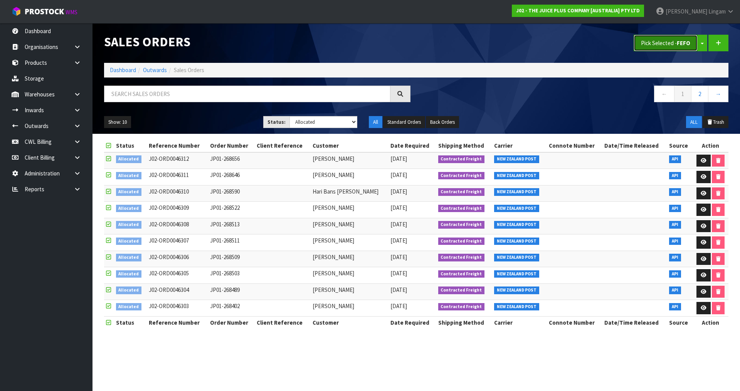
click at [664, 39] on button "Pick Selected - FEFO" at bounding box center [666, 43] width 64 height 17
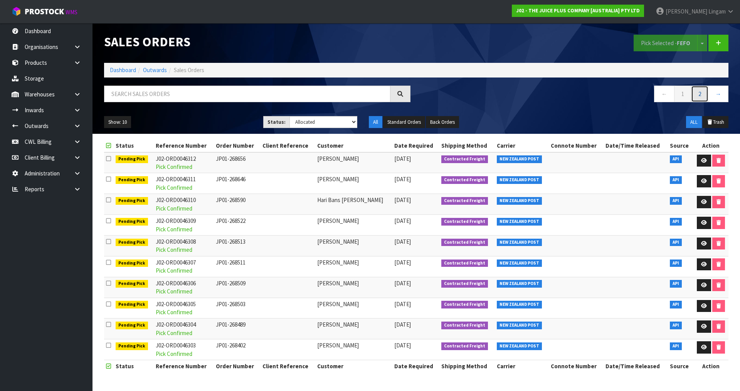
click at [694, 95] on link "2" at bounding box center [699, 94] width 17 height 17
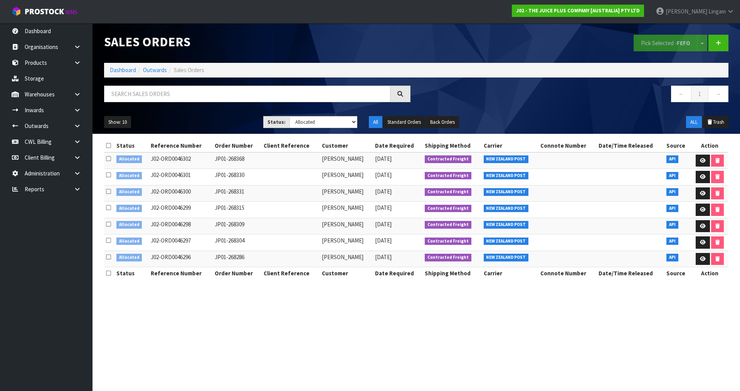
click at [108, 145] on icon at bounding box center [108, 146] width 5 height 6
click at [656, 40] on button "Pick Selected - FEFO" at bounding box center [666, 43] width 64 height 17
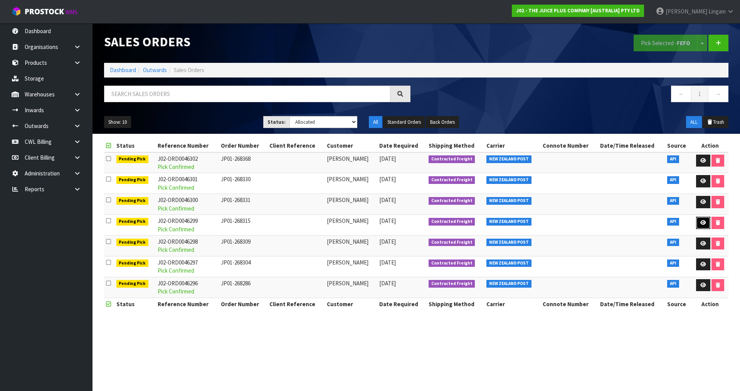
click at [705, 222] on icon at bounding box center [703, 222] width 6 height 5
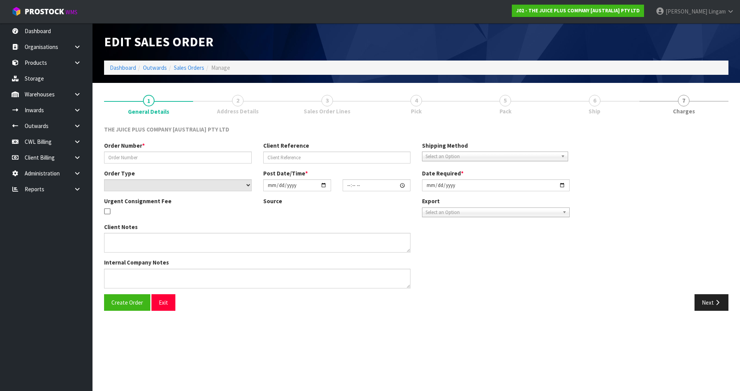
type input "JP01-268315"
select select "number:0"
type input "[DATE]"
type input "18:21:14.000"
type input "[DATE]"
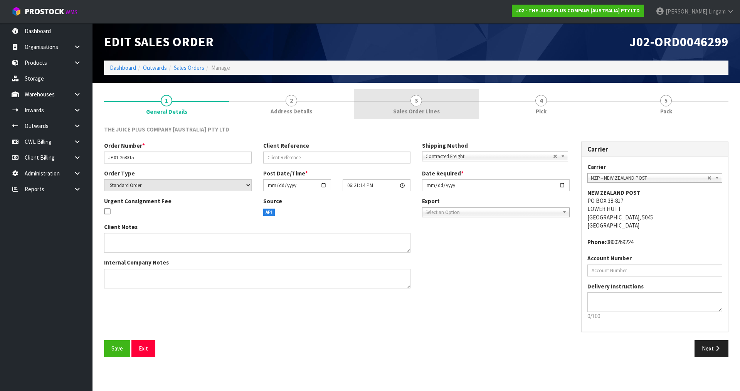
click at [450, 103] on link "3 Sales Order Lines" at bounding box center [416, 104] width 125 height 30
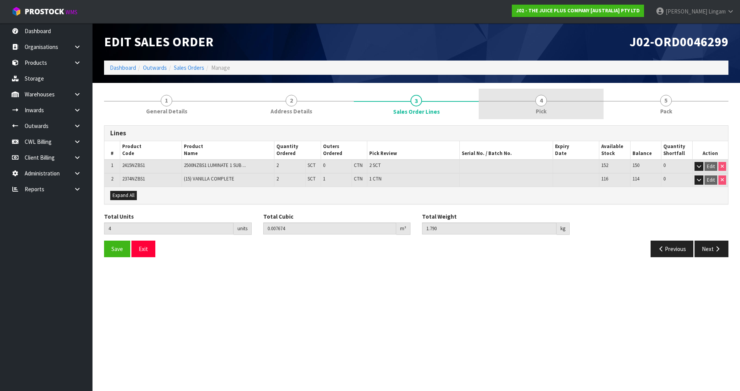
click at [553, 95] on link "4 Pick" at bounding box center [541, 104] width 125 height 30
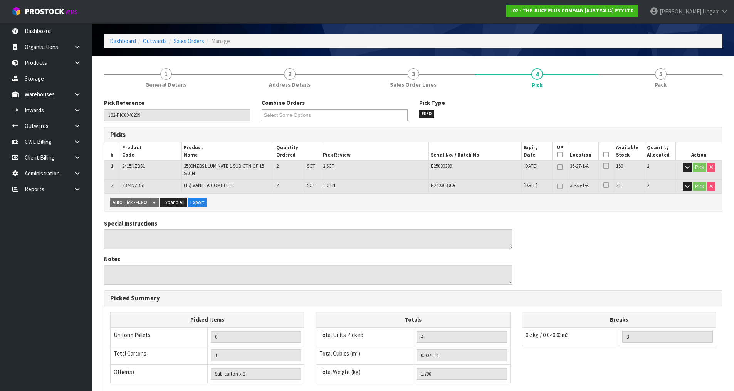
scroll to position [139, 0]
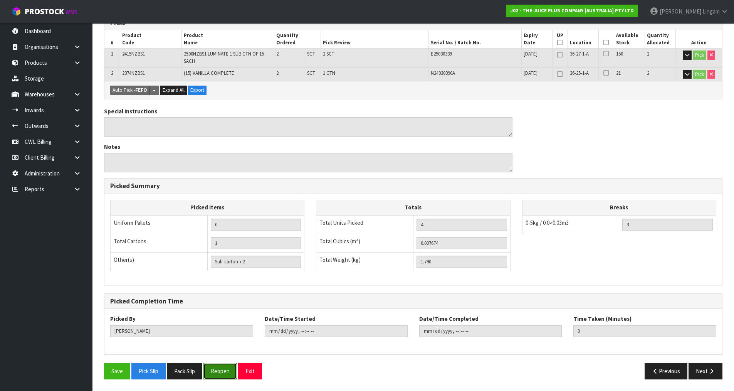
click at [220, 371] on button "Reopen" at bounding box center [221, 371] width 34 height 17
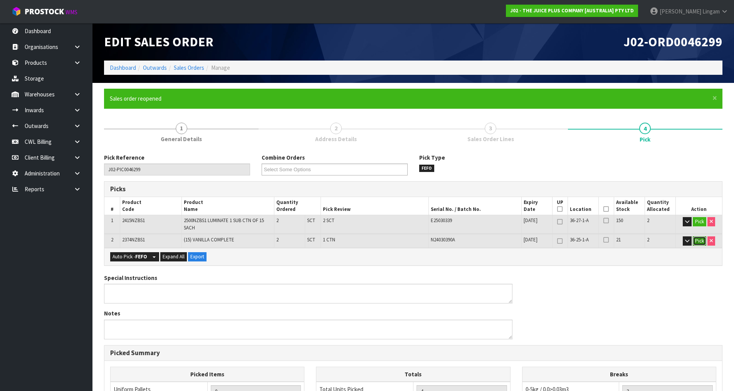
click at [696, 241] on button "Pick" at bounding box center [699, 240] width 13 height 9
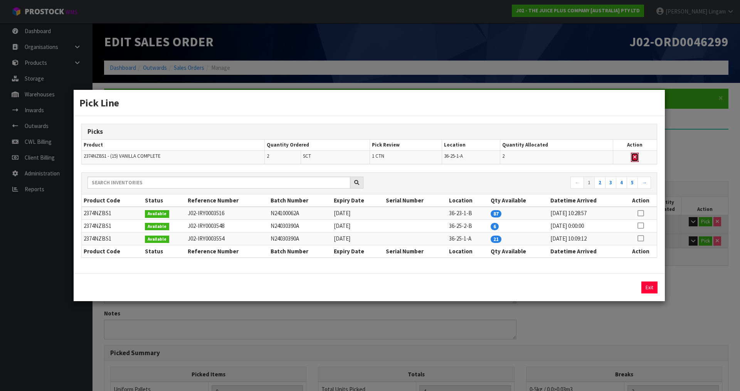
click at [636, 155] on icon "button" at bounding box center [634, 157] width 3 height 5
type input "0"
type input "2"
type input "0.001274"
type input "0.19"
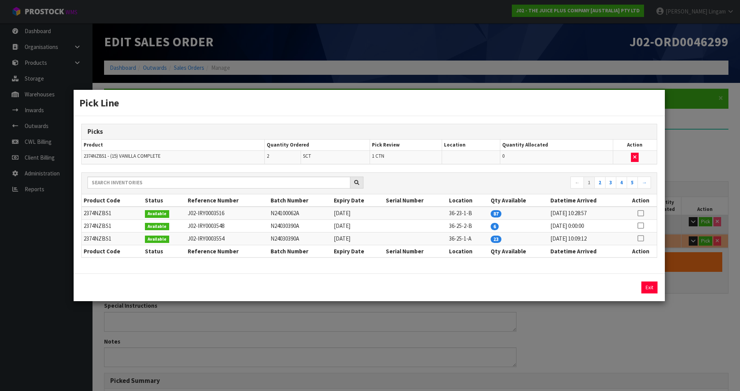
click at [640, 213] on icon at bounding box center [641, 213] width 6 height 0
click at [620, 283] on button "Assign Pick" at bounding box center [623, 287] width 32 height 12
type input "1"
type input "4"
type input "0.007674"
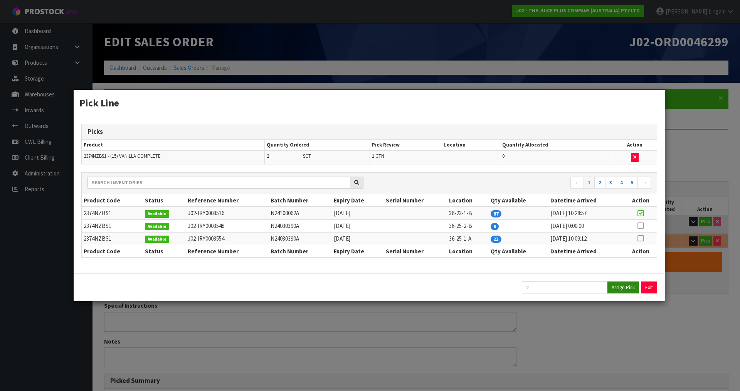
type input "1.79"
click at [651, 287] on button "Exit" at bounding box center [649, 287] width 16 height 12
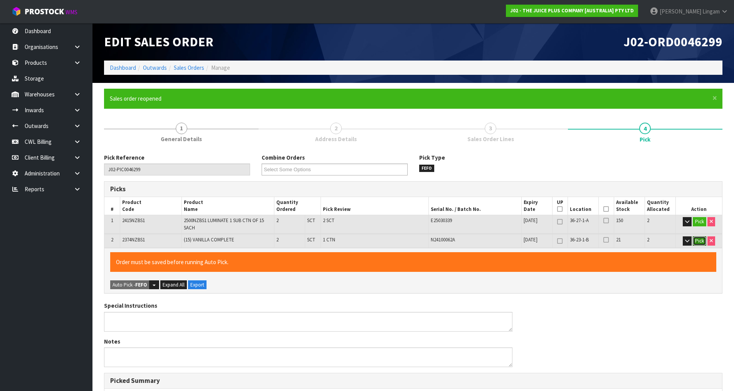
scroll to position [195, 0]
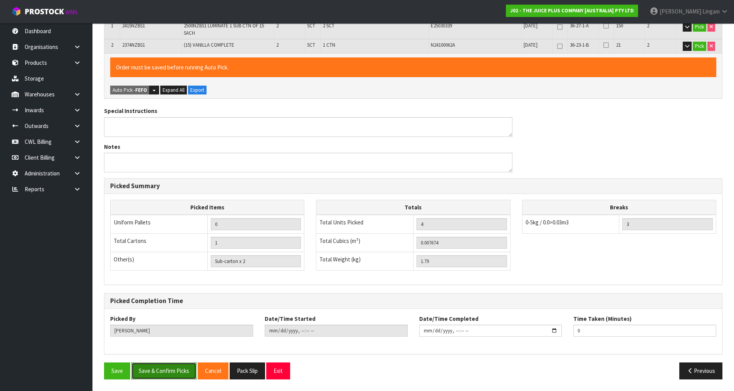
click at [178, 367] on button "Save & Confirm Picks" at bounding box center [163, 370] width 65 height 17
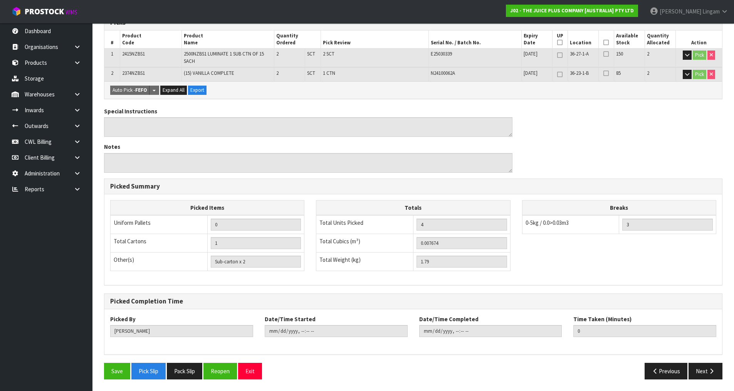
scroll to position [0, 0]
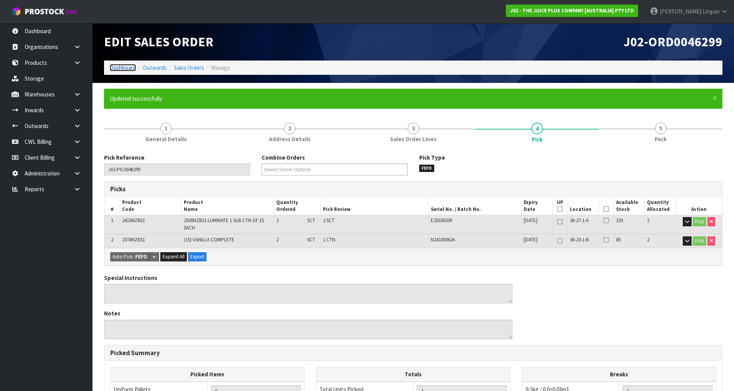
click at [128, 67] on link "Dashboard" at bounding box center [123, 67] width 26 height 7
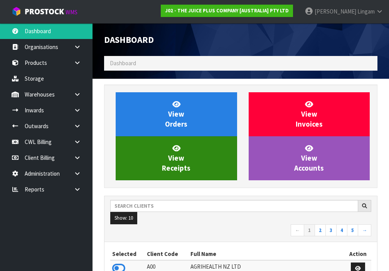
scroll to position [612, 285]
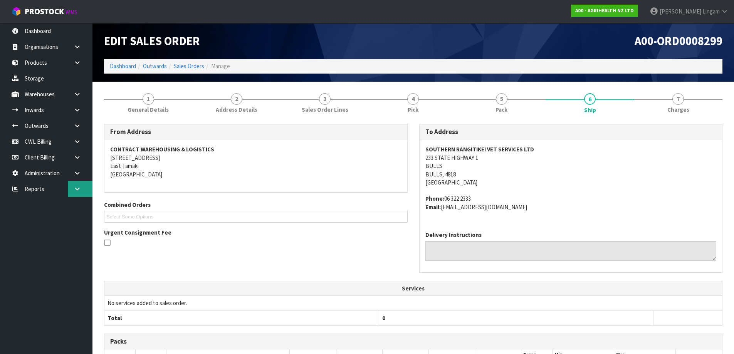
click at [81, 183] on link at bounding box center [80, 189] width 25 height 16
click at [79, 224] on link "CWL" at bounding box center [46, 221] width 93 height 16
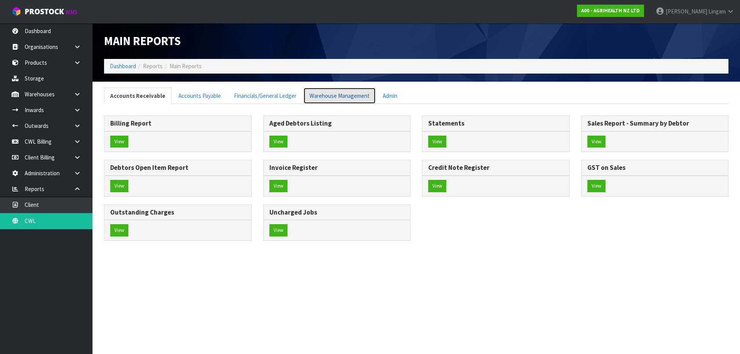
click at [342, 89] on link "Warehouse Management" at bounding box center [339, 96] width 72 height 17
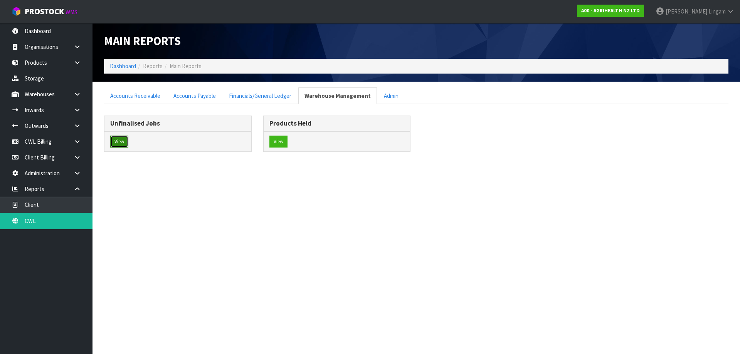
click at [111, 138] on button "View" at bounding box center [119, 142] width 18 height 12
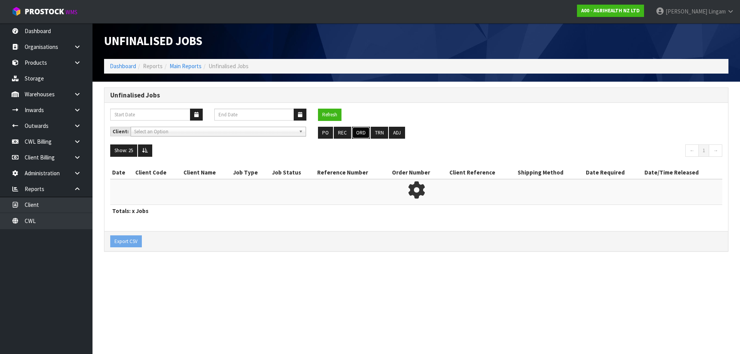
click at [358, 135] on button "ORD" at bounding box center [361, 133] width 18 height 12
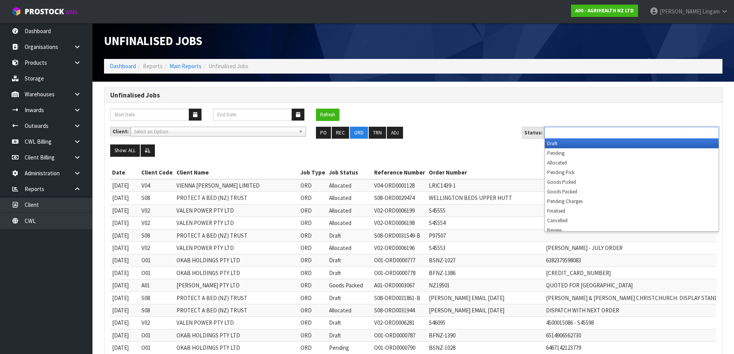
click at [596, 129] on input "text" at bounding box center [575, 133] width 57 height 10
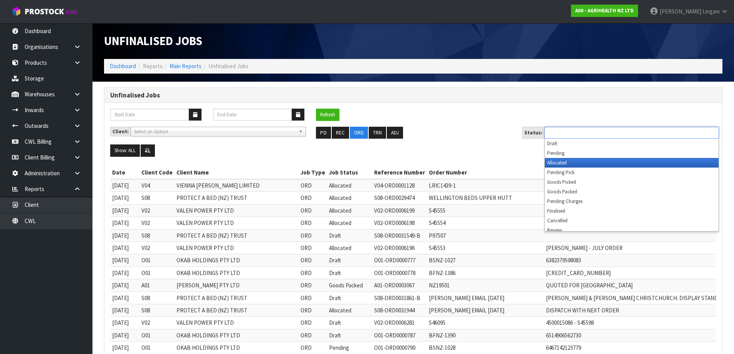
click at [555, 163] on li "Allocated" at bounding box center [632, 163] width 174 height 10
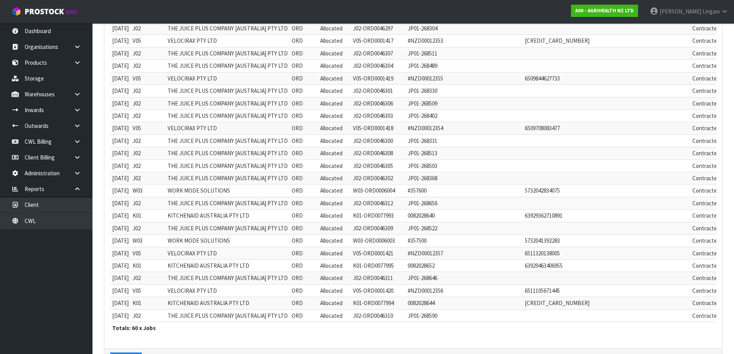
scroll to position [617, 0]
